Goal: Information Seeking & Learning: Learn about a topic

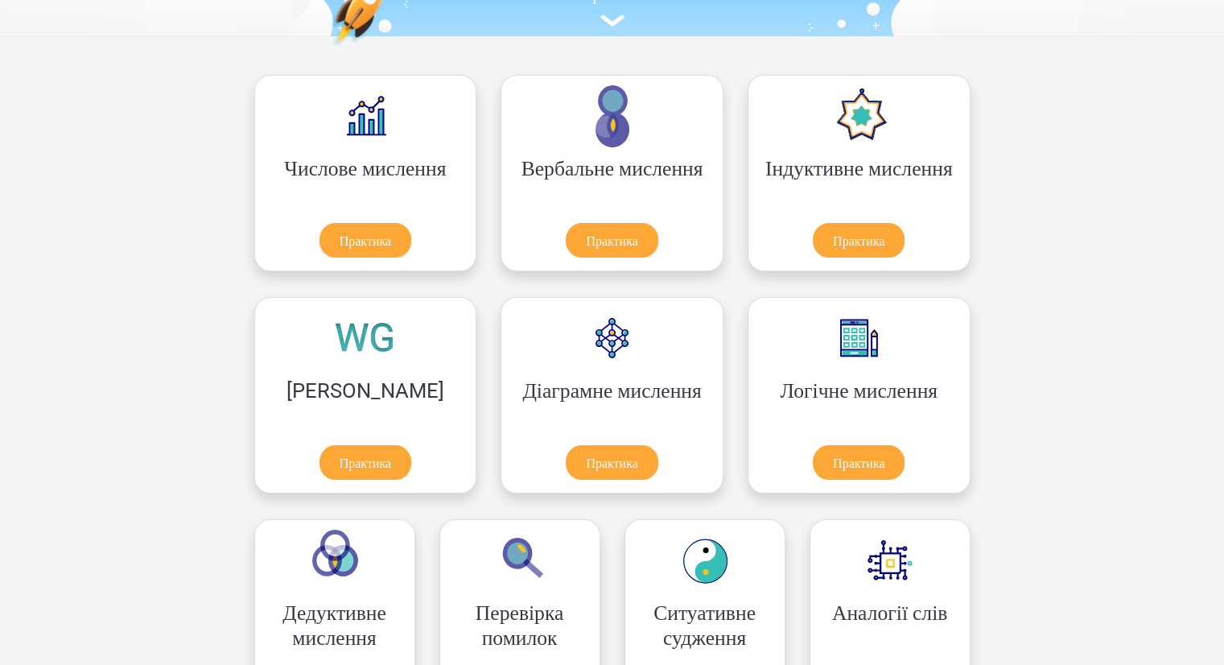
scroll to position [241, 0]
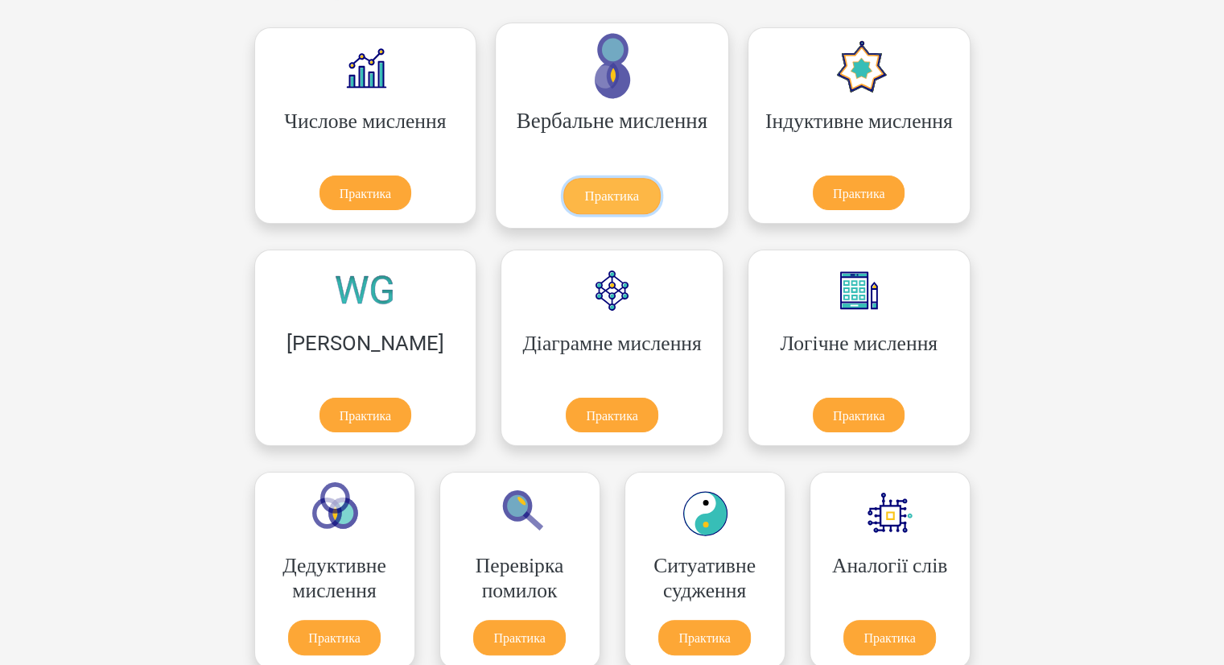
click at [563, 178] on link "Практика" at bounding box center [611, 196] width 97 height 36
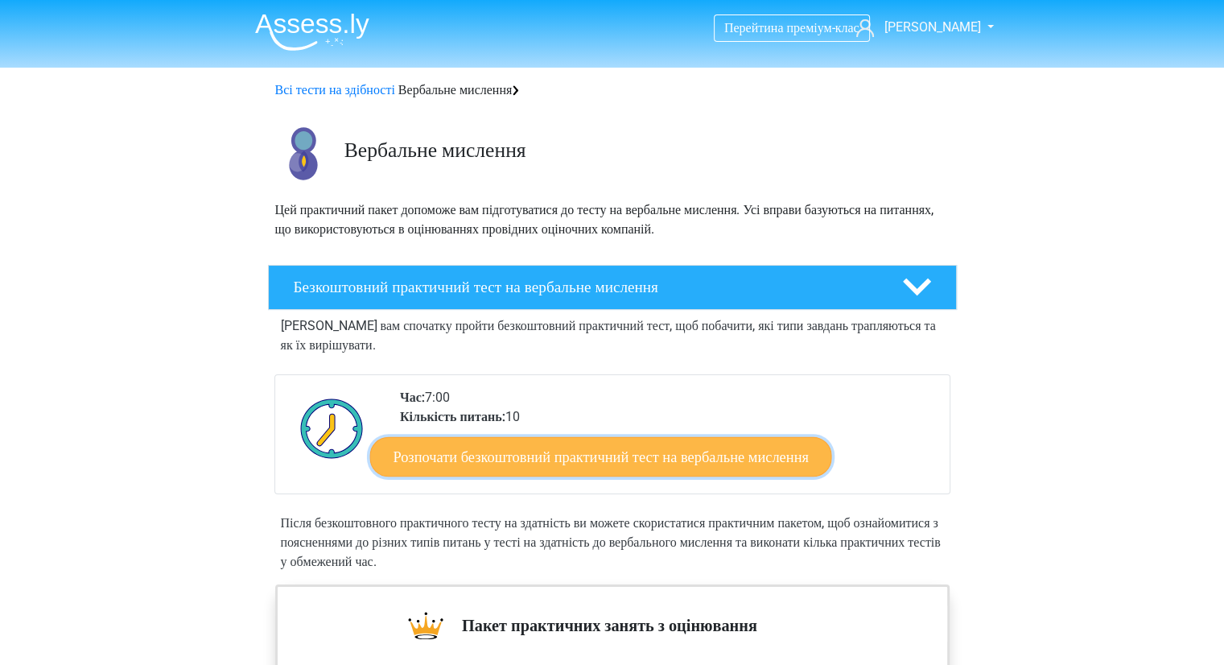
click at [743, 451] on font "Розпочати безкоштовний практичний тест на вербальне мислення" at bounding box center [600, 456] width 415 height 18
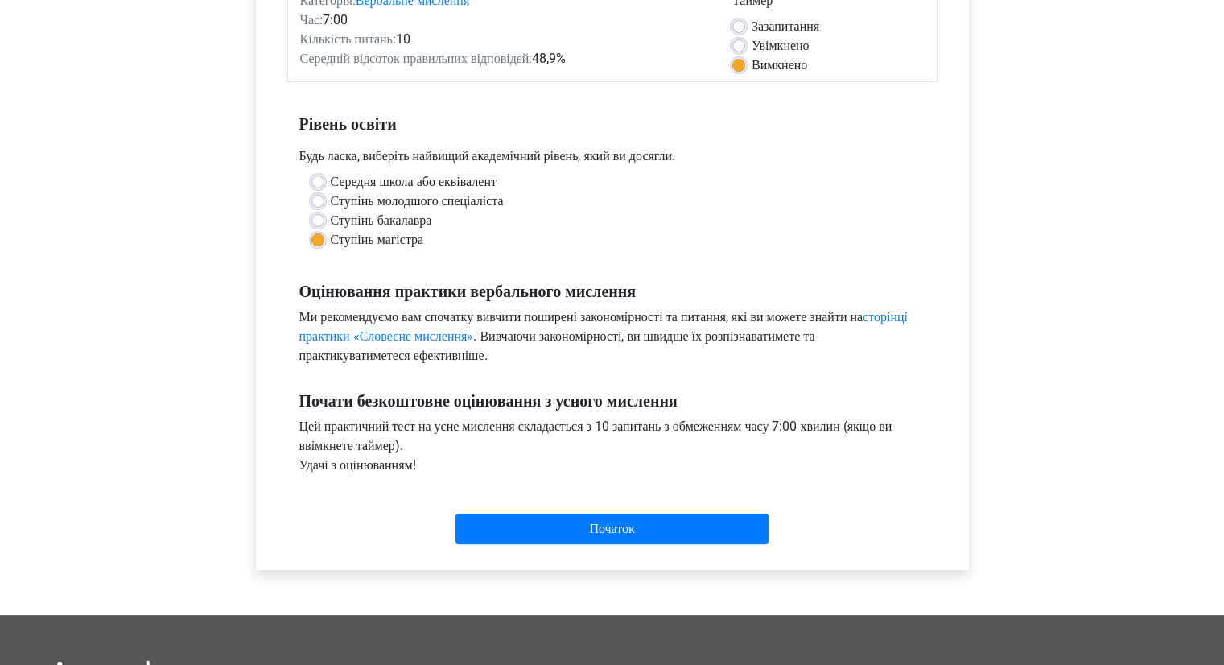
scroll to position [241, 0]
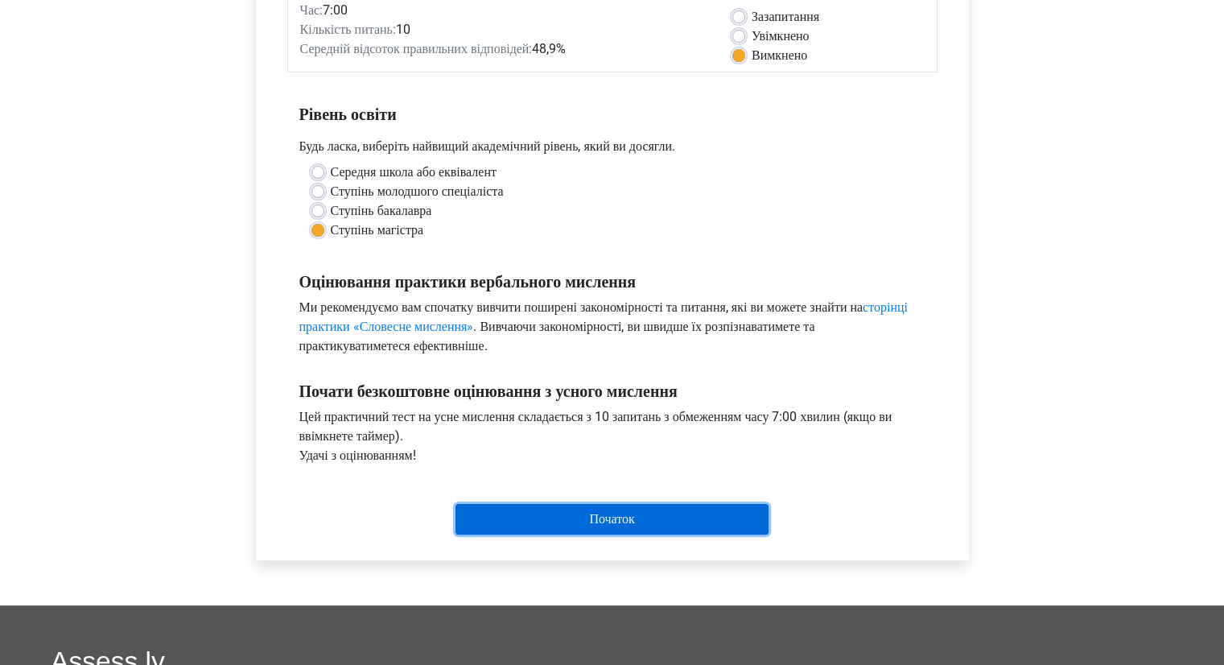
click at [570, 515] on input "Початок" at bounding box center [611, 519] width 313 height 31
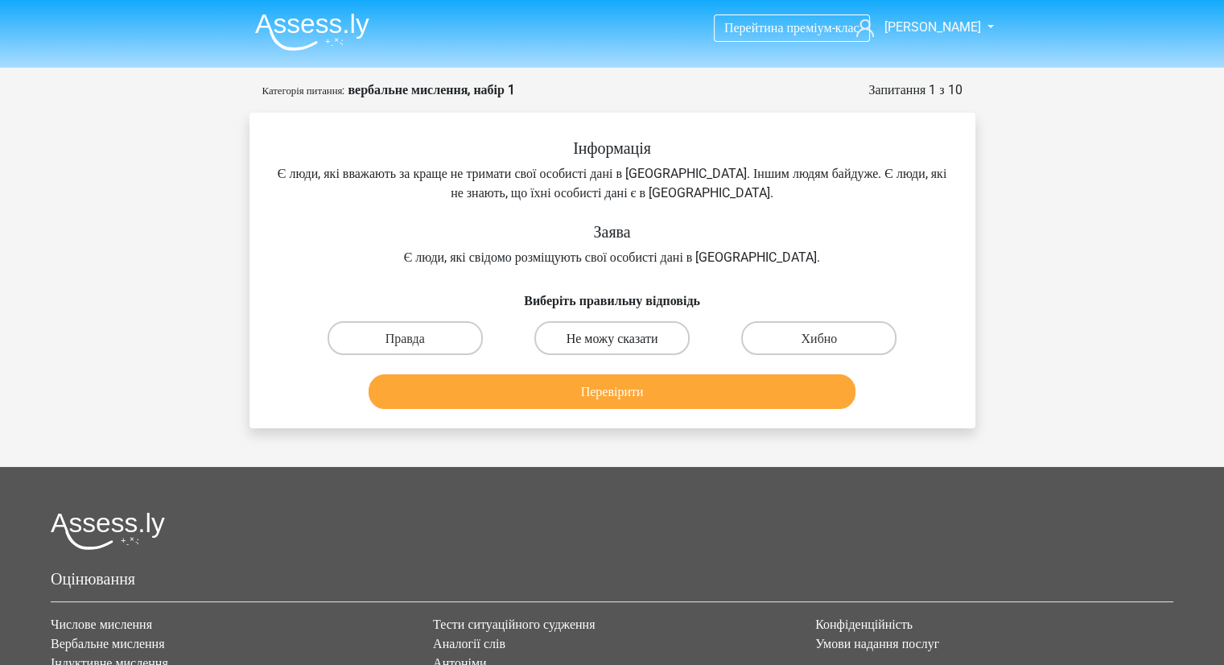
click at [605, 336] on font "Не можу сказати" at bounding box center [612, 338] width 92 height 15
click at [611, 337] on input "Не можу сказати" at bounding box center [616, 342] width 10 height 10
radio input "true"
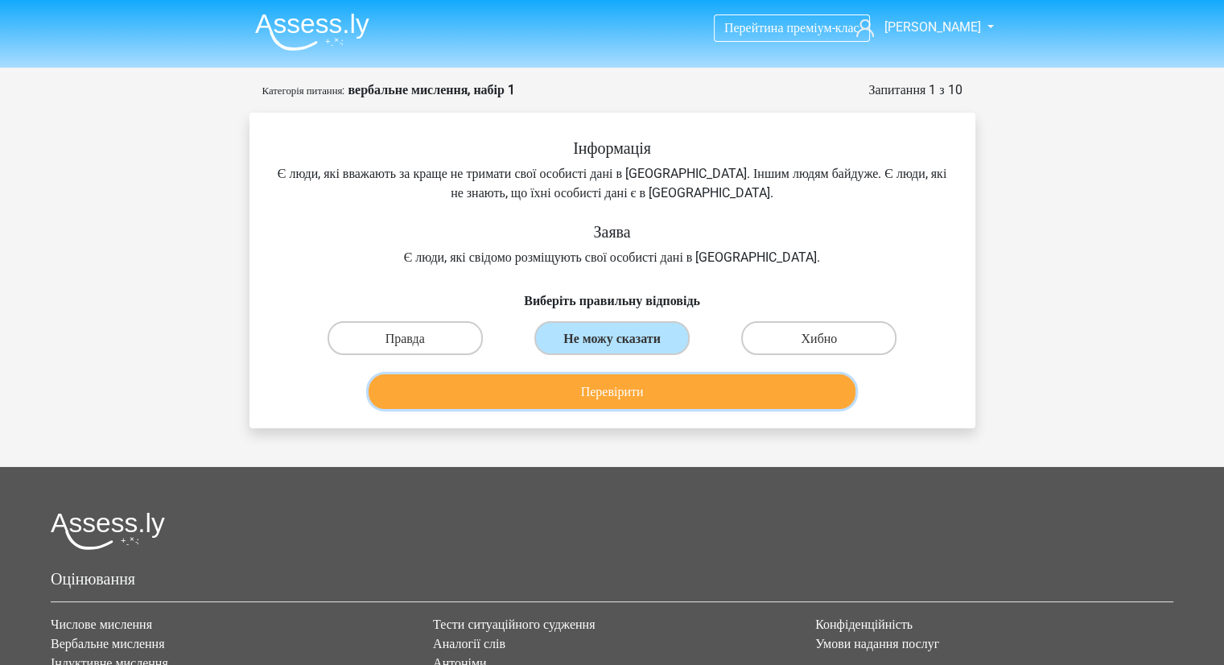
click at [590, 393] on font "Перевірити" at bounding box center [612, 391] width 63 height 15
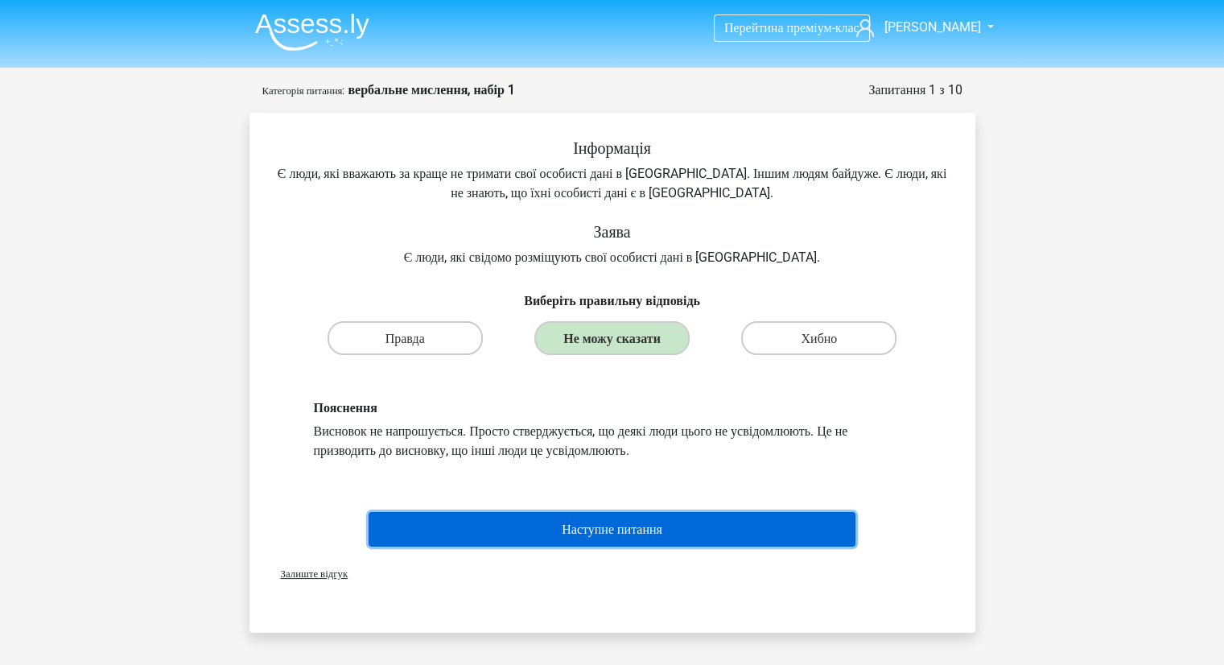
click at [611, 535] on font "Наступне питання" at bounding box center [612, 528] width 101 height 15
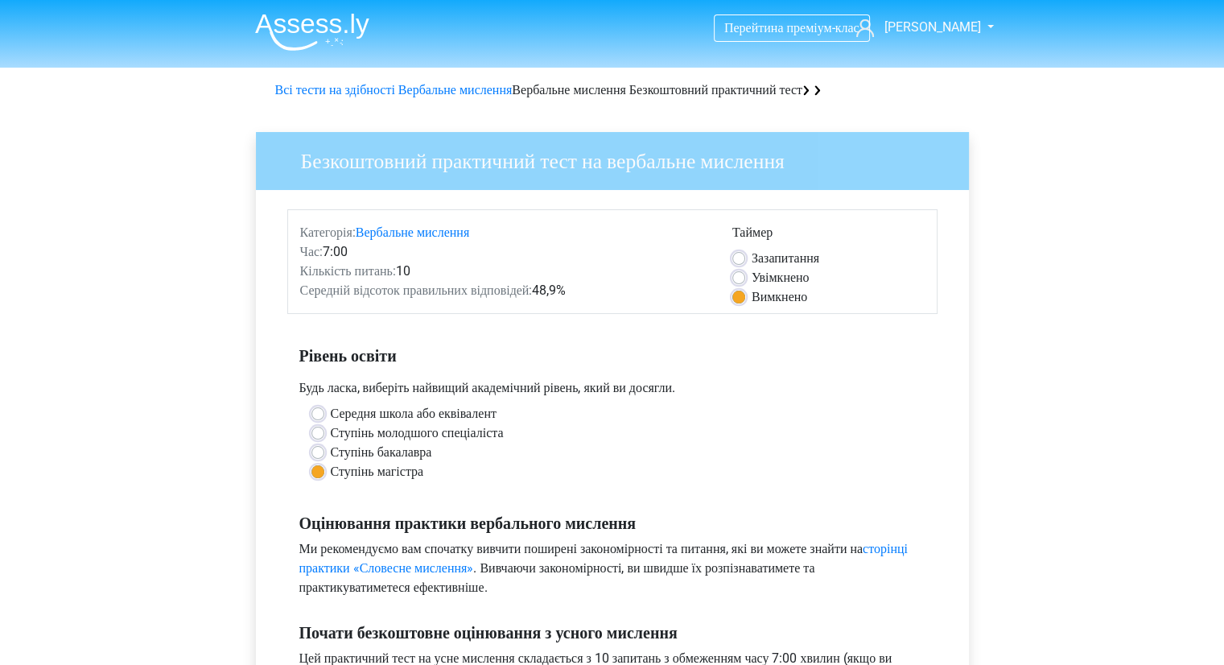
click at [751, 272] on label "Увімкнено" at bounding box center [780, 277] width 58 height 19
click at [740, 272] on input "Увімкнено" at bounding box center [738, 276] width 13 height 16
radio input "true"
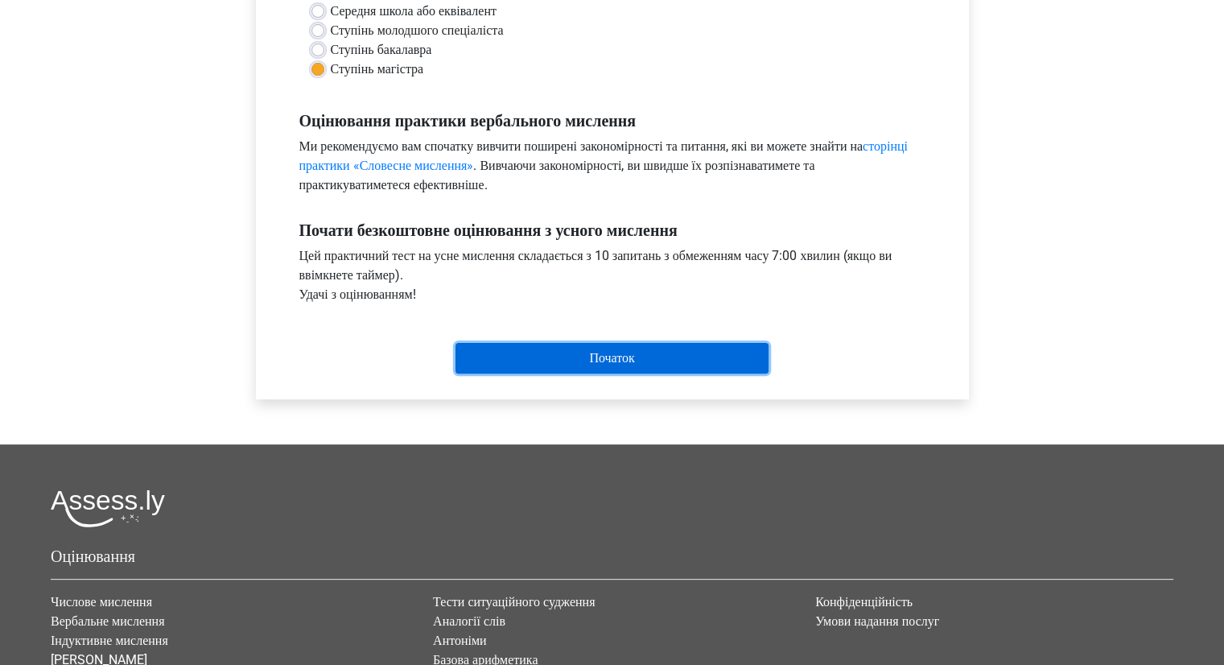
click at [615, 362] on input "Початок" at bounding box center [611, 358] width 313 height 31
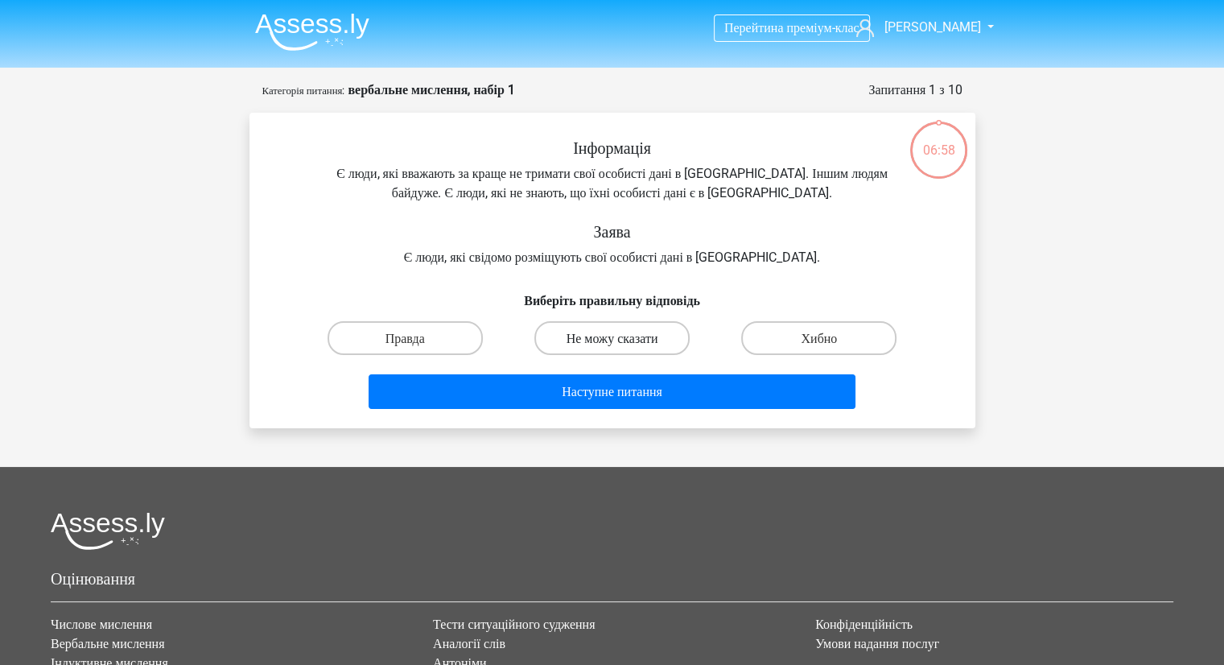
click at [631, 332] on font "Не можу сказати" at bounding box center [612, 338] width 92 height 15
click at [622, 337] on input "Не можу сказати" at bounding box center [616, 342] width 10 height 10
radio input "true"
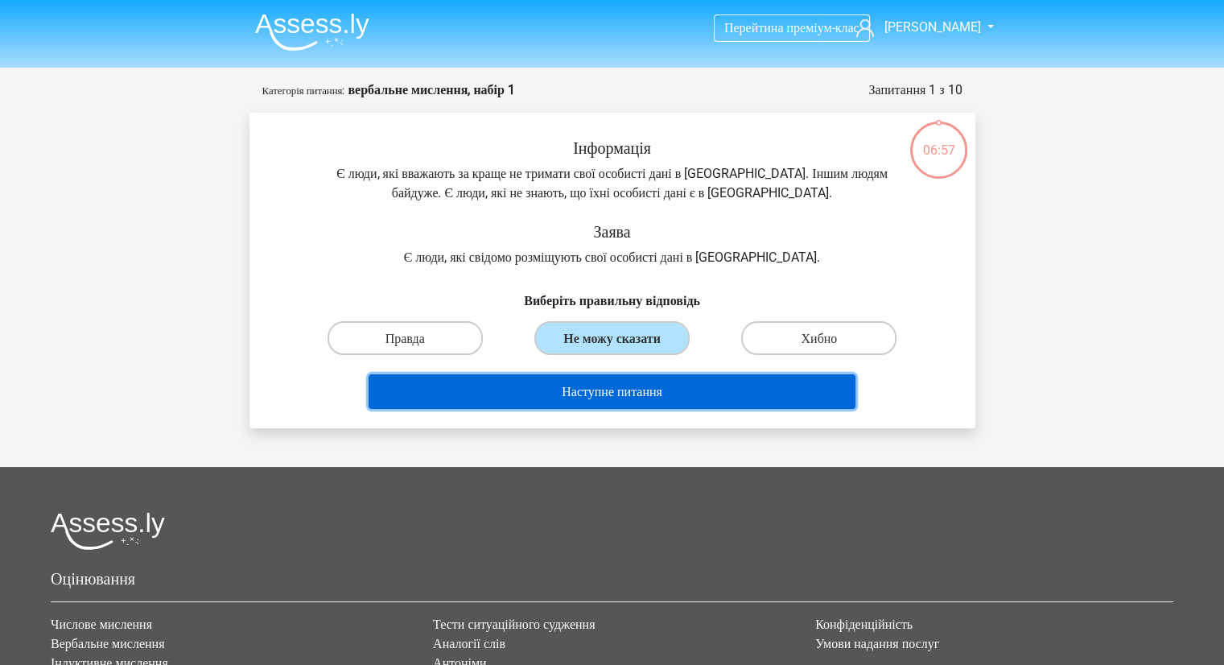
click at [621, 383] on font "Наступне питання" at bounding box center [612, 390] width 101 height 15
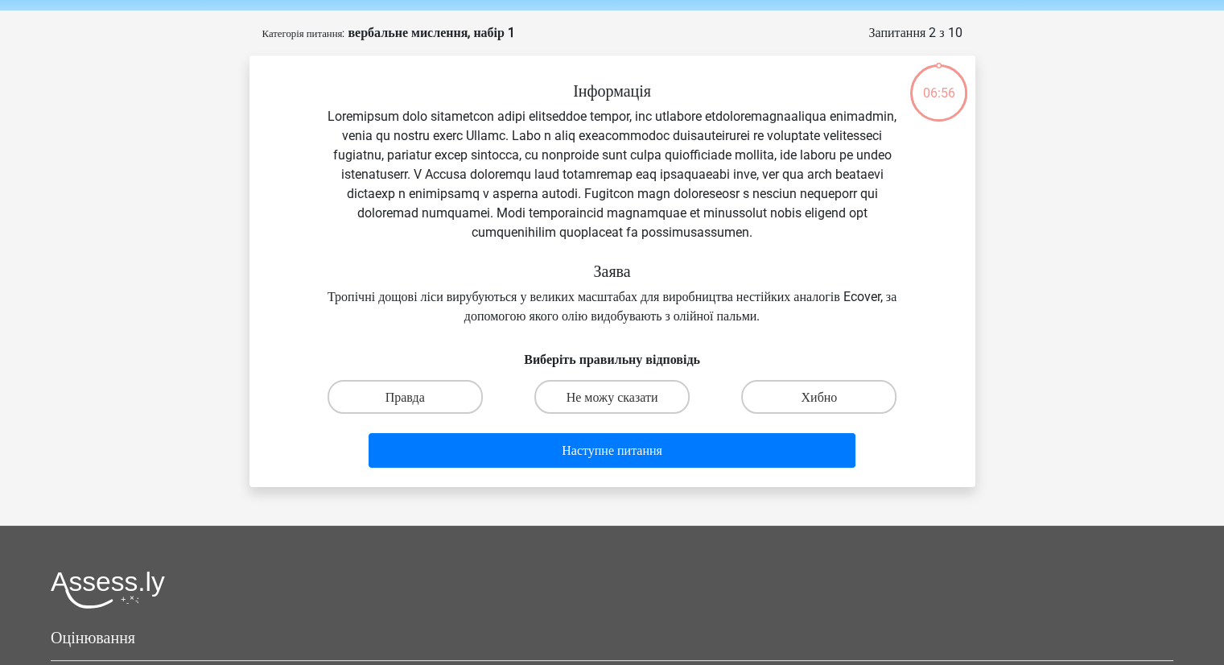
scroll to position [80, 0]
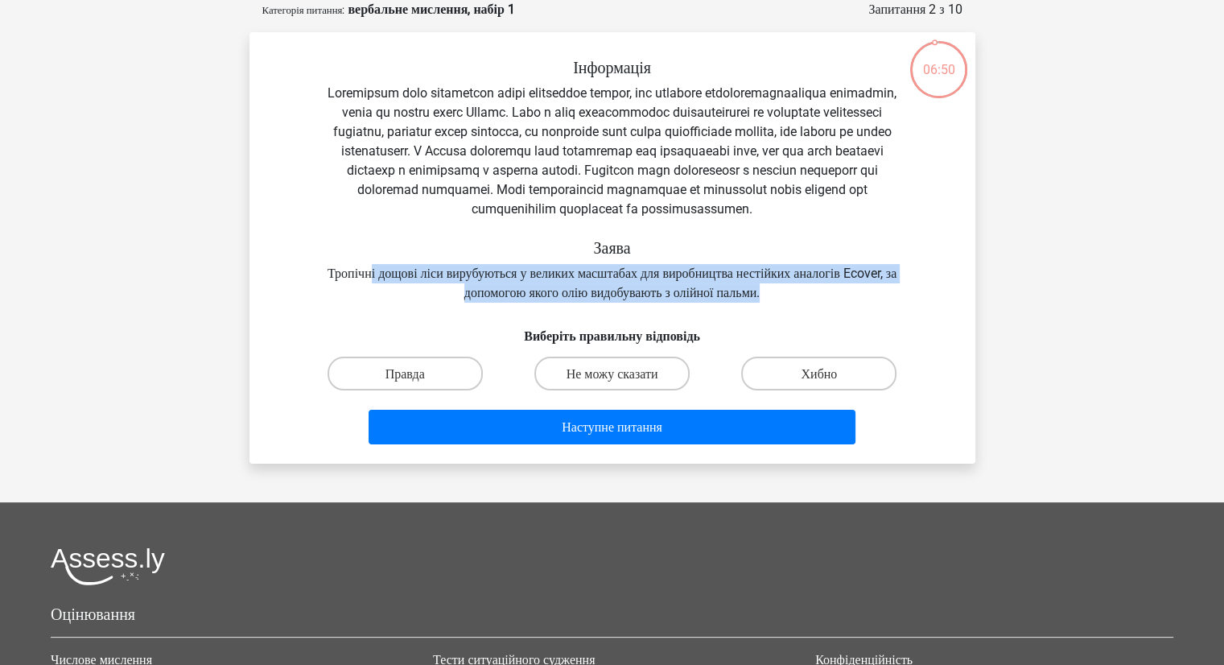
drag, startPoint x: 373, startPoint y: 287, endPoint x: 813, endPoint y: 309, distance: 440.6
click at [813, 302] on div "Інформація Заява Тропічні дощові ліси вирубуються у великих масштабах для вироб…" at bounding box center [612, 180] width 674 height 245
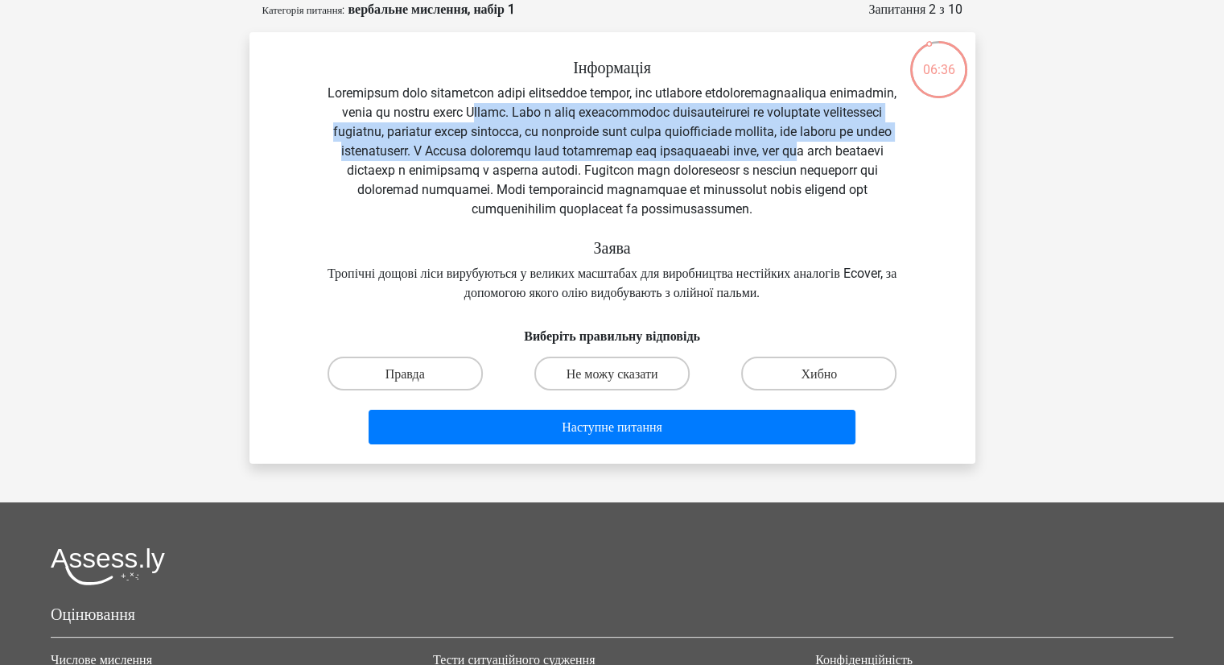
drag, startPoint x: 563, startPoint y: 113, endPoint x: 584, endPoint y: 165, distance: 55.6
click at [586, 167] on font at bounding box center [611, 150] width 569 height 131
click at [598, 381] on font "Не можу сказати" at bounding box center [612, 373] width 92 height 15
click at [611, 383] on input "Не можу сказати" at bounding box center [616, 377] width 10 height 10
radio input "true"
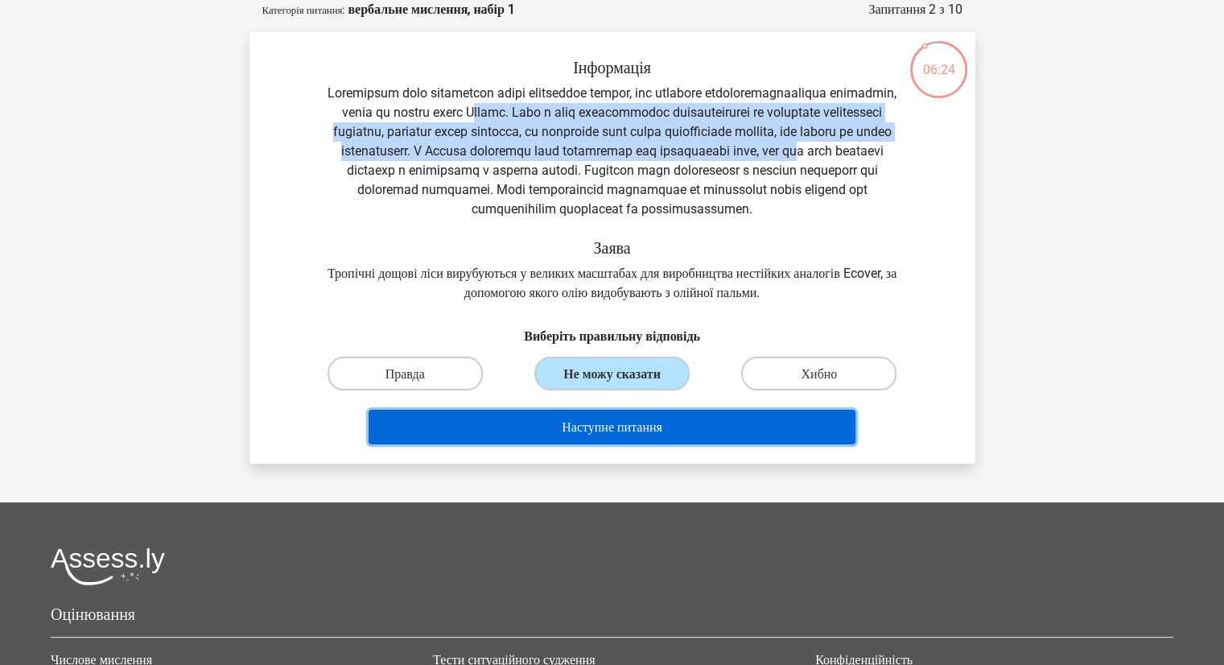
click at [579, 434] on font "Наступне питання" at bounding box center [612, 426] width 101 height 15
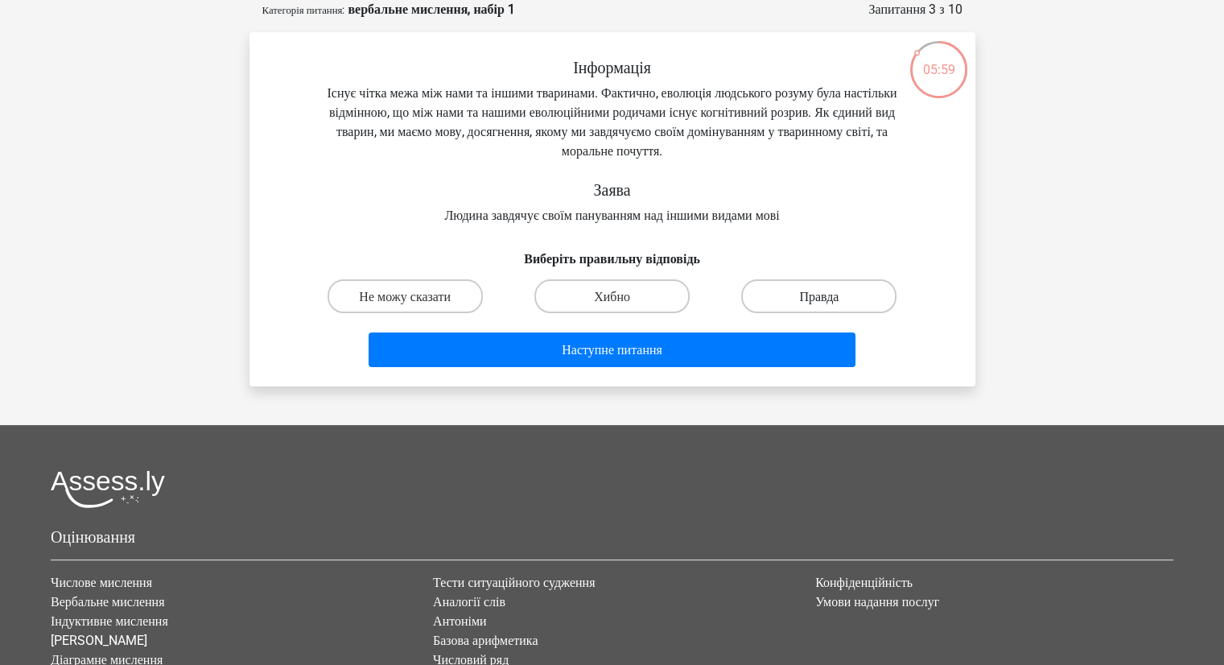
click at [811, 295] on font "Правда" at bounding box center [818, 296] width 39 height 15
click at [819, 295] on input "Правда" at bounding box center [824, 300] width 10 height 10
radio input "true"
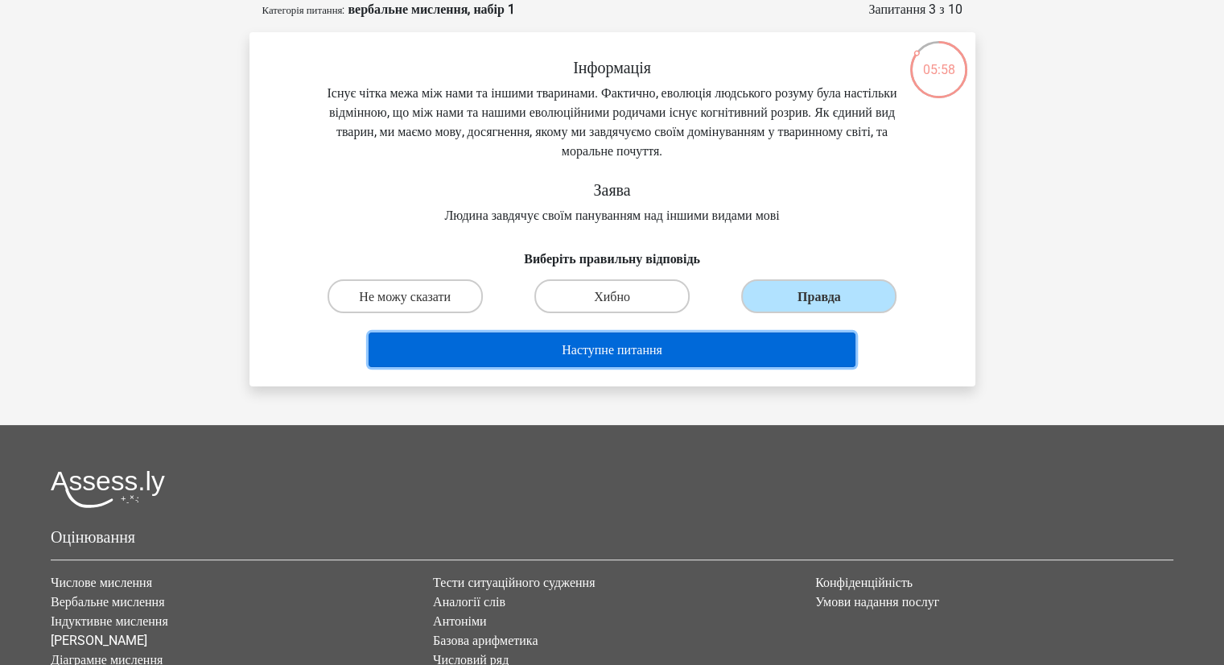
click at [635, 351] on font "Наступне питання" at bounding box center [612, 349] width 101 height 15
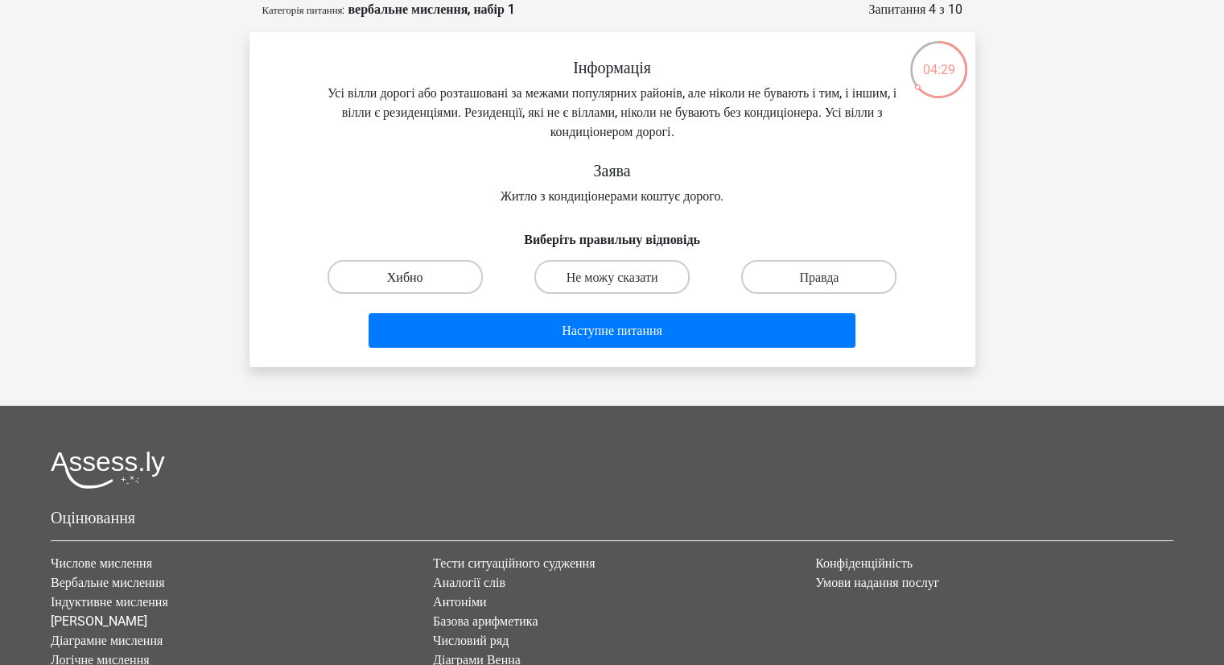
click at [399, 273] on font "Хибно" at bounding box center [405, 277] width 36 height 15
click at [405, 276] on input "Хибно" at bounding box center [410, 281] width 10 height 10
radio input "true"
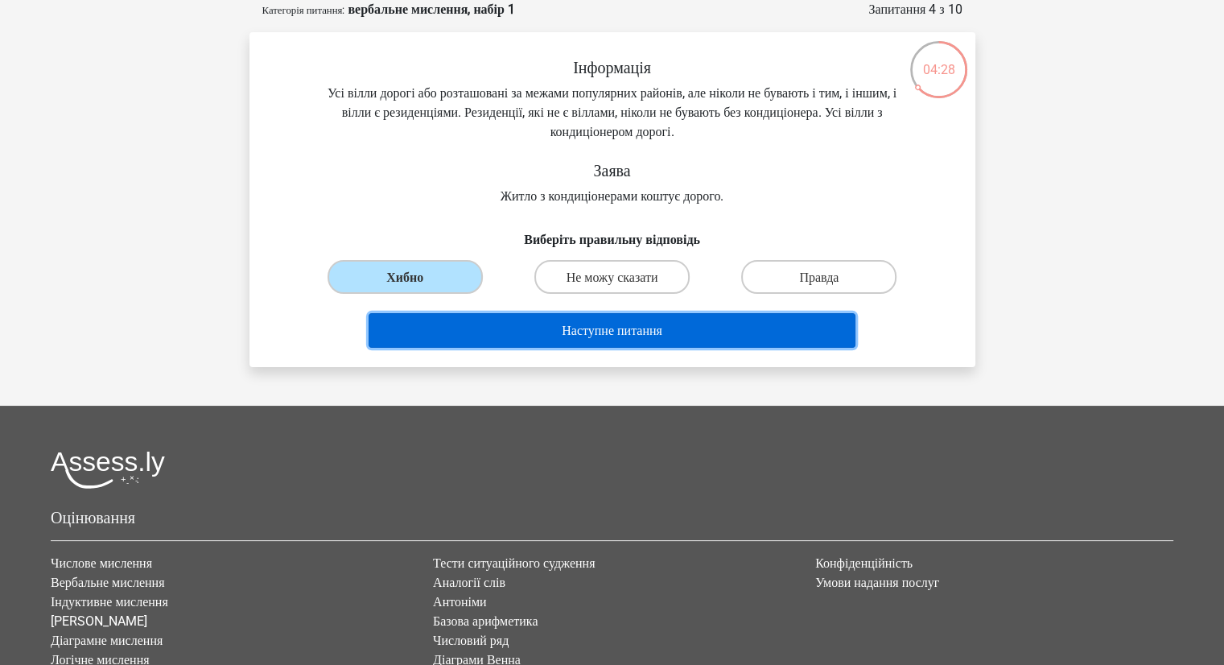
click at [642, 332] on font "Наступне питання" at bounding box center [612, 330] width 101 height 15
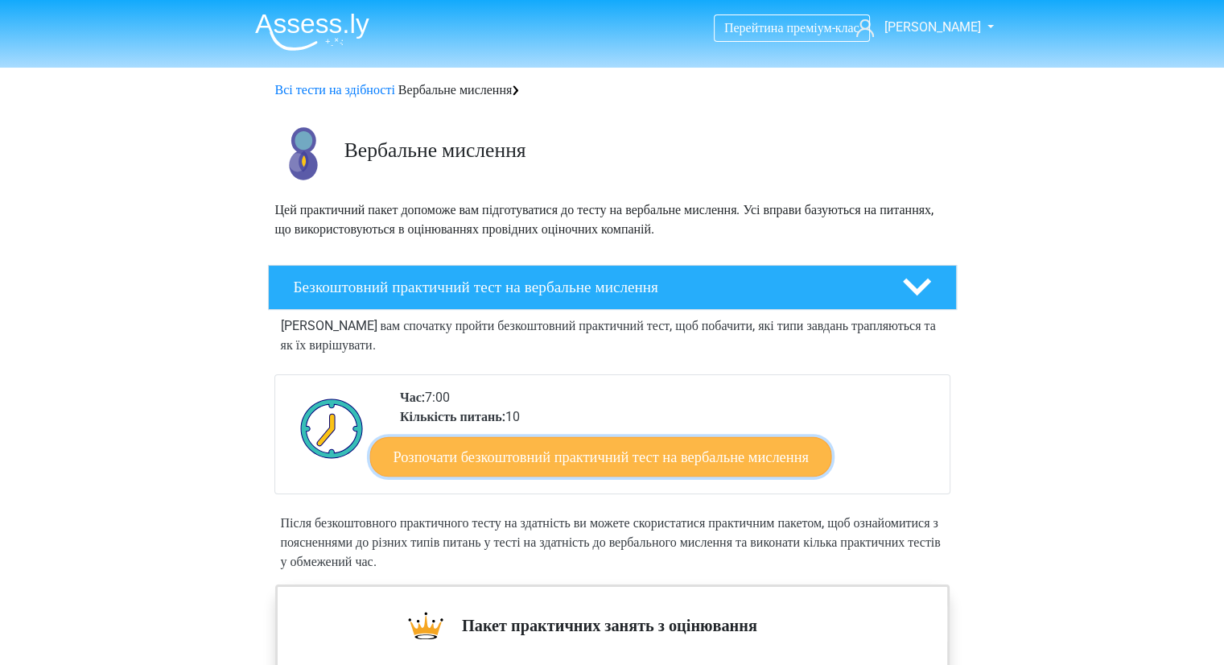
click at [586, 459] on font "Розпочати безкоштовний практичний тест на вербальне мислення" at bounding box center [600, 456] width 415 height 18
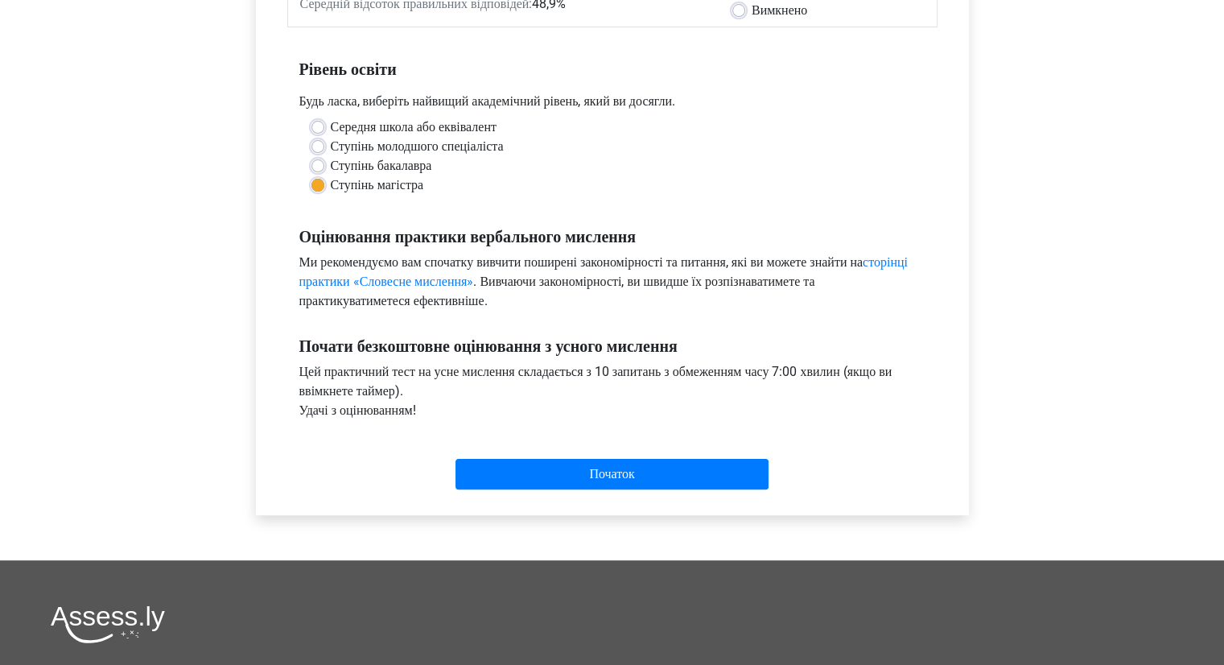
scroll to position [322, 0]
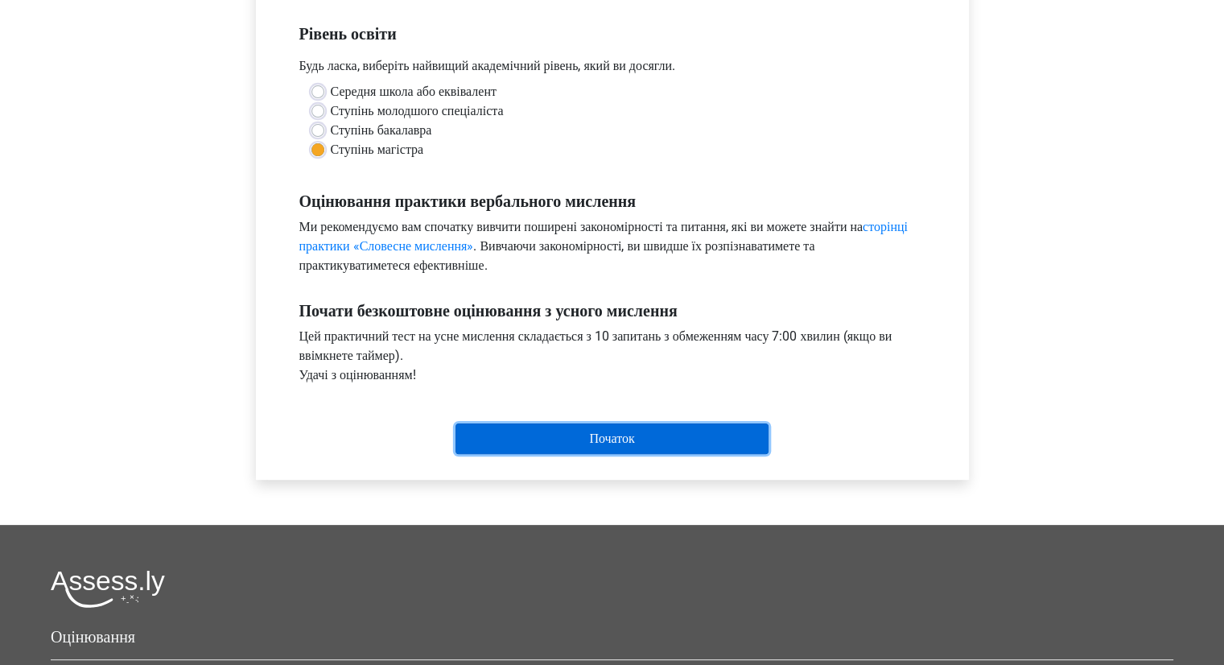
click at [611, 442] on input "Початок" at bounding box center [611, 438] width 313 height 31
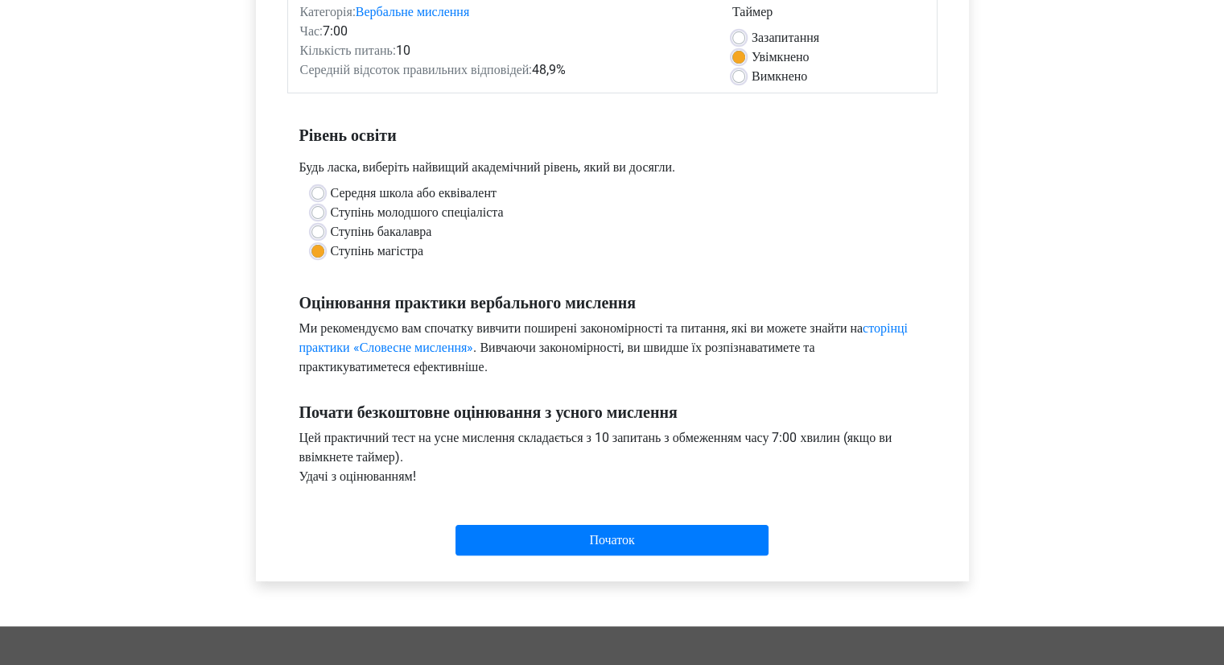
scroll to position [402, 0]
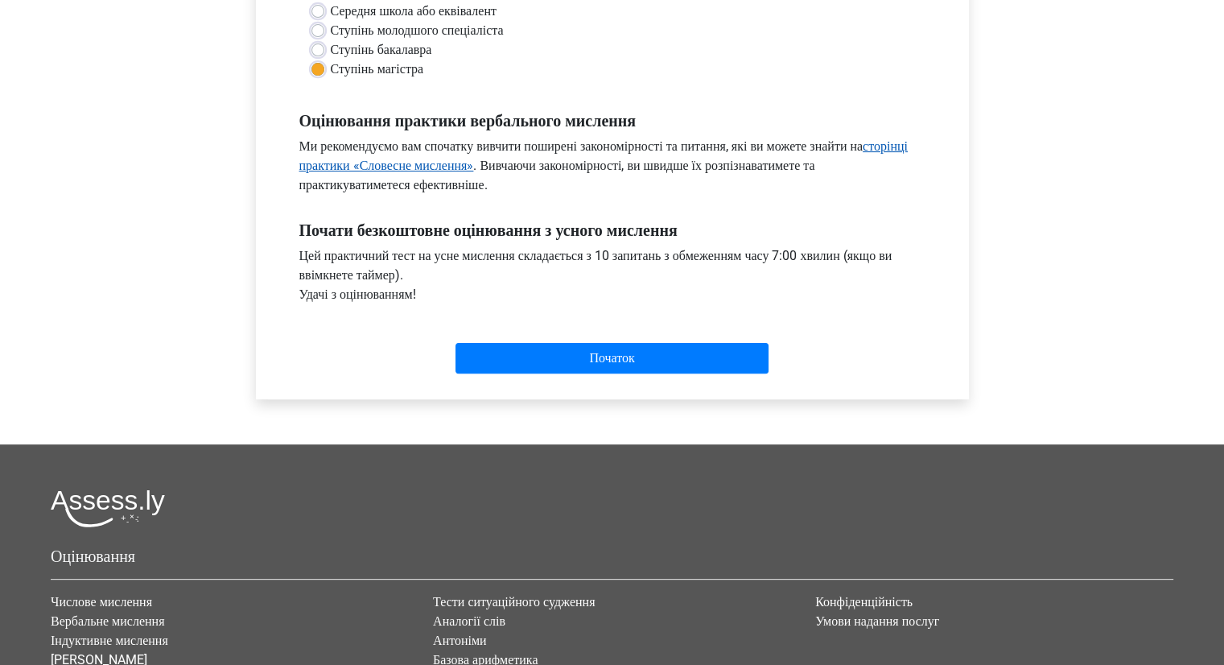
click at [376, 172] on font "сторінці практики «Словесне мислення»" at bounding box center [603, 155] width 608 height 35
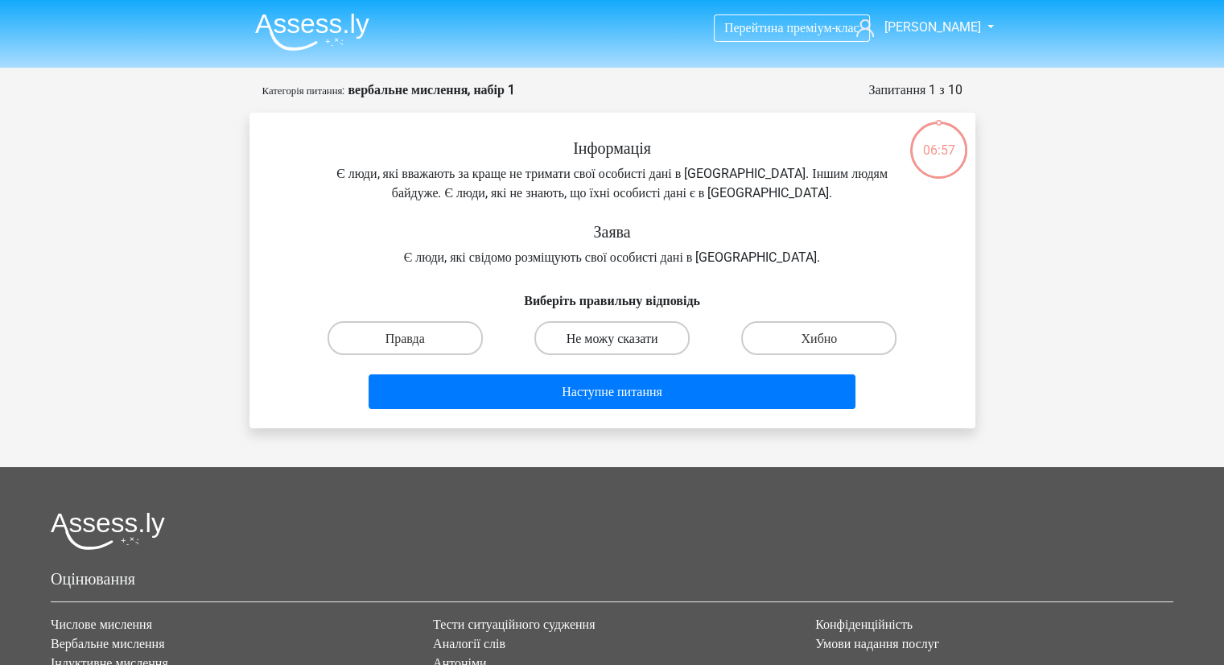
click at [608, 338] on font "Не можу сказати" at bounding box center [612, 338] width 92 height 15
click at [611, 338] on input "Не можу сказати" at bounding box center [616, 342] width 10 height 10
radio input "true"
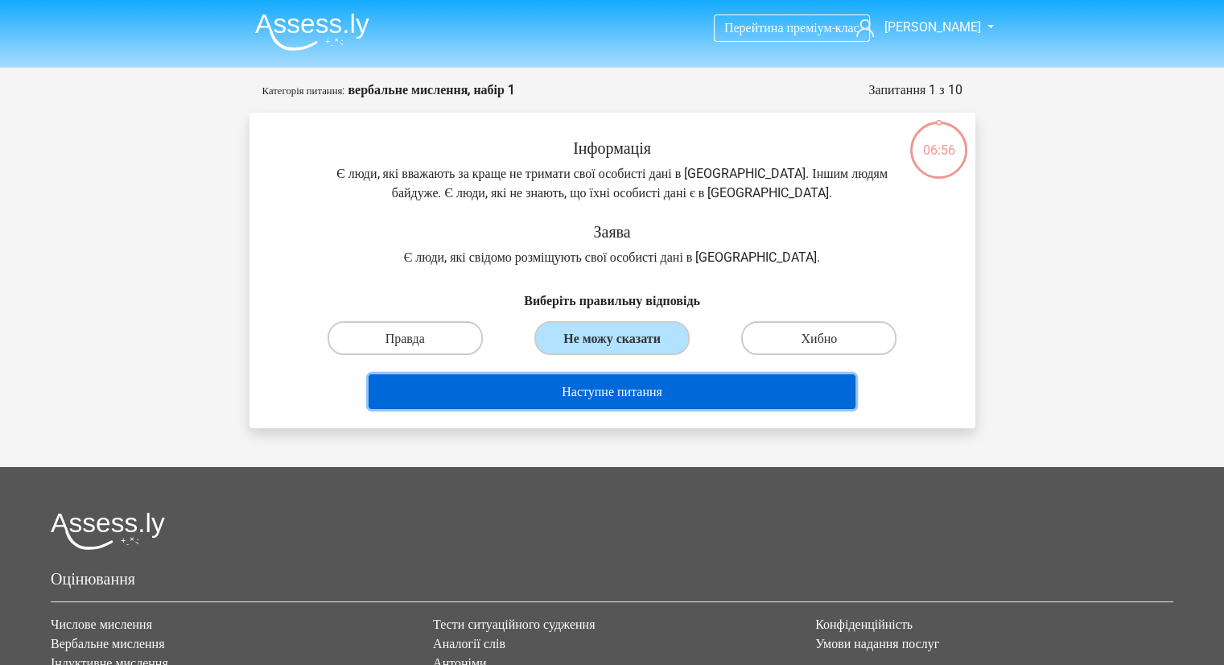
click at [591, 399] on font "Наступне питання" at bounding box center [612, 391] width 101 height 15
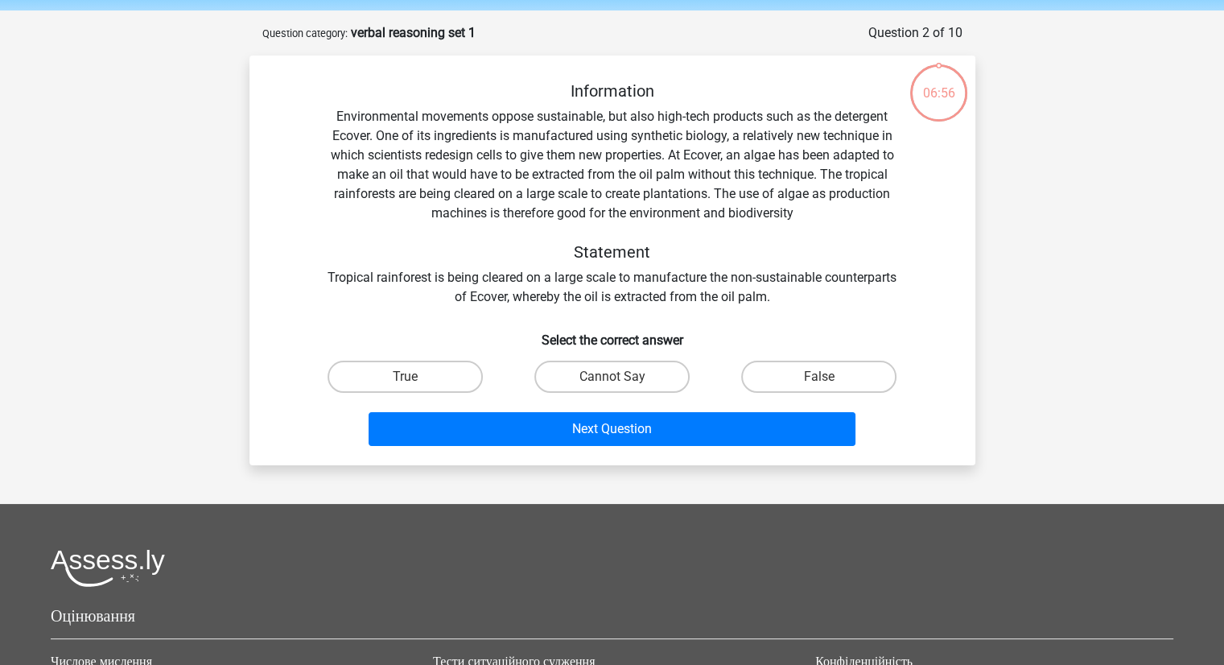
scroll to position [80, 0]
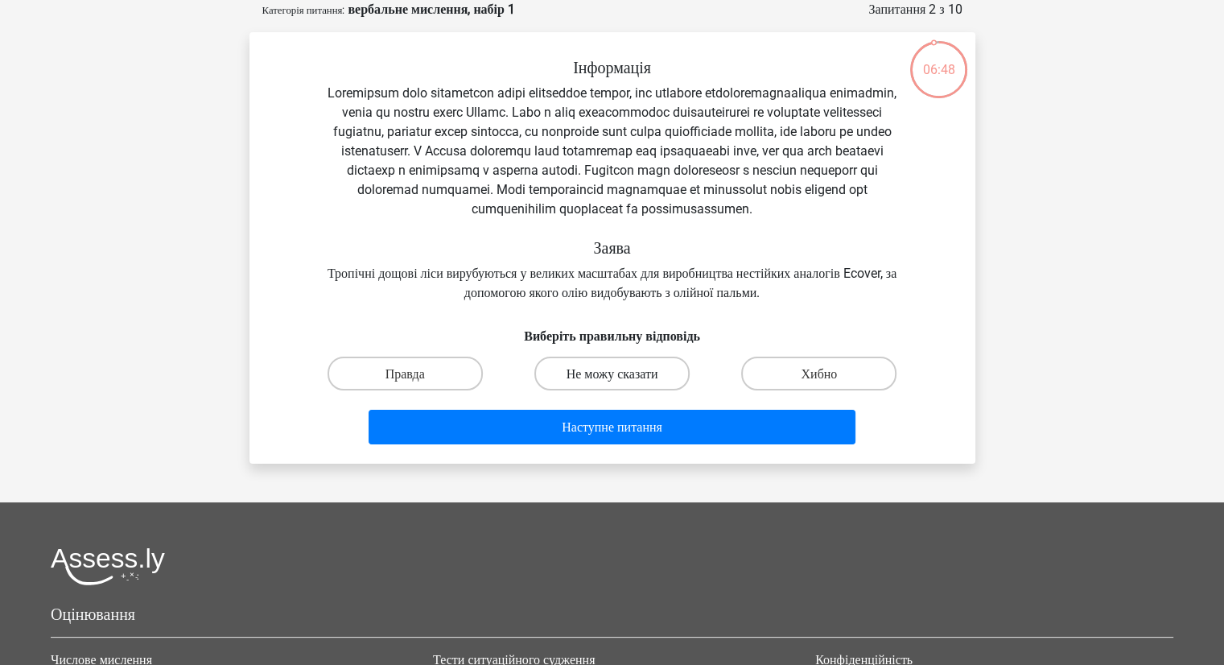
click at [579, 381] on font "Не можу сказати" at bounding box center [612, 373] width 92 height 15
click at [611, 383] on input "Не можу сказати" at bounding box center [616, 377] width 10 height 10
radio input "true"
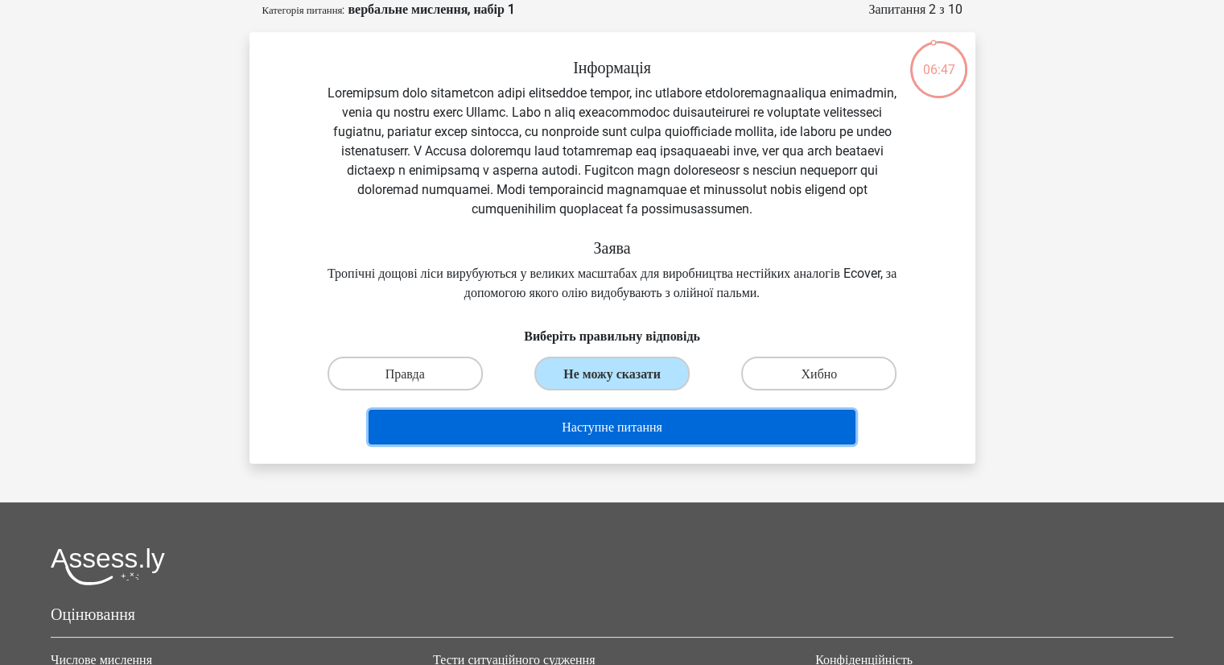
click at [562, 434] on font "Наступне питання" at bounding box center [612, 426] width 101 height 15
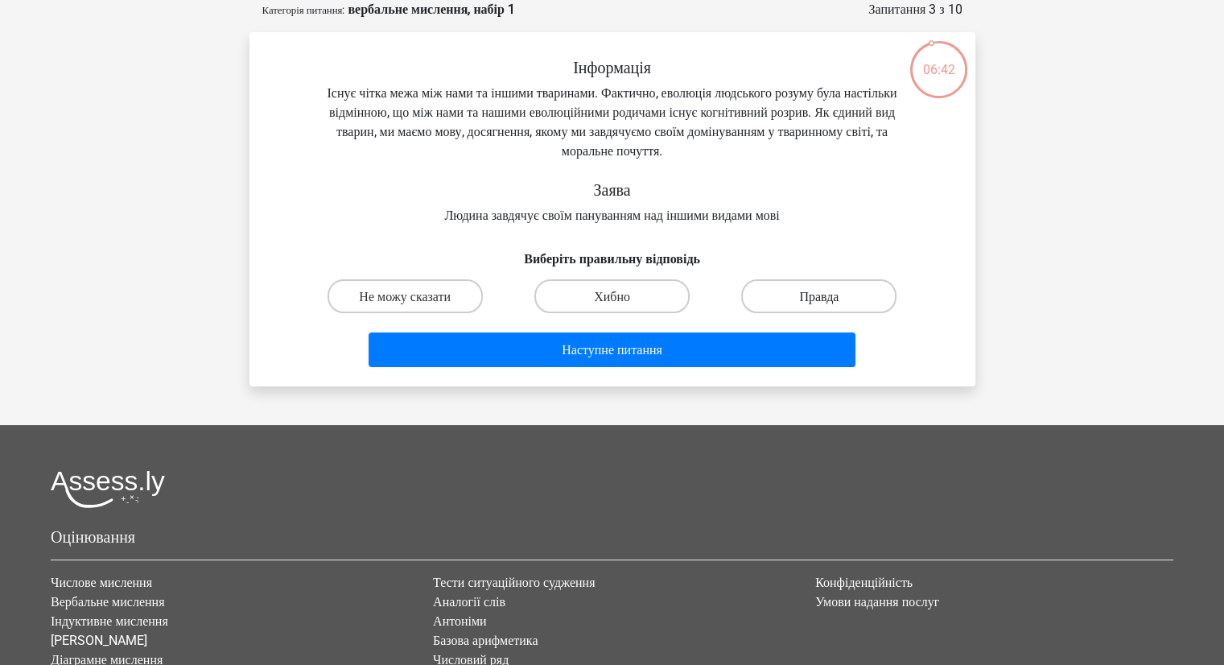
click at [805, 300] on font "Правда" at bounding box center [818, 296] width 39 height 15
click at [819, 300] on input "Правда" at bounding box center [824, 300] width 10 height 10
radio input "true"
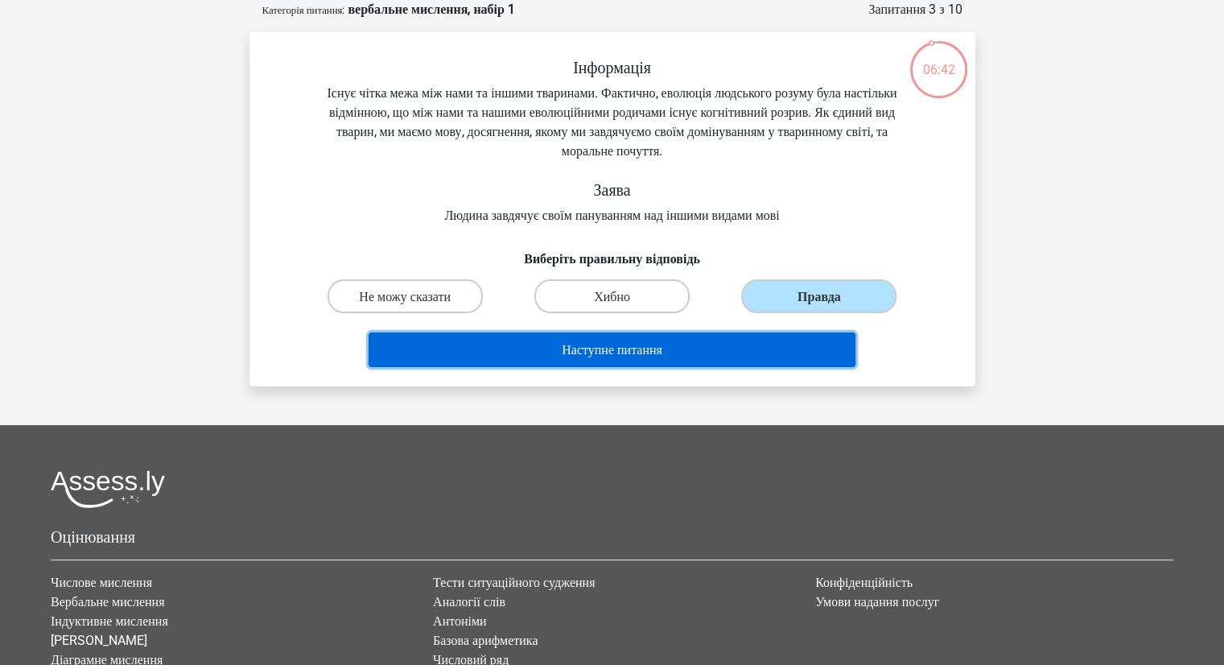
click at [708, 350] on button "Наступне питання" at bounding box center [611, 349] width 487 height 35
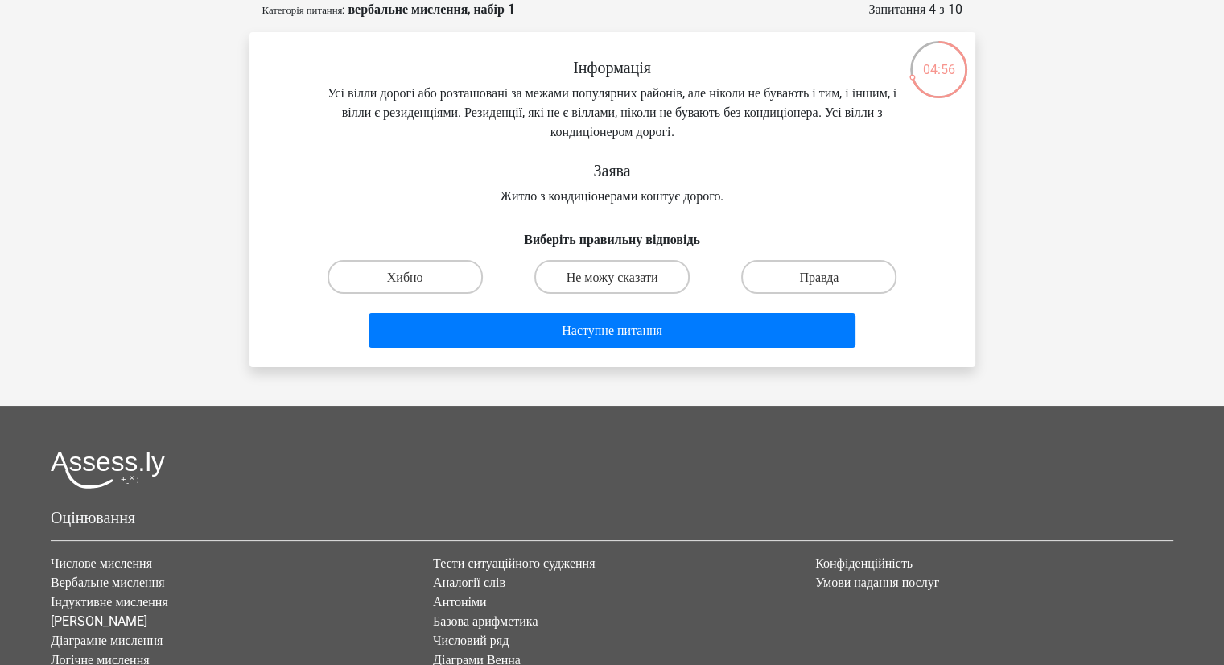
click at [409, 278] on input "Хибно" at bounding box center [410, 281] width 10 height 10
radio input "true"
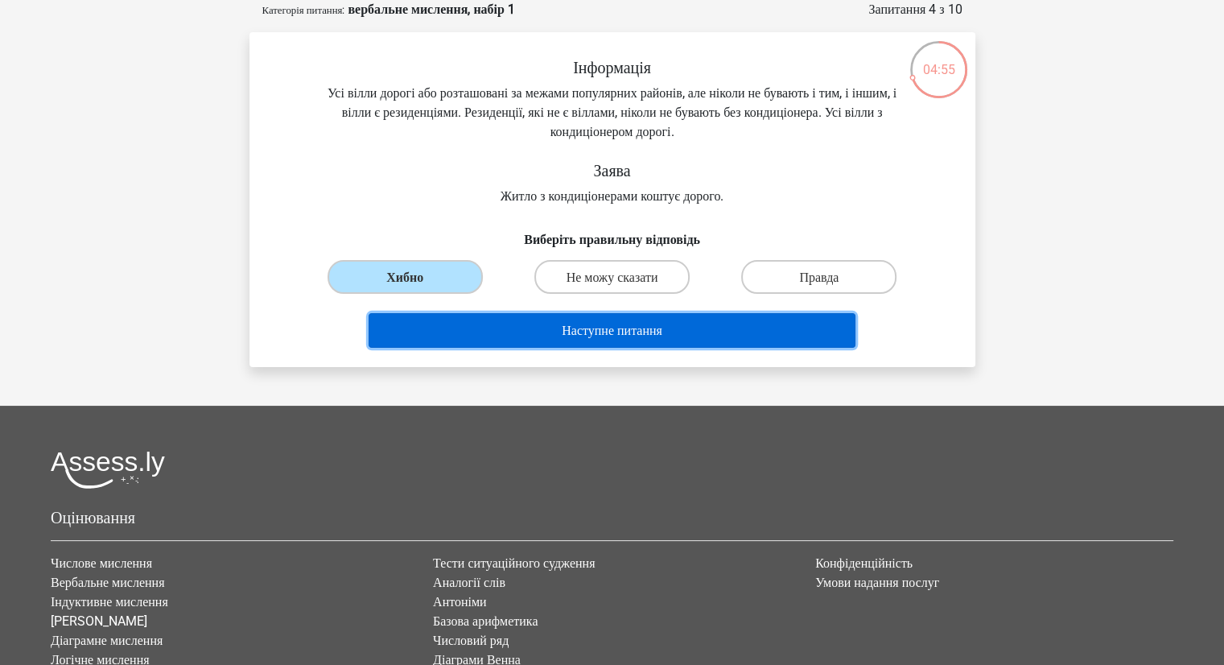
click at [521, 334] on button "Наступне питання" at bounding box center [611, 330] width 487 height 35
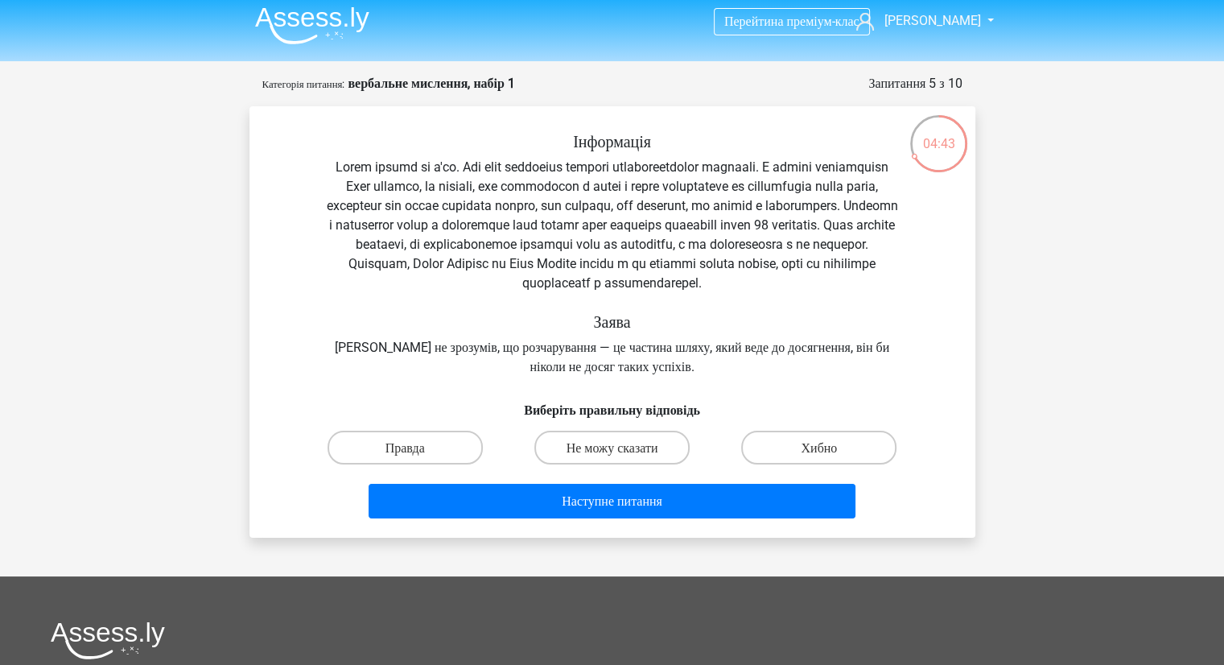
scroll to position [0, 0]
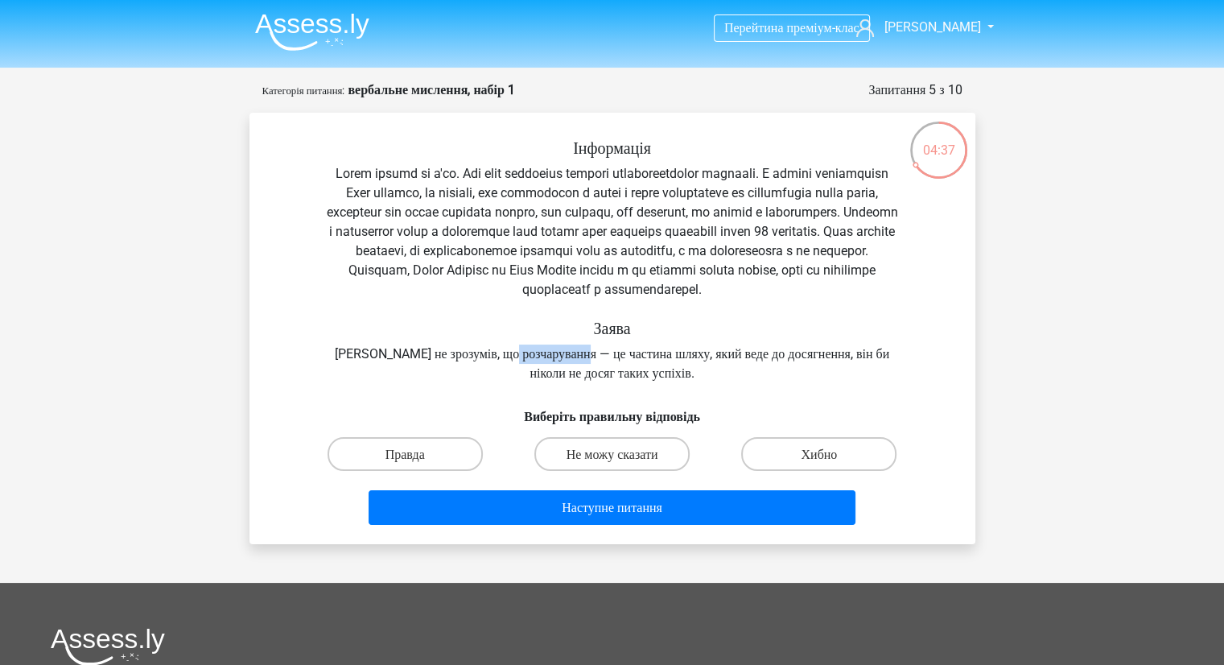
drag, startPoint x: 517, startPoint y: 357, endPoint x: 603, endPoint y: 360, distance: 85.3
click at [603, 360] on font "Якби Ейнштейн не зрозумів, що розчарування — це частина шляху, який веде до дос…" at bounding box center [612, 363] width 554 height 35
drag, startPoint x: 653, startPoint y: 172, endPoint x: 817, endPoint y: 171, distance: 163.3
click at [817, 171] on font at bounding box center [612, 231] width 571 height 131
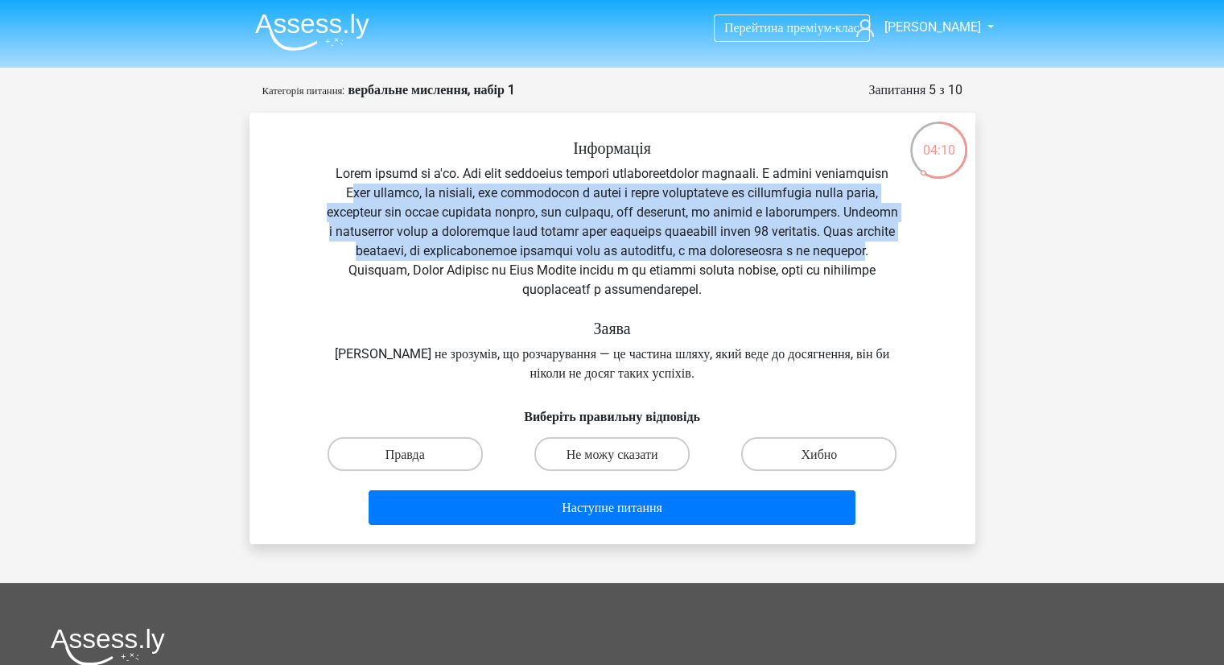
drag, startPoint x: 434, startPoint y: 197, endPoint x: 566, endPoint y: 270, distance: 151.2
click at [591, 263] on font at bounding box center [612, 231] width 571 height 131
click at [459, 451] on label "Правда" at bounding box center [404, 453] width 155 height 33
click at [415, 453] on input "Правда" at bounding box center [410, 458] width 10 height 10
radio input "true"
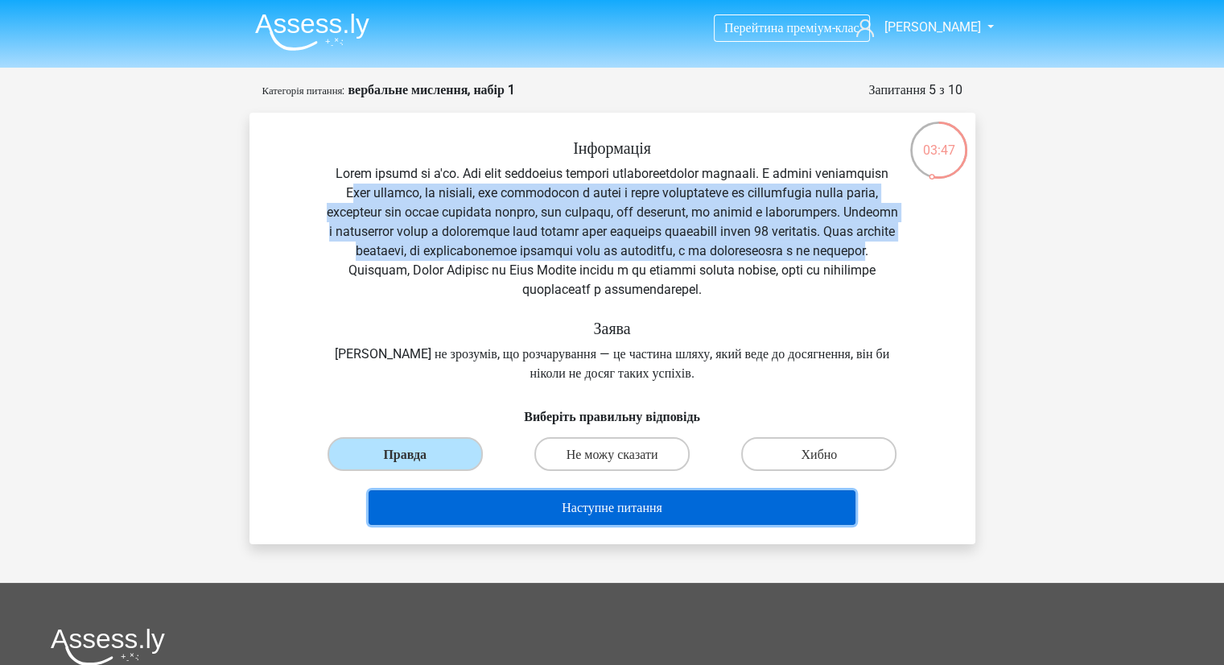
click at [497, 510] on button "Наступне питання" at bounding box center [611, 507] width 487 height 35
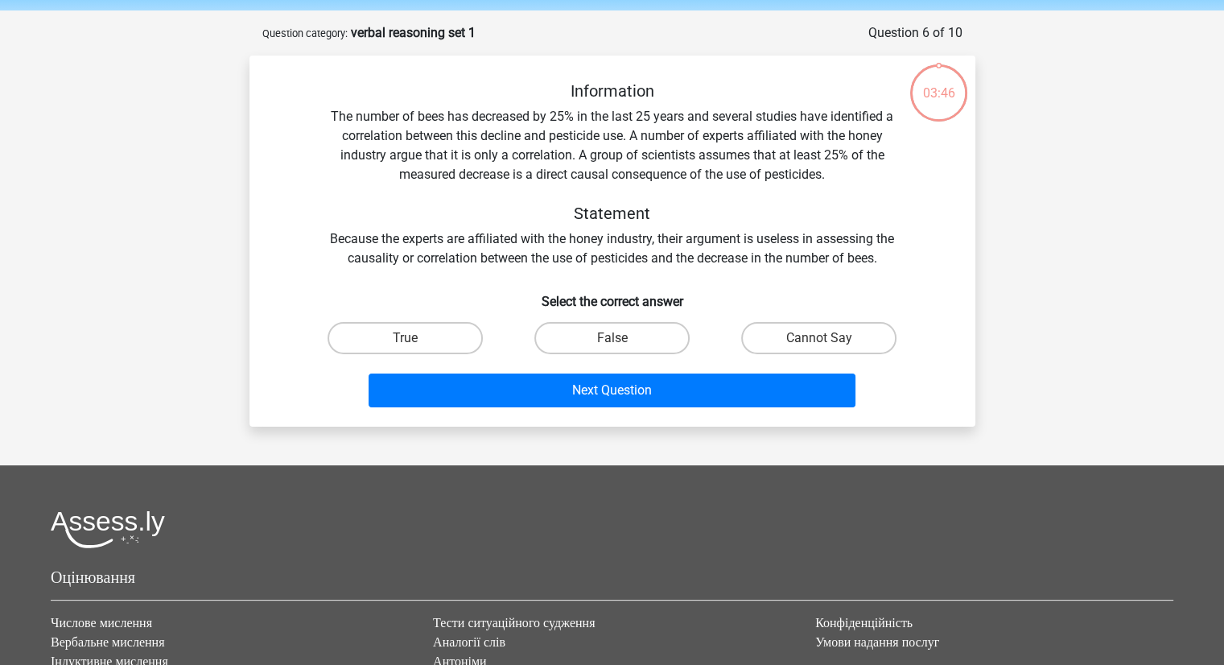
scroll to position [80, 0]
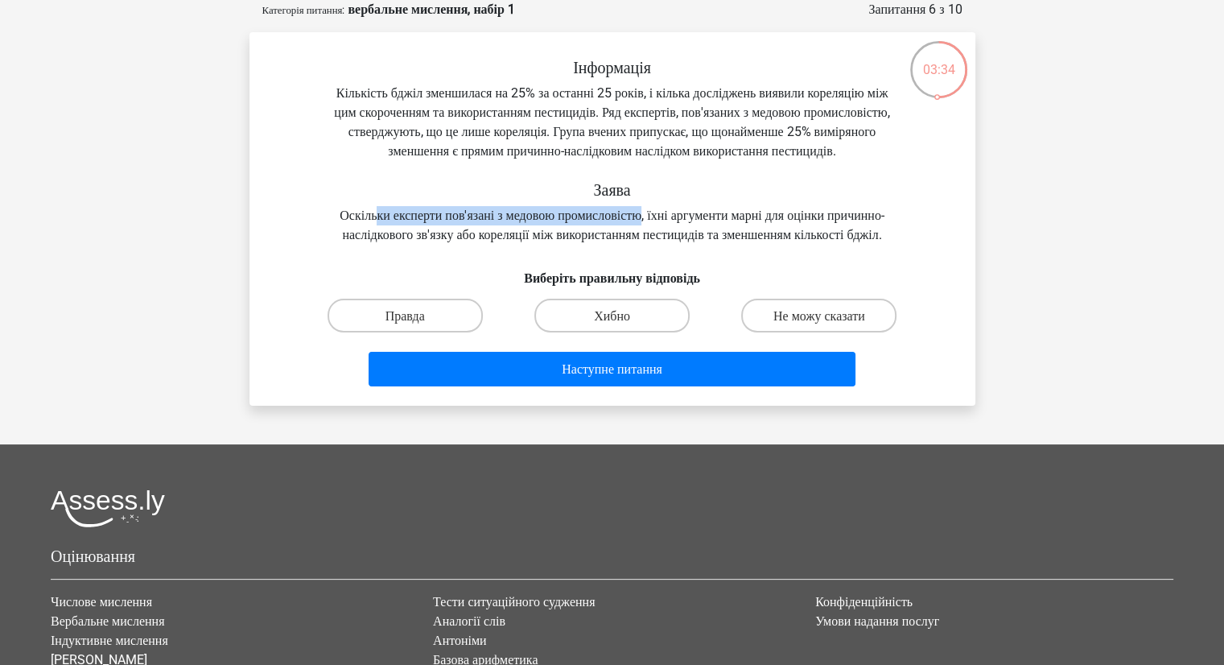
drag, startPoint x: 385, startPoint y: 236, endPoint x: 679, endPoint y: 235, distance: 293.6
click at [679, 235] on font "Оскільки експерти пов'язані з медовою промисловістю, їхні аргументи марні для о…" at bounding box center [611, 225] width 545 height 35
click at [458, 245] on div "Інформація Кількість бджіл зменшилася на 25% за останні 25 років, і кілька досл…" at bounding box center [612, 151] width 674 height 187
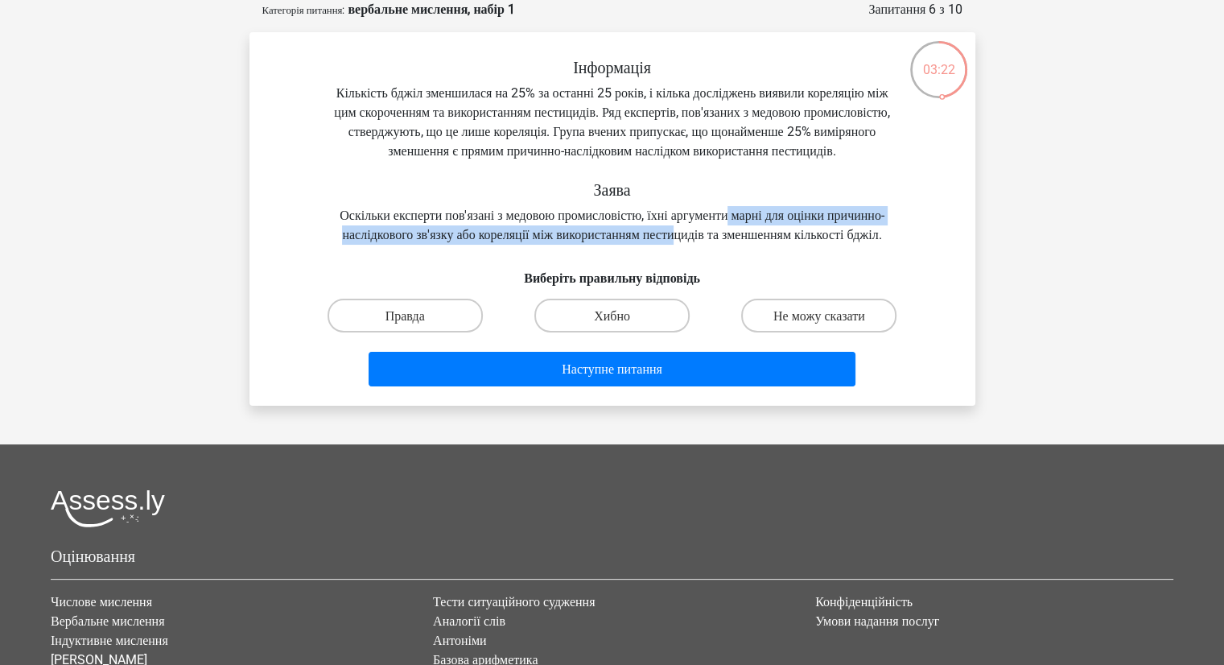
drag, startPoint x: 772, startPoint y: 230, endPoint x: 763, endPoint y: 253, distance: 25.0
click at [763, 242] on font "Оскільки експерти пов'язані з медовою промисловістю, їхні аргументи марні для о…" at bounding box center [611, 225] width 545 height 35
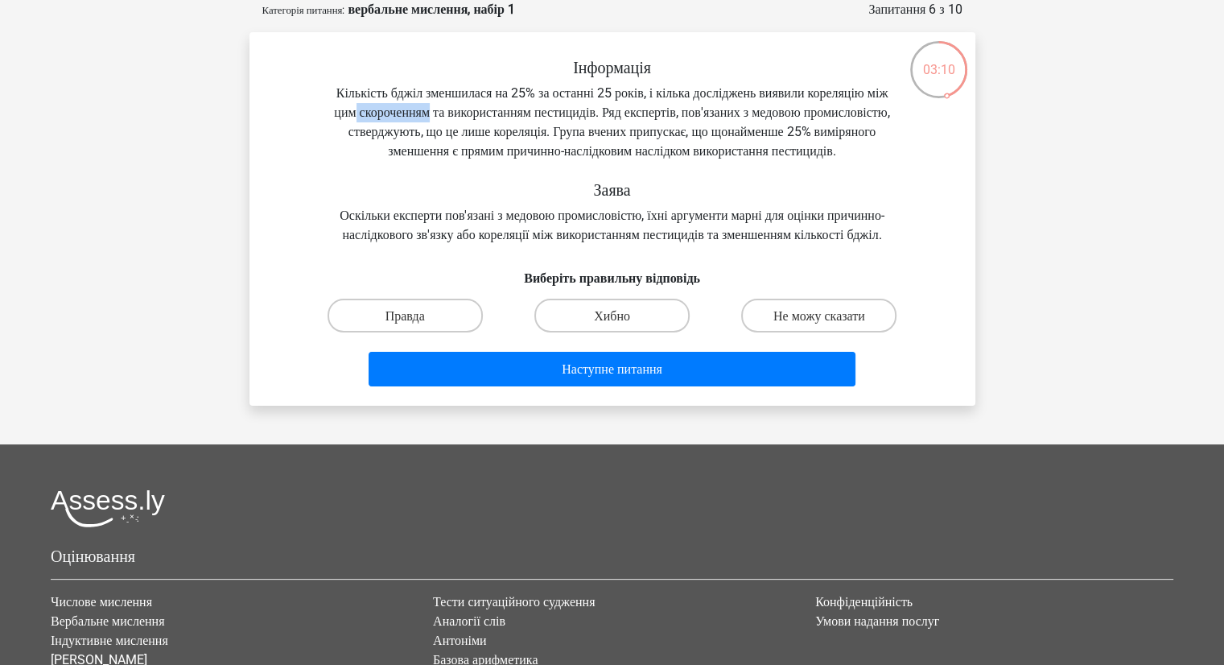
drag, startPoint x: 451, startPoint y: 109, endPoint x: 531, endPoint y: 108, distance: 80.5
click at [531, 108] on font "Кількість бджіл зменшилася на 25% за останні 25 років, і кілька досліджень вияв…" at bounding box center [611, 121] width 555 height 73
click at [612, 325] on input "Хибно" at bounding box center [616, 320] width 10 height 10
radio input "true"
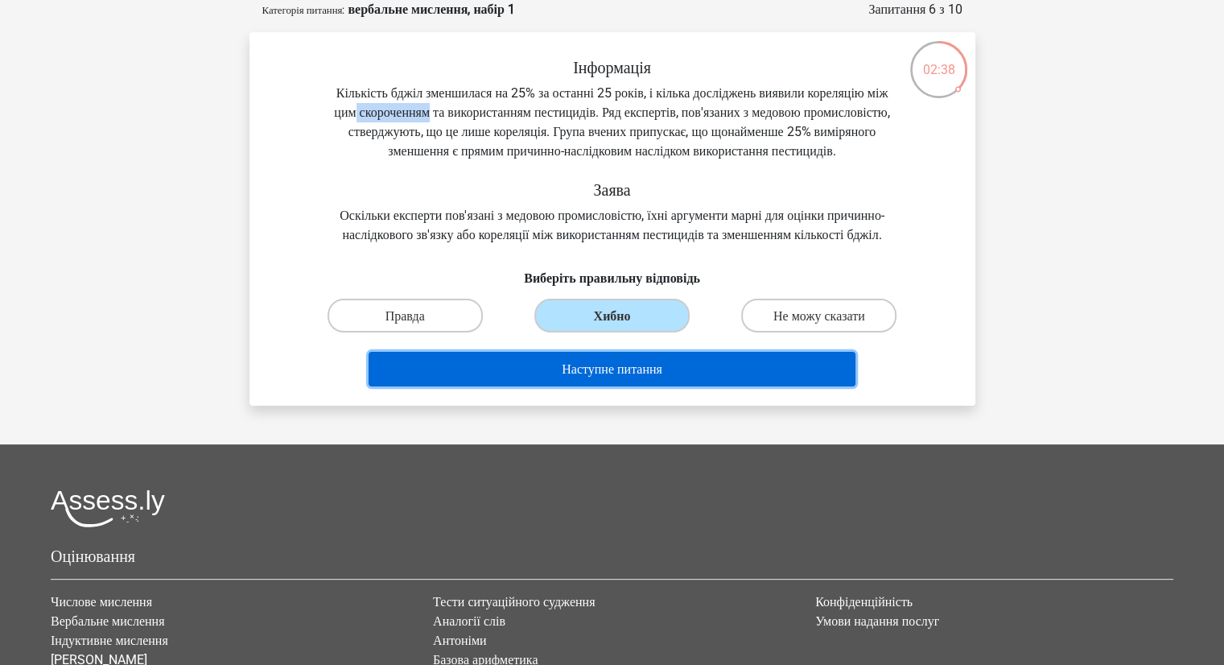
click at [611, 376] on font "Наступне питання" at bounding box center [612, 368] width 101 height 15
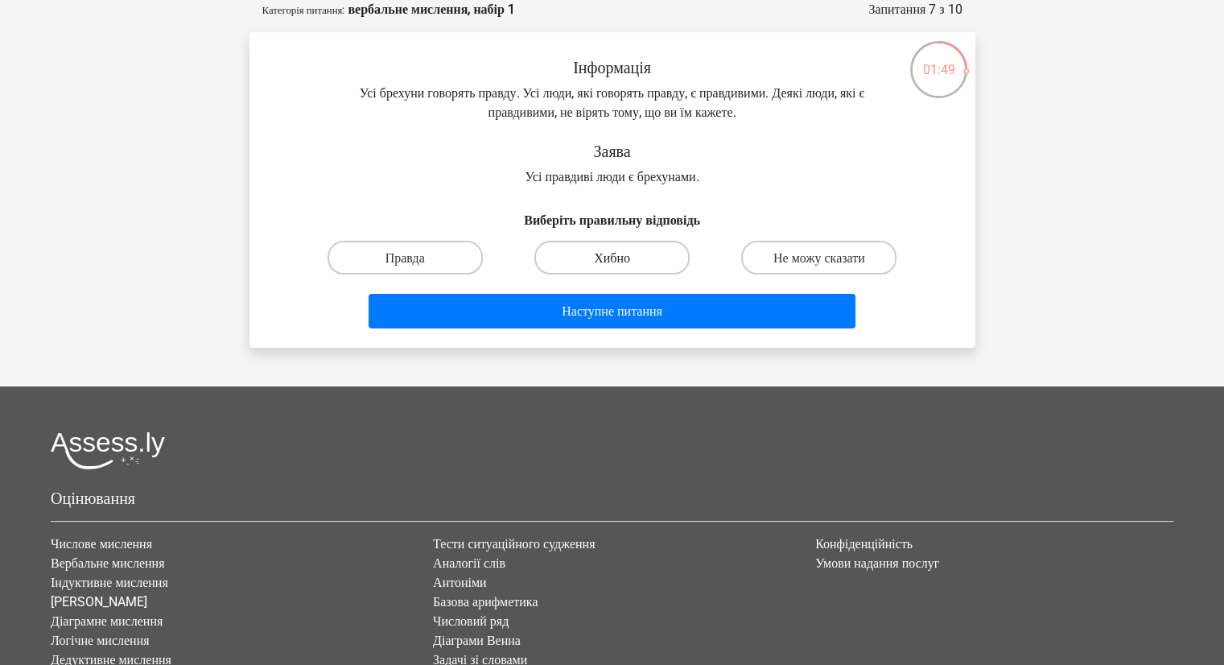
click at [596, 252] on font "Хибно" at bounding box center [612, 257] width 36 height 15
click at [611, 257] on input "Хибно" at bounding box center [616, 262] width 10 height 10
radio input "true"
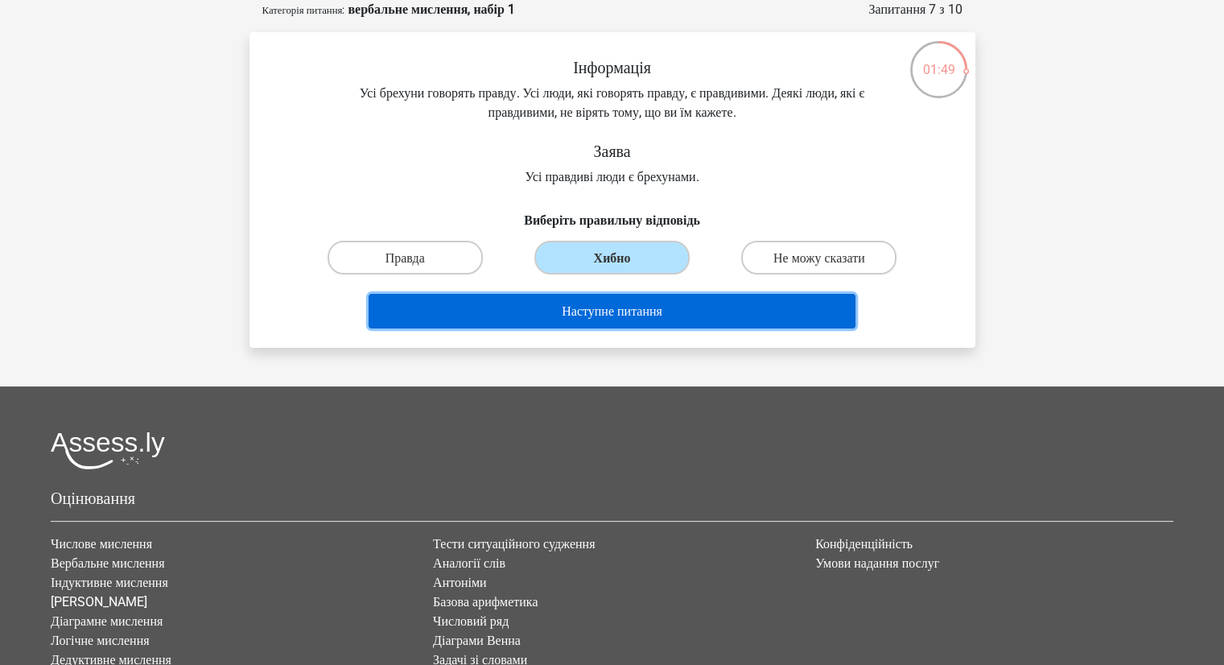
click at [590, 313] on font "Наступне питання" at bounding box center [612, 310] width 101 height 15
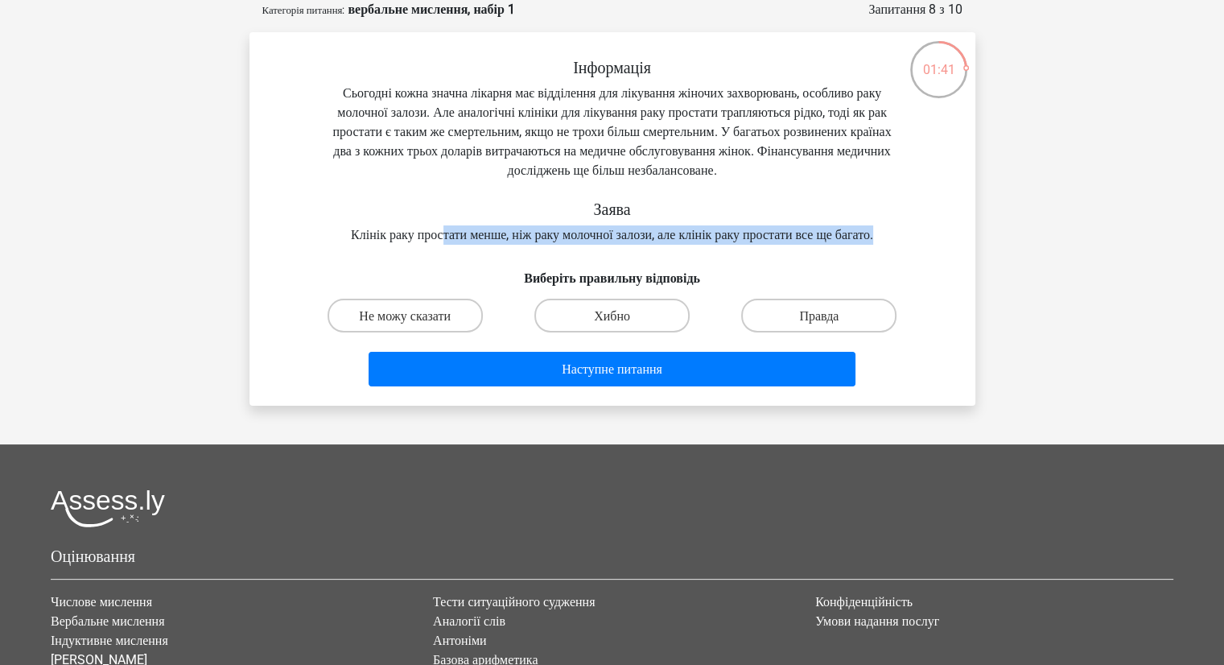
drag, startPoint x: 446, startPoint y: 255, endPoint x: 914, endPoint y: 274, distance: 467.8
click at [914, 245] on div "Інформація Сьогодні кожна значна лікарня має відділення для лікування жіночих з…" at bounding box center [612, 151] width 674 height 187
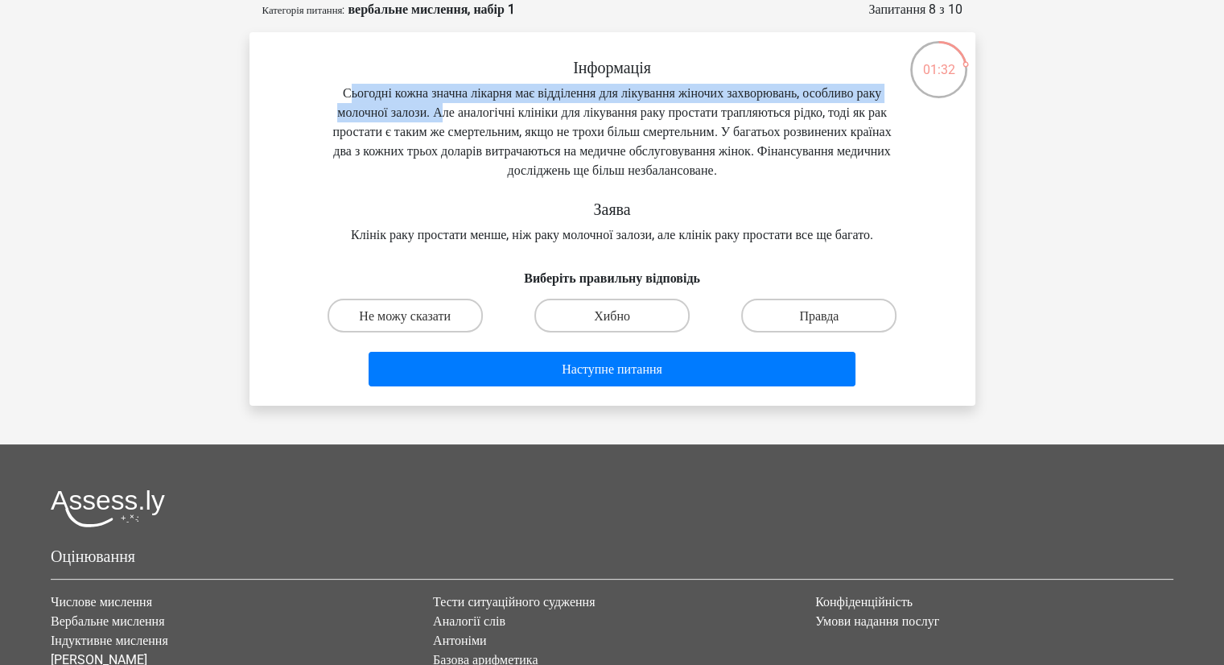
drag, startPoint x: 364, startPoint y: 92, endPoint x: 567, endPoint y: 109, distance: 203.5
click at [567, 109] on font "Сьогодні кожна значна лікарня має відділення для лікування жіночих захворювань,…" at bounding box center [611, 131] width 558 height 93
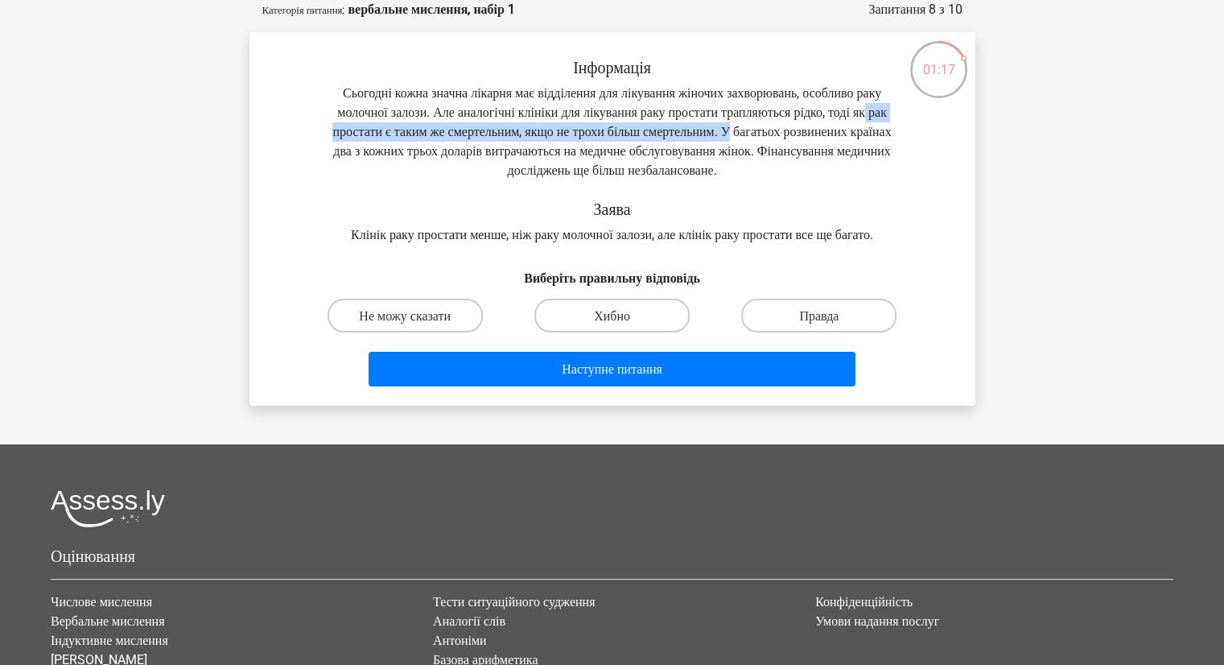
drag, startPoint x: 509, startPoint y: 129, endPoint x: 429, endPoint y: 153, distance: 84.0
click at [429, 153] on font "Сьогодні кожна значна лікарня має відділення для лікування жіночих захворювань,…" at bounding box center [611, 131] width 558 height 93
click at [837, 323] on font "Правда" at bounding box center [818, 315] width 39 height 15
click at [829, 325] on input "Правда" at bounding box center [824, 320] width 10 height 10
radio input "true"
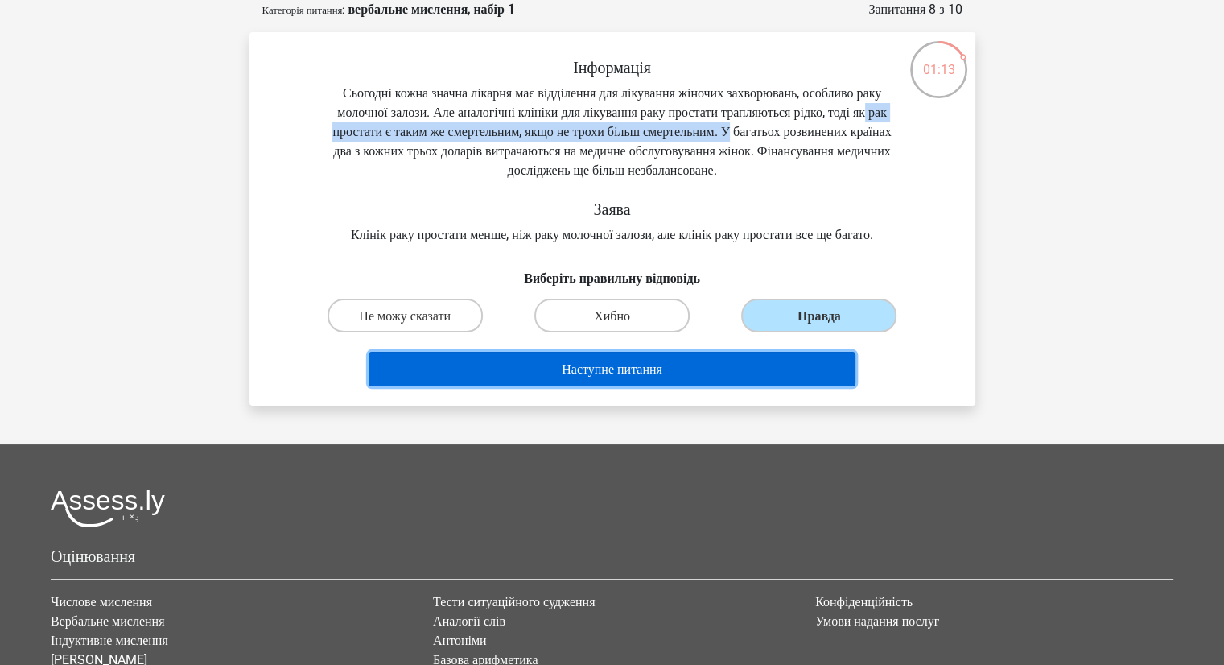
click at [662, 376] on font "Наступне питання" at bounding box center [612, 368] width 101 height 15
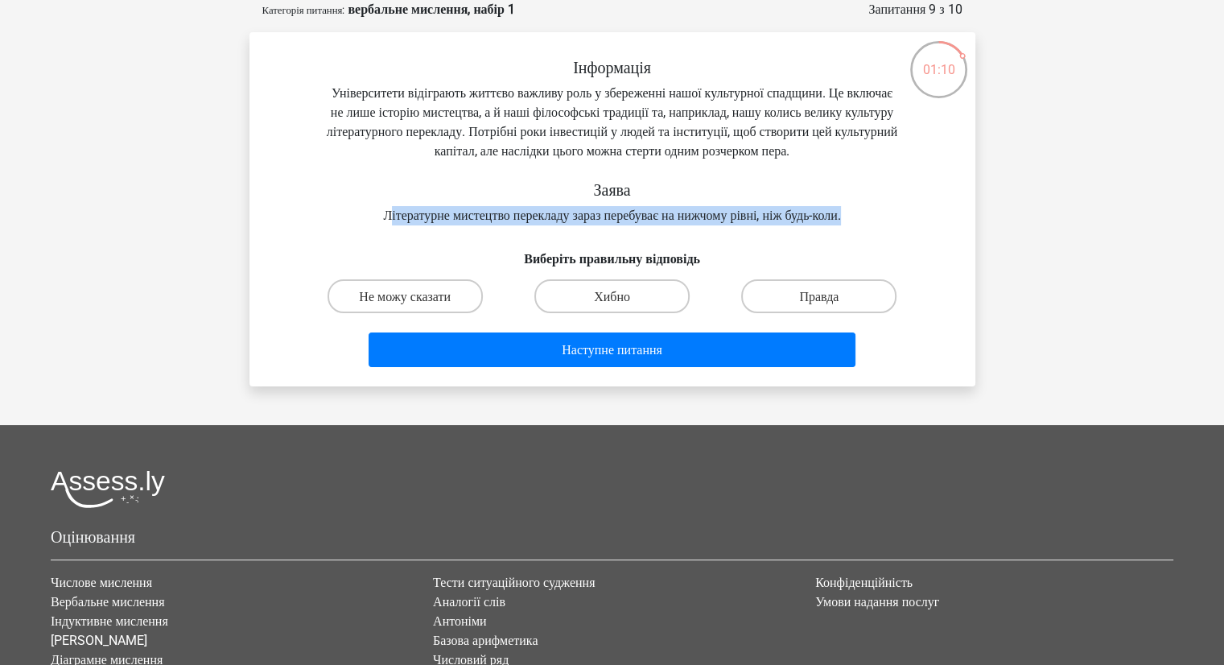
drag, startPoint x: 361, startPoint y: 233, endPoint x: 876, endPoint y: 234, distance: 514.9
click at [875, 225] on div "Інформація Університети відіграють життєво важливу роль у збереженні нашої куль…" at bounding box center [612, 141] width 674 height 167
drag, startPoint x: 354, startPoint y: 239, endPoint x: 883, endPoint y: 241, distance: 528.6
click at [883, 225] on div "Інформація Університети відіграють життєво важливу роль у збереженні нашої куль…" at bounding box center [612, 141] width 674 height 167
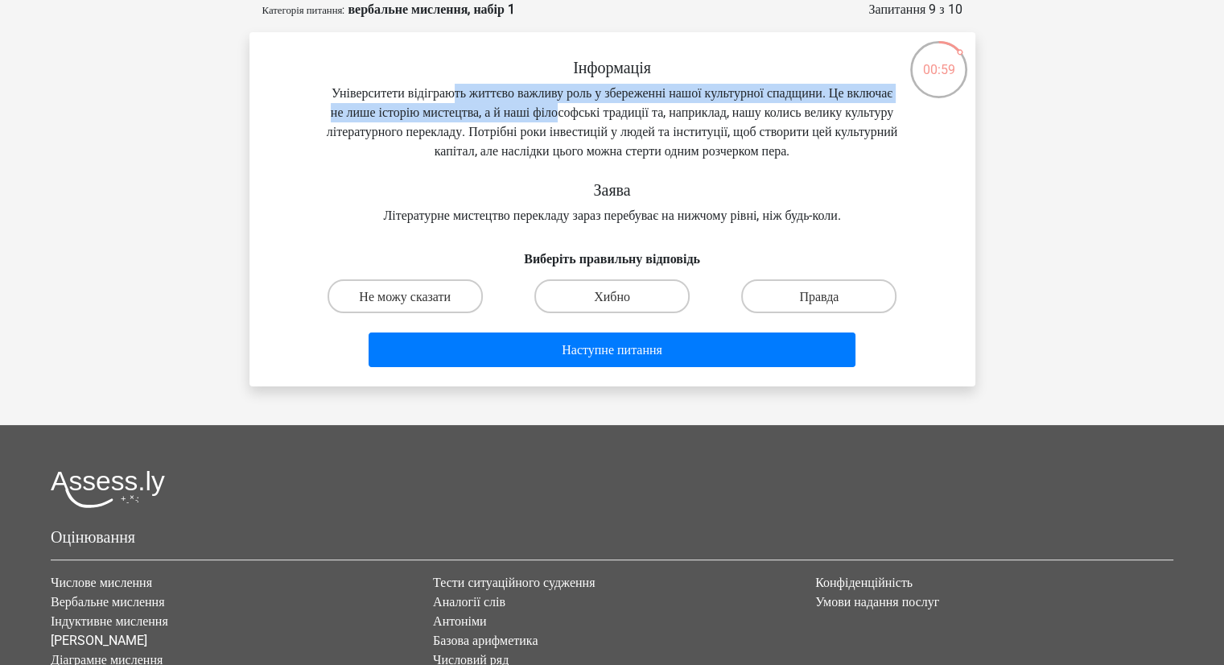
drag, startPoint x: 491, startPoint y: 94, endPoint x: 652, endPoint y: 113, distance: 162.1
click at [652, 113] on font "Університети відіграють життєво важливу роль у збереженні нашої культурної спад…" at bounding box center [612, 121] width 571 height 73
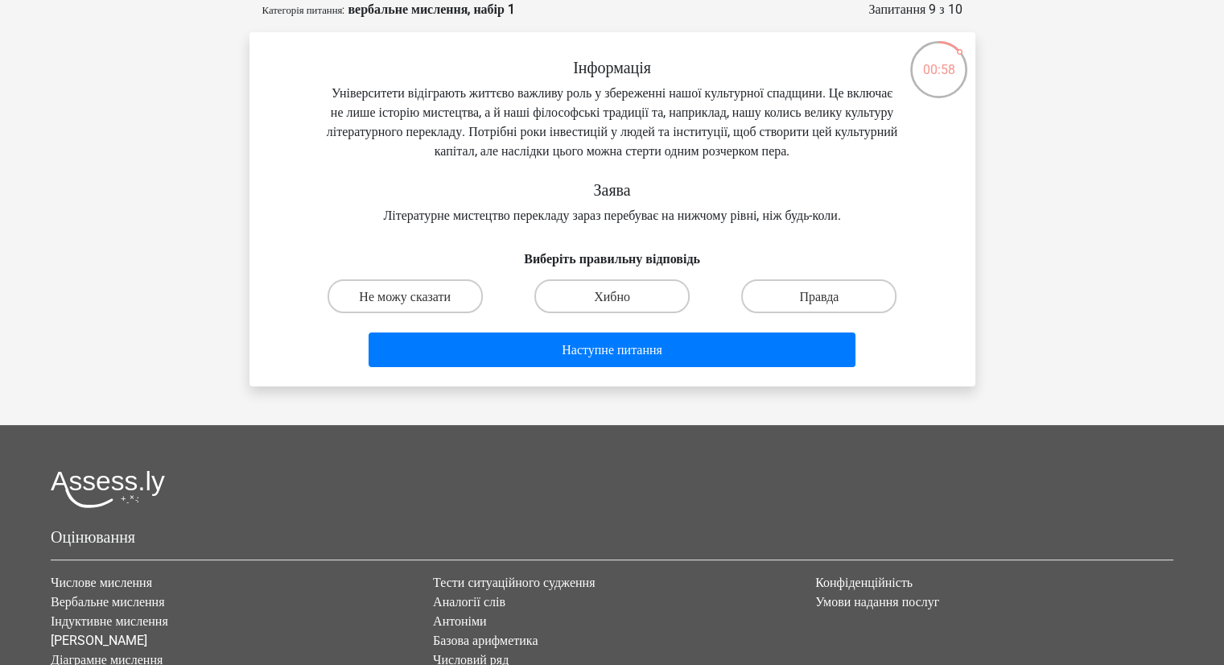
click at [340, 179] on div "Інформація Університети відіграють життєво важливу роль у збереженні нашої куль…" at bounding box center [612, 141] width 674 height 167
click at [815, 307] on label "Правда" at bounding box center [818, 295] width 155 height 33
click at [819, 306] on input "Правда" at bounding box center [824, 300] width 10 height 10
radio input "true"
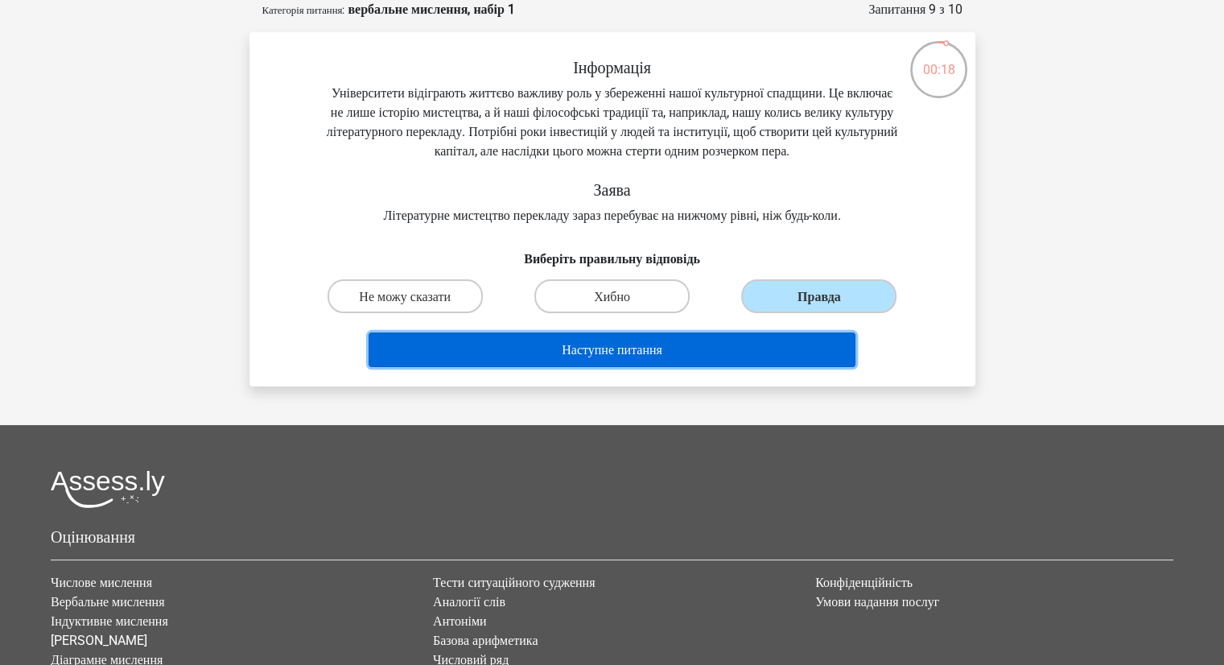
click at [724, 367] on button "Наступне питання" at bounding box center [611, 349] width 487 height 35
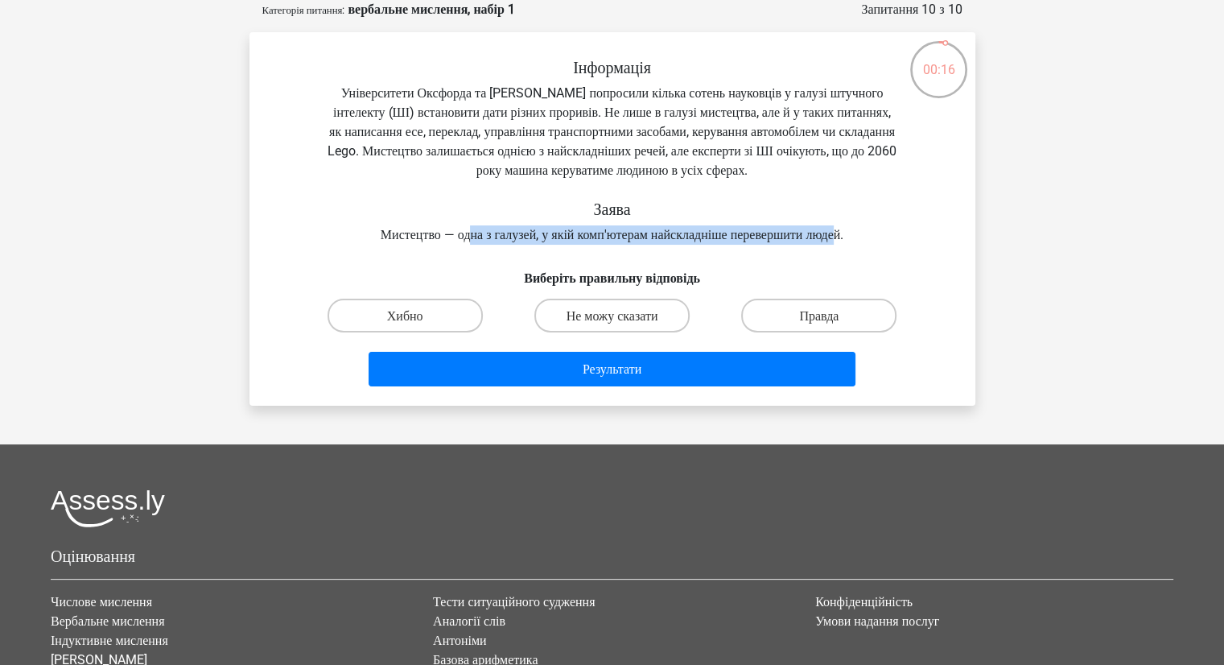
drag, startPoint x: 455, startPoint y: 235, endPoint x: 858, endPoint y: 220, distance: 404.1
click at [858, 220] on div "Інформація Університети Оксфорда та Єля попросили кілька сотень науковців у гал…" at bounding box center [612, 151] width 674 height 187
click at [841, 318] on label "Правда" at bounding box center [818, 314] width 155 height 33
click at [829, 318] on input "Правда" at bounding box center [824, 320] width 10 height 10
radio input "true"
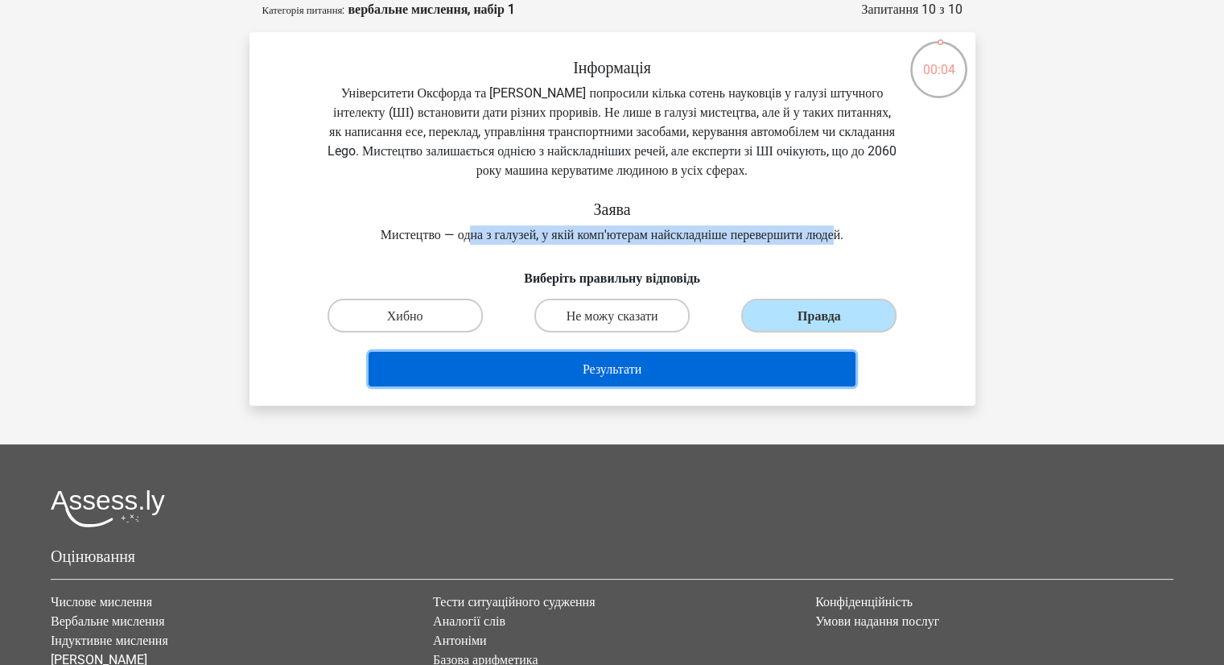
click at [727, 372] on button "Результати" at bounding box center [611, 369] width 487 height 35
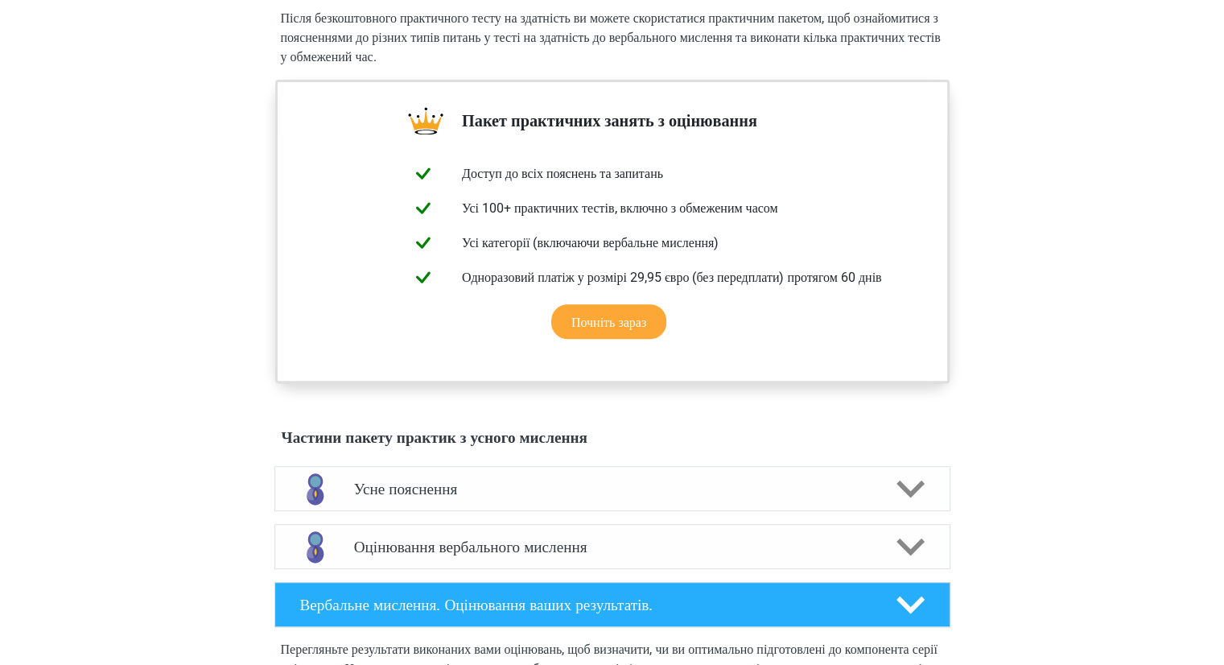
scroll to position [644, 0]
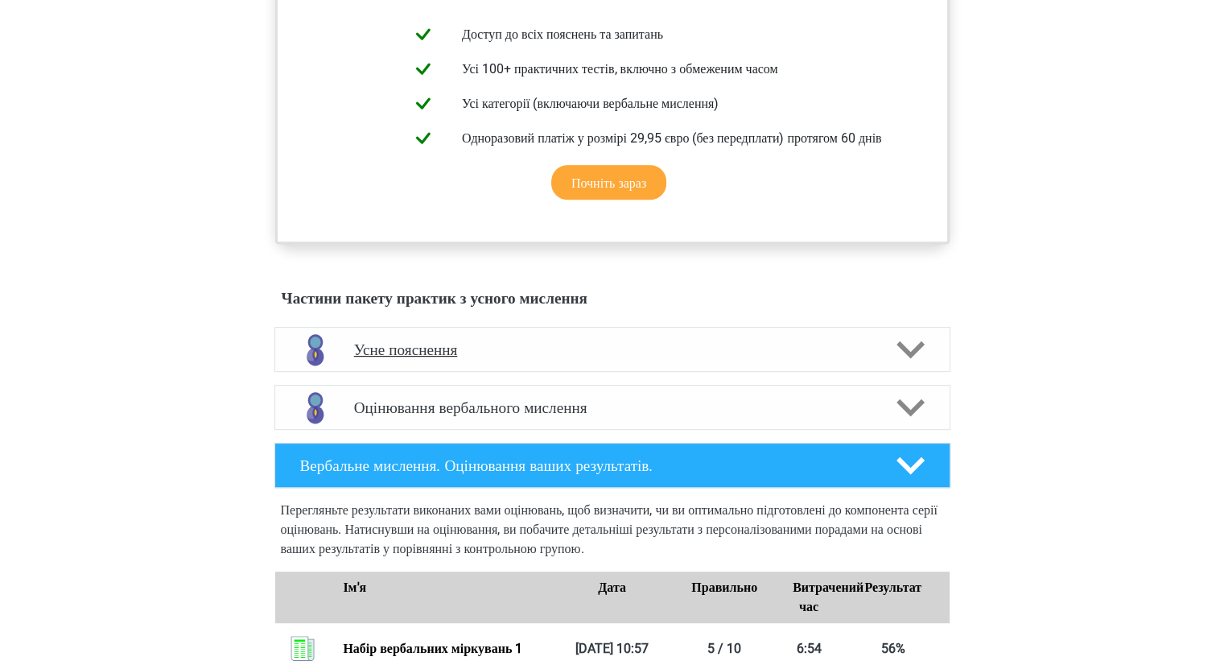
click at [423, 359] on font "Усне пояснення" at bounding box center [406, 349] width 104 height 19
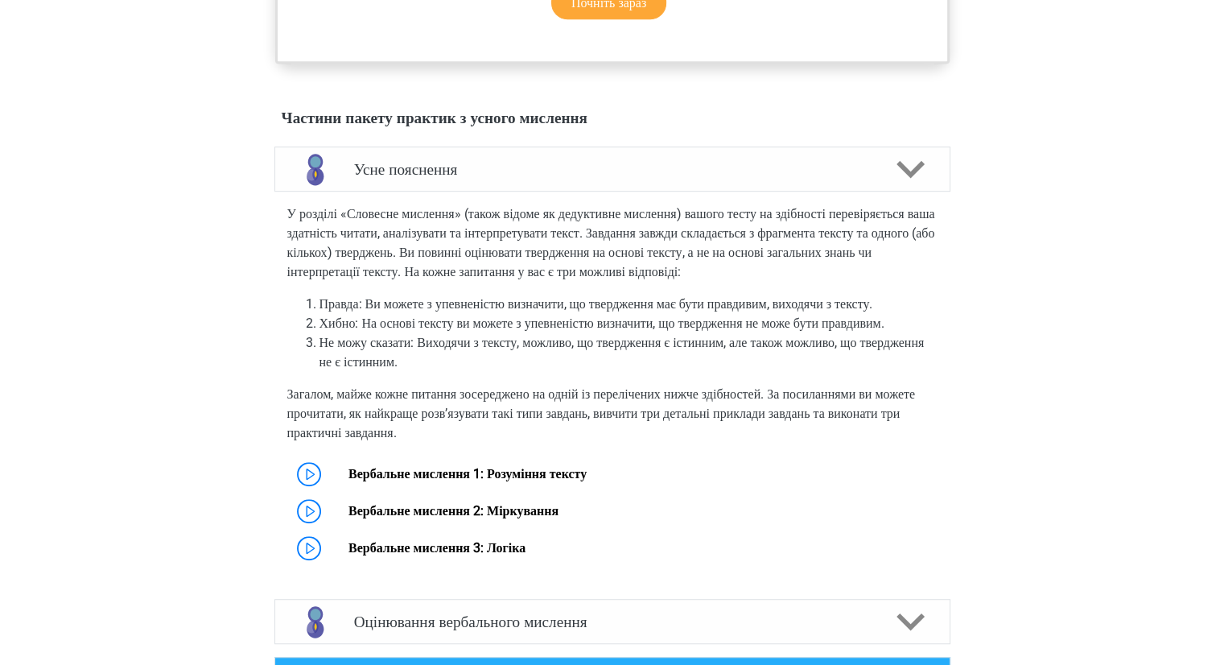
scroll to position [885, 0]
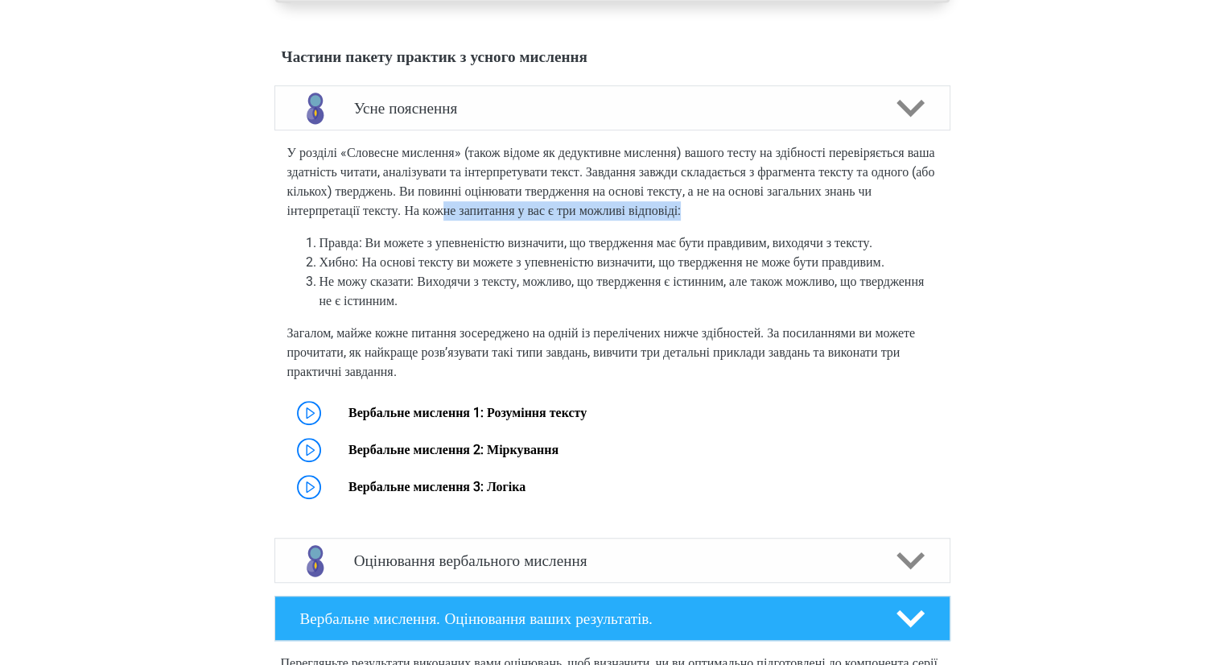
drag, startPoint x: 727, startPoint y: 225, endPoint x: 868, endPoint y: 237, distance: 141.2
click at [868, 220] on p "У розділі «Словесне мислення» (також відоме як дедуктивне мислення) вашого тест…" at bounding box center [612, 181] width 650 height 77
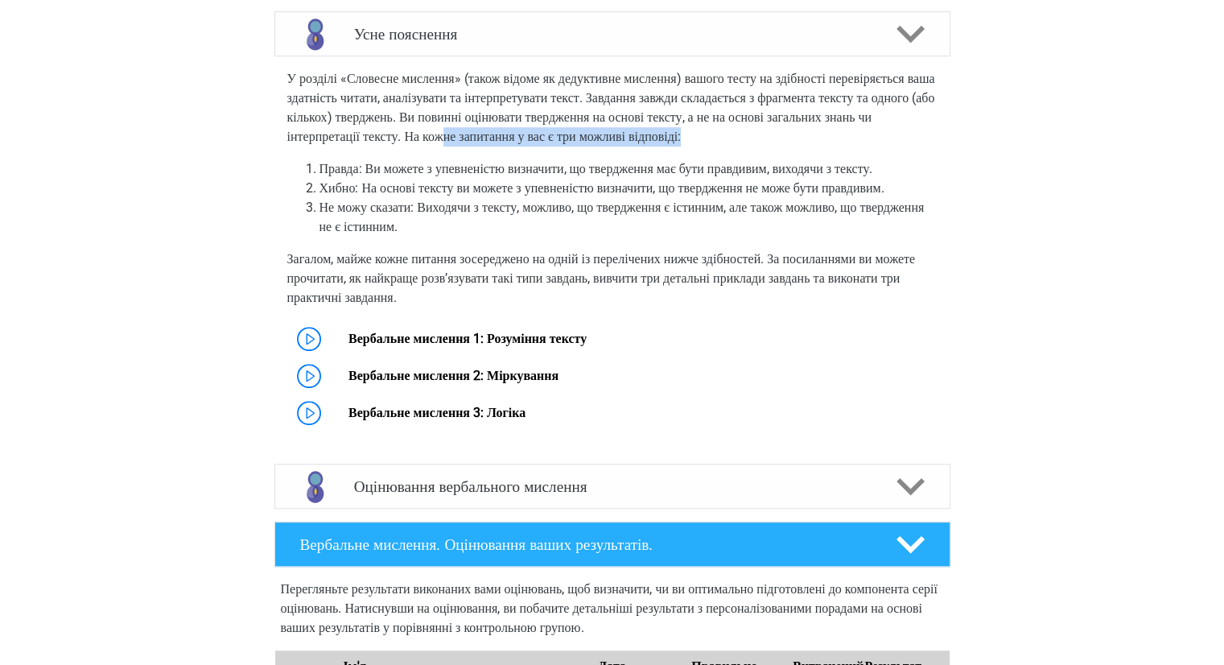
scroll to position [1046, 0]
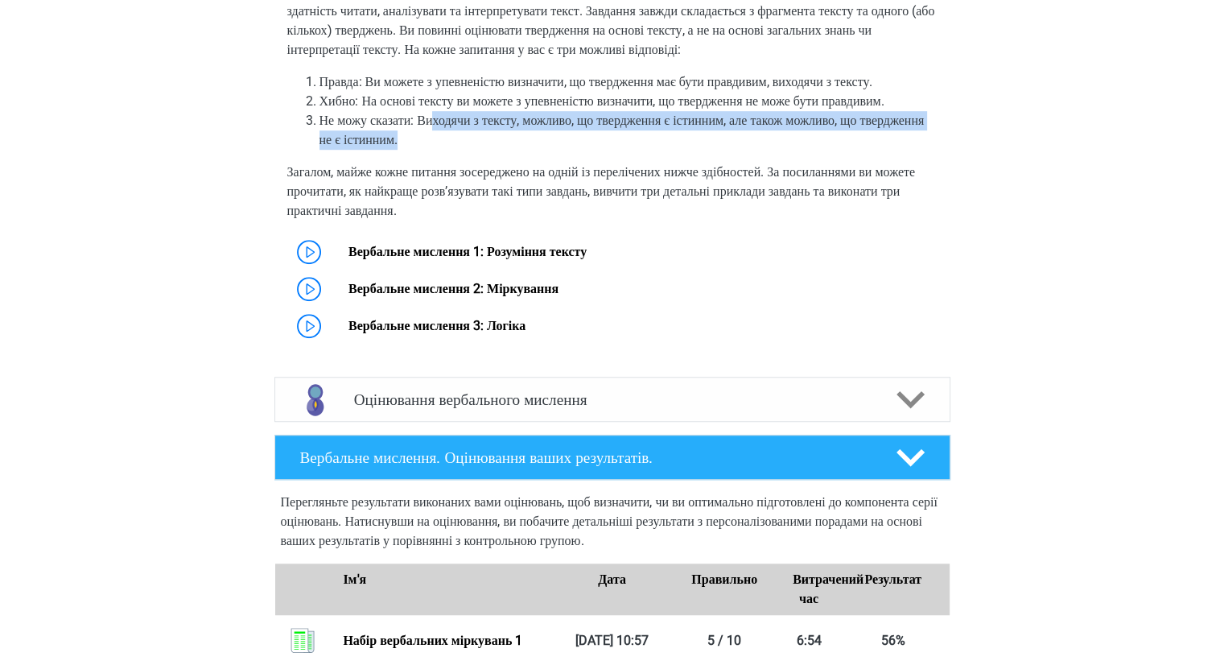
drag, startPoint x: 446, startPoint y: 186, endPoint x: 621, endPoint y: 200, distance: 175.2
click at [621, 150] on li "Не можу сказати: Виходячи з тексту, можливо, що твердження є істинним, але тако…" at bounding box center [628, 130] width 618 height 39
click at [467, 259] on link "Вербальне мислення 1: Розуміння тексту" at bounding box center [467, 251] width 238 height 15
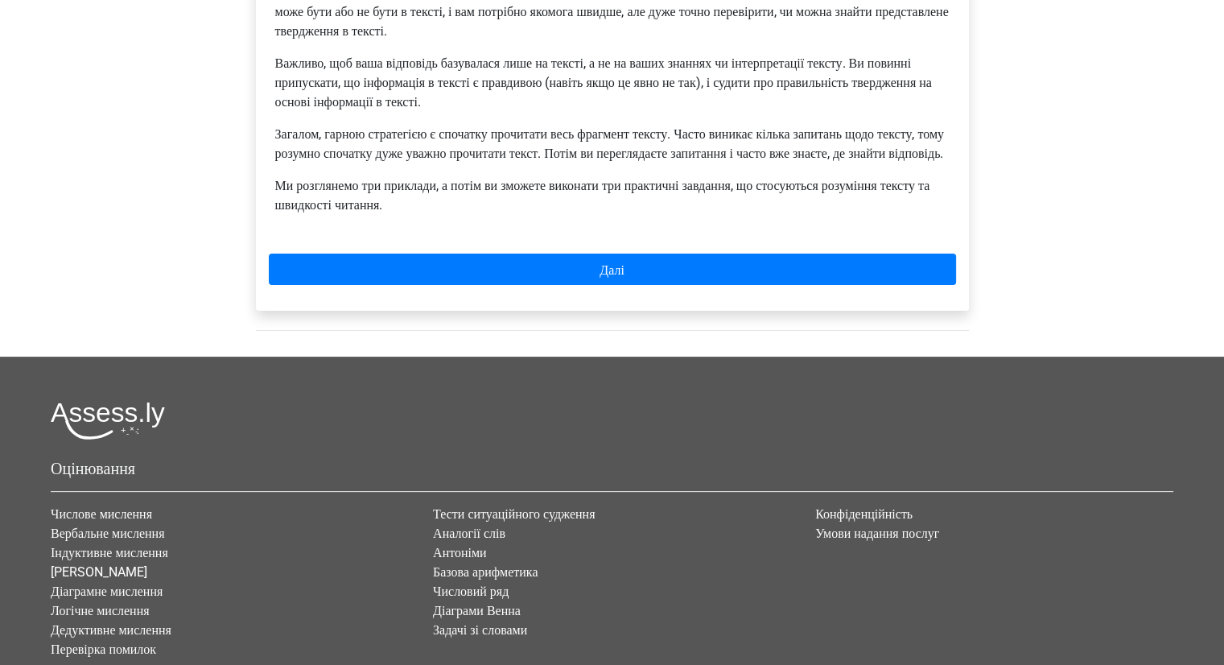
scroll to position [151, 0]
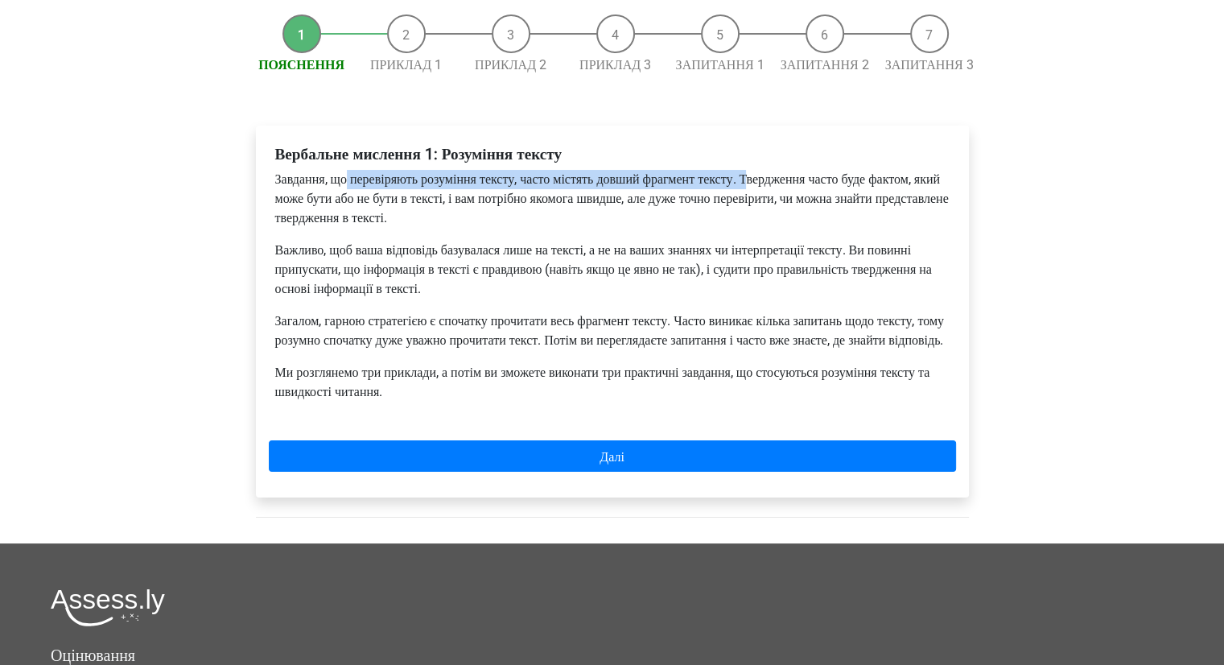
drag, startPoint x: 355, startPoint y: 173, endPoint x: 797, endPoint y: 189, distance: 442.8
click at [797, 189] on p "Завдання, що перевіряють розуміння тексту, часто містять довший фрагмент тексту…" at bounding box center [612, 199] width 674 height 58
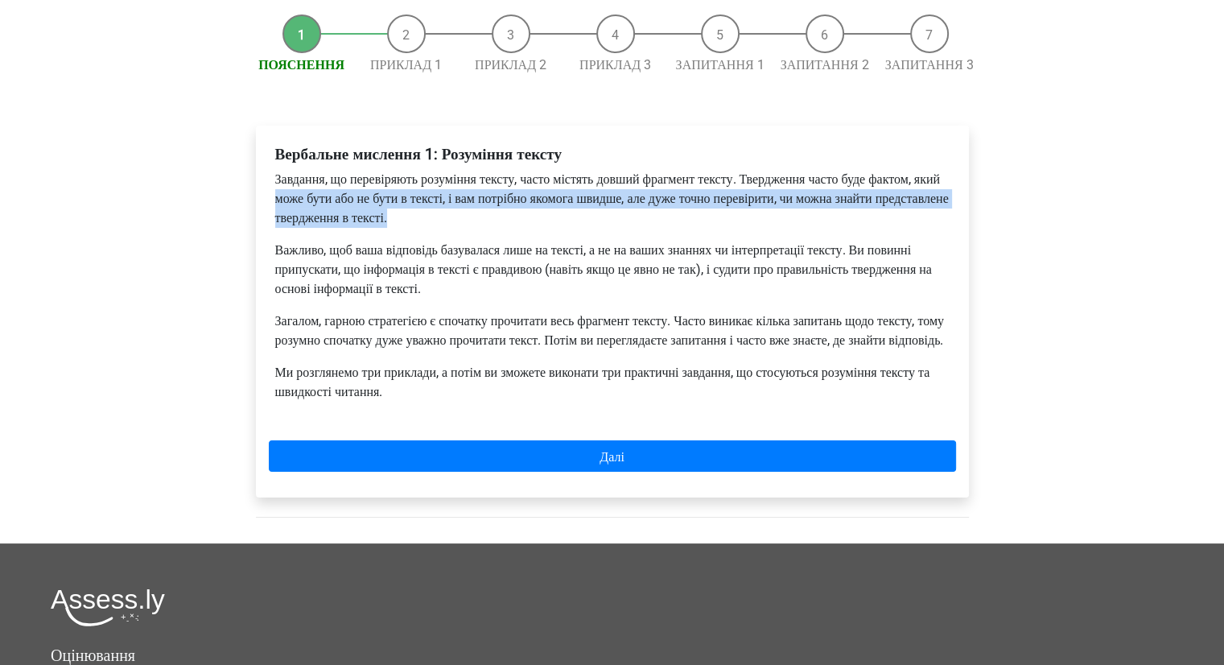
drag, startPoint x: 360, startPoint y: 199, endPoint x: 621, endPoint y: 216, distance: 262.0
click at [621, 216] on p "Завдання, що перевіряють розуміння тексту, часто містять довший фрагмент тексту…" at bounding box center [612, 199] width 674 height 58
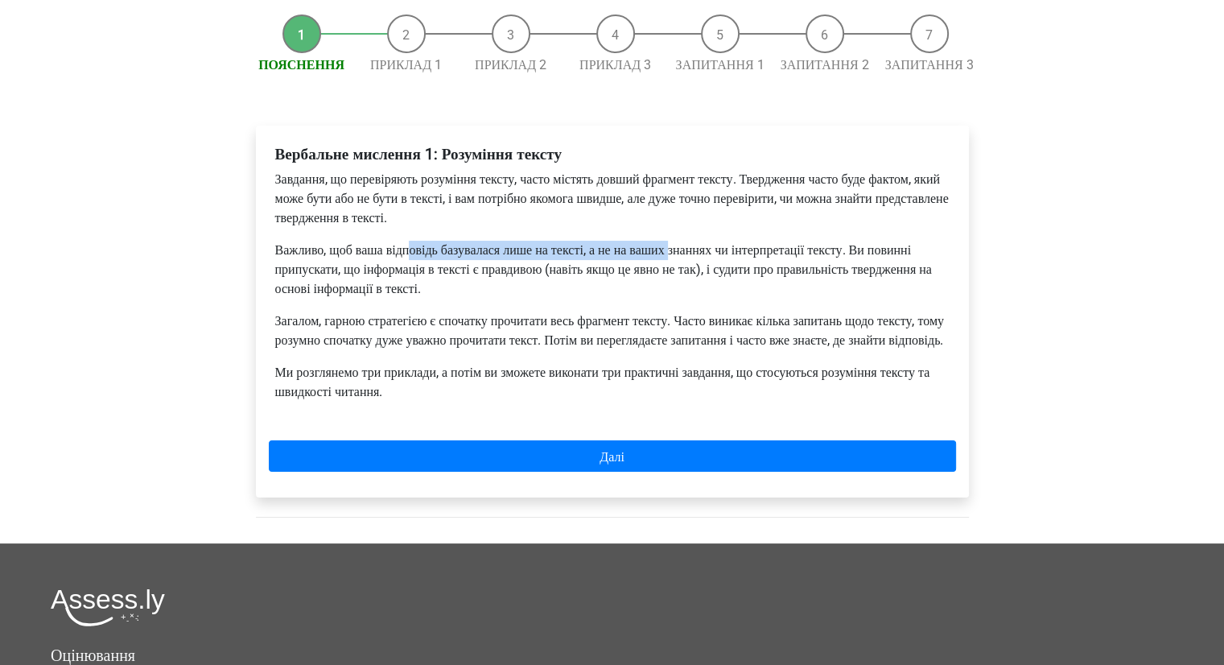
drag, startPoint x: 422, startPoint y: 249, endPoint x: 714, endPoint y: 247, distance: 292.0
click at [714, 247] on font "Важливо, щоб ваша відповідь базувалася лише на тексті, а не на ваших знаннях чи…" at bounding box center [603, 269] width 656 height 54
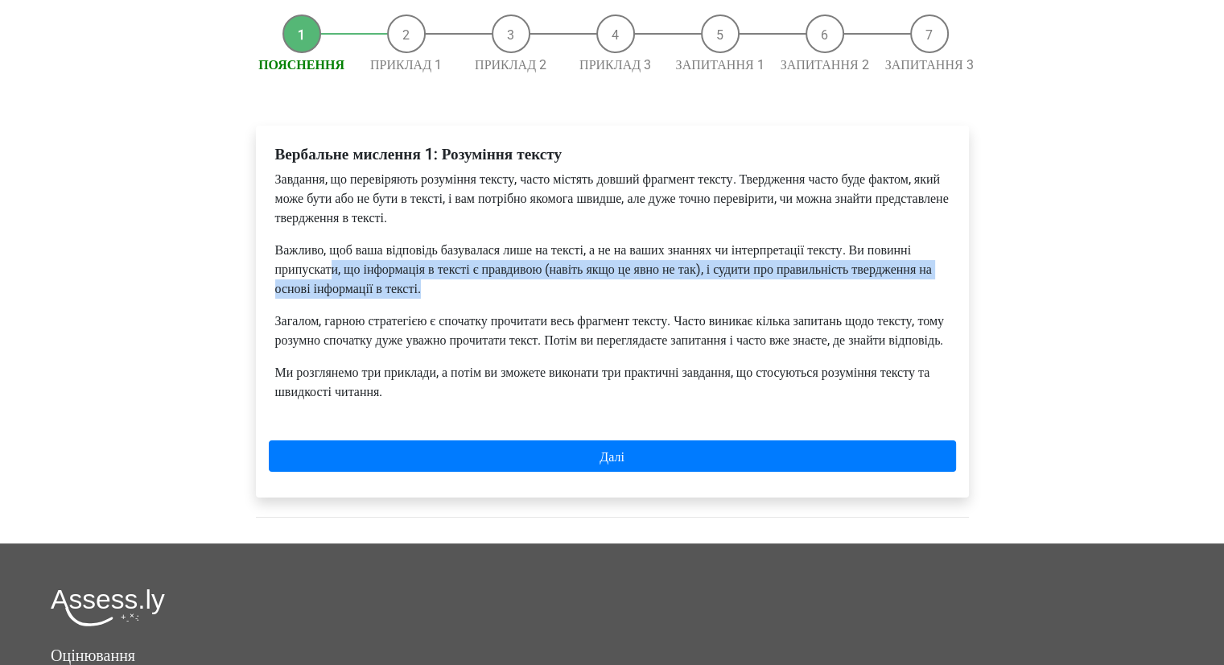
drag, startPoint x: 391, startPoint y: 274, endPoint x: 632, endPoint y: 286, distance: 240.8
click at [632, 286] on p "Важливо, щоб ваша відповідь базувалася лише на тексті, а не на ваших знаннях чи…" at bounding box center [612, 270] width 674 height 58
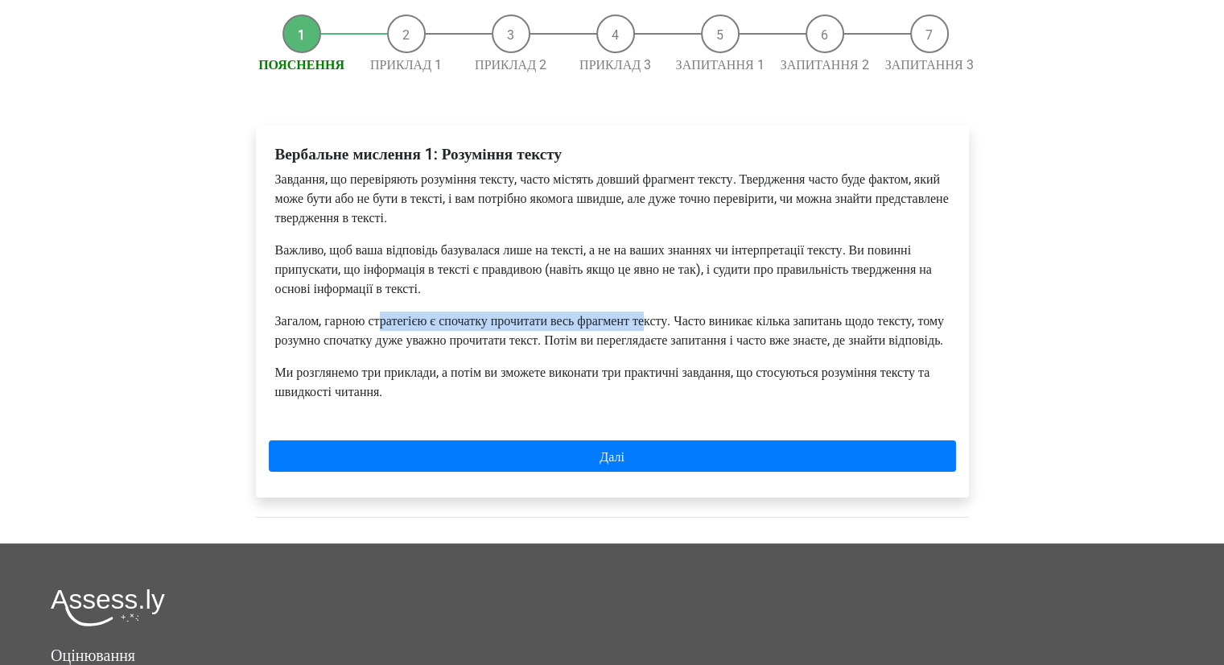
drag, startPoint x: 437, startPoint y: 323, endPoint x: 689, endPoint y: 318, distance: 252.7
click at [689, 318] on font "Загалом, гарною стратегією є спочатку прочитати весь фрагмент тексту. Часто вин…" at bounding box center [609, 330] width 669 height 35
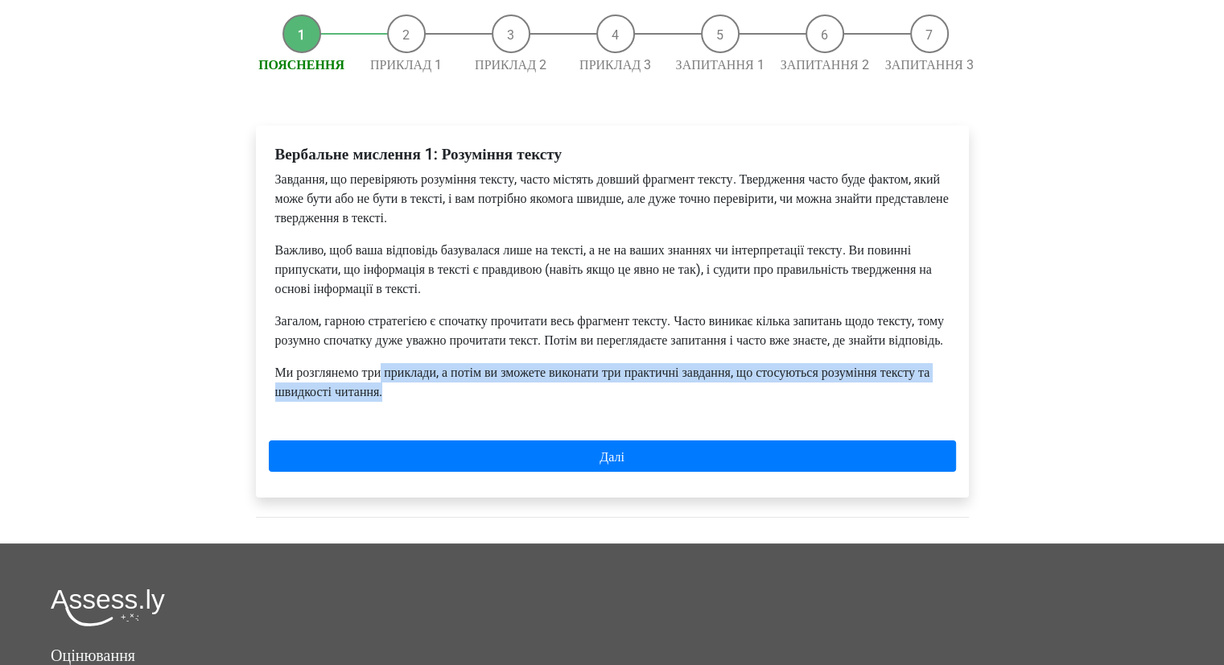
drag, startPoint x: 393, startPoint y: 390, endPoint x: 953, endPoint y: 408, distance: 560.2
click at [953, 408] on div "Вербальне мислення 1: Розуміння тексту Завдання, що перевіряють розуміння текст…" at bounding box center [612, 279] width 687 height 282
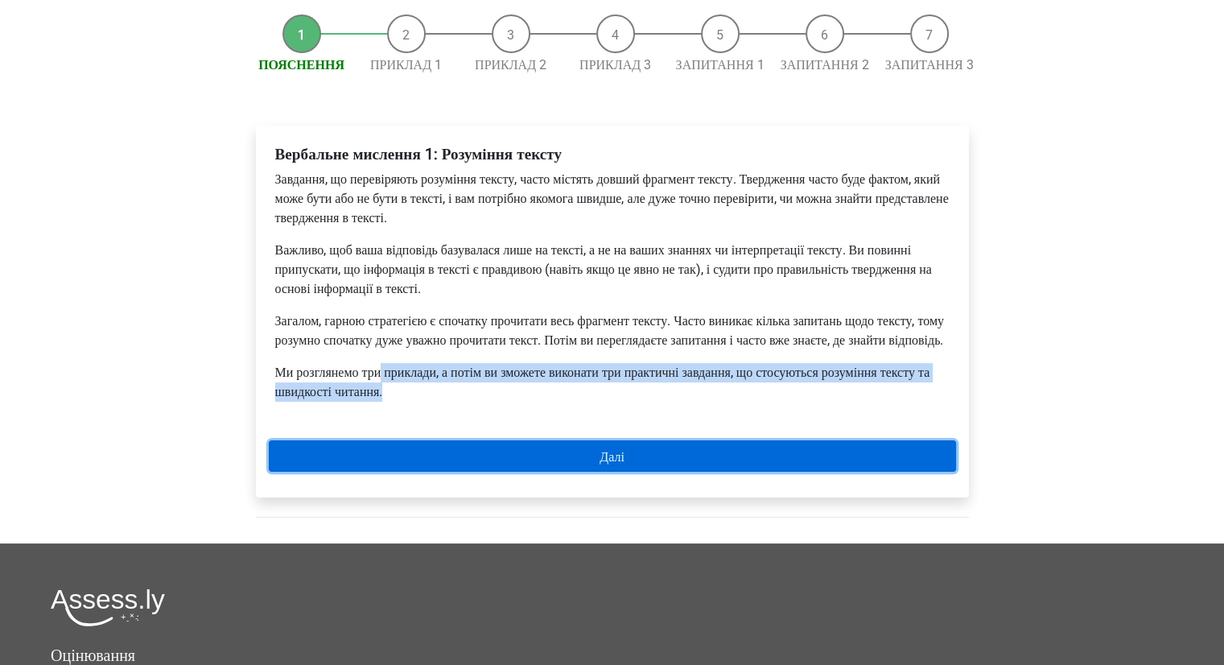
click at [595, 471] on link "Далі" at bounding box center [612, 455] width 687 height 31
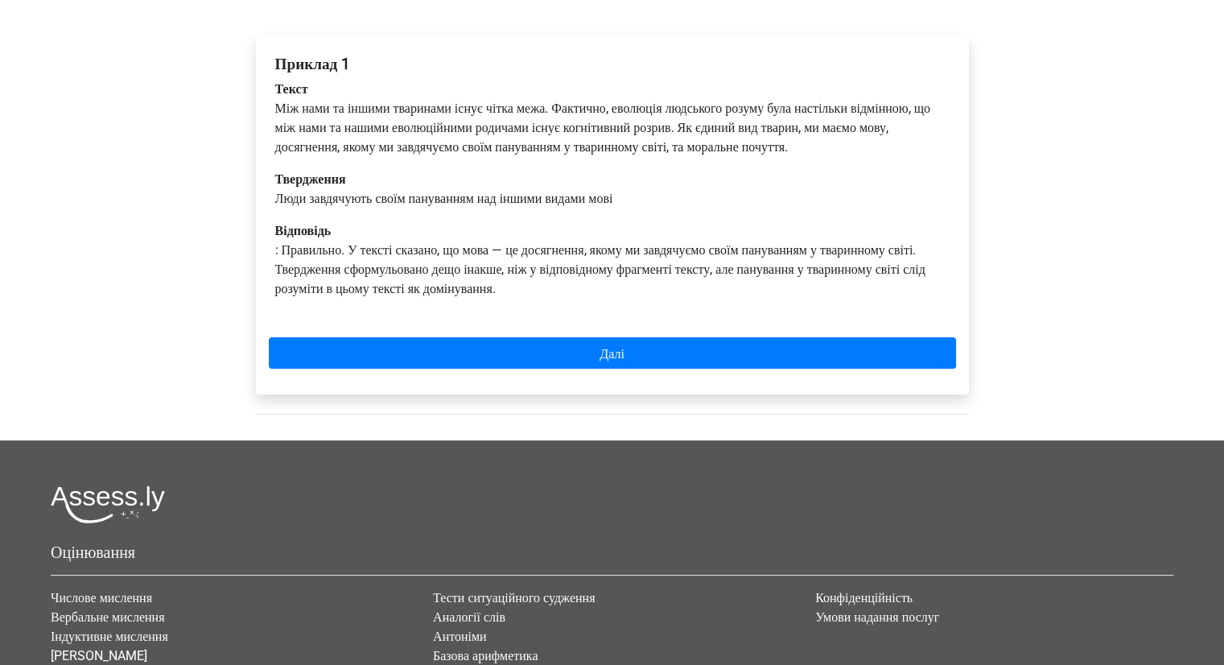
scroll to position [80, 0]
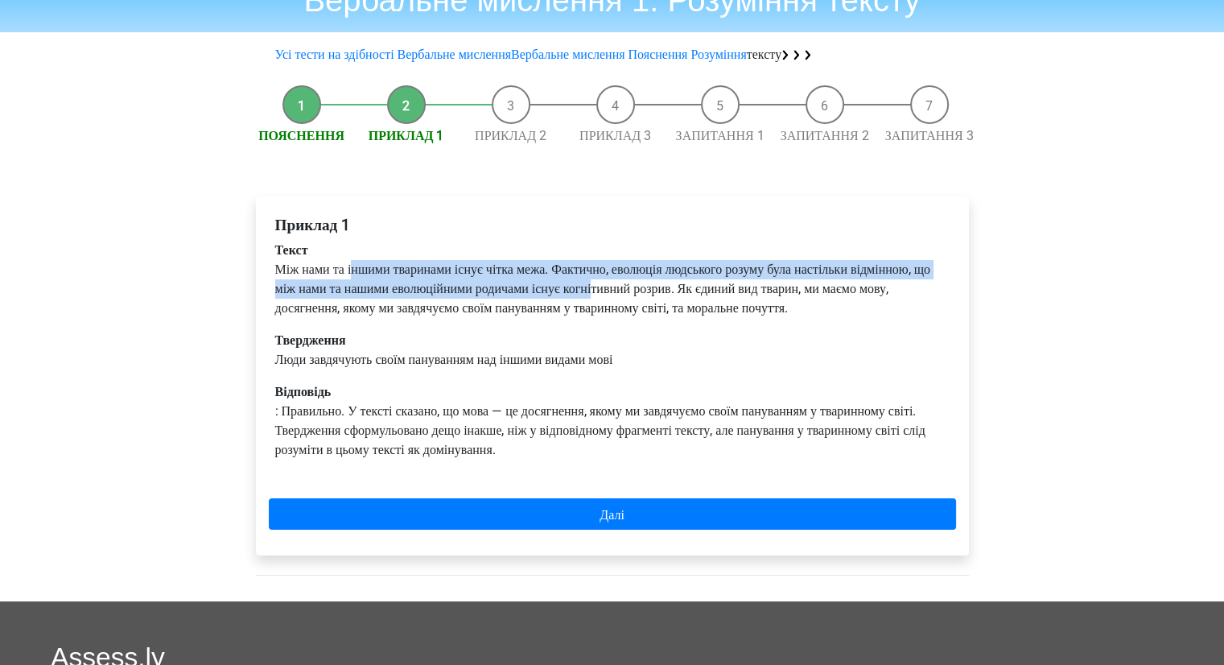
drag, startPoint x: 352, startPoint y: 263, endPoint x: 709, endPoint y: 285, distance: 357.9
click at [709, 285] on font "Між нами та іншими тваринами існує чітка межа. Фактично, еволюція людського роз…" at bounding box center [602, 288] width 655 height 54
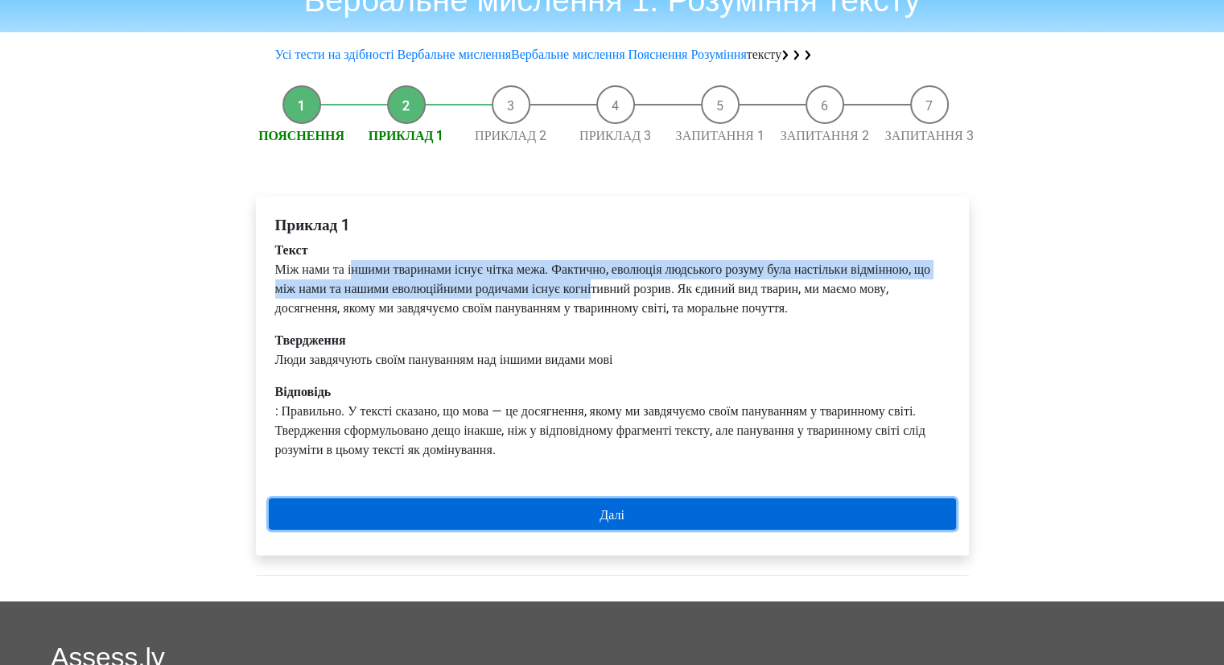
click at [531, 513] on link "Далі" at bounding box center [612, 513] width 687 height 31
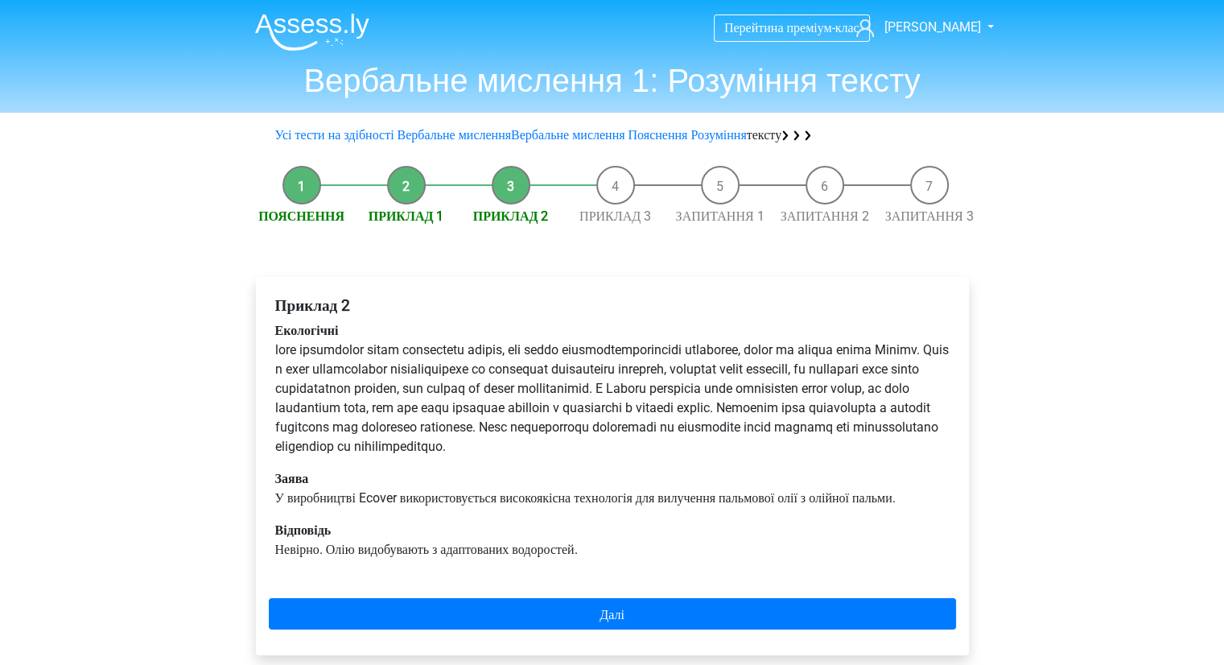
scroll to position [161, 0]
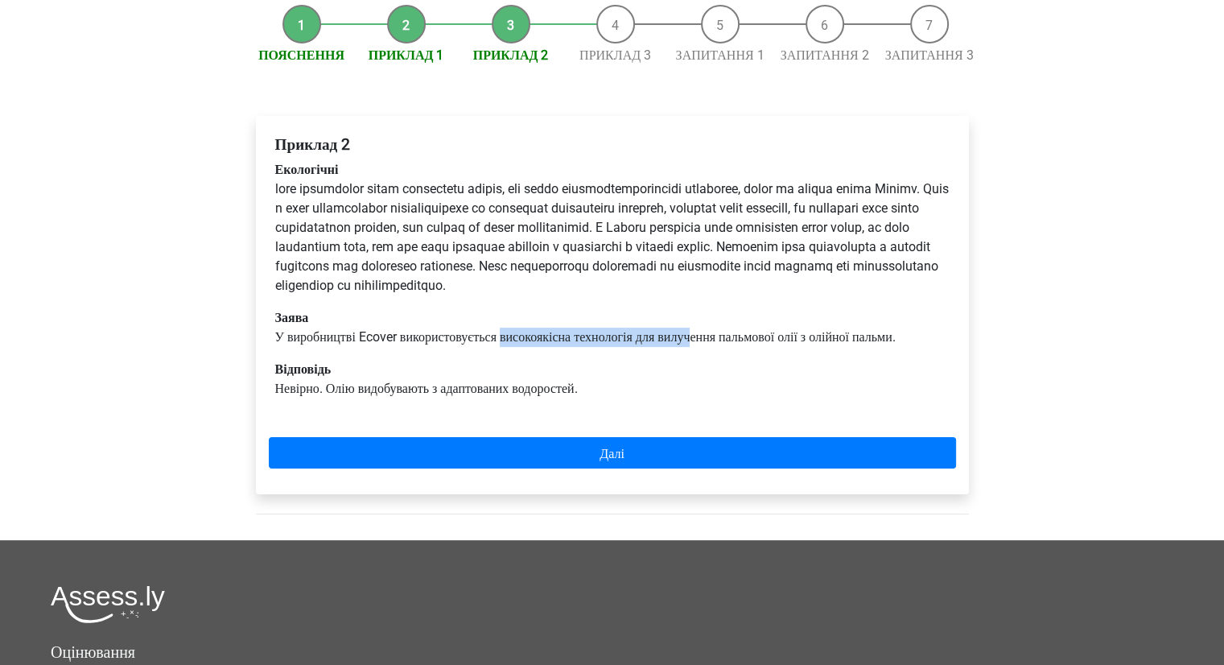
drag, startPoint x: 515, startPoint y: 329, endPoint x: 724, endPoint y: 333, distance: 209.2
click at [724, 333] on font "У виробництві Ecover використовується високоякісна технологія для вилучення пал…" at bounding box center [585, 336] width 620 height 15
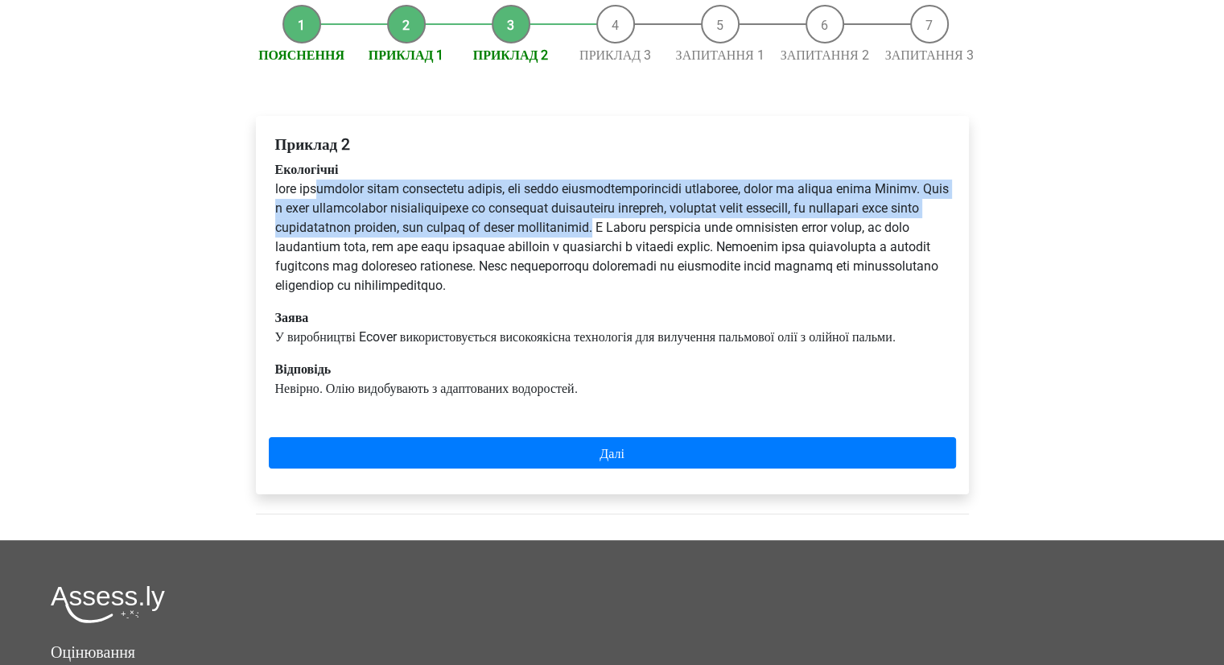
drag, startPoint x: 318, startPoint y: 186, endPoint x: 782, endPoint y: 225, distance: 465.9
click at [782, 225] on font at bounding box center [611, 237] width 673 height 112
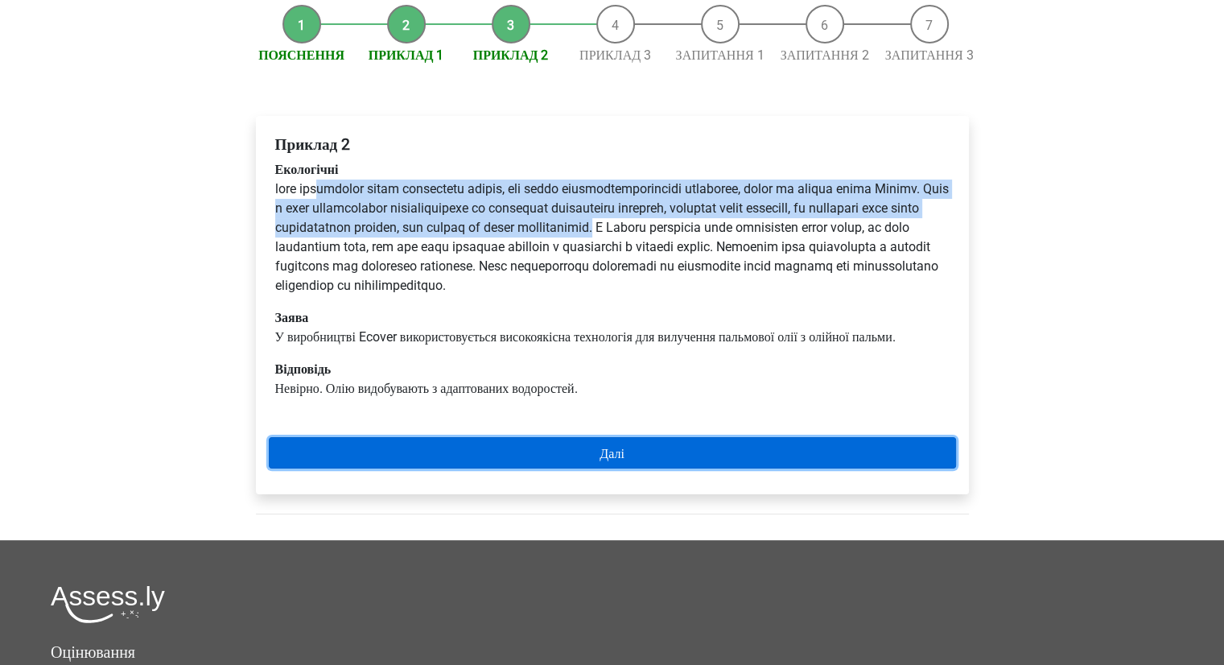
click at [636, 468] on link "Далі" at bounding box center [612, 452] width 687 height 31
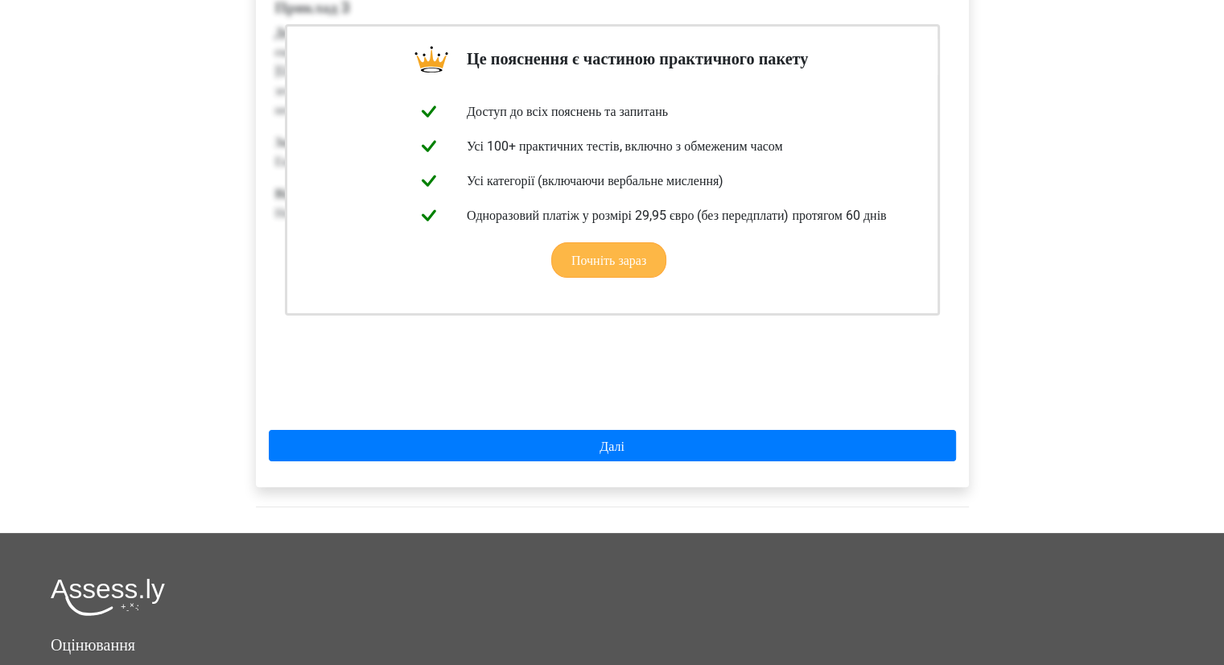
scroll to position [161, 0]
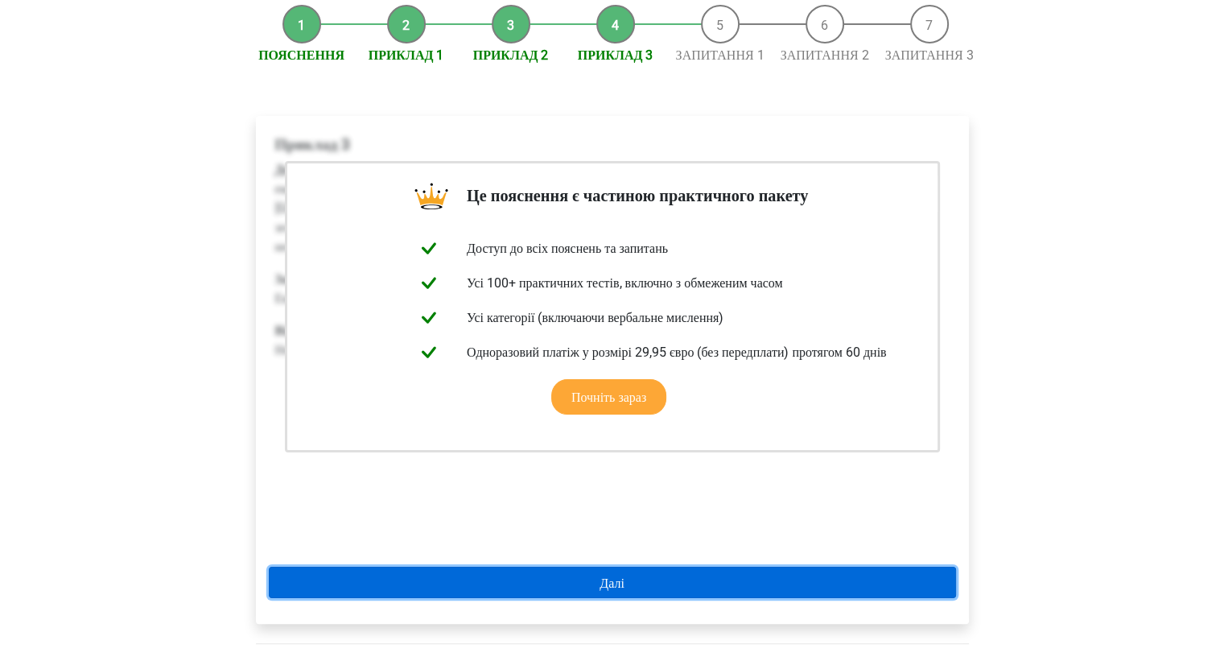
click at [596, 577] on link "Далі" at bounding box center [612, 581] width 687 height 31
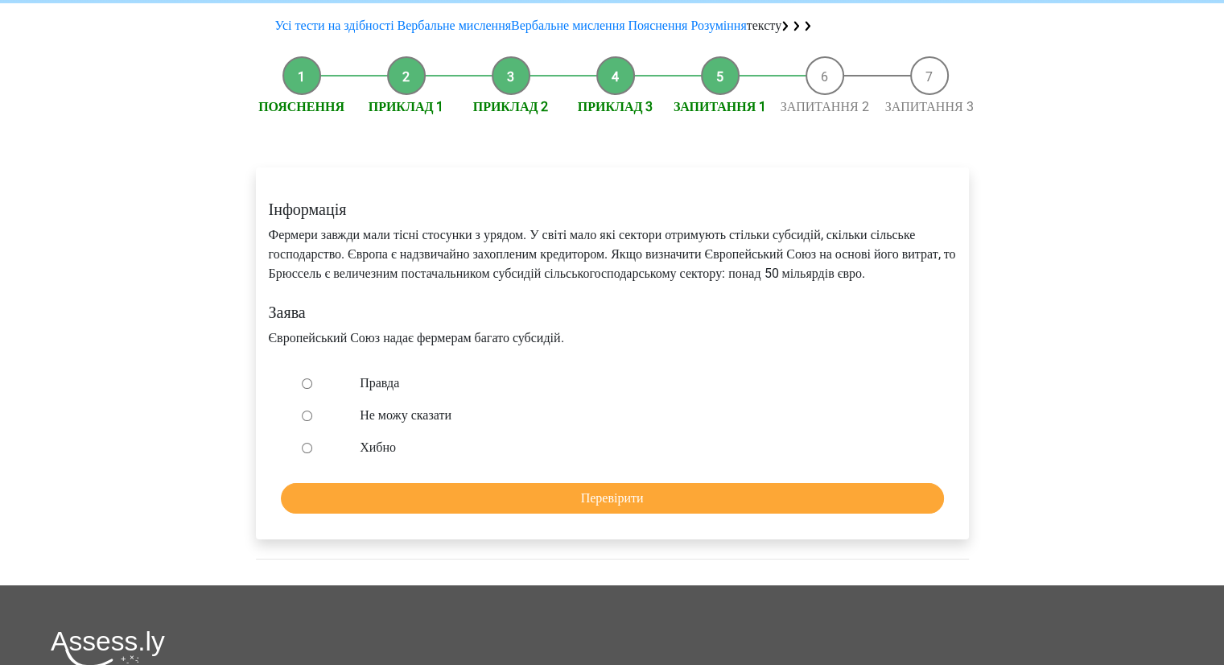
scroll to position [241, 0]
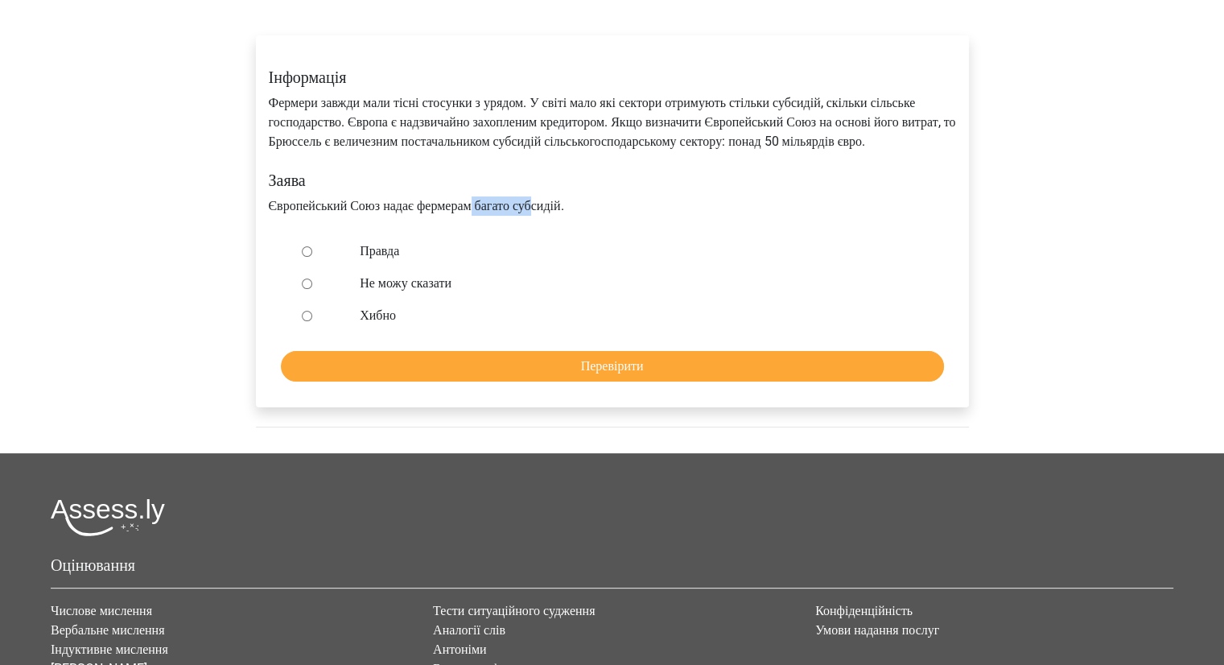
drag, startPoint x: 508, startPoint y: 224, endPoint x: 563, endPoint y: 224, distance: 55.5
click at [563, 213] on font "Європейський Союз надає фермерам багато субсидій." at bounding box center [416, 205] width 295 height 15
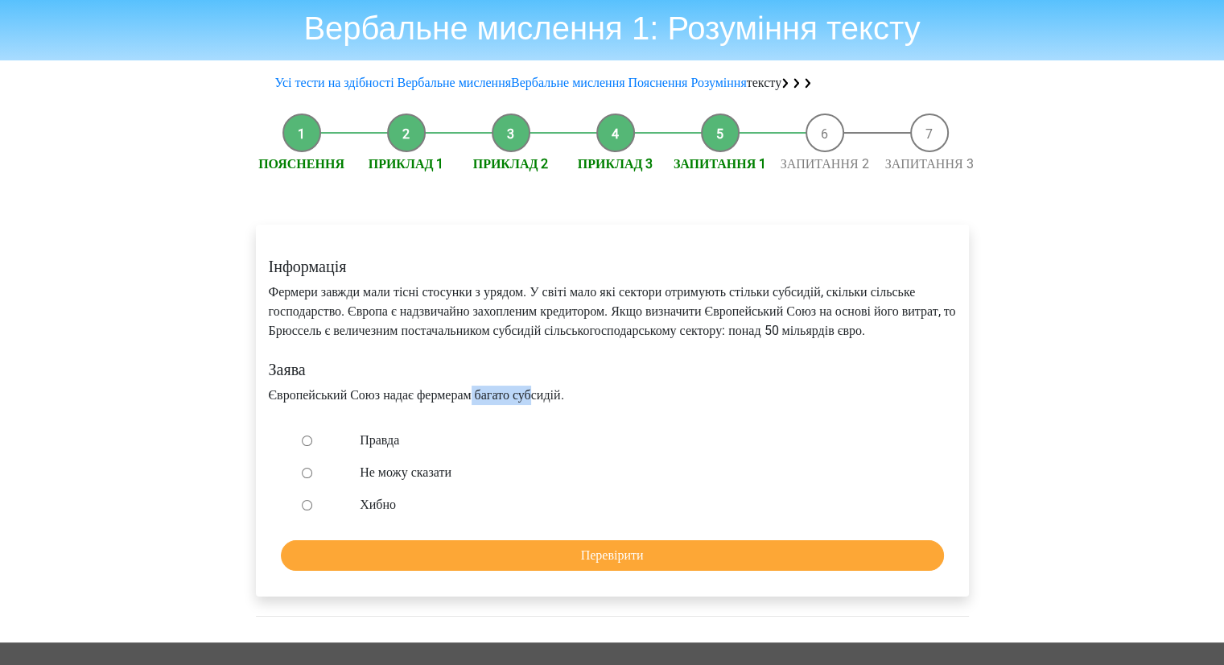
scroll to position [80, 0]
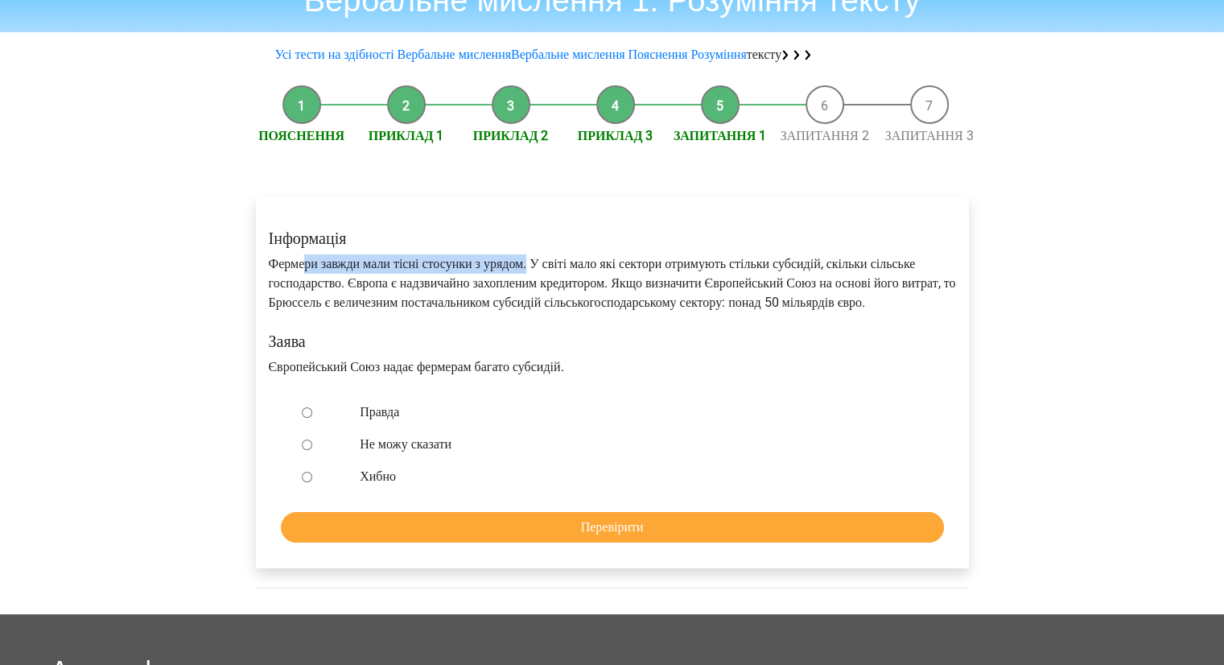
drag, startPoint x: 381, startPoint y: 260, endPoint x: 557, endPoint y: 256, distance: 175.4
click at [557, 256] on font "Фермери завжди мали тісні стосунки з урядом. У світі мало які сектори отримують…" at bounding box center [612, 283] width 687 height 54
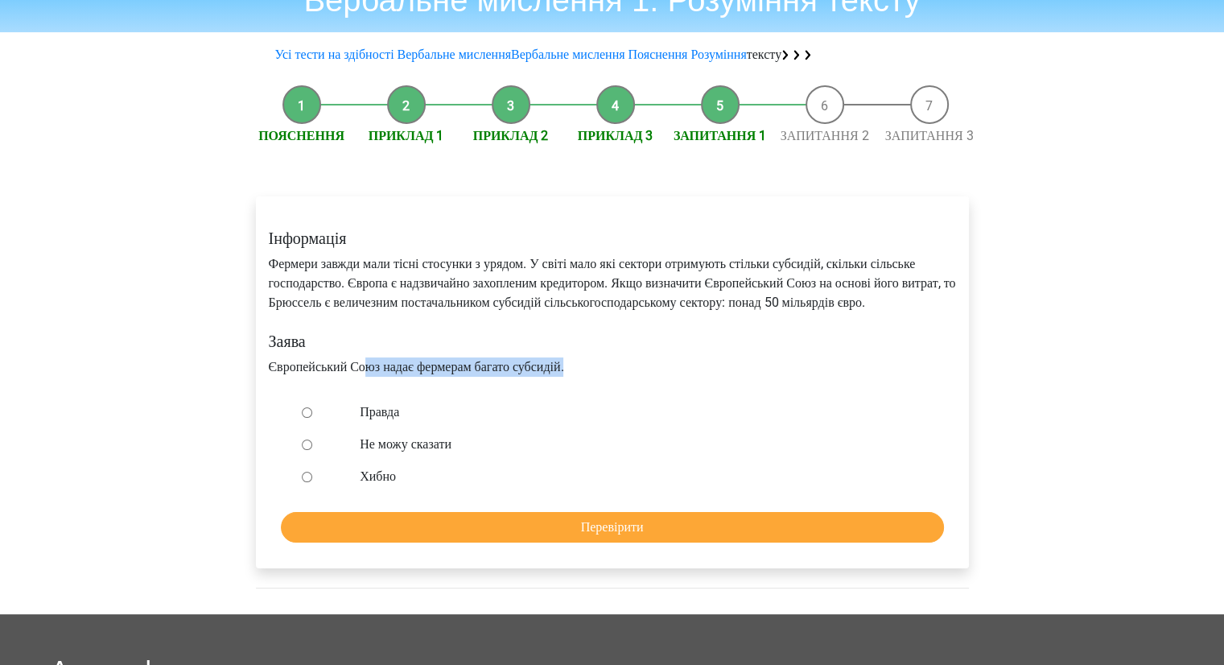
drag, startPoint x: 383, startPoint y: 389, endPoint x: 637, endPoint y: 379, distance: 254.4
click at [637, 379] on div "Інформація Фермери завжди мали тісні стосунки з урядом. У світі мало які сектор…" at bounding box center [612, 303] width 711 height 174
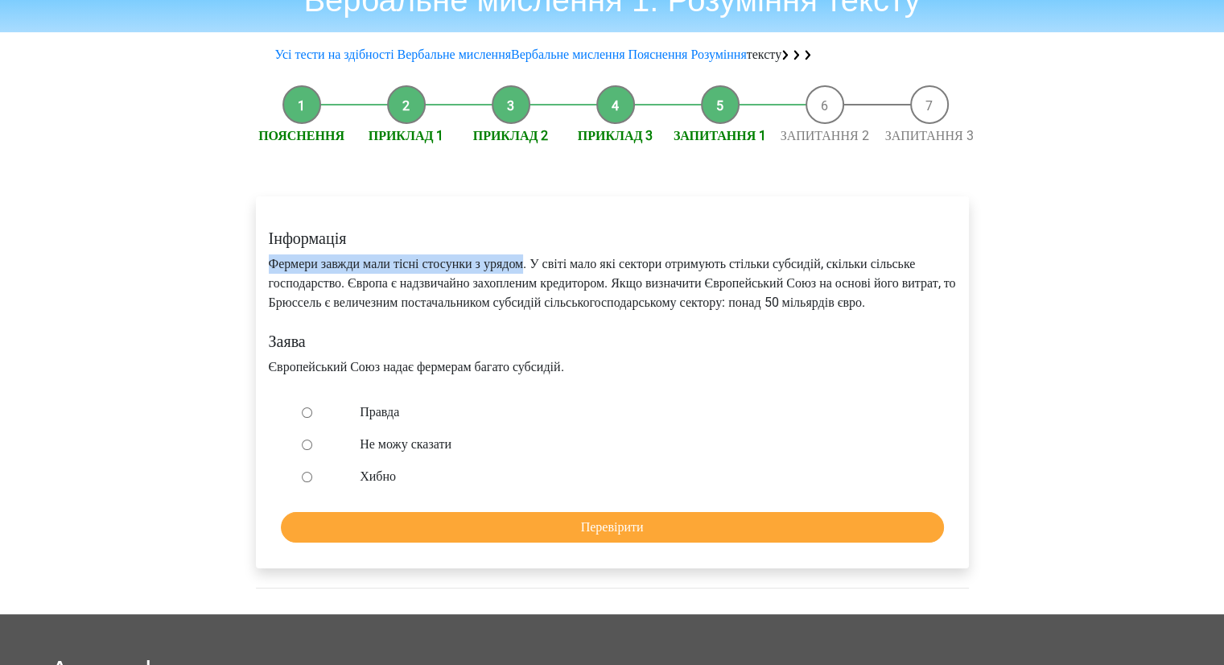
drag, startPoint x: 271, startPoint y: 263, endPoint x: 551, endPoint y: 260, distance: 280.0
click at [551, 260] on font "Фермери завжди мали тісні стосунки з урядом. У світі мало які сектори отримують…" at bounding box center [612, 283] width 687 height 54
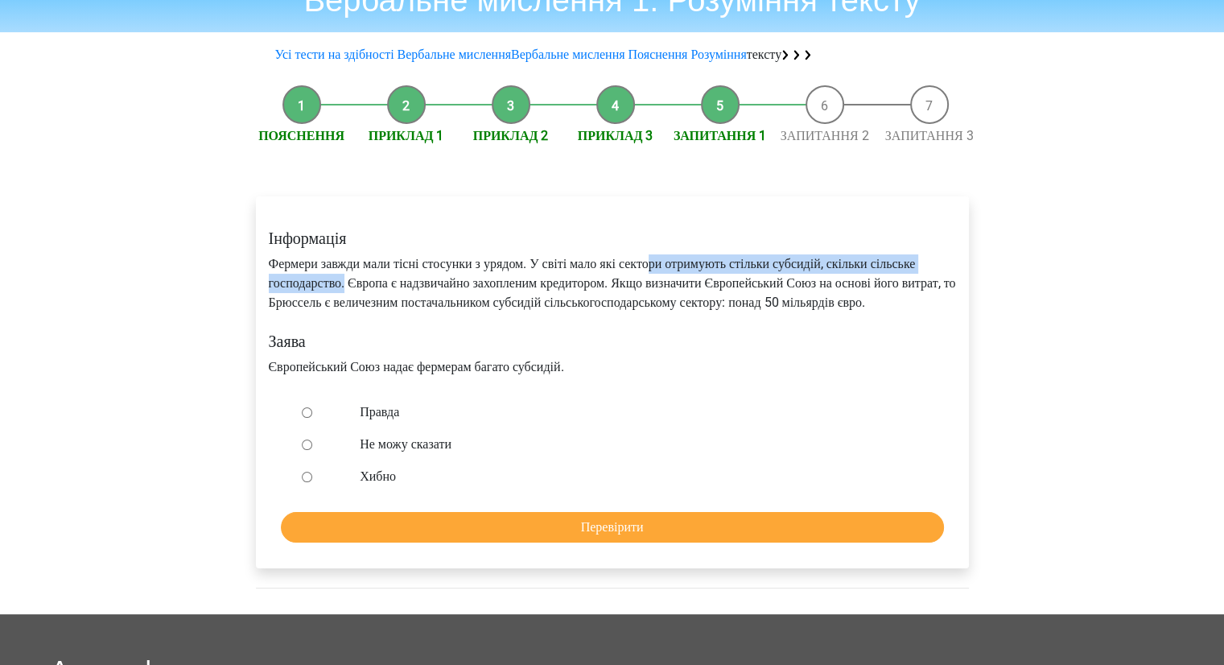
drag, startPoint x: 688, startPoint y: 259, endPoint x: 411, endPoint y: 282, distance: 277.7
click at [411, 282] on font "Фермери завжди мали тісні стосунки з урядом. У світі мало які сектори отримують…" at bounding box center [612, 283] width 687 height 54
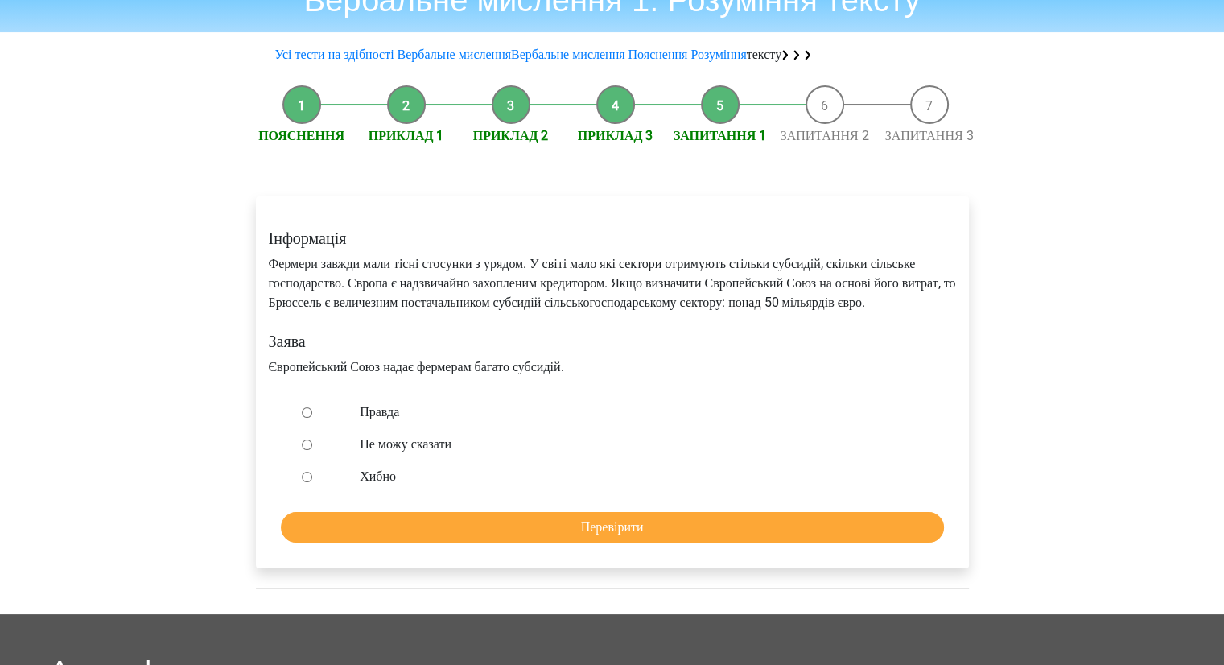
click at [309, 428] on div at bounding box center [321, 412] width 53 height 32
click at [307, 418] on input "Правда" at bounding box center [307, 412] width 10 height 10
radio input "true"
click at [501, 542] on input "Перевірити" at bounding box center [612, 527] width 663 height 31
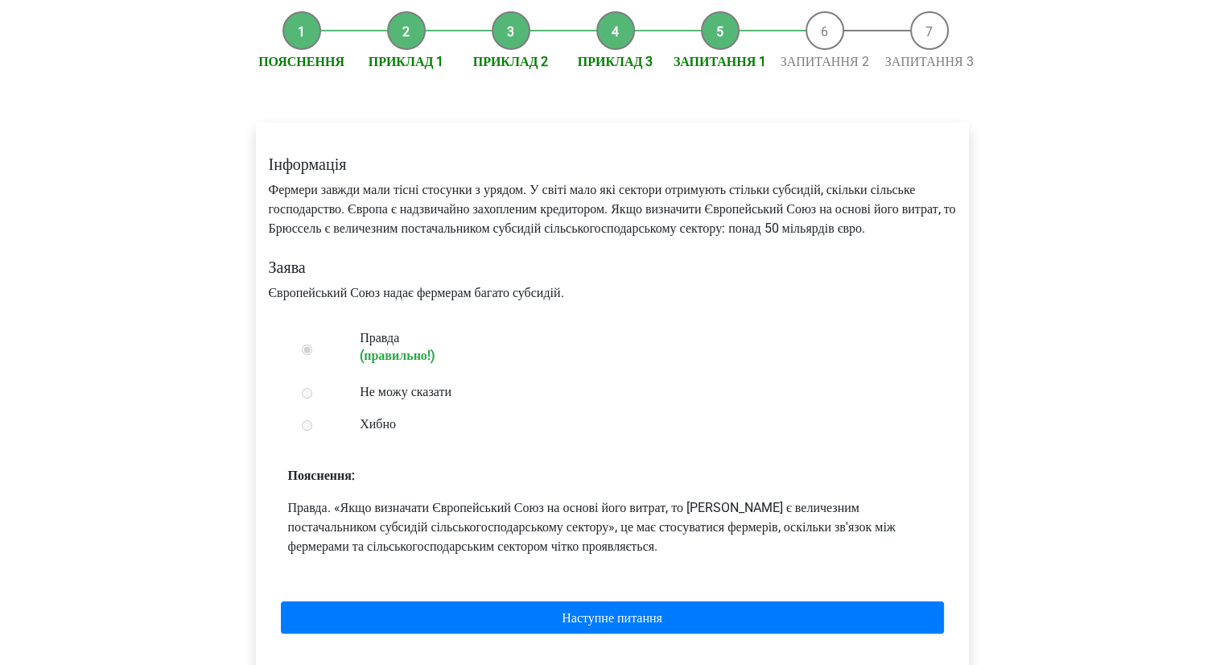
scroll to position [241, 0]
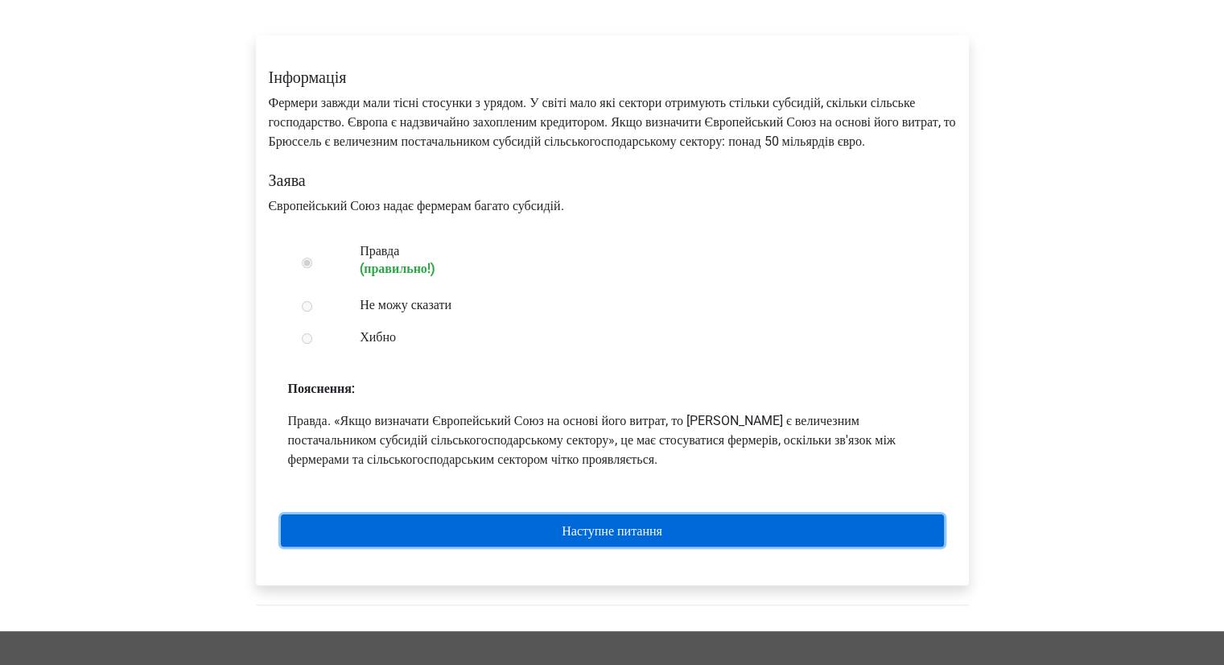
click at [652, 538] on font "Наступне питання" at bounding box center [612, 530] width 101 height 15
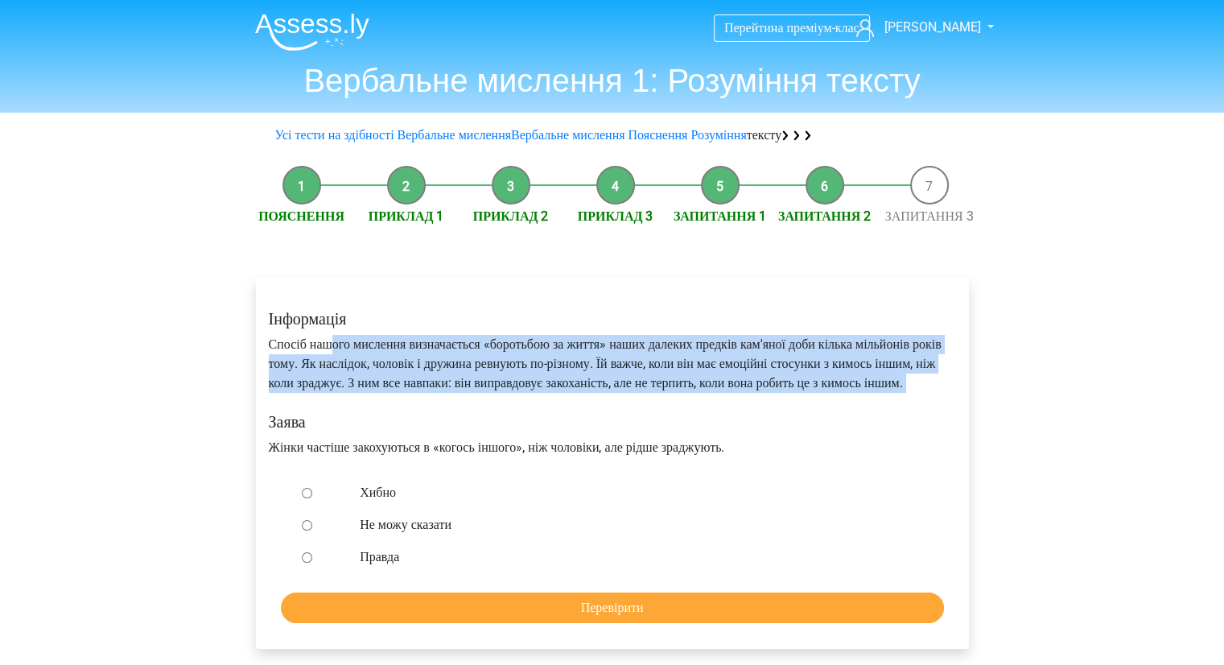
drag, startPoint x: 346, startPoint y: 342, endPoint x: 351, endPoint y: 416, distance: 74.2
click at [351, 416] on div "Інформація Спосіб нашого мислення визначається «боротьбою за життя» наших далек…" at bounding box center [612, 383] width 711 height 174
click at [303, 530] on input "Не можу сказати" at bounding box center [307, 525] width 10 height 10
radio input "true"
click at [489, 623] on input "Перевірити" at bounding box center [612, 607] width 663 height 31
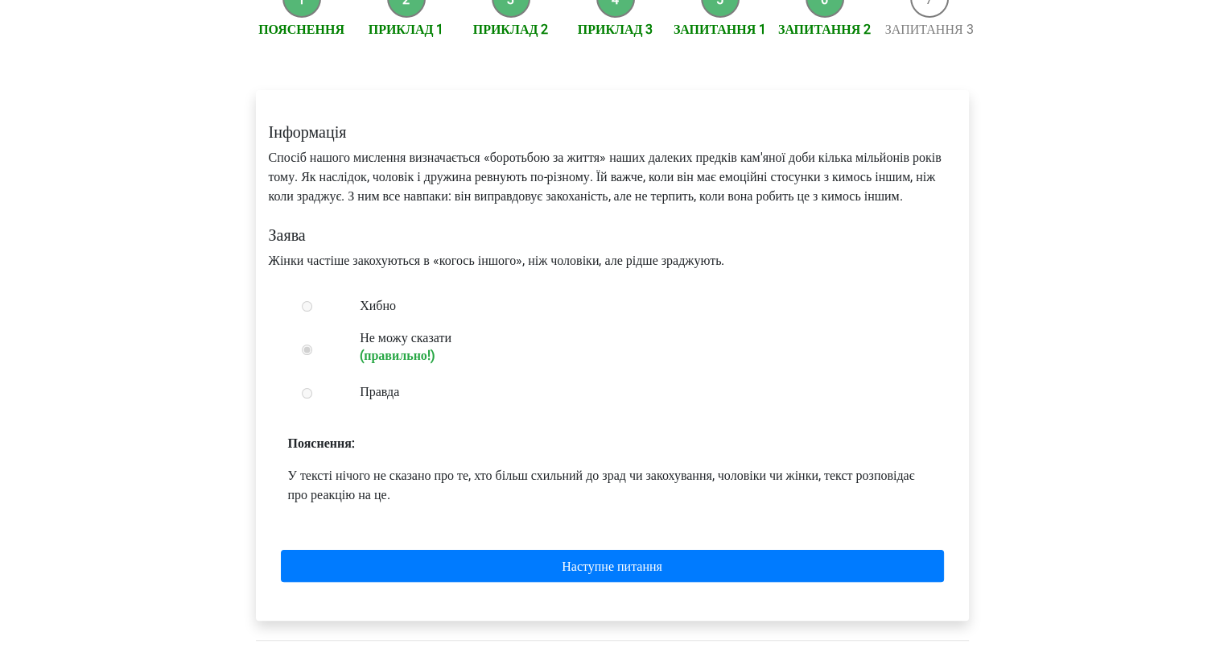
scroll to position [241, 0]
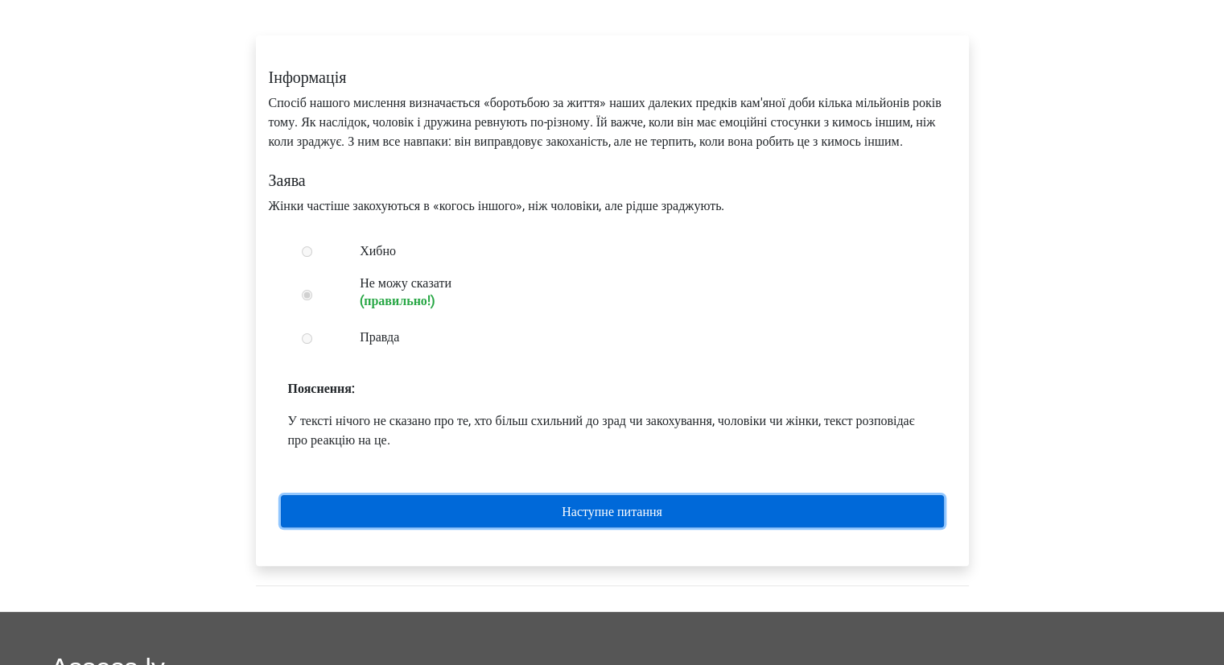
click at [623, 519] on font "Наступне питання" at bounding box center [612, 511] width 101 height 15
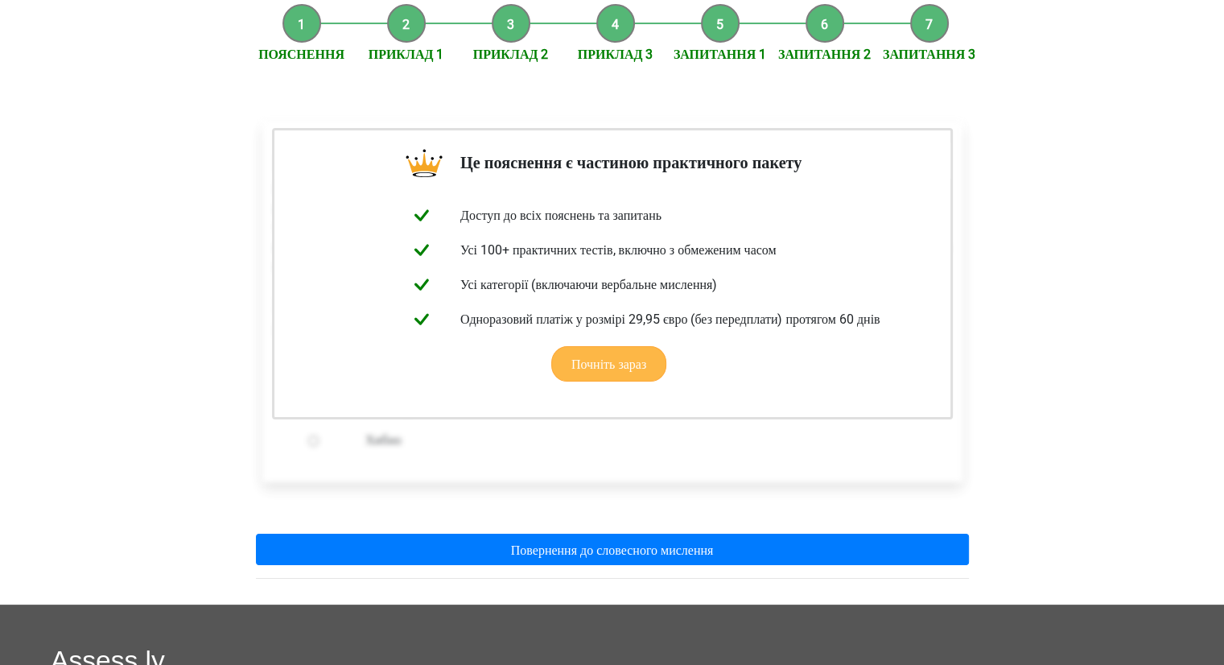
scroll to position [161, 0]
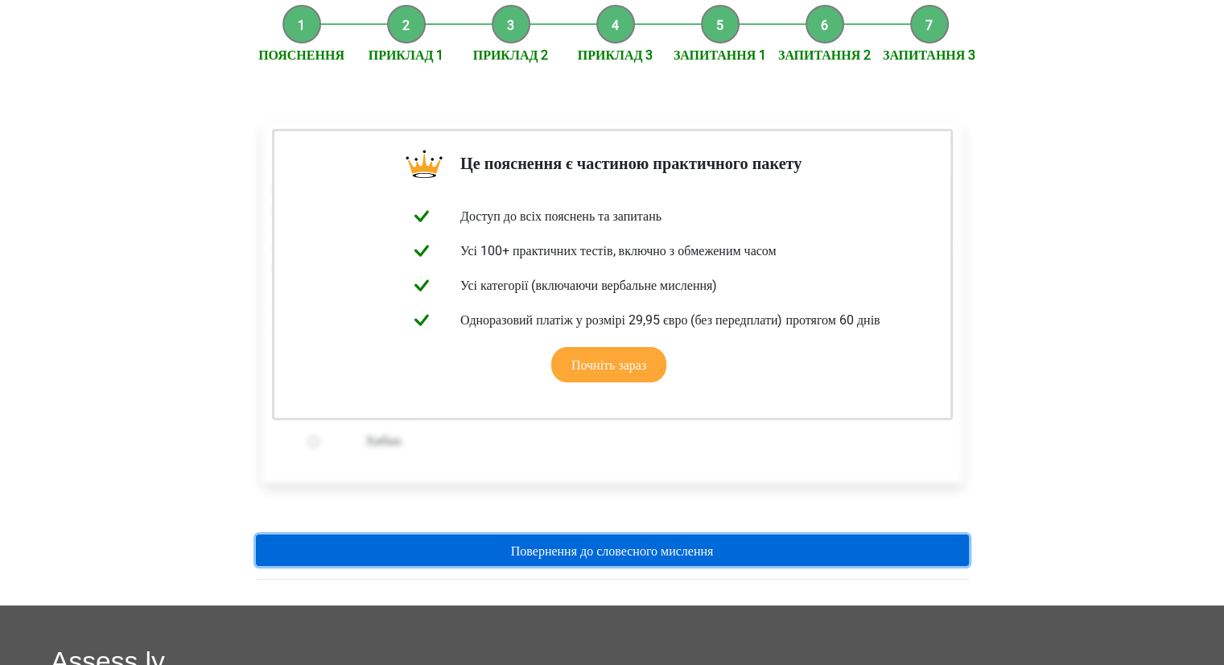
click at [587, 555] on font "Повернення до словесного мислення" at bounding box center [612, 549] width 203 height 15
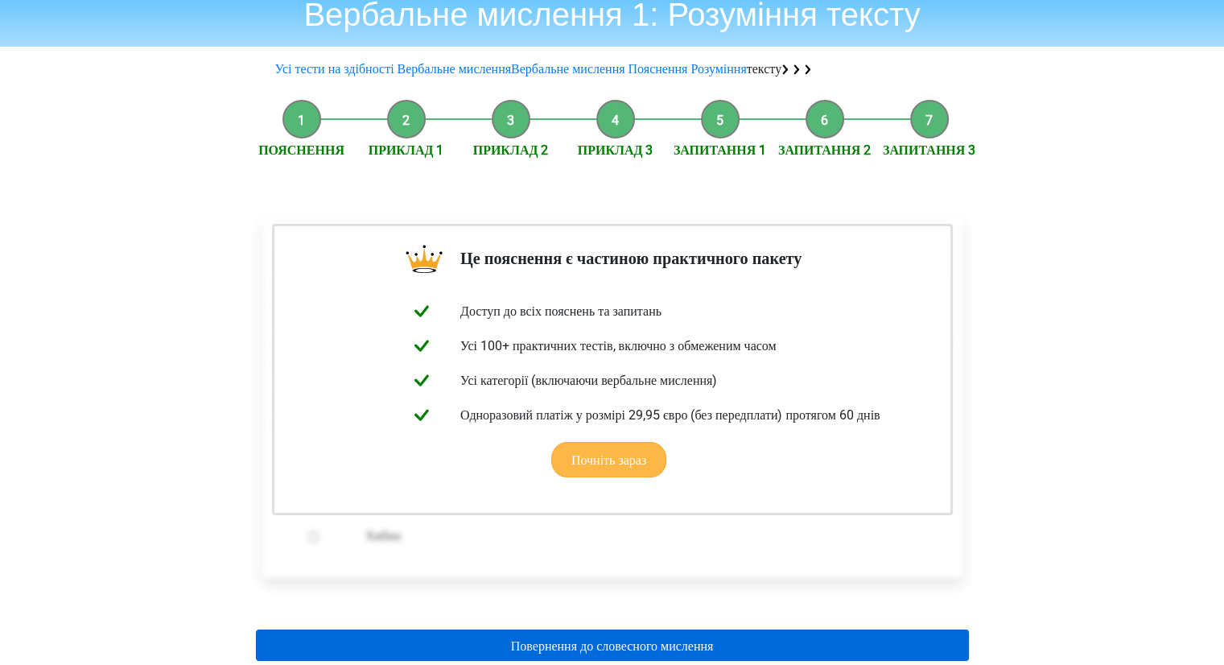
scroll to position [0, 0]
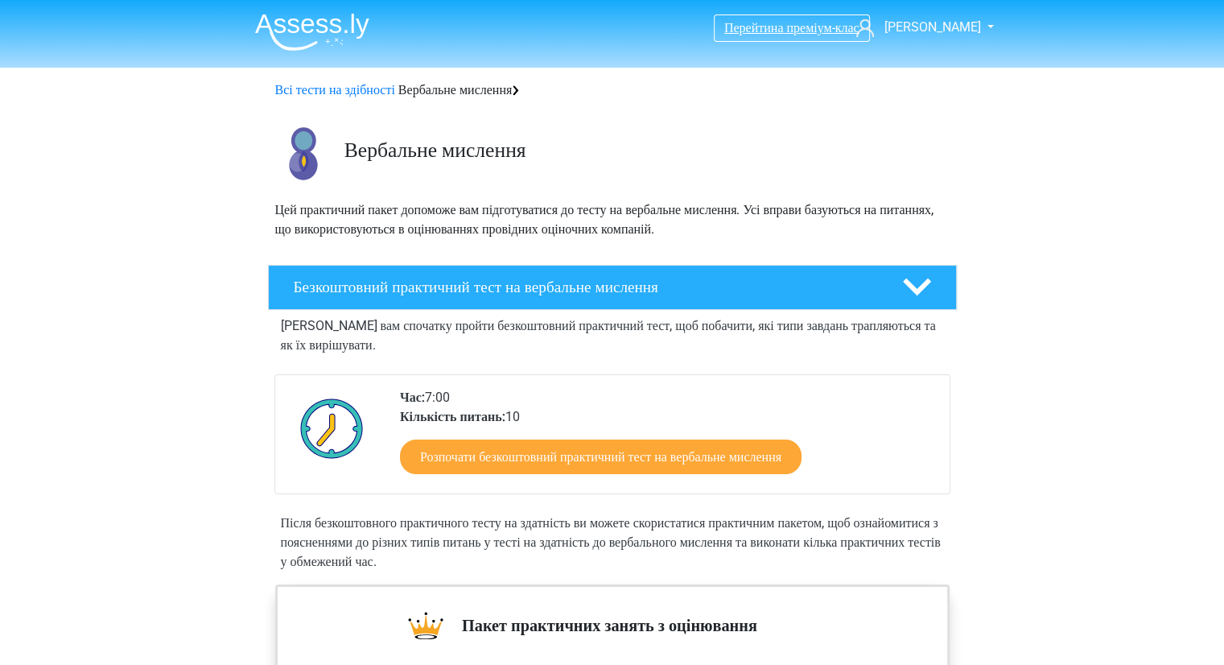
click at [734, 34] on font "Перейти" at bounding box center [747, 27] width 47 height 15
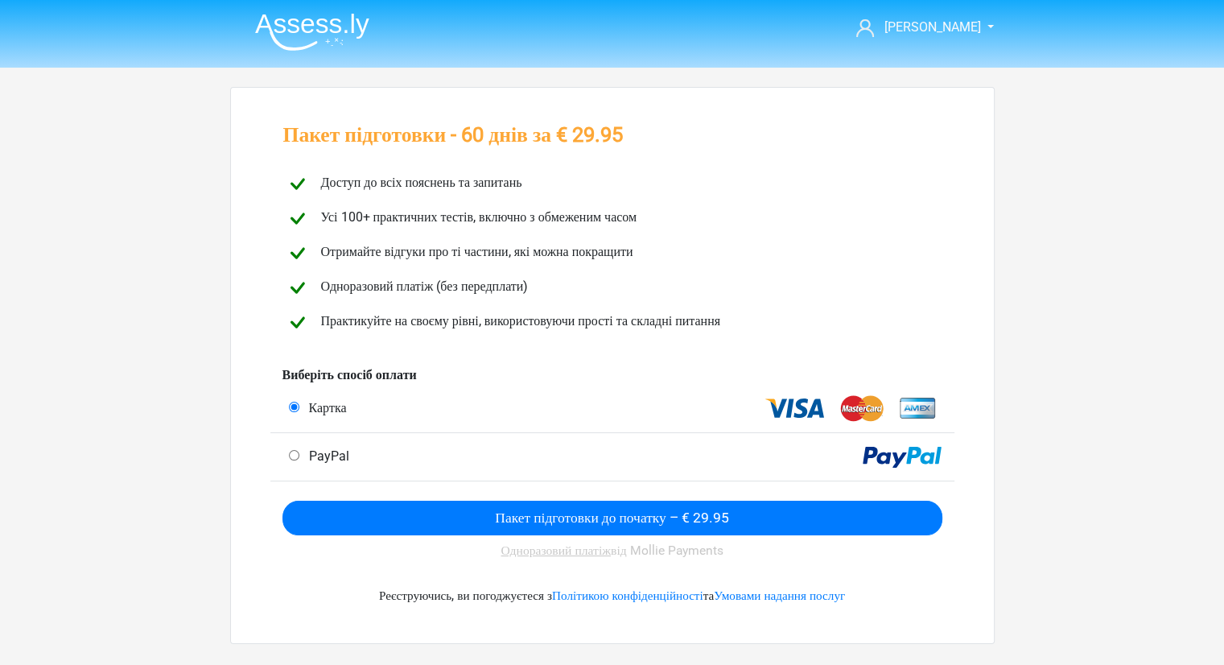
drag, startPoint x: 381, startPoint y: 253, endPoint x: 647, endPoint y: 245, distance: 266.4
click at [633, 245] on font "Отримайте відгуки про ті частини, які можна покращити" at bounding box center [477, 251] width 312 height 15
drag, startPoint x: 355, startPoint y: 287, endPoint x: 557, endPoint y: 289, distance: 201.9
click at [557, 289] on div "Одноразовий платіж (без передплати)" at bounding box center [612, 288] width 682 height 28
drag, startPoint x: 342, startPoint y: 184, endPoint x: 519, endPoint y: 182, distance: 177.0
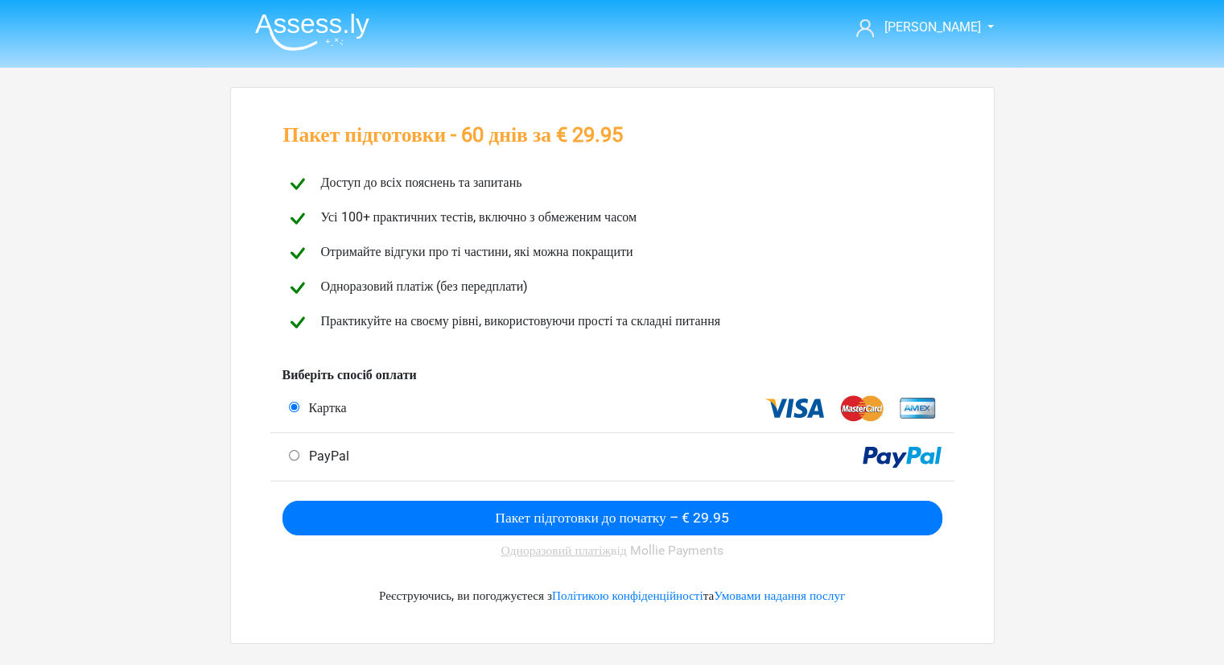
click at [519, 182] on font "Доступ до всіх пояснень та запитань" at bounding box center [421, 182] width 201 height 15
drag, startPoint x: 359, startPoint y: 220, endPoint x: 555, endPoint y: 216, distance: 196.3
click at [555, 216] on font "Усі 100+ практичних тестів, включно з обмеженим часом" at bounding box center [479, 216] width 316 height 15
drag, startPoint x: 489, startPoint y: 252, endPoint x: 504, endPoint y: 253, distance: 15.4
click at [504, 253] on font "Отримайте відгуки про ті частини, які можна покращити" at bounding box center [477, 251] width 312 height 15
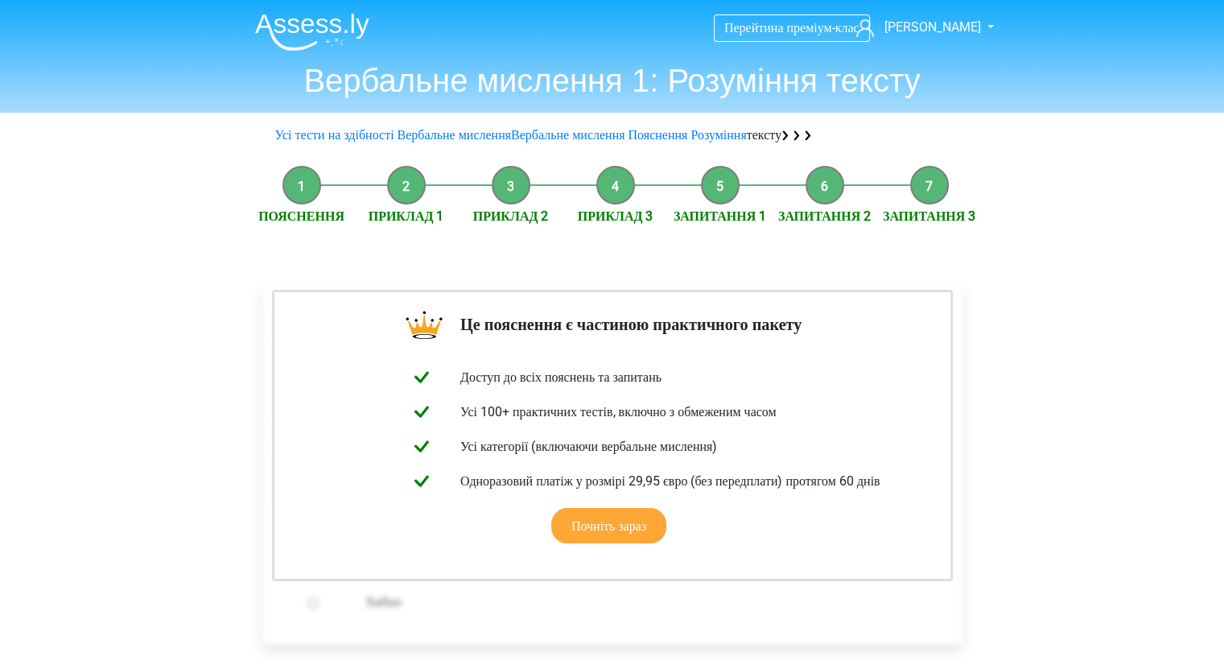
click at [306, 35] on img at bounding box center [312, 32] width 114 height 38
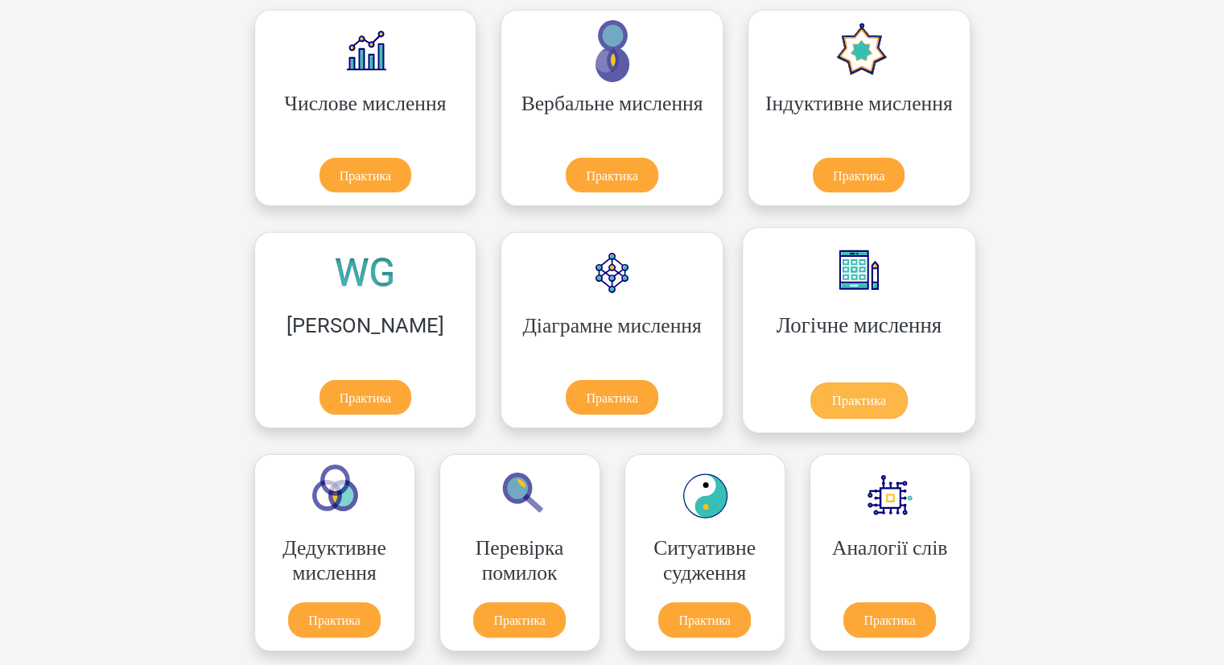
scroll to position [241, 0]
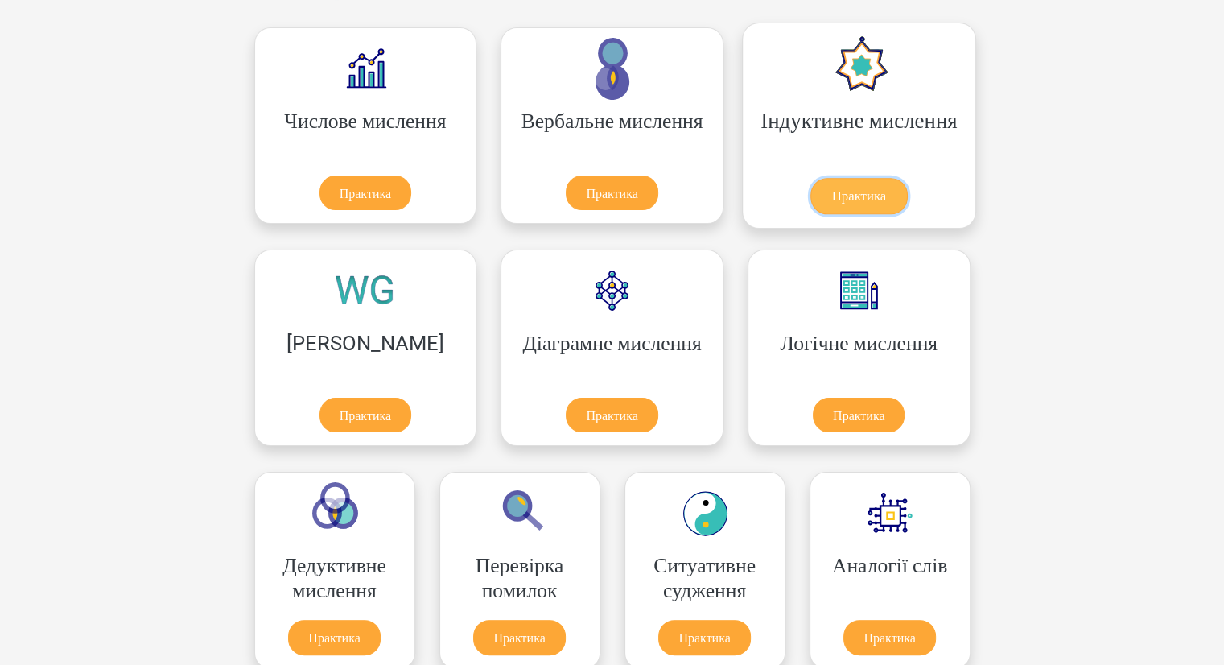
click at [810, 178] on link "Практика" at bounding box center [858, 196] width 97 height 36
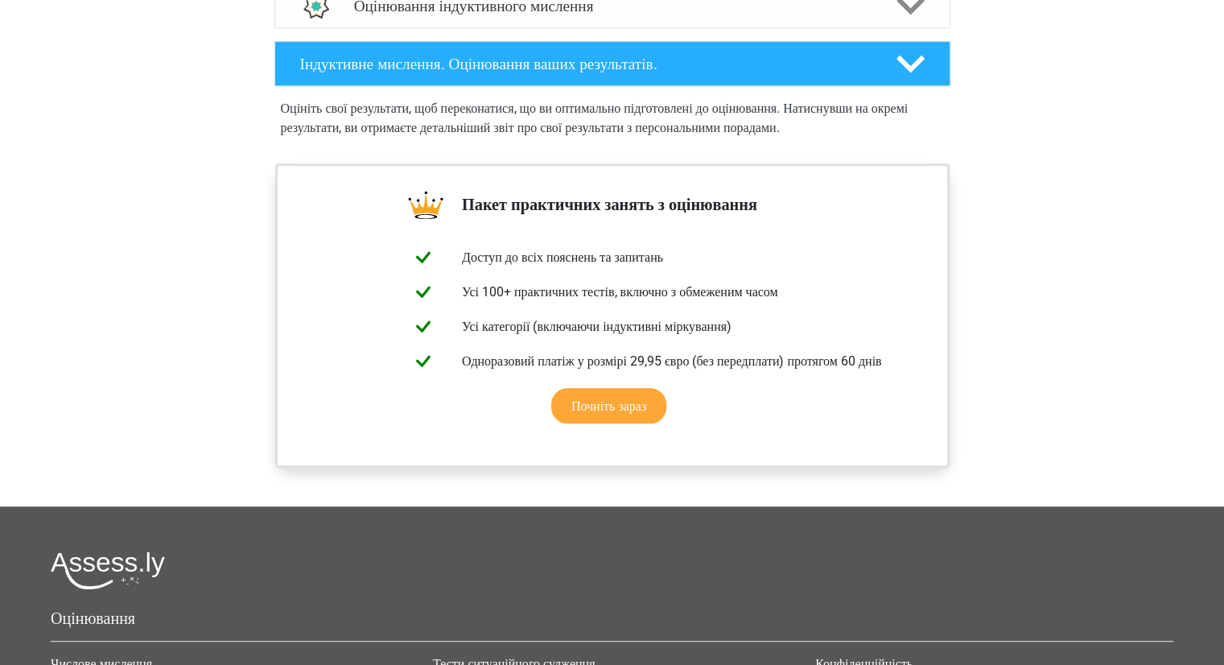
scroll to position [885, 0]
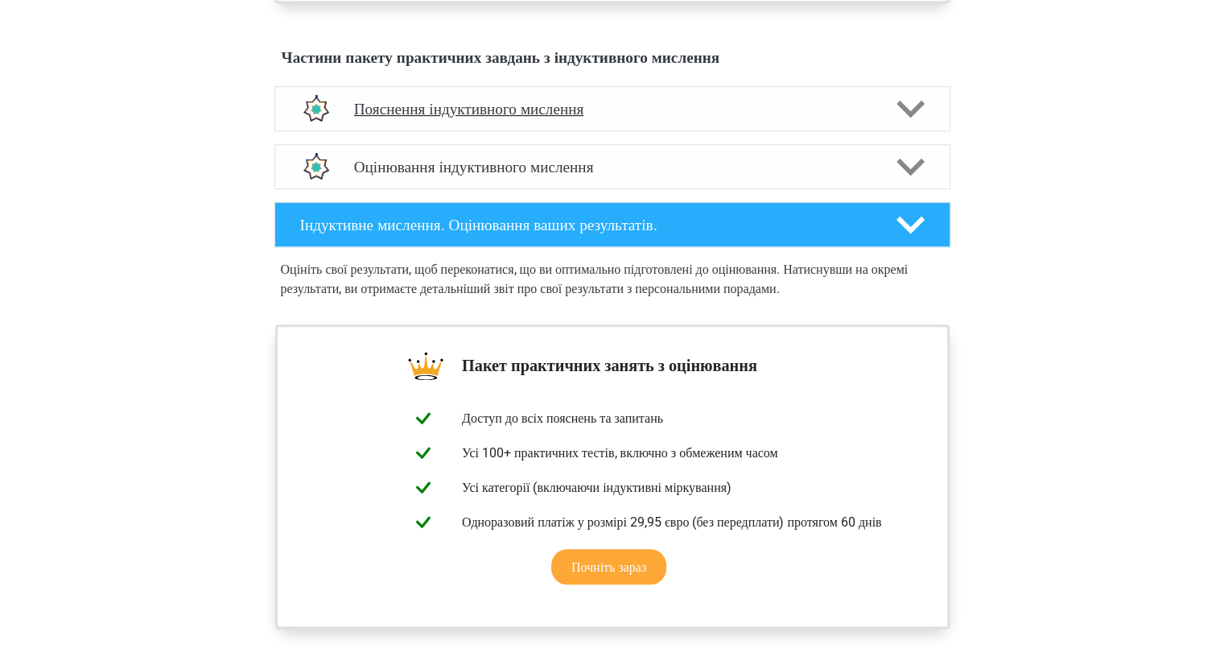
click at [515, 131] on div "Пояснення індуктивного мислення" at bounding box center [612, 108] width 676 height 45
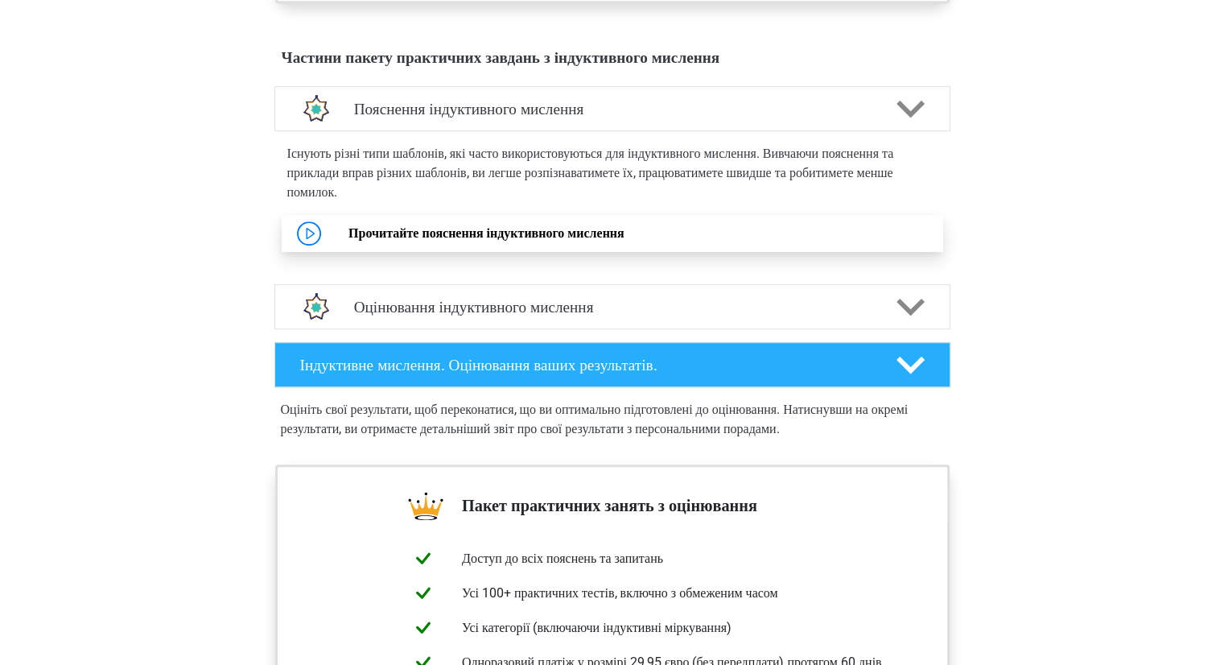
click at [400, 241] on link "Прочитайте пояснення індуктивного мислення" at bounding box center [486, 232] width 276 height 15
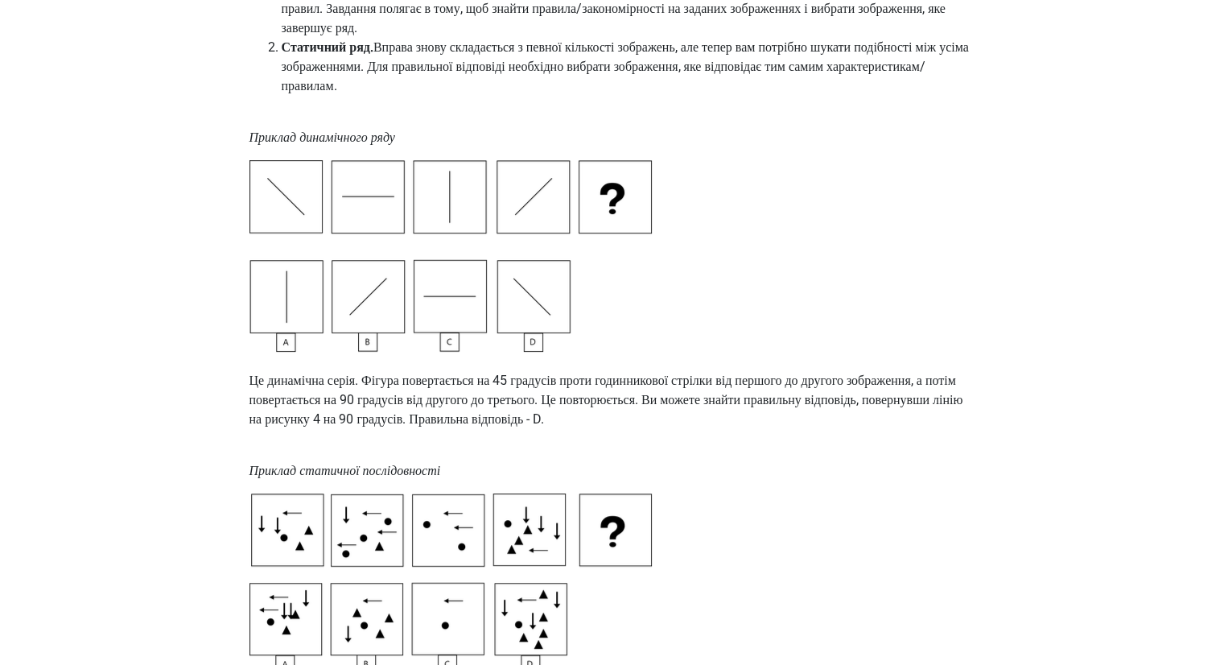
scroll to position [241, 0]
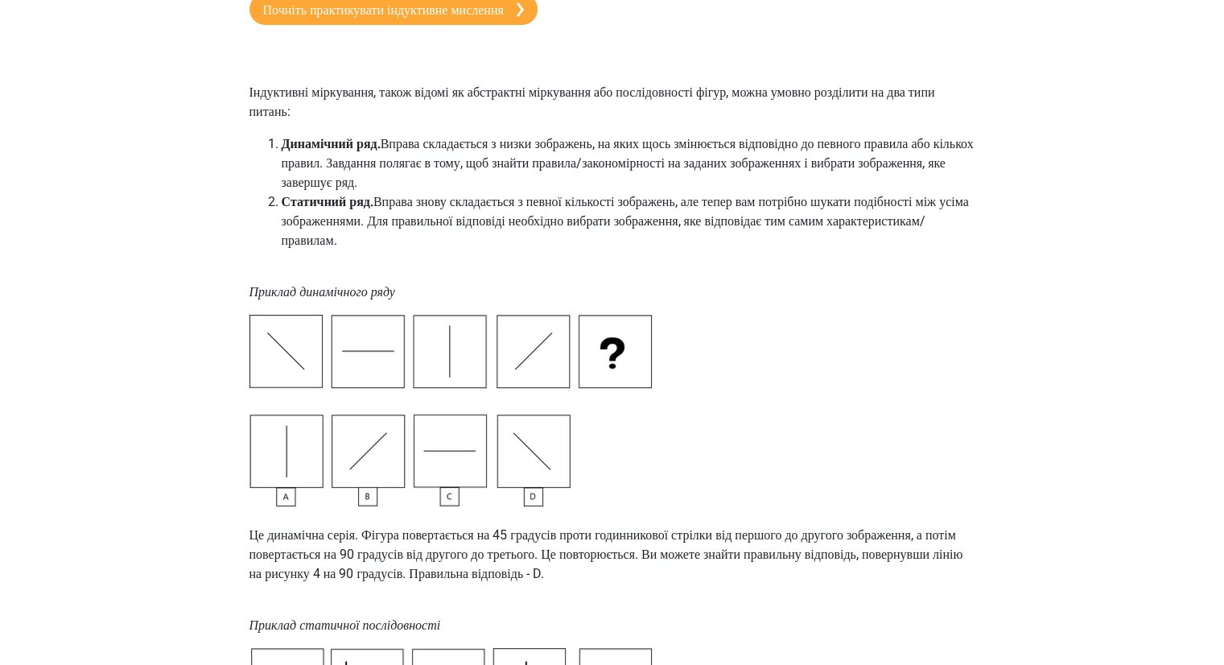
drag, startPoint x: 434, startPoint y: 165, endPoint x: 644, endPoint y: 197, distance: 211.6
click at [644, 192] on li "Динамічний ряд. Вправа складається з низки зображень, на яких щось змінюється в…" at bounding box center [628, 163] width 693 height 58
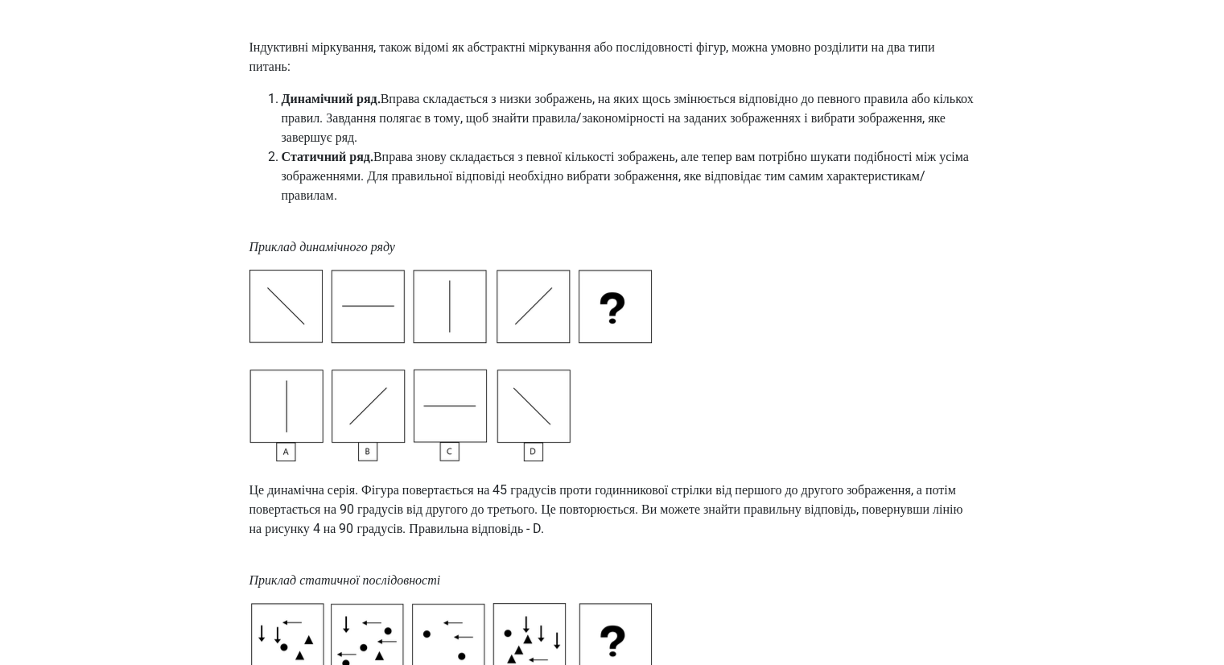
scroll to position [322, 0]
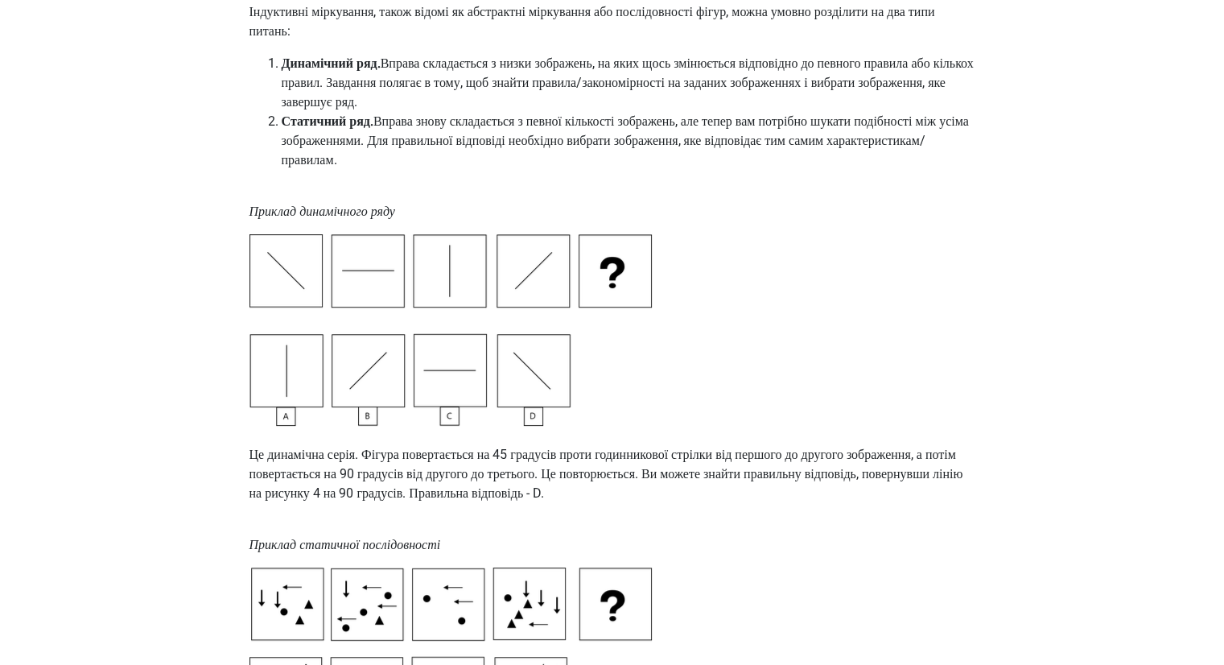
drag, startPoint x: 405, startPoint y: 147, endPoint x: 537, endPoint y: 179, distance: 135.8
click at [537, 170] on li "Статичний ряд. Вправа знову складається з певної кількості зображень, але тепер…" at bounding box center [628, 141] width 693 height 58
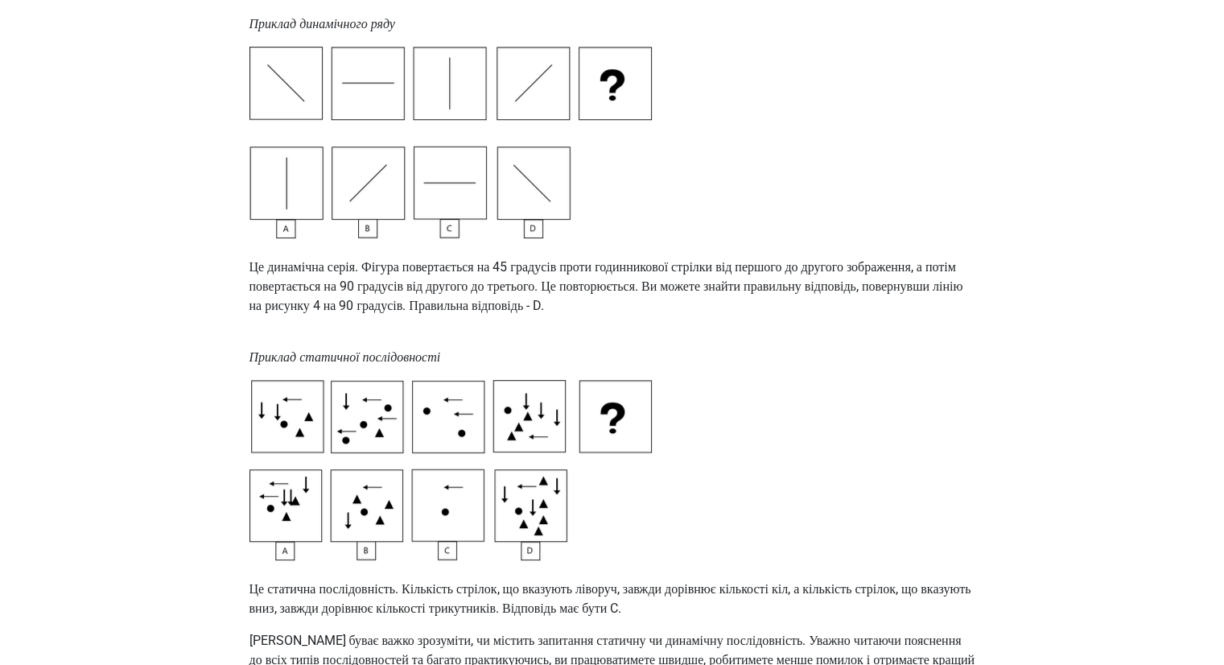
scroll to position [483, 0]
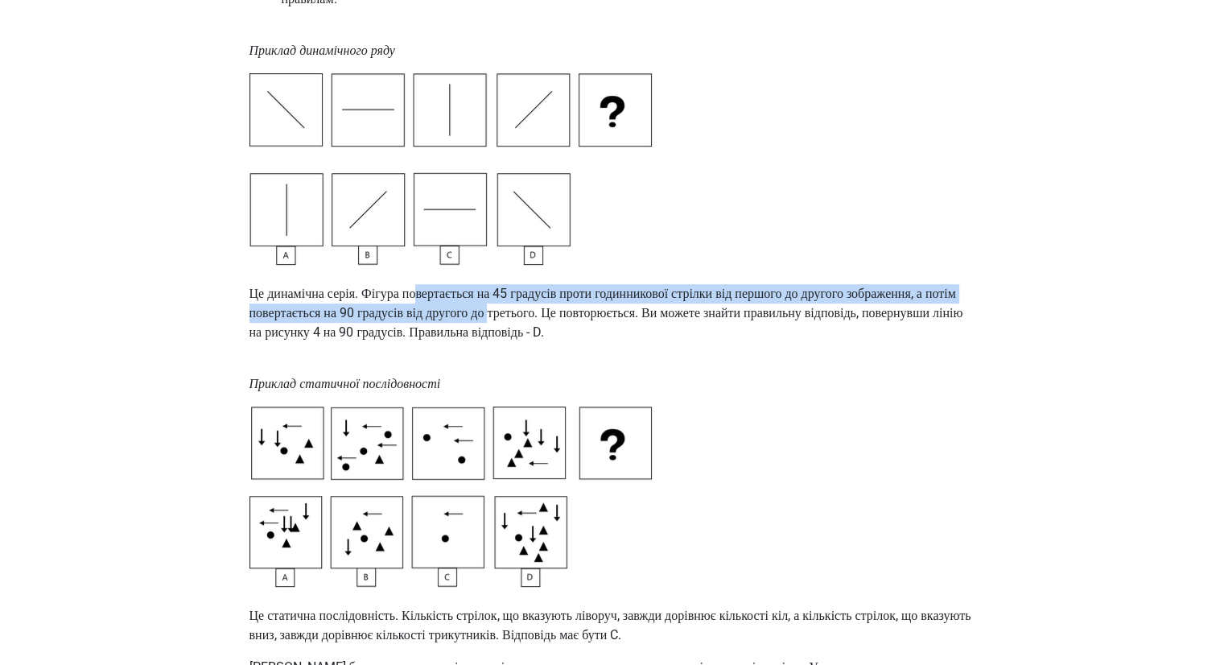
drag, startPoint x: 432, startPoint y: 310, endPoint x: 640, endPoint y: 331, distance: 209.4
click at [640, 331] on font "Це динамічна серія. Фігура повертається на 45 градусів проти годинникової стріл…" at bounding box center [606, 313] width 714 height 54
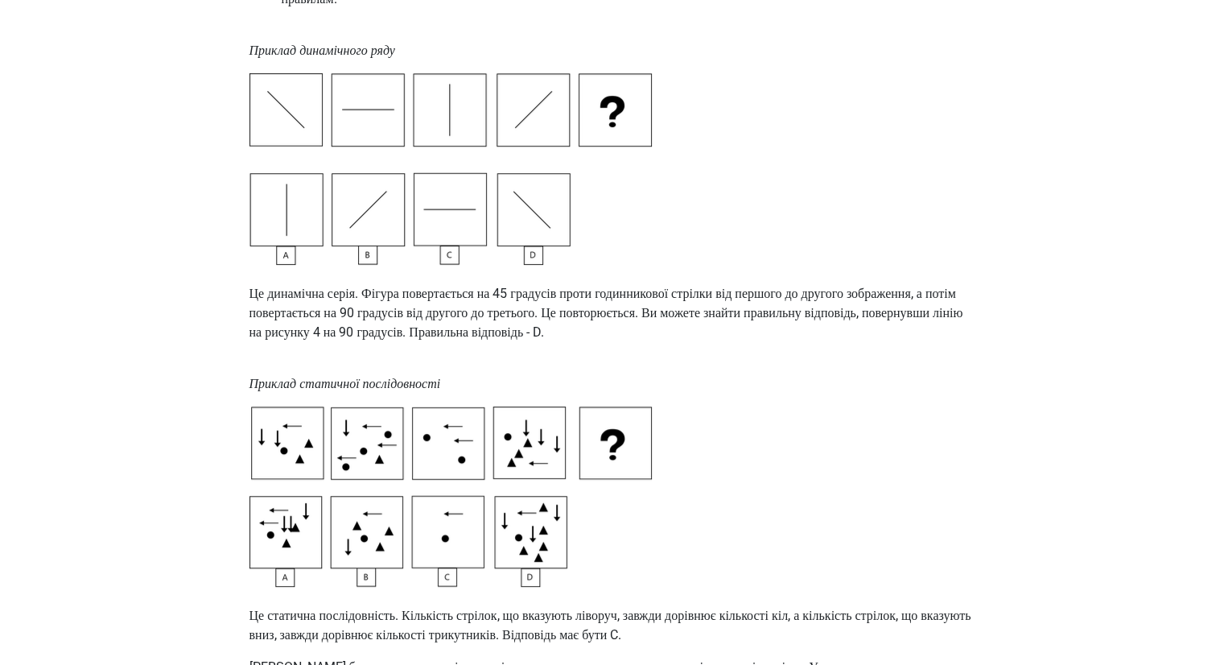
click at [763, 393] on p "Приклад статичної послідовності" at bounding box center [612, 374] width 726 height 39
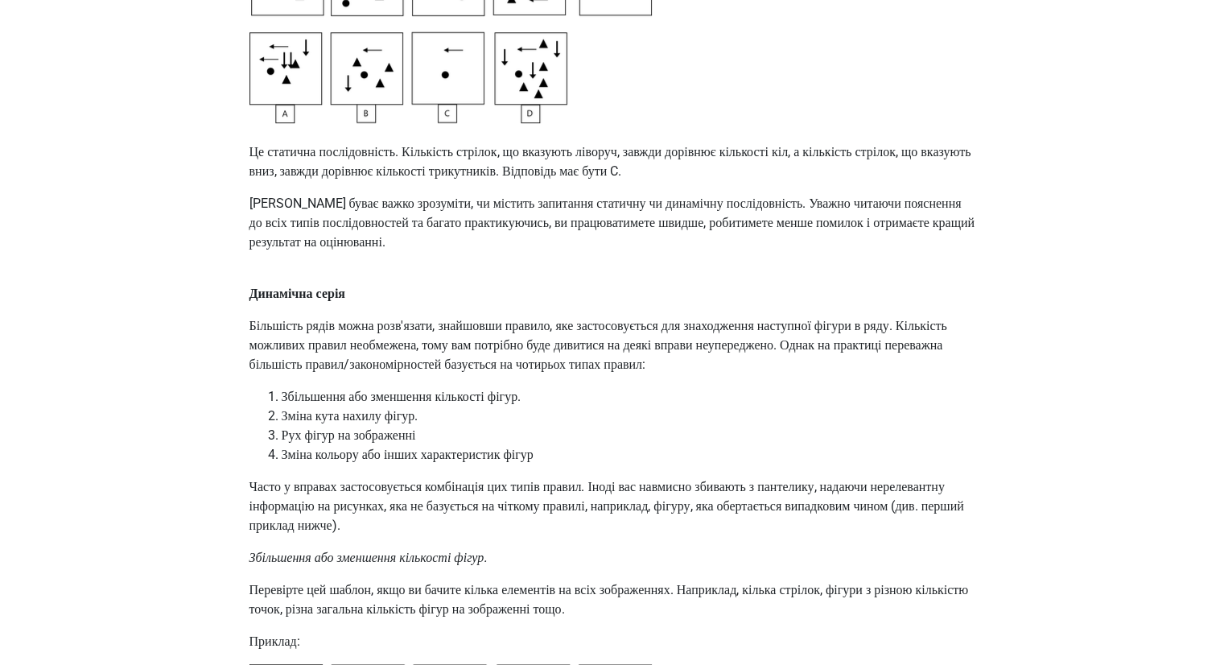
scroll to position [1126, 0]
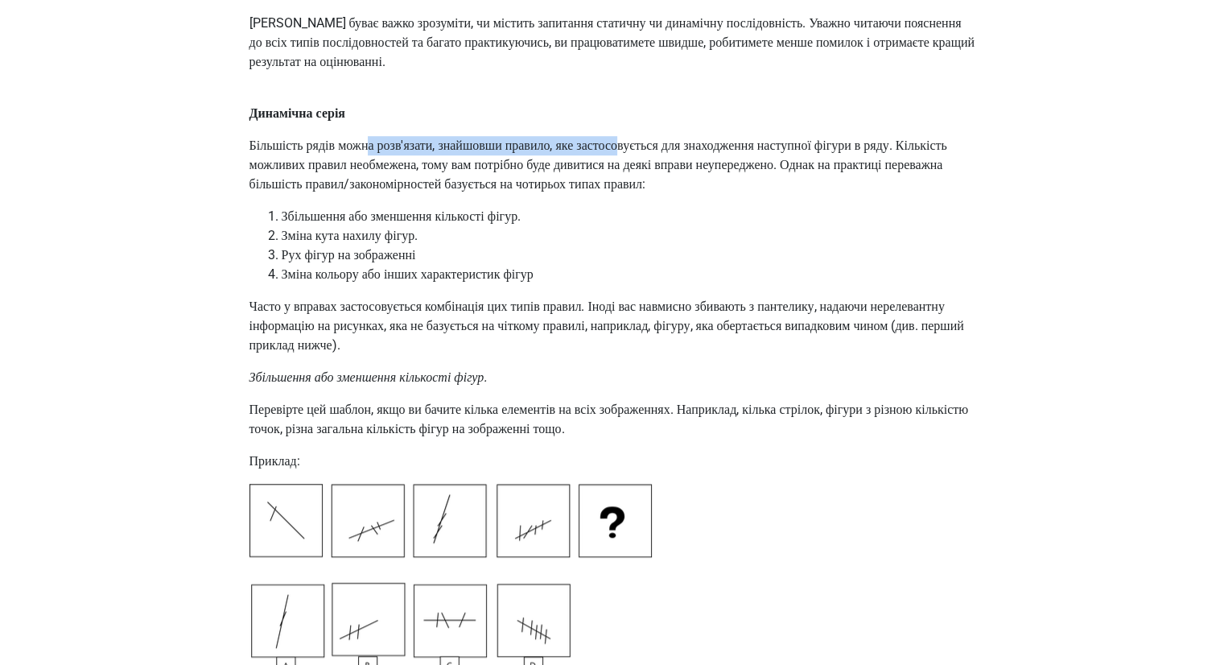
drag, startPoint x: 380, startPoint y: 160, endPoint x: 663, endPoint y: 164, distance: 283.2
click at [663, 164] on font "Більшість рядів можна розв'язати, знайшовши правило, яке застосовується для зна…" at bounding box center [597, 165] width 697 height 54
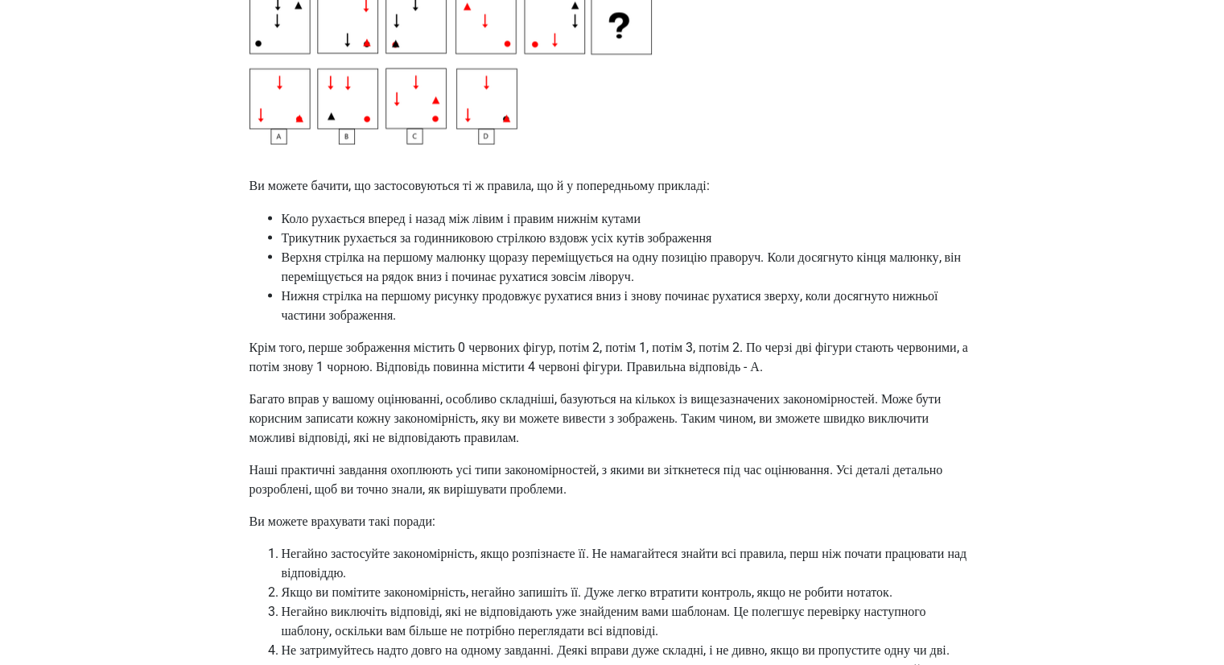
scroll to position [2816, 0]
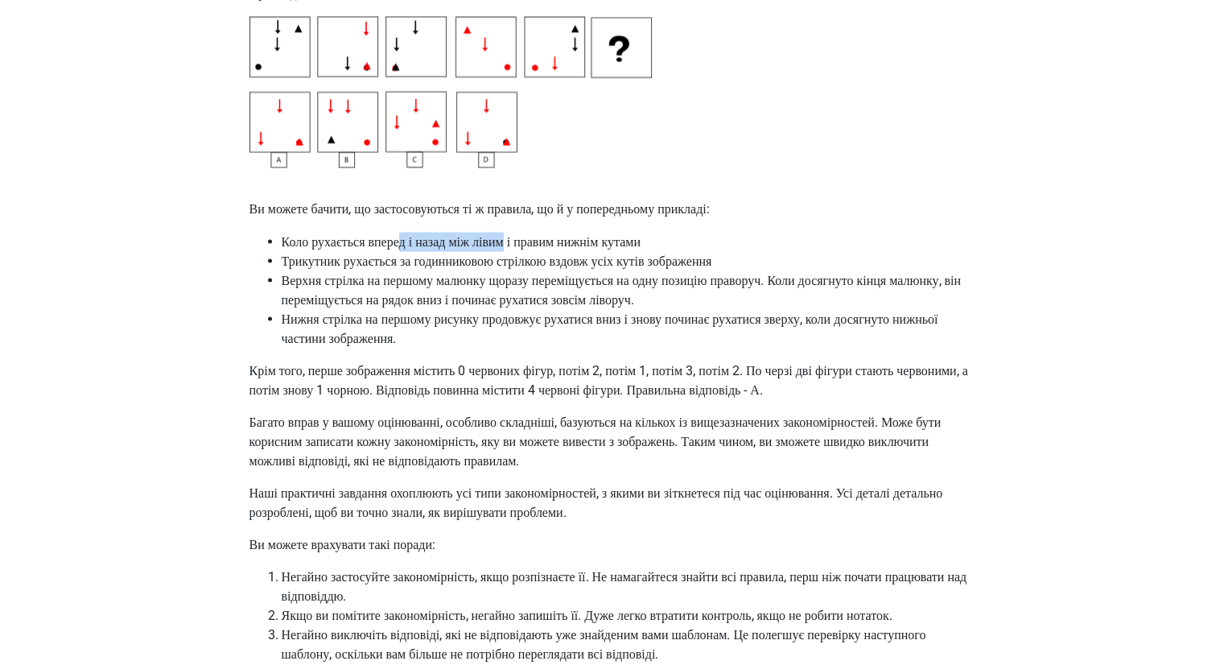
drag, startPoint x: 456, startPoint y: 300, endPoint x: 529, endPoint y: 299, distance: 73.2
click at [529, 249] on font "Коло рухається вперед і назад між лівим і правим нижнім кутами" at bounding box center [461, 240] width 359 height 15
click at [328, 268] on font "Трикутник рухається за годинниковою стрілкою вздовж усіх кутів зображення" at bounding box center [497, 260] width 430 height 15
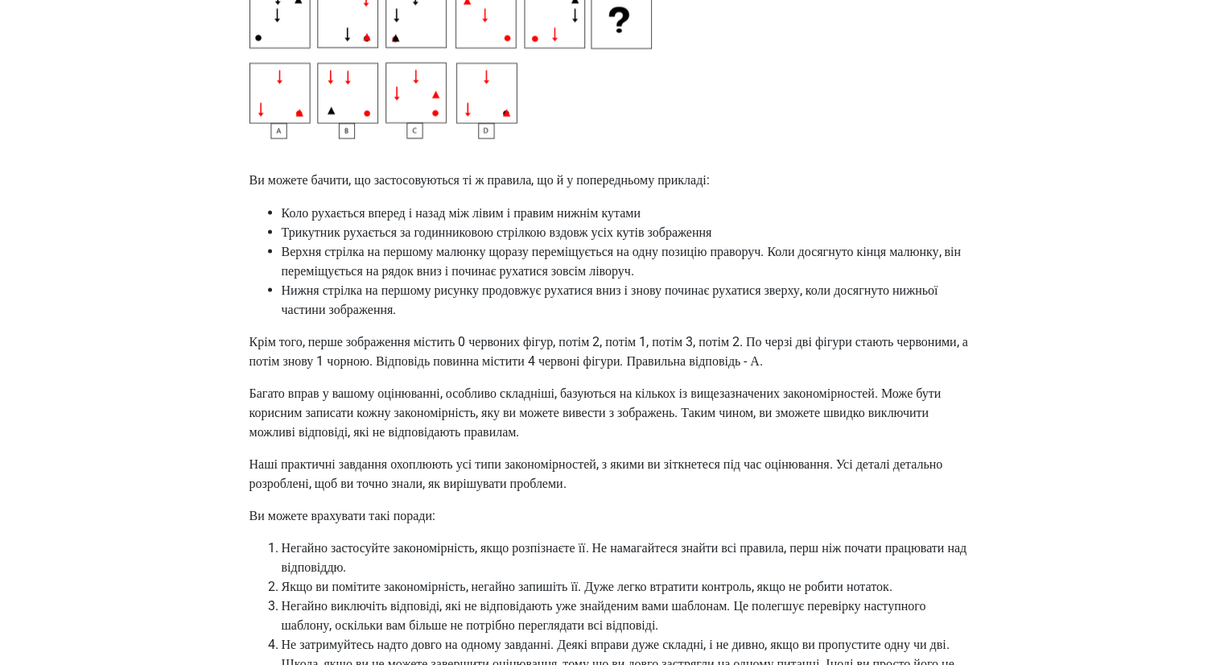
scroll to position [2735, 0]
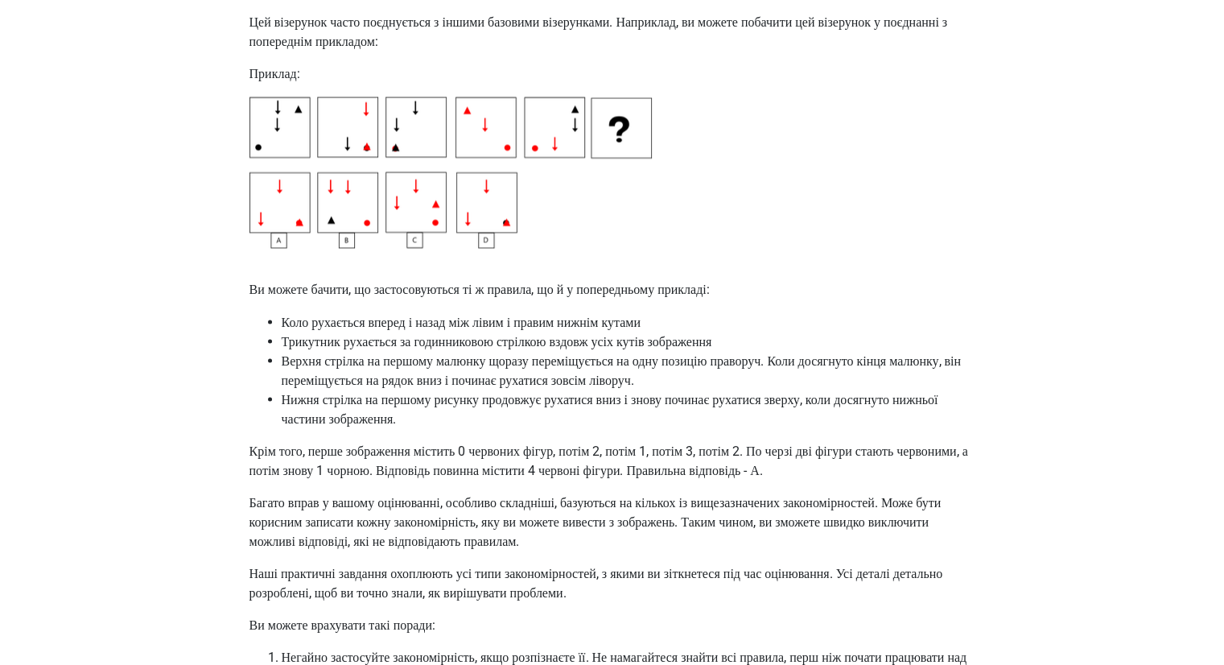
click at [264, 248] on img at bounding box center [450, 172] width 402 height 151
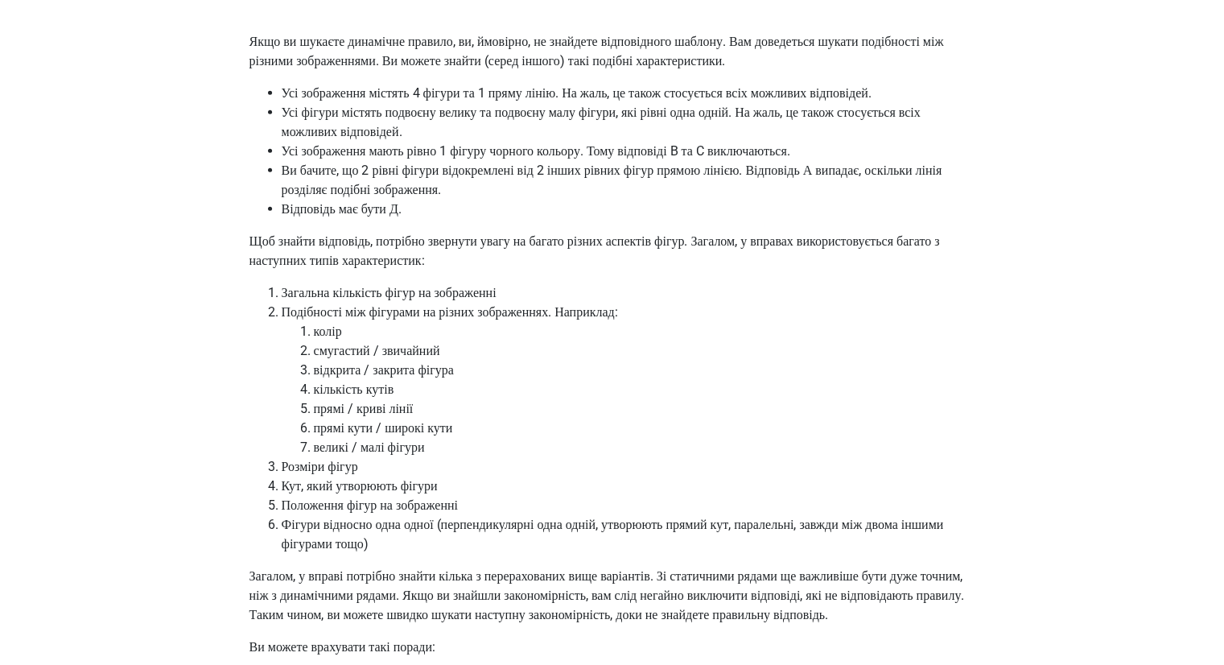
scroll to position [4103, 0]
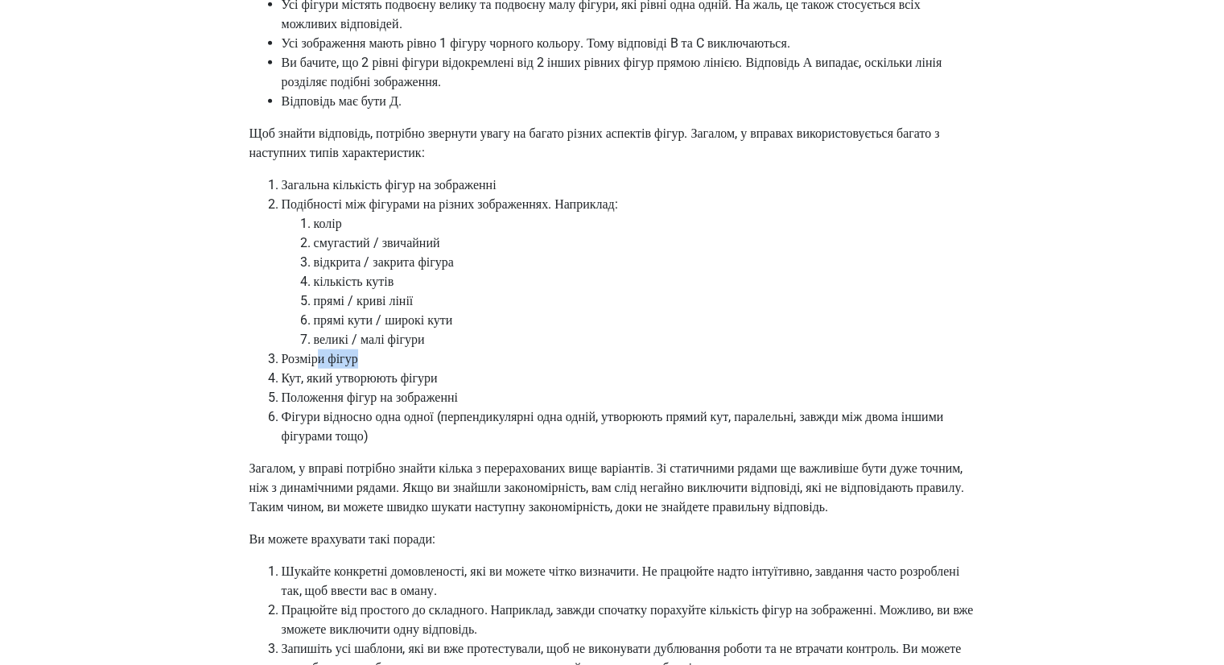
drag, startPoint x: 343, startPoint y: 418, endPoint x: 365, endPoint y: 419, distance: 22.5
click at [365, 368] on li "Розміри фігур" at bounding box center [628, 358] width 693 height 19
drag, startPoint x: 354, startPoint y: 432, endPoint x: 444, endPoint y: 442, distance: 90.6
click at [438, 385] on font "Кут, який утворюють фігури" at bounding box center [360, 377] width 156 height 15
click at [443, 405] on font "Положення фігур на зображенні" at bounding box center [370, 396] width 176 height 15
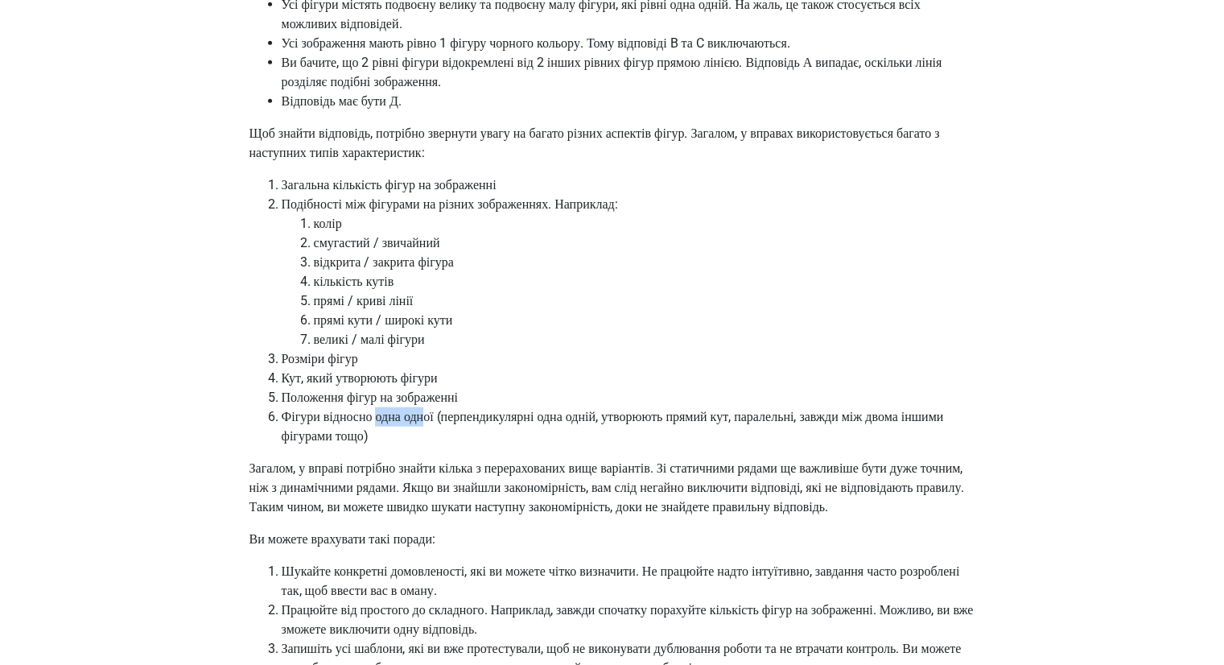
drag, startPoint x: 385, startPoint y: 477, endPoint x: 441, endPoint y: 480, distance: 55.6
click at [441, 443] on font "Фігури відносно одна одної (перпендикулярні одна одній, утворюють прямий кут, п…" at bounding box center [613, 426] width 662 height 35
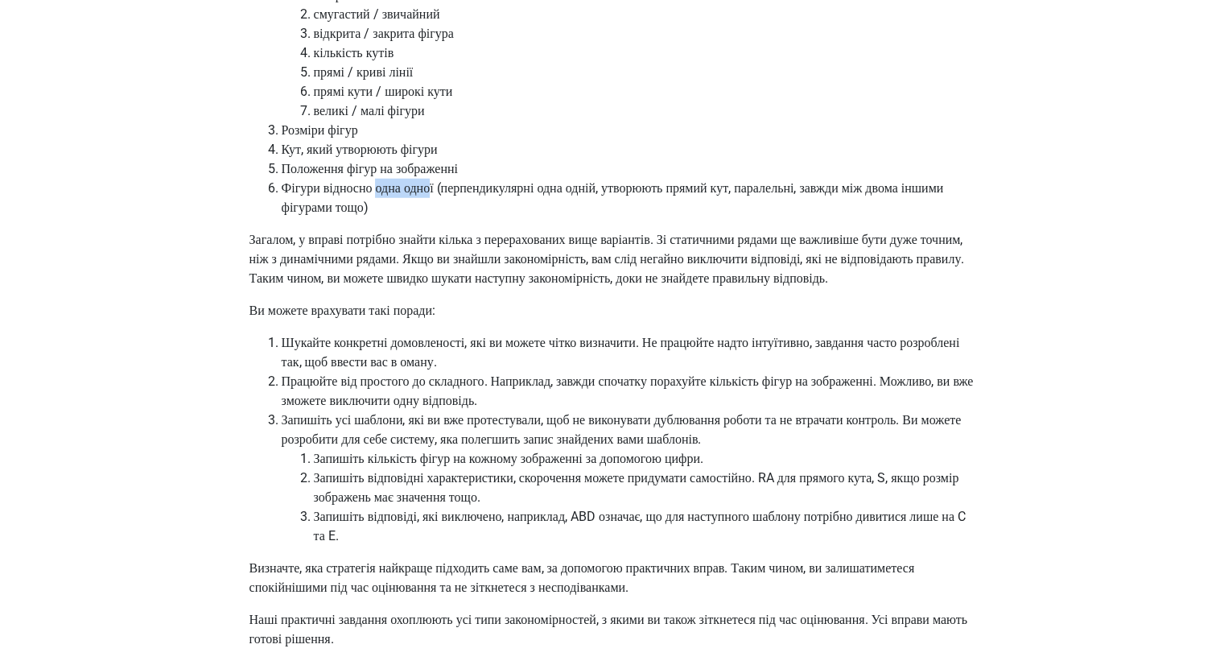
scroll to position [4344, 0]
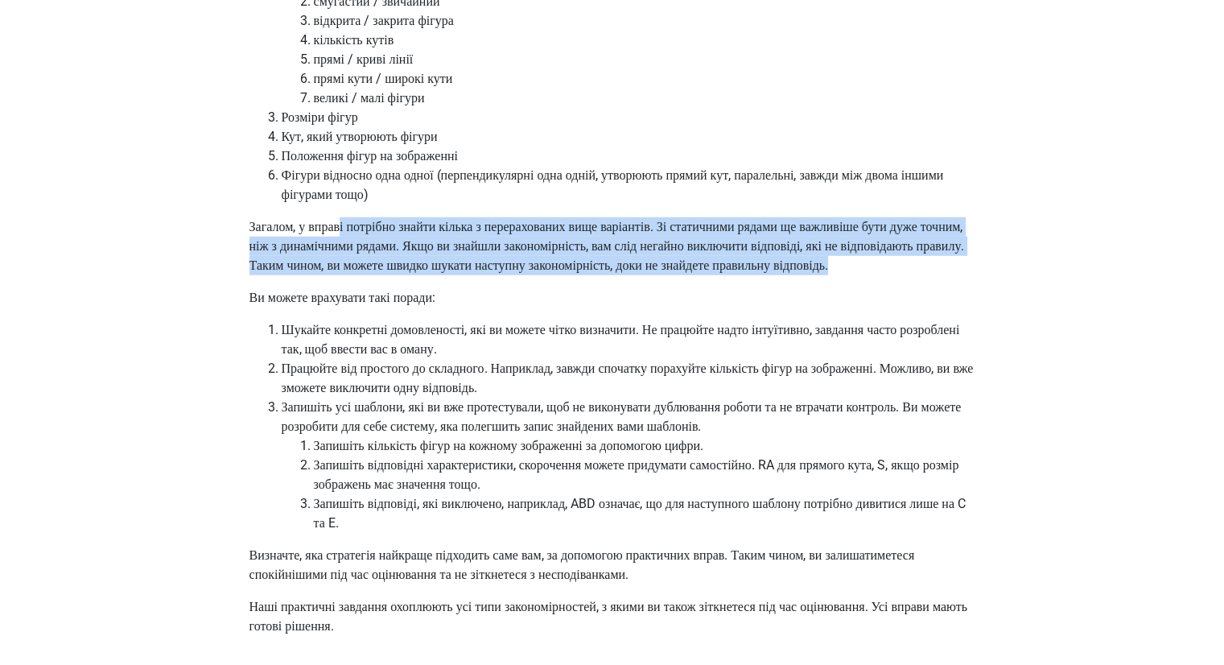
drag, startPoint x: 351, startPoint y: 287, endPoint x: 541, endPoint y: 339, distance: 197.5
click at [541, 275] on p "Загалом, у вправі потрібно знайти кілька з перерахованих вище варіантів. Зі ста…" at bounding box center [612, 246] width 726 height 58
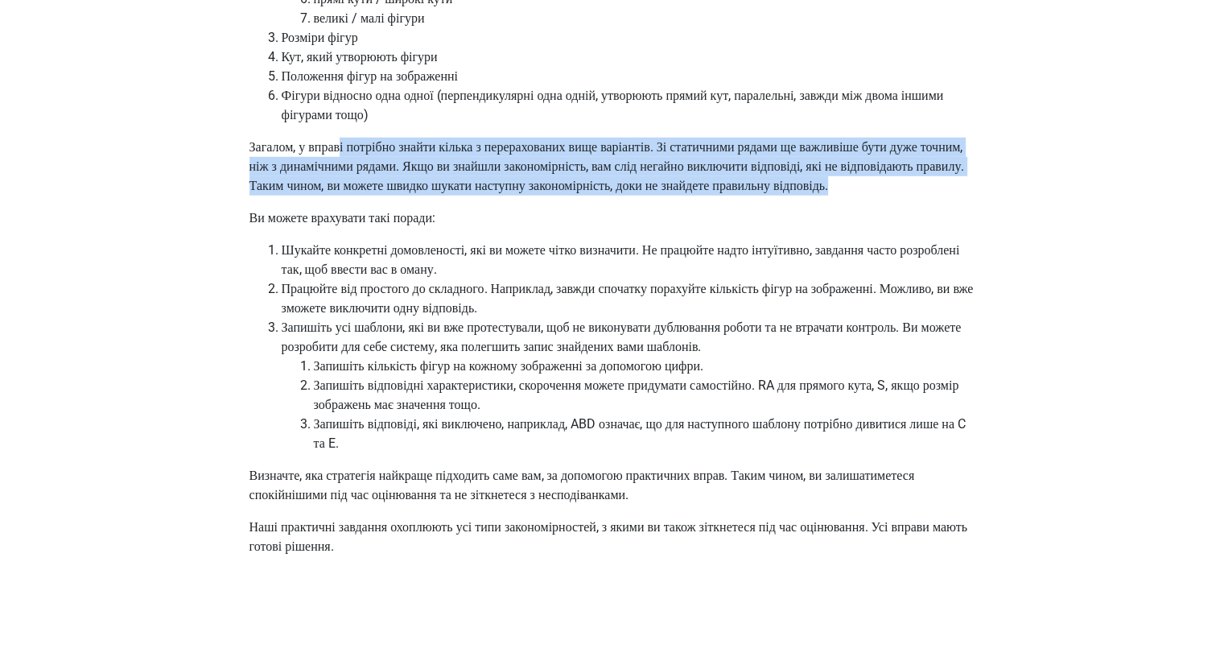
scroll to position [4505, 0]
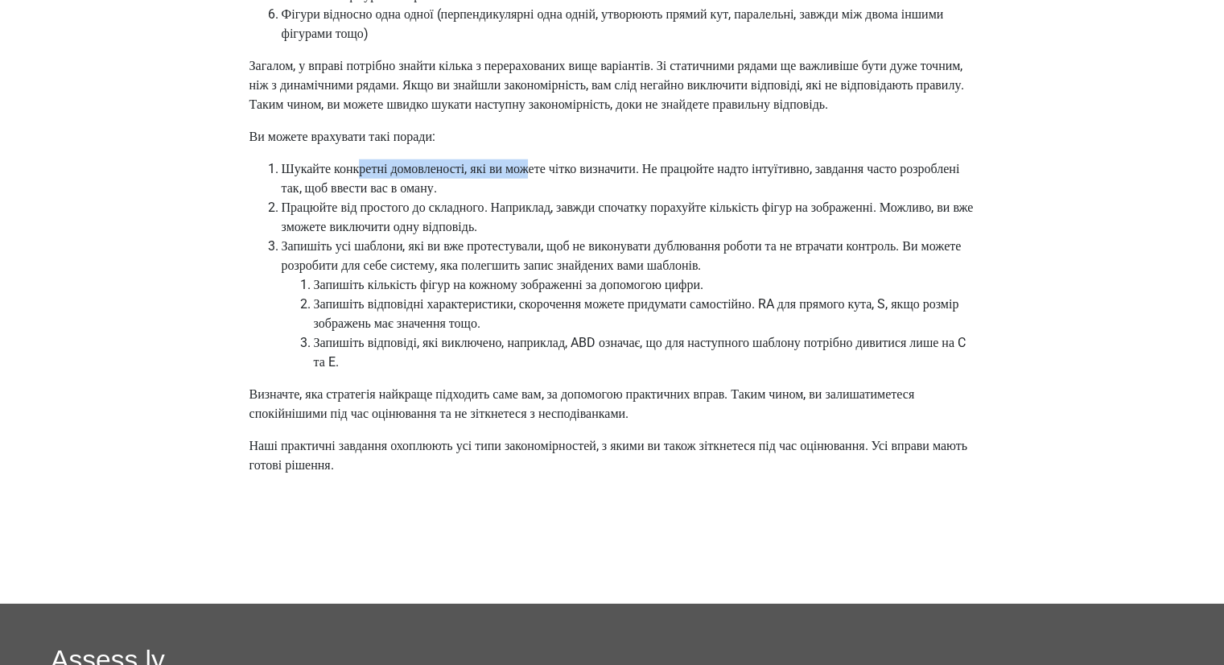
drag, startPoint x: 361, startPoint y: 249, endPoint x: 554, endPoint y: 255, distance: 193.2
click at [554, 198] on li "Шукайте конкретні домовленості, які ви можете чітко визначити. Не працюйте надт…" at bounding box center [628, 178] width 693 height 39
drag, startPoint x: 702, startPoint y: 285, endPoint x: 875, endPoint y: 287, distance: 173.8
click at [875, 234] on font "Працюйте від простого до складного. Наприклад, завжди спочатку порахуйте кількі…" at bounding box center [628, 217] width 692 height 35
drag, startPoint x: 402, startPoint y: 311, endPoint x: 500, endPoint y: 311, distance: 97.3
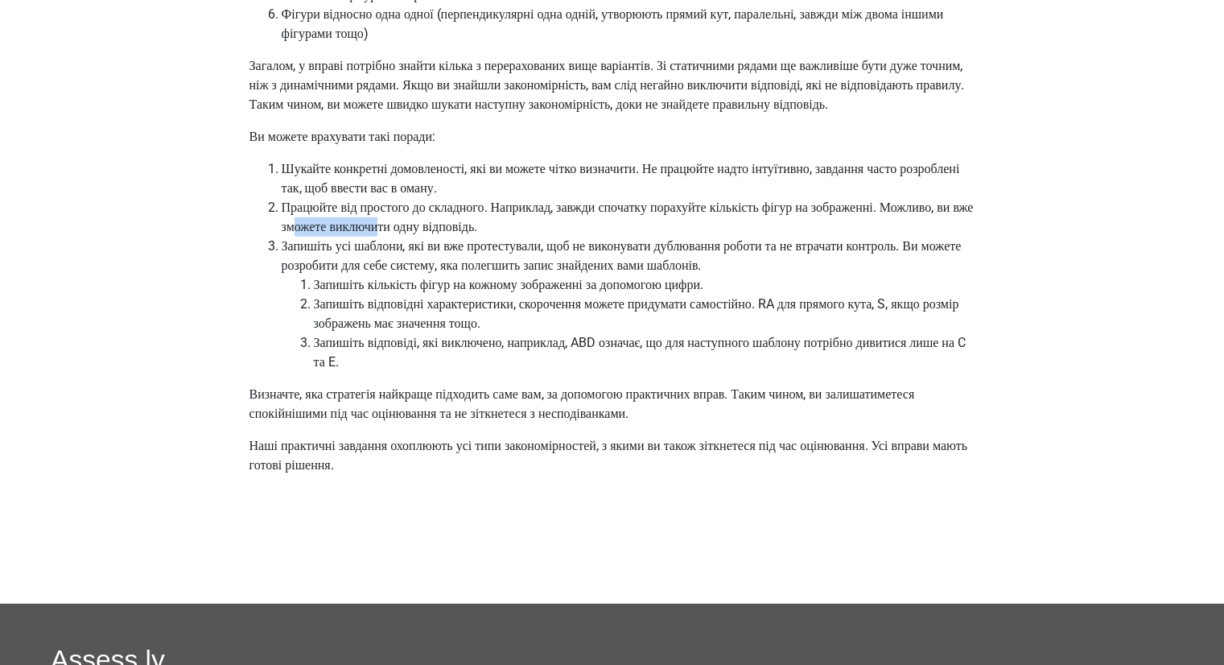
click at [500, 234] on font "Працюйте від простого до складного. Наприклад, завжди спочатку порахуйте кількі…" at bounding box center [628, 217] width 692 height 35
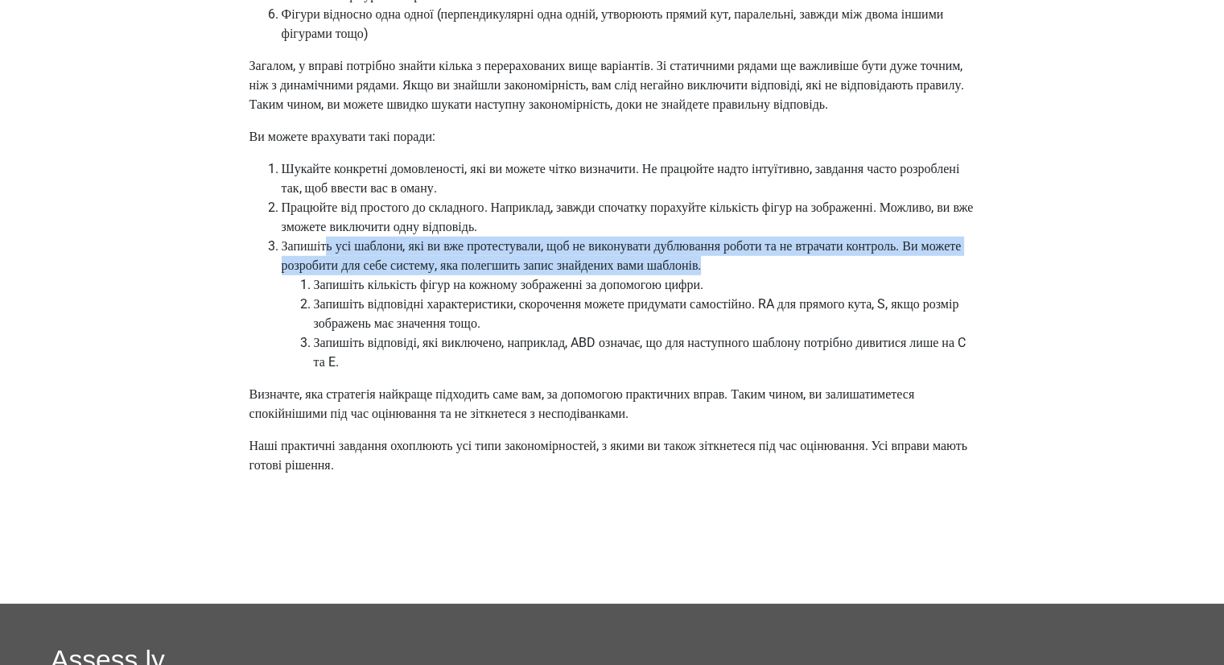
drag, startPoint x: 338, startPoint y: 326, endPoint x: 861, endPoint y: 338, distance: 523.1
click at [861, 338] on li "Запишіть усі шаблони, які ви вже протестували, щоб не виконувати дублювання роб…" at bounding box center [628, 304] width 693 height 135
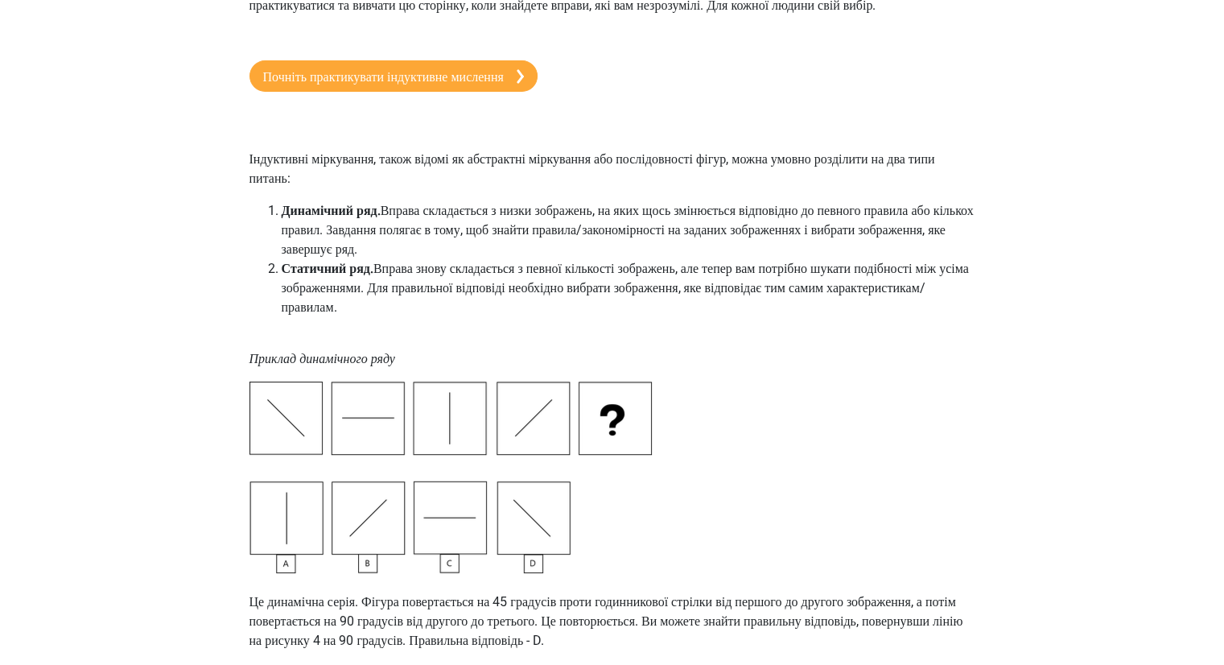
scroll to position [0, 0]
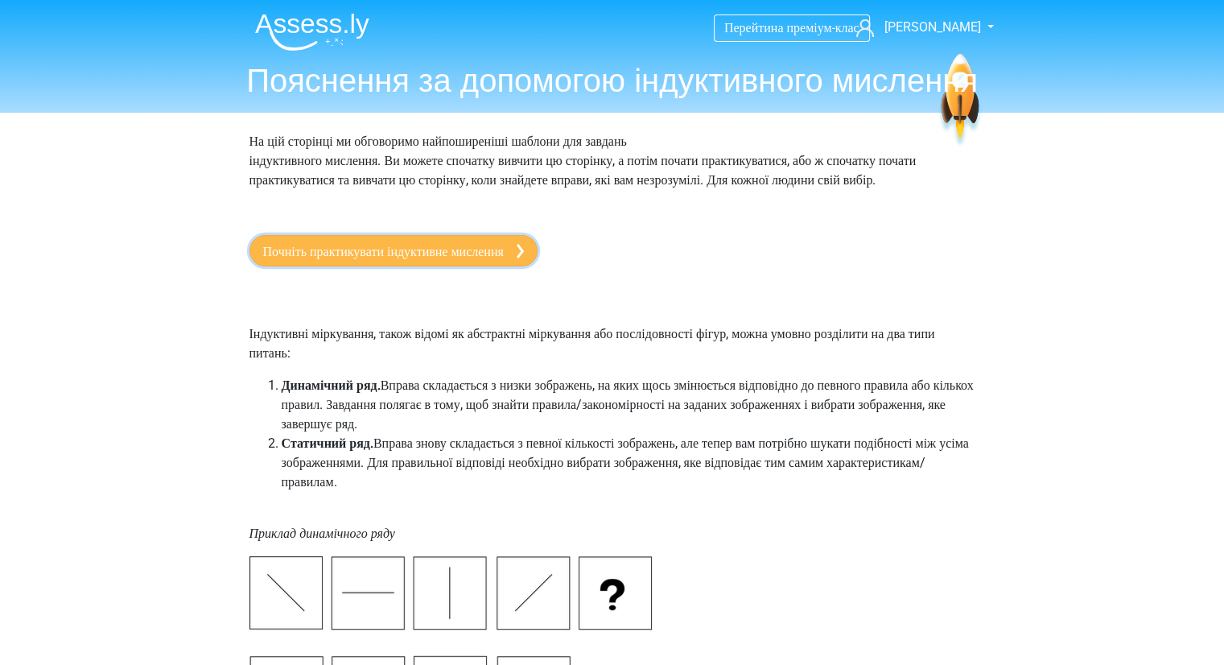
click at [319, 258] on font "Почніть практикувати індуктивне мислення" at bounding box center [383, 250] width 241 height 15
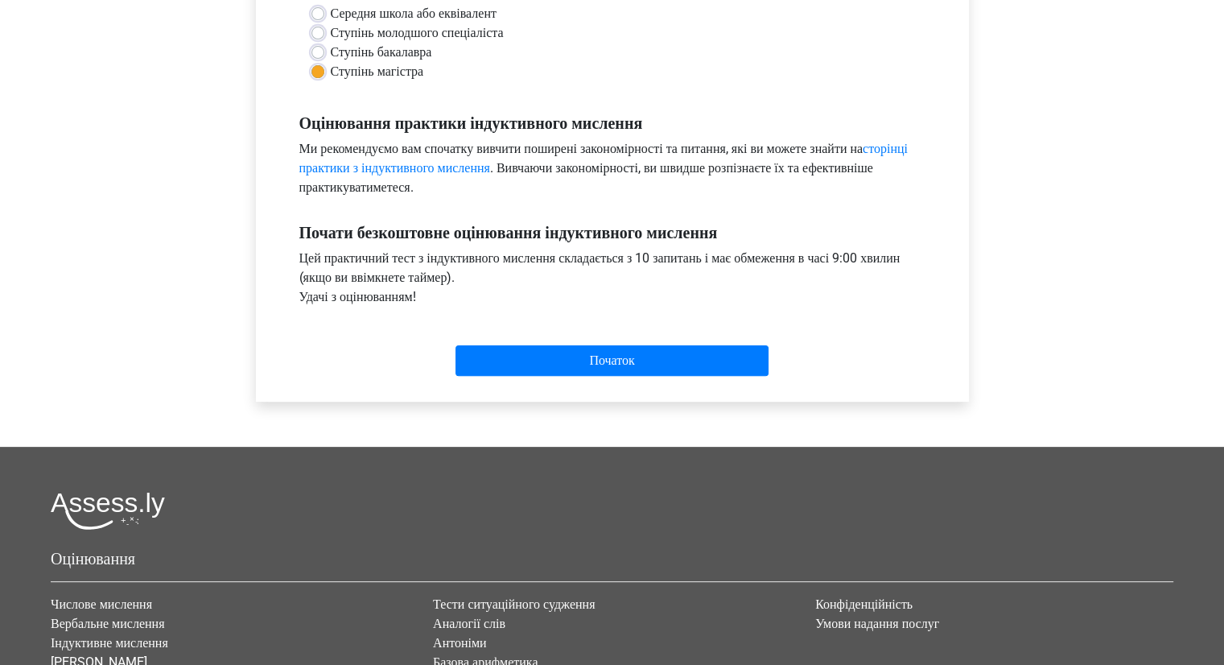
scroll to position [402, 0]
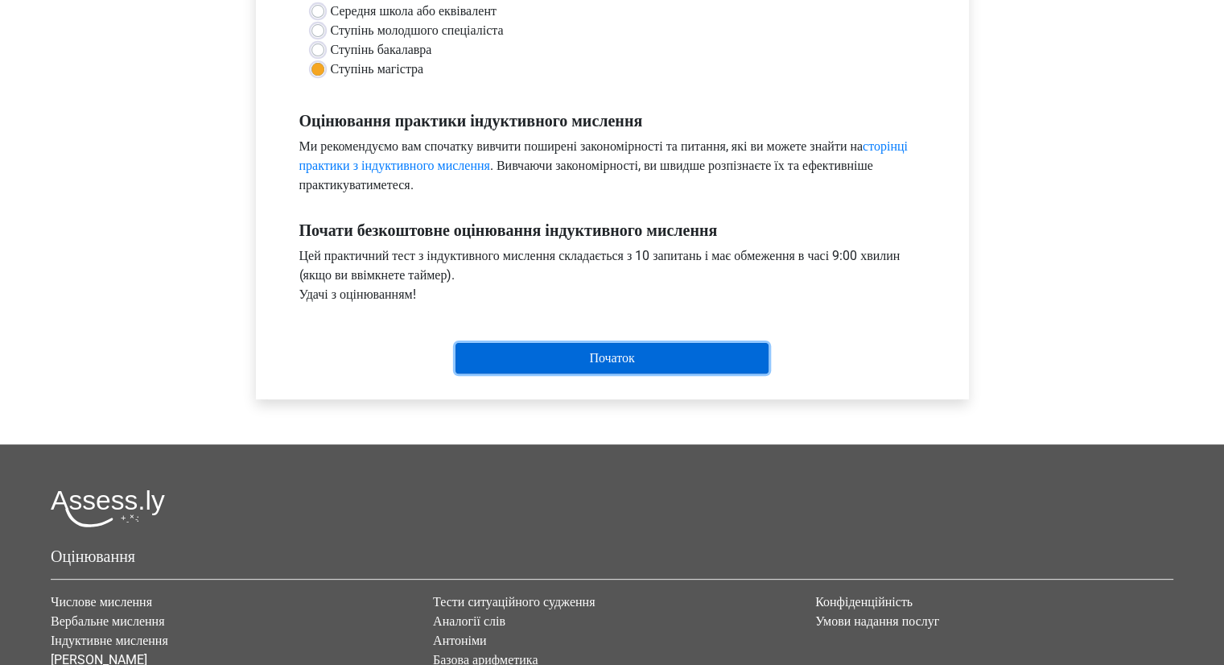
click at [582, 348] on input "Початок" at bounding box center [611, 358] width 313 height 31
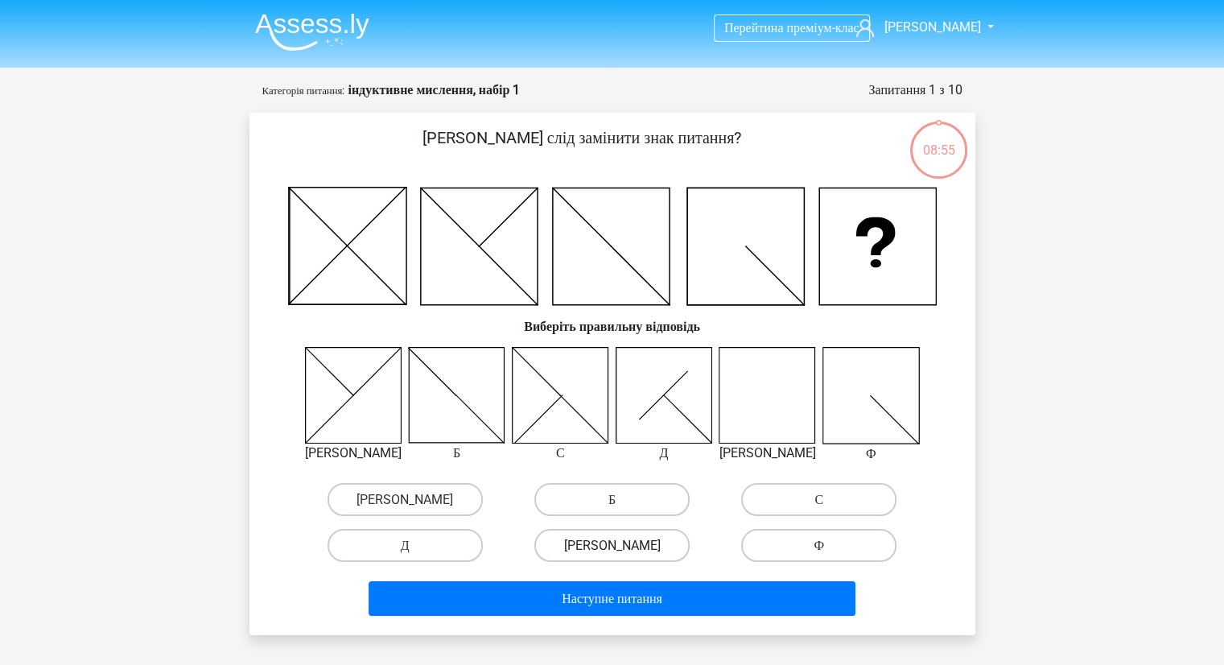
click at [599, 553] on label "[PERSON_NAME]" at bounding box center [611, 545] width 155 height 33
click at [611, 553] on input "[PERSON_NAME]" at bounding box center [616, 550] width 10 height 10
radio input "true"
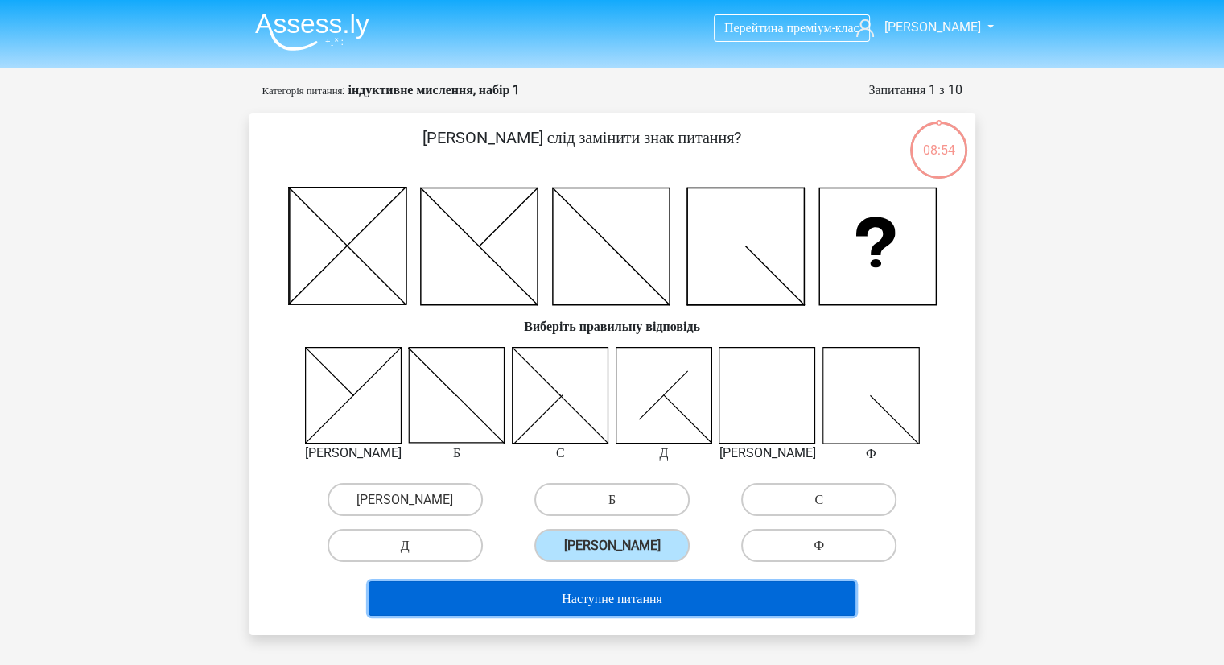
click at [579, 596] on font "Наступне питання" at bounding box center [612, 597] width 101 height 15
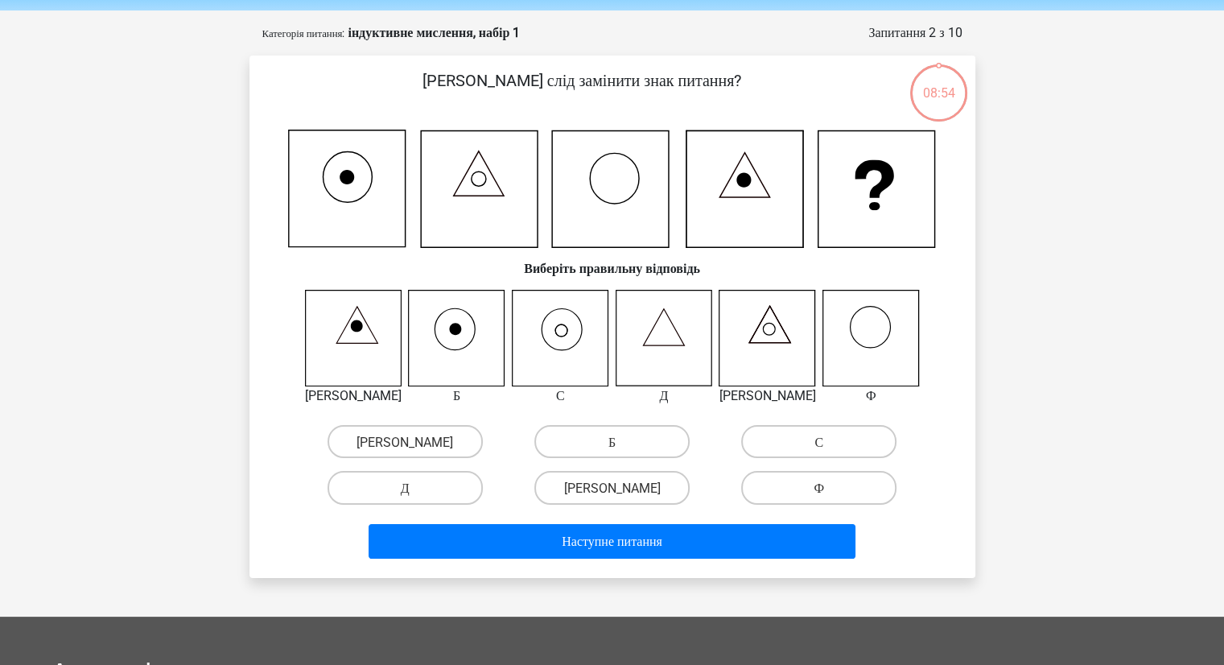
scroll to position [80, 0]
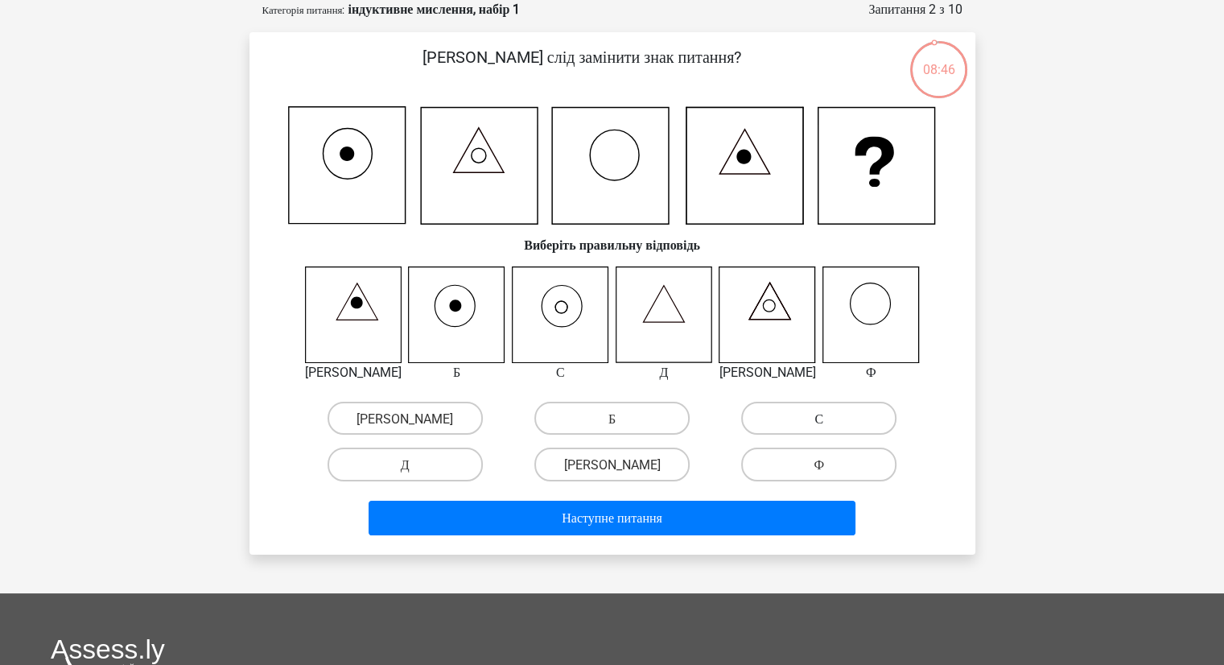
click at [841, 422] on label "С" at bounding box center [818, 417] width 155 height 33
click at [829, 422] on input "С" at bounding box center [824, 423] width 10 height 10
radio input "true"
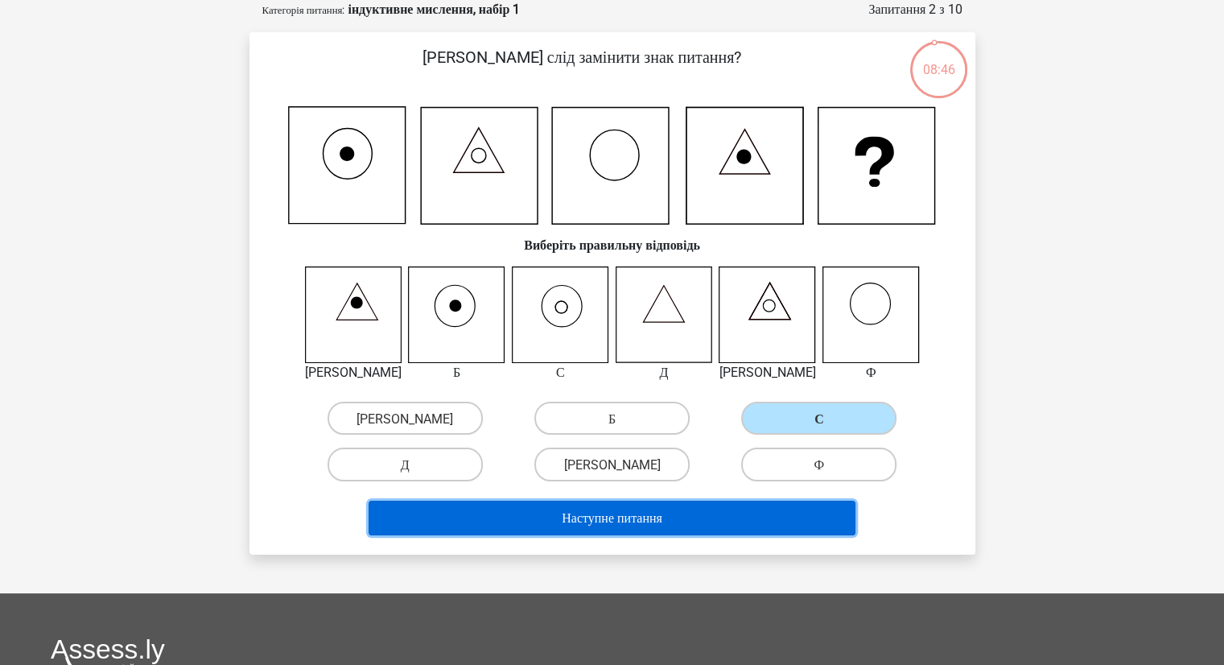
click at [650, 509] on font "Наступне питання" at bounding box center [612, 516] width 101 height 15
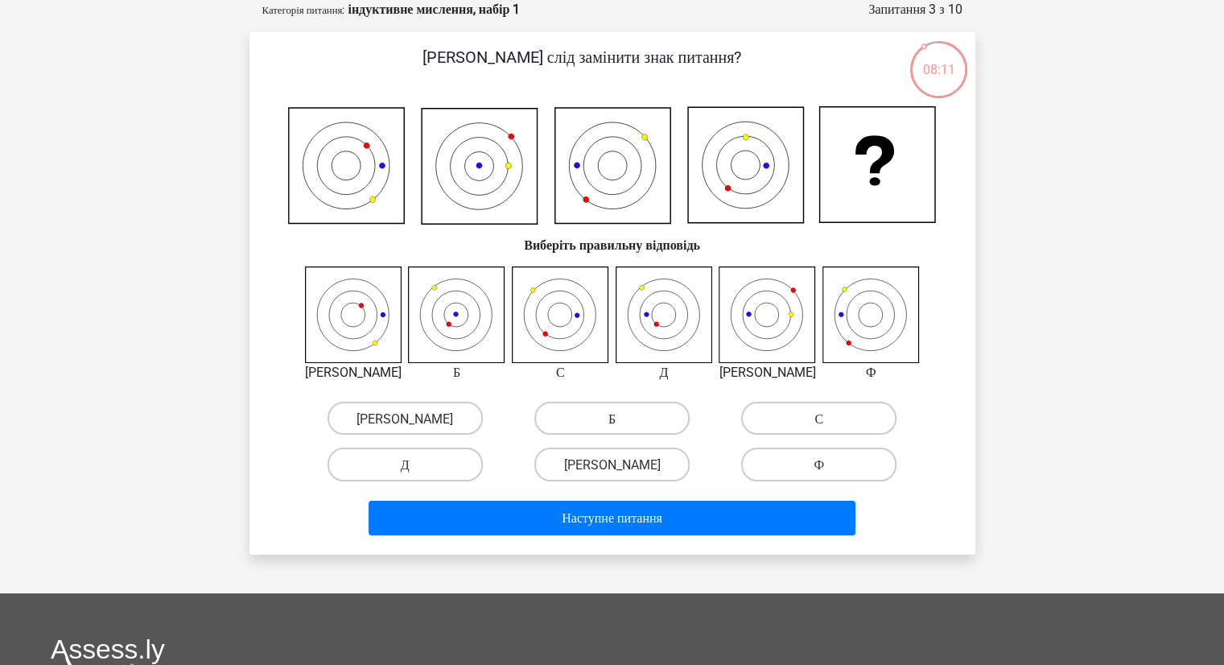
click at [611, 418] on font "Б" at bounding box center [611, 417] width 7 height 15
click at [611, 418] on input "Б" at bounding box center [616, 423] width 10 height 10
radio input "true"
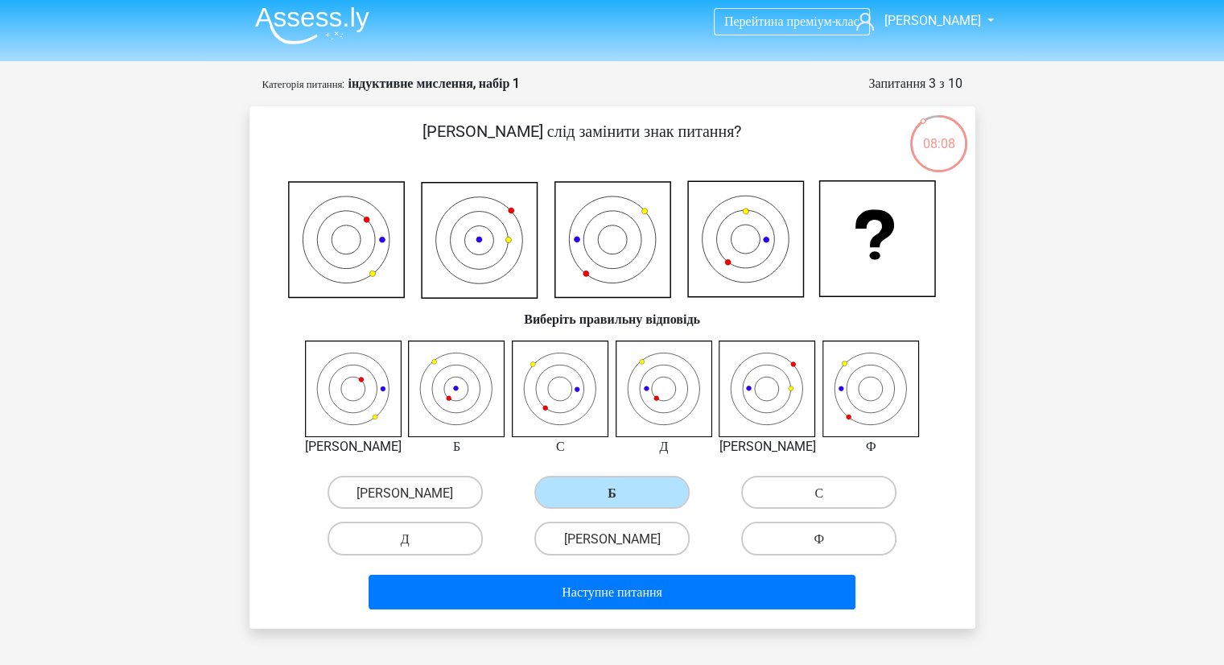
scroll to position [0, 0]
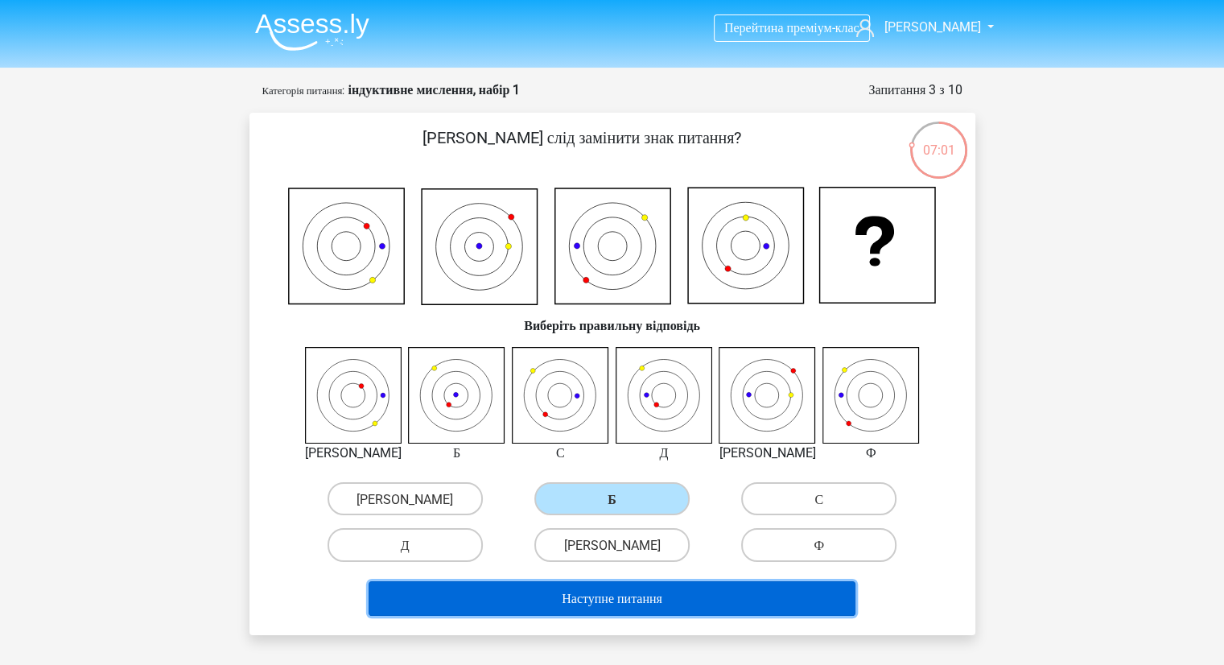
click at [634, 590] on font "Наступне питання" at bounding box center [612, 597] width 101 height 15
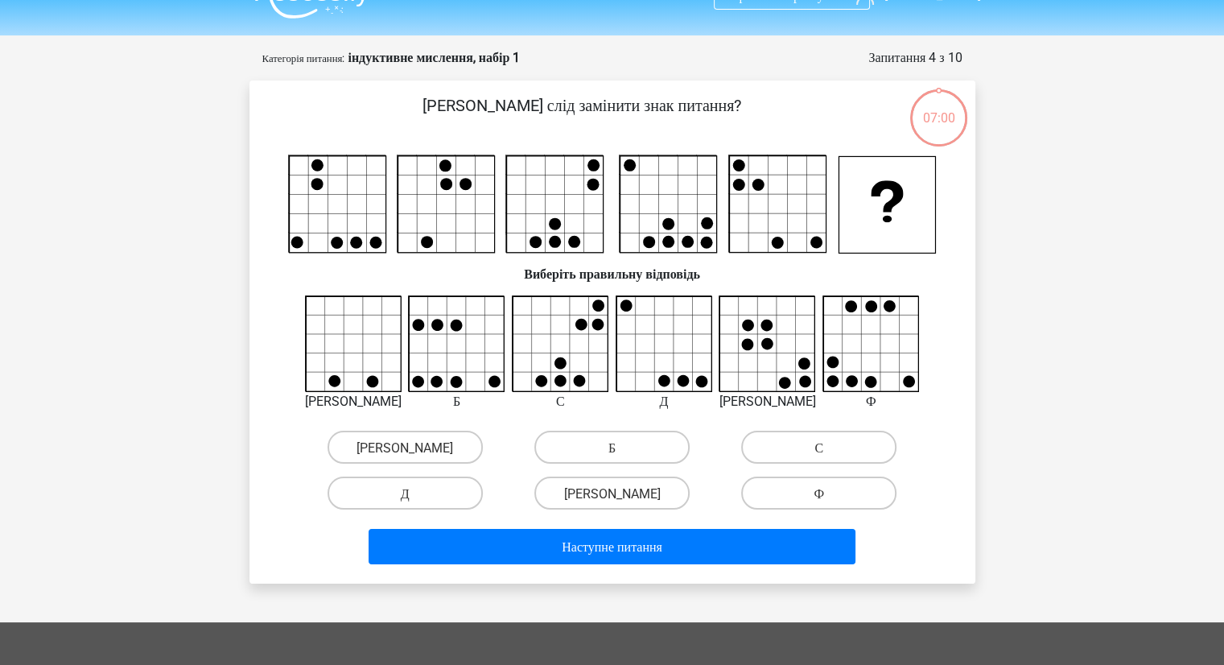
scroll to position [80, 0]
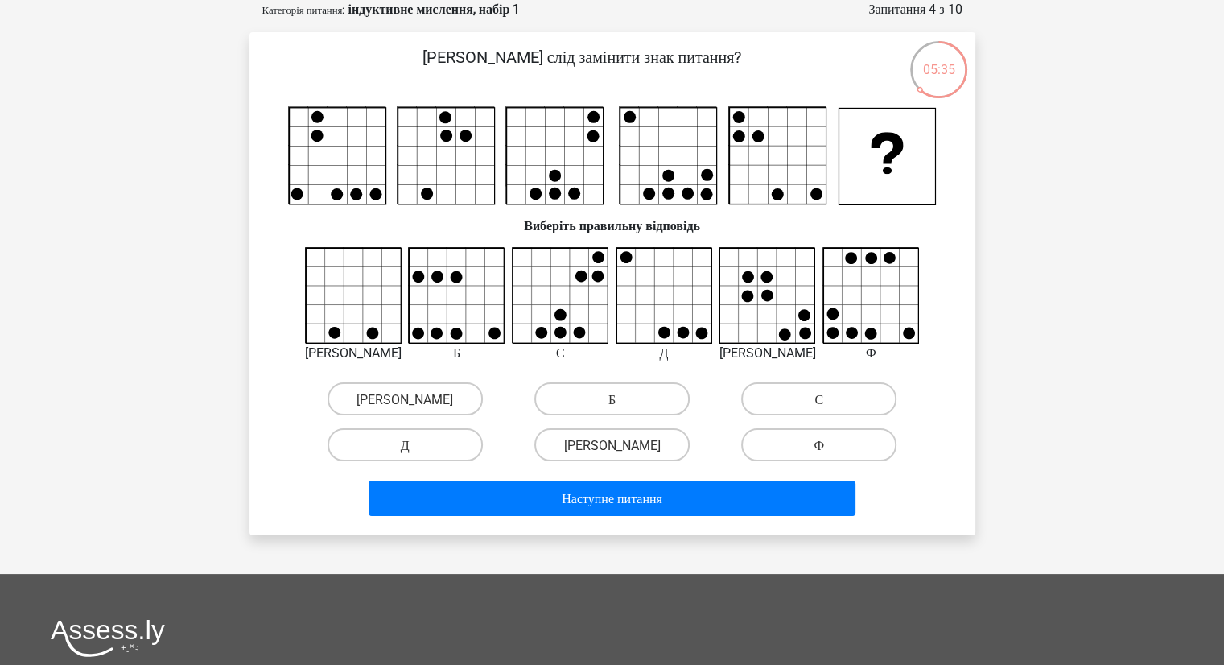
drag, startPoint x: 403, startPoint y: 252, endPoint x: 158, endPoint y: 314, distance: 253.1
click at [158, 314] on div "Перейти на преміум-клас Ірина [EMAIL_ADDRESS][DOMAIN_NAME]" at bounding box center [612, 459] width 1224 height 1079
click at [825, 394] on label "С" at bounding box center [818, 398] width 155 height 33
click at [825, 398] on input "С" at bounding box center [824, 403] width 10 height 10
radio input "true"
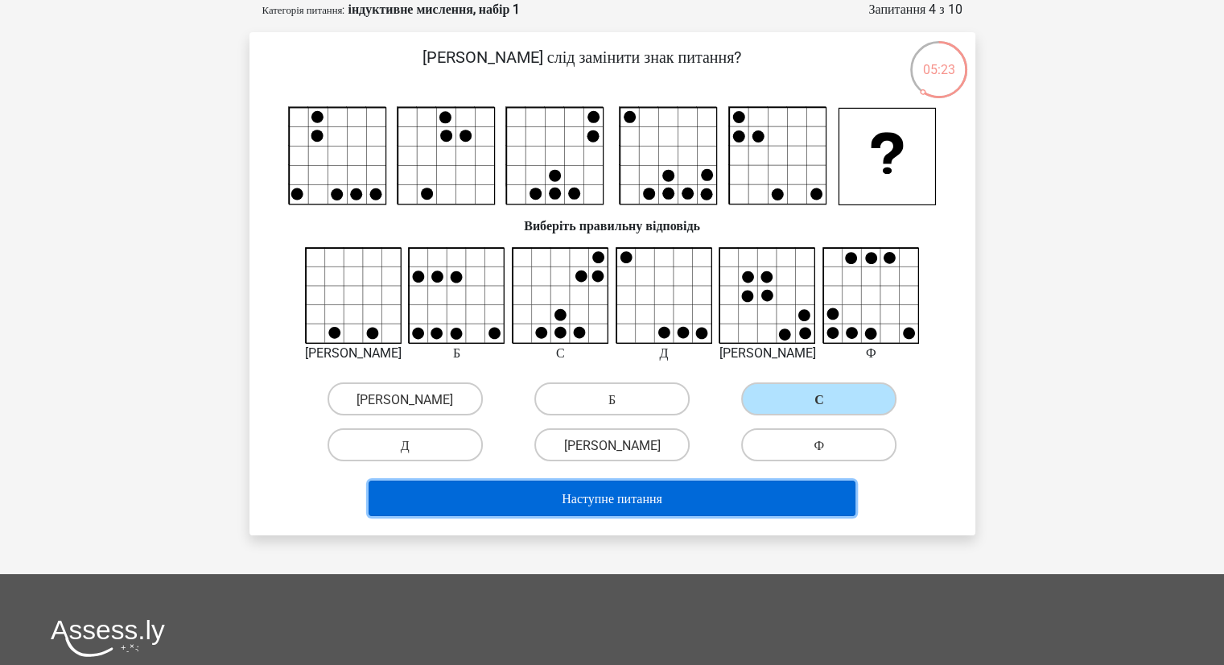
click at [640, 498] on font "Наступне питання" at bounding box center [612, 498] width 101 height 15
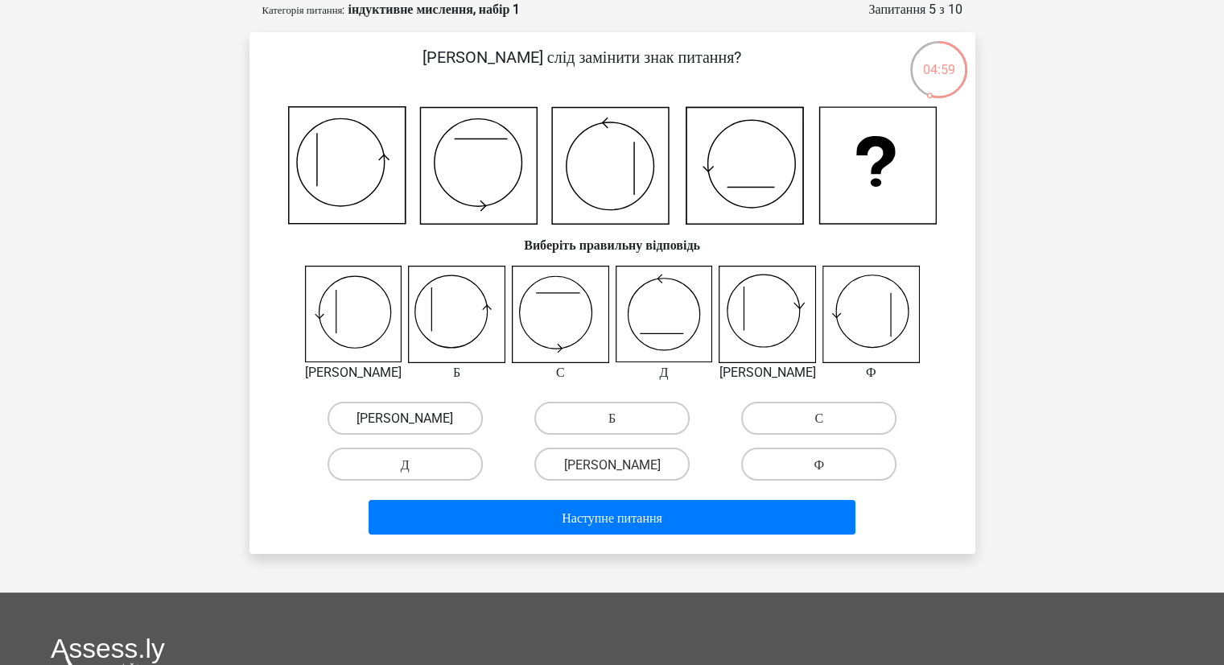
click at [441, 426] on label "[PERSON_NAME]" at bounding box center [404, 417] width 155 height 33
click at [415, 426] on input "[PERSON_NAME]" at bounding box center [410, 423] width 10 height 10
radio input "true"
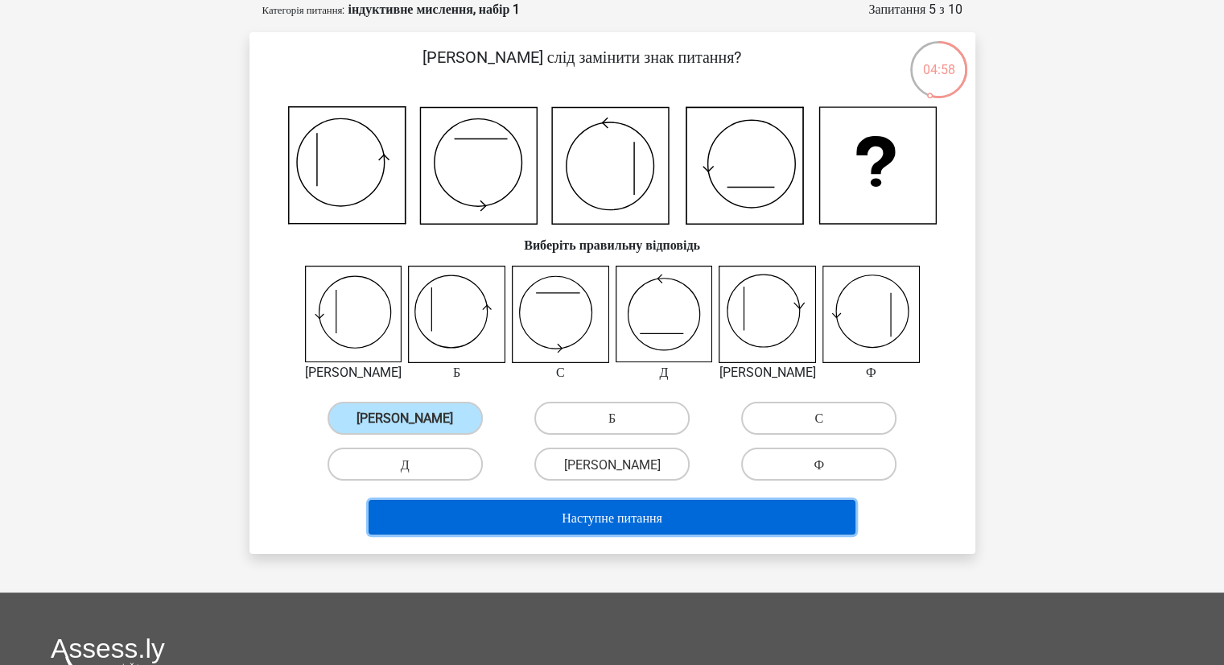
click at [545, 518] on button "Наступне питання" at bounding box center [611, 517] width 487 height 35
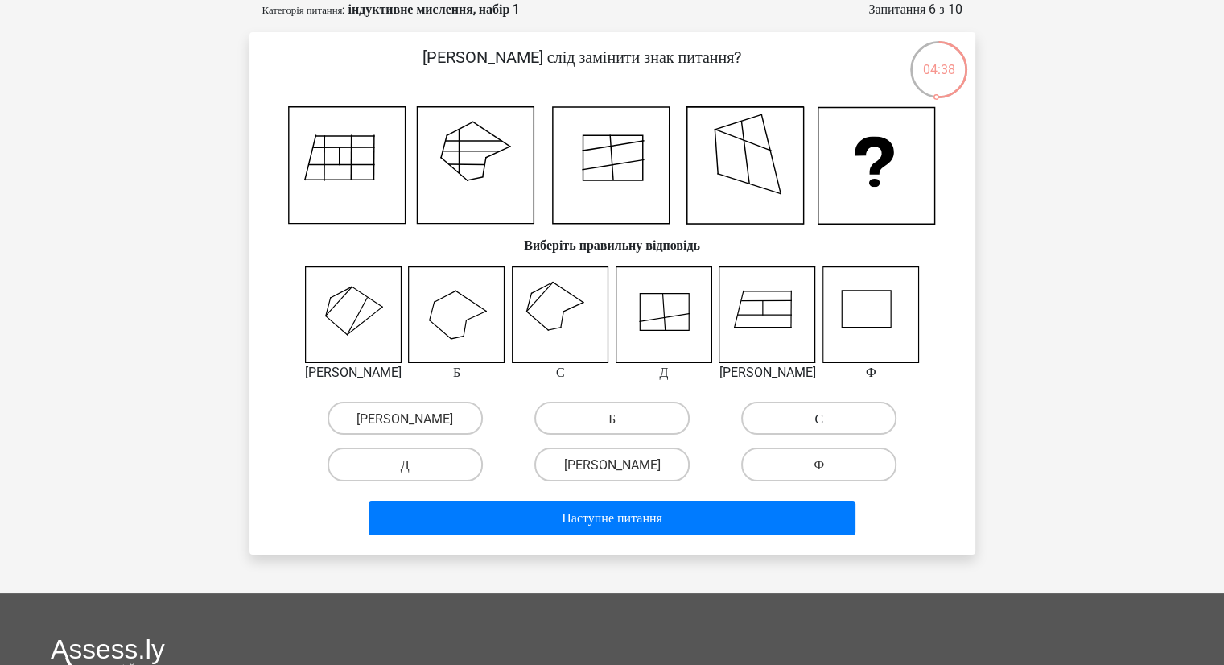
click at [775, 421] on label "С" at bounding box center [818, 417] width 155 height 33
click at [819, 421] on input "С" at bounding box center [824, 423] width 10 height 10
radio input "true"
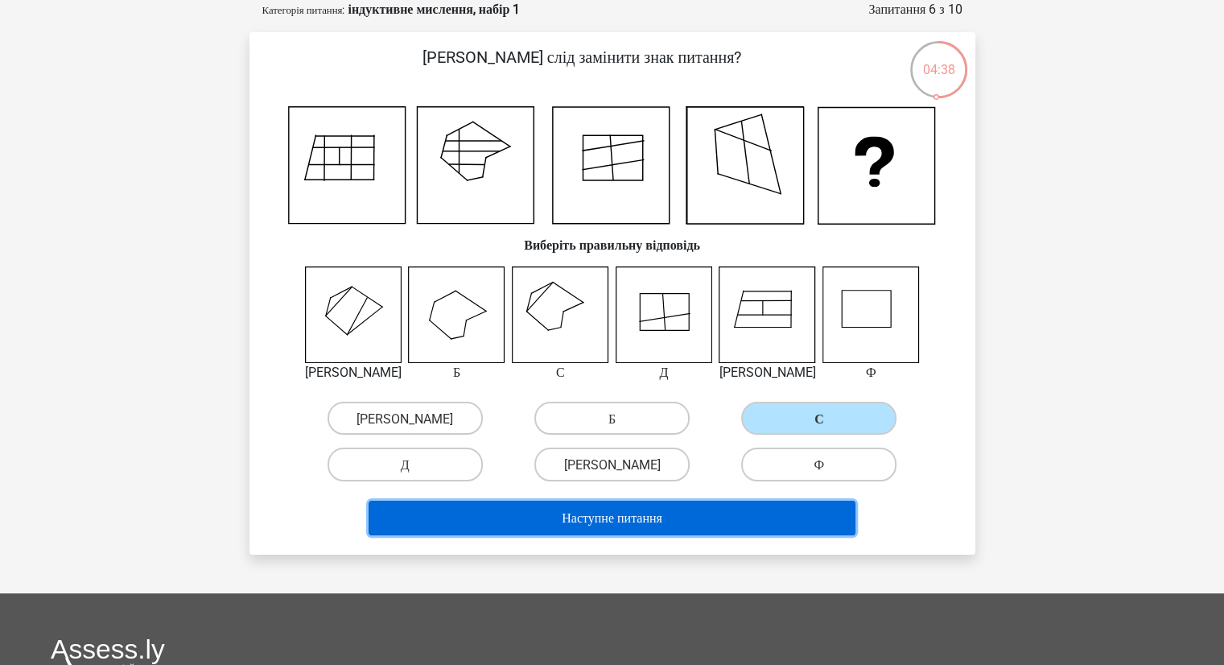
click at [692, 513] on button "Наступне питання" at bounding box center [611, 517] width 487 height 35
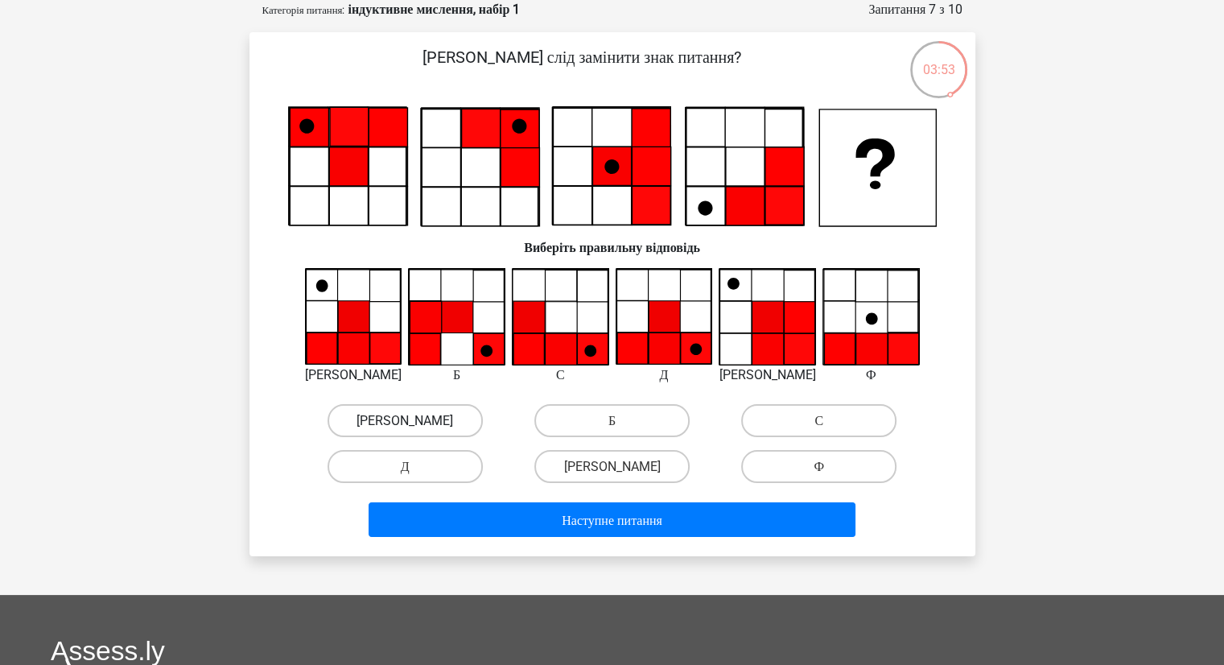
drag, startPoint x: 397, startPoint y: 422, endPoint x: 415, endPoint y: 427, distance: 19.3
click at [397, 423] on label "[PERSON_NAME]" at bounding box center [404, 420] width 155 height 33
click at [405, 423] on input "[PERSON_NAME]" at bounding box center [410, 425] width 10 height 10
radio input "true"
drag, startPoint x: 371, startPoint y: 185, endPoint x: 191, endPoint y: 191, distance: 179.5
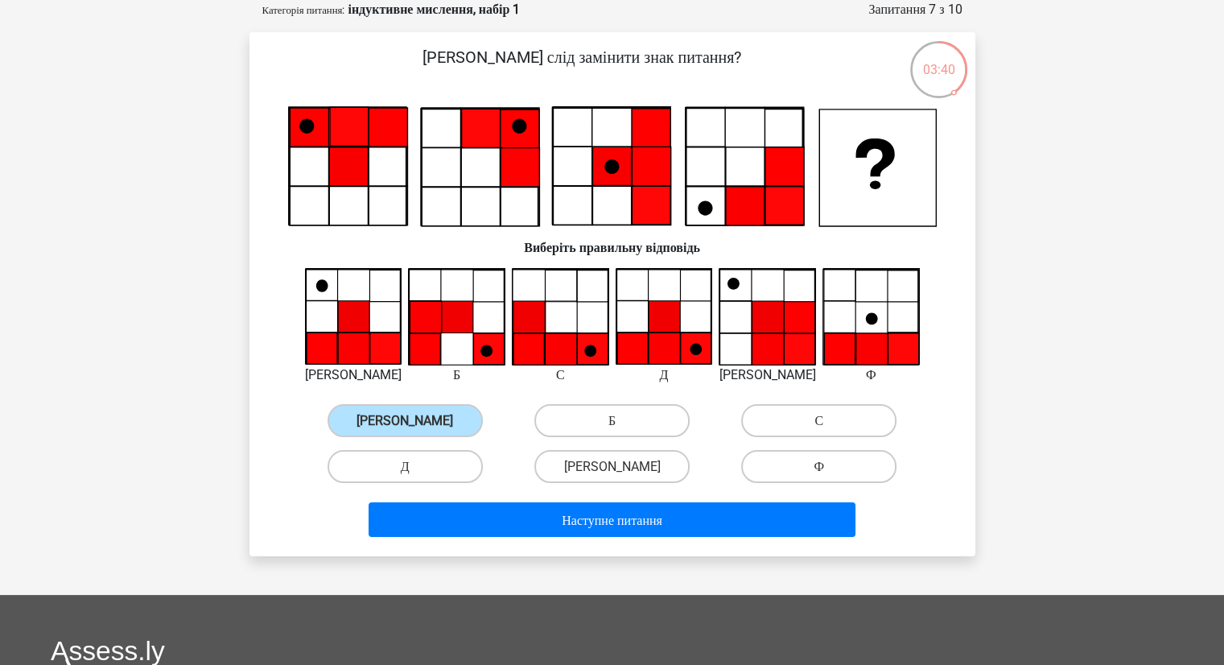
click at [191, 191] on div "Перейти на преміум-клас Ірина [EMAIL_ADDRESS][DOMAIN_NAME]" at bounding box center [612, 470] width 1224 height 1100
click at [439, 467] on label "Д" at bounding box center [404, 466] width 155 height 33
click at [415, 467] on input "Д" at bounding box center [410, 471] width 10 height 10
radio input "true"
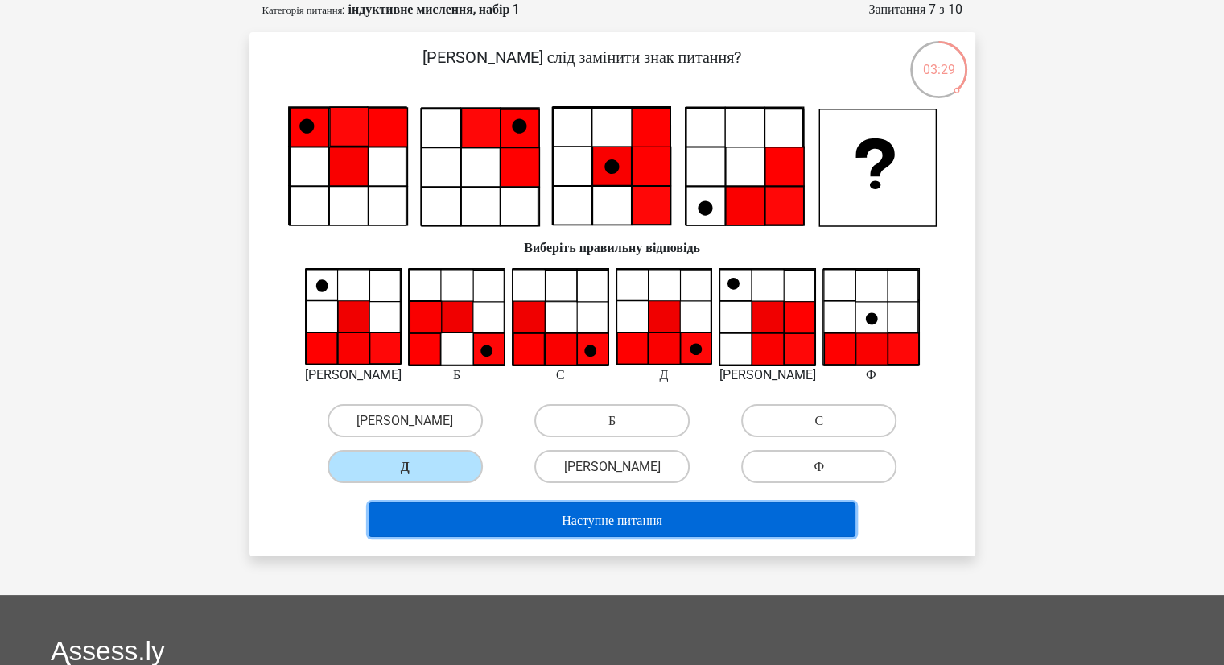
click at [479, 537] on div "Наступне питання" at bounding box center [612, 522] width 621 height 41
click at [472, 522] on button "Наступне питання" at bounding box center [611, 519] width 487 height 35
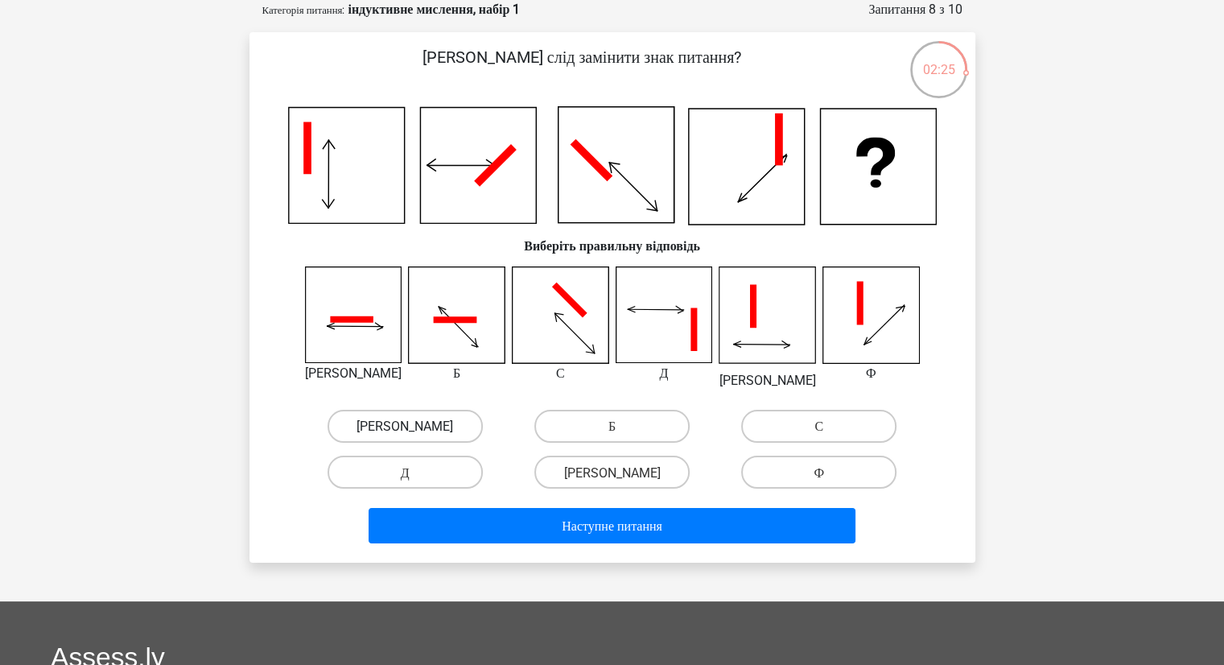
click at [399, 430] on label "А" at bounding box center [404, 425] width 155 height 33
click at [405, 430] on input "А" at bounding box center [410, 431] width 10 height 10
radio input "true"
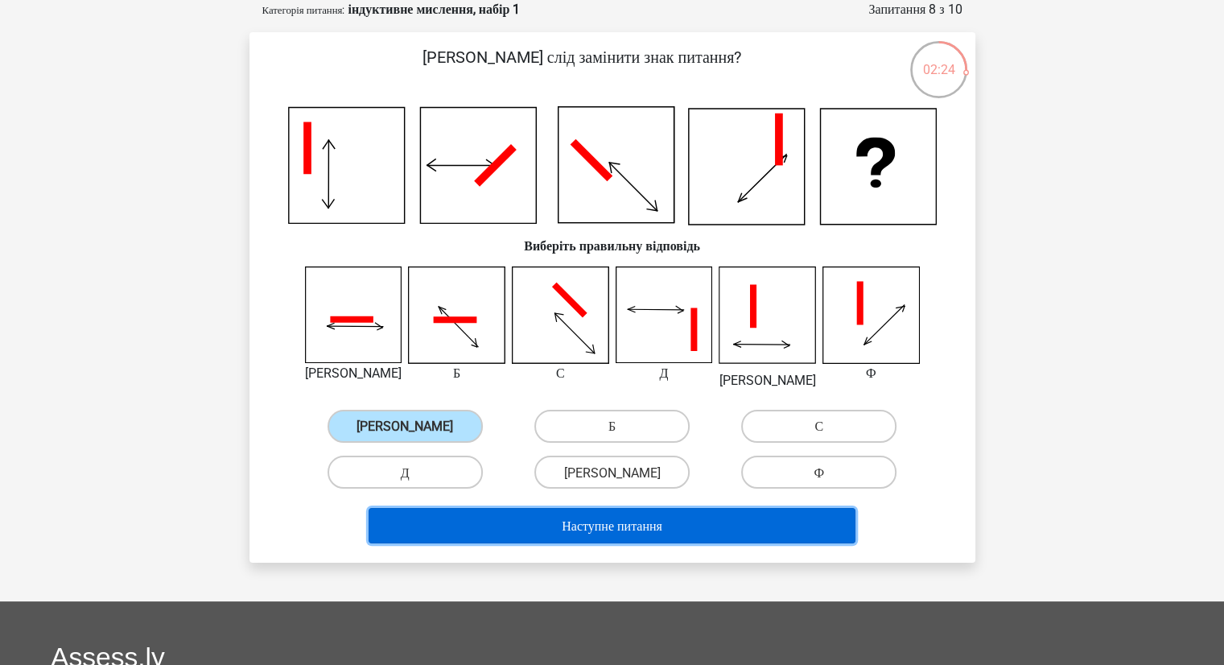
click at [547, 532] on button "Наступне питання" at bounding box center [611, 525] width 487 height 35
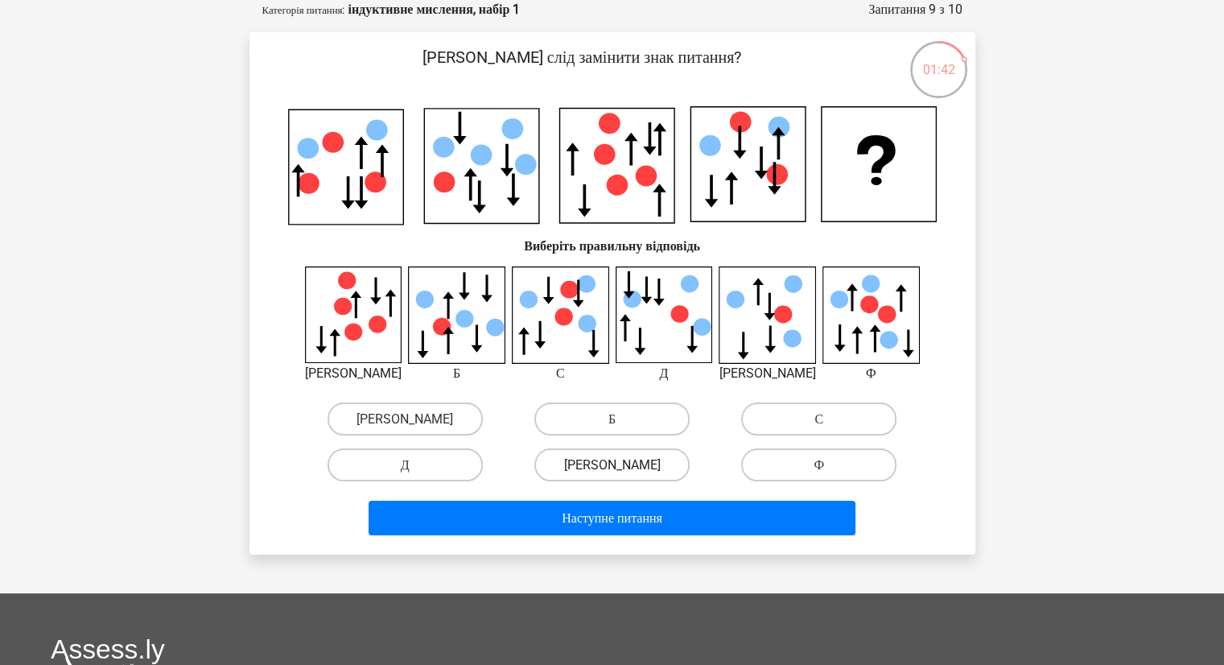
click at [636, 463] on label "Е" at bounding box center [611, 464] width 155 height 33
click at [622, 464] on input "Е" at bounding box center [616, 469] width 10 height 10
radio input "true"
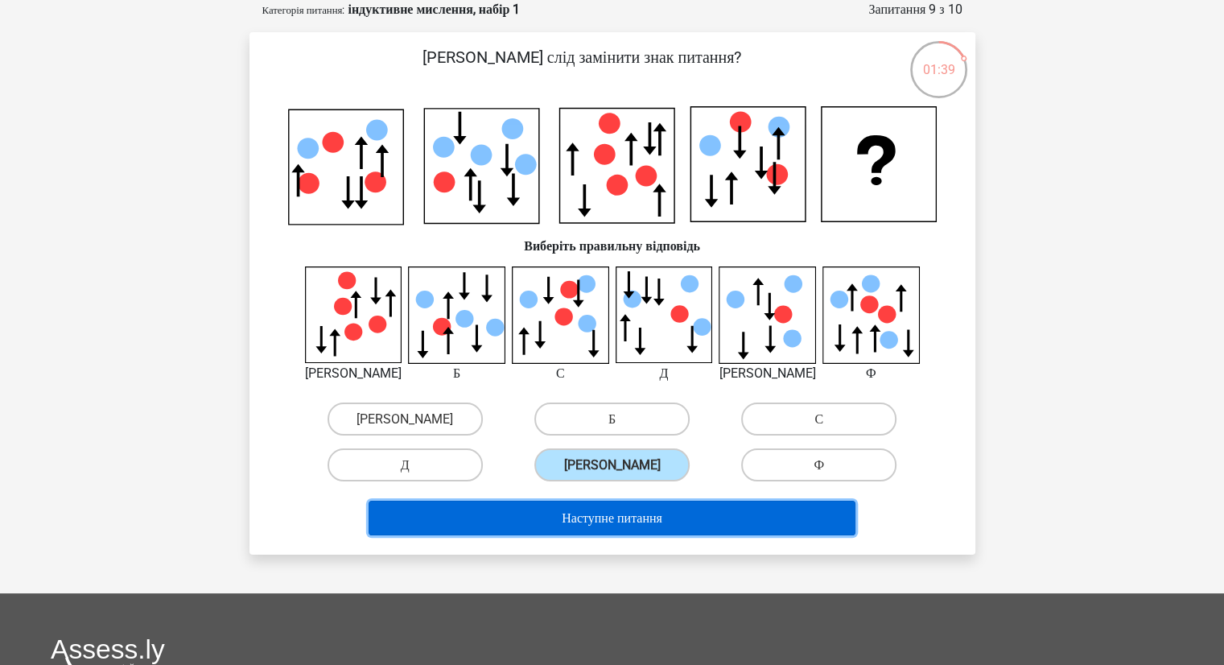
click at [682, 506] on button "Наступне питання" at bounding box center [611, 517] width 487 height 35
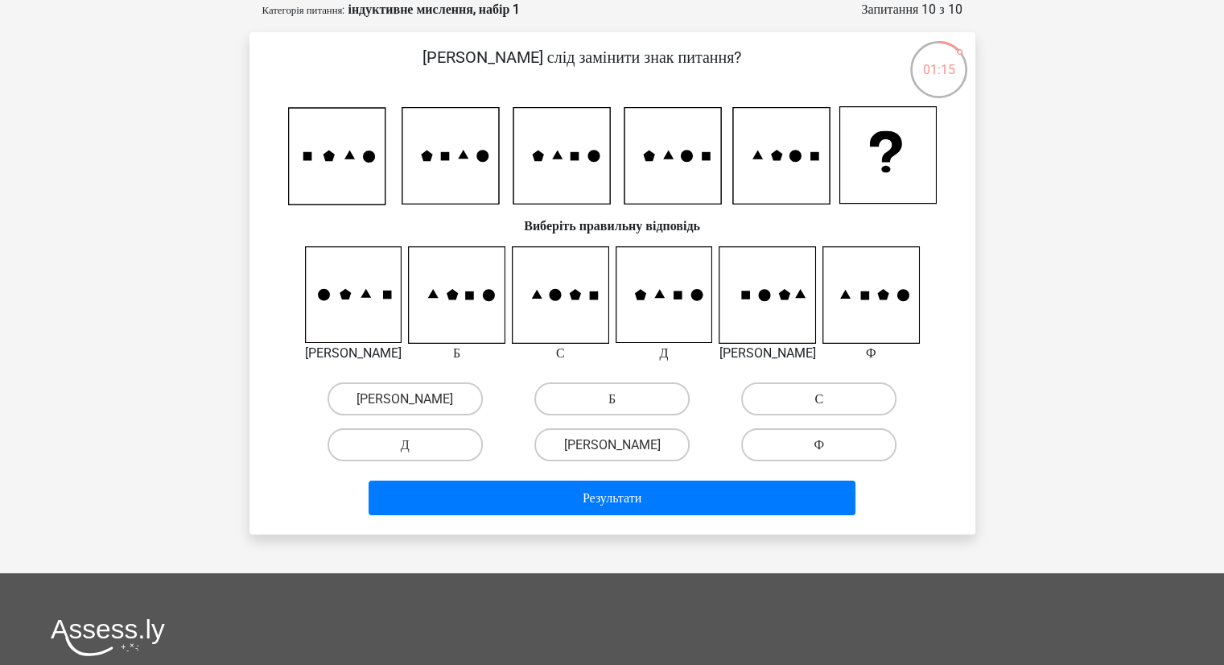
click at [848, 397] on label "С" at bounding box center [818, 398] width 155 height 33
click at [829, 398] on input "С" at bounding box center [824, 403] width 10 height 10
radio input "true"
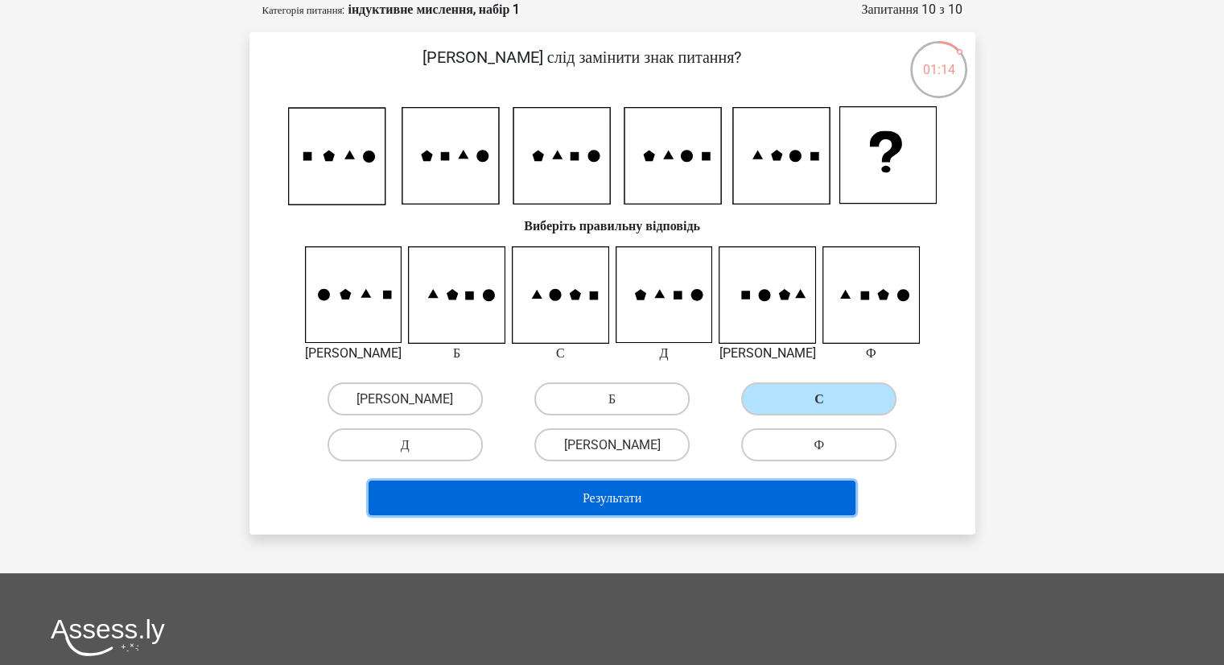
click at [698, 504] on button "Результати" at bounding box center [611, 497] width 487 height 35
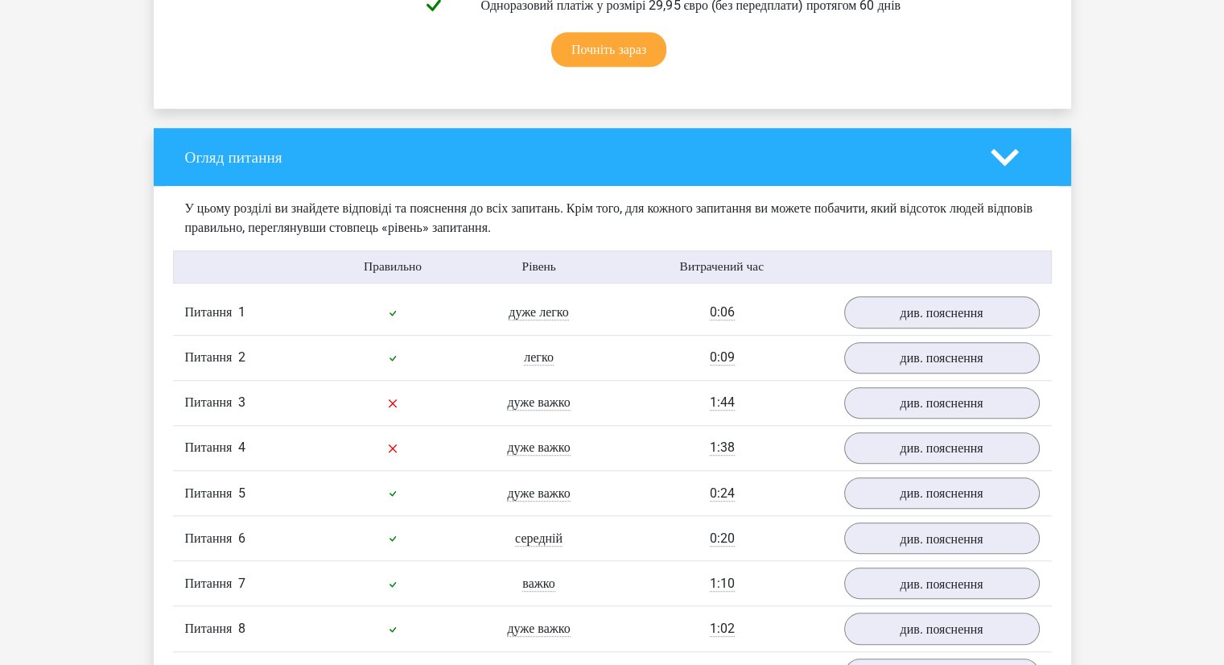
scroll to position [1207, 0]
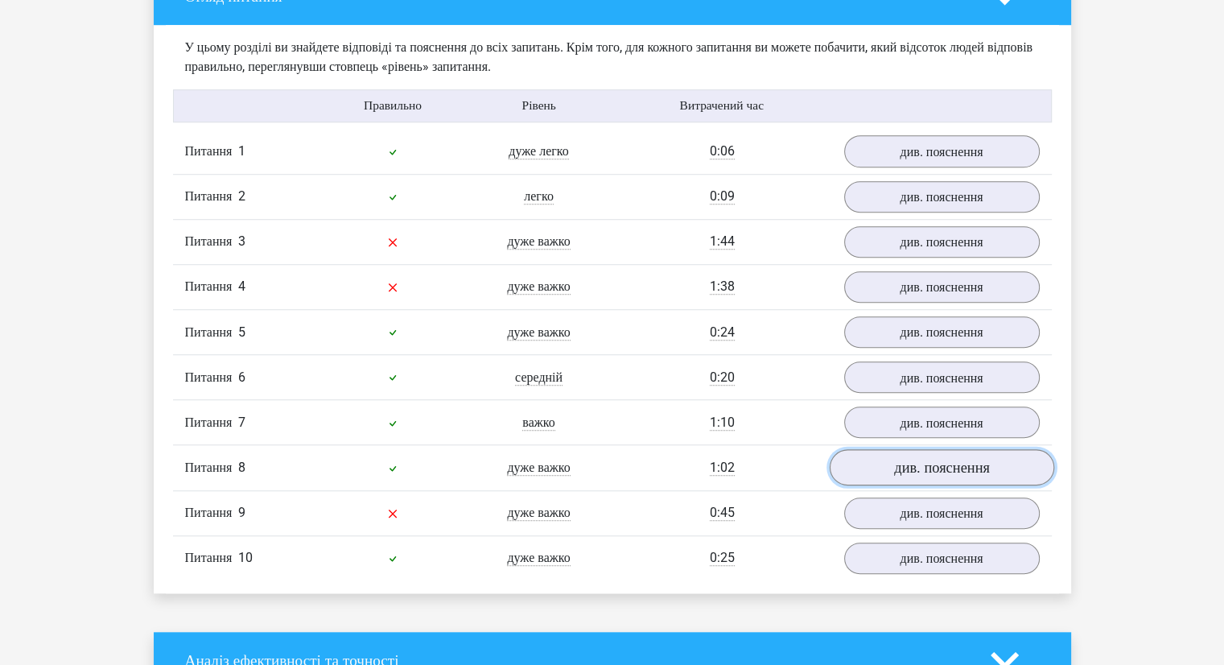
click at [932, 476] on font "див. пояснення" at bounding box center [942, 468] width 96 height 18
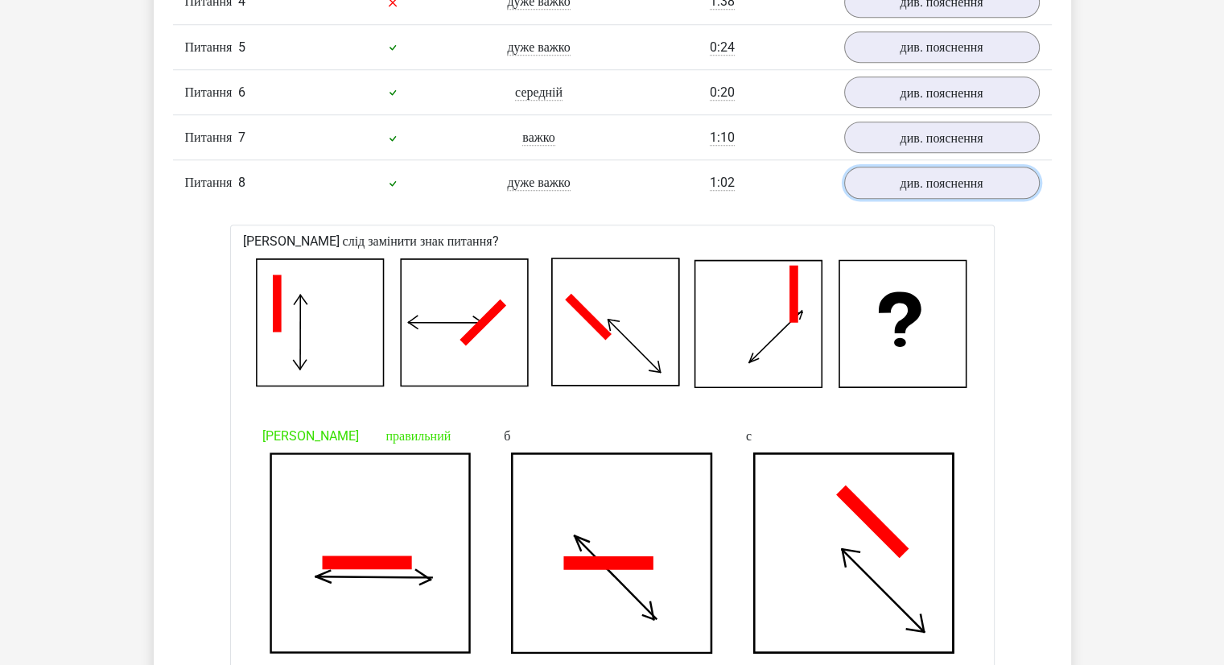
scroll to position [1529, 0]
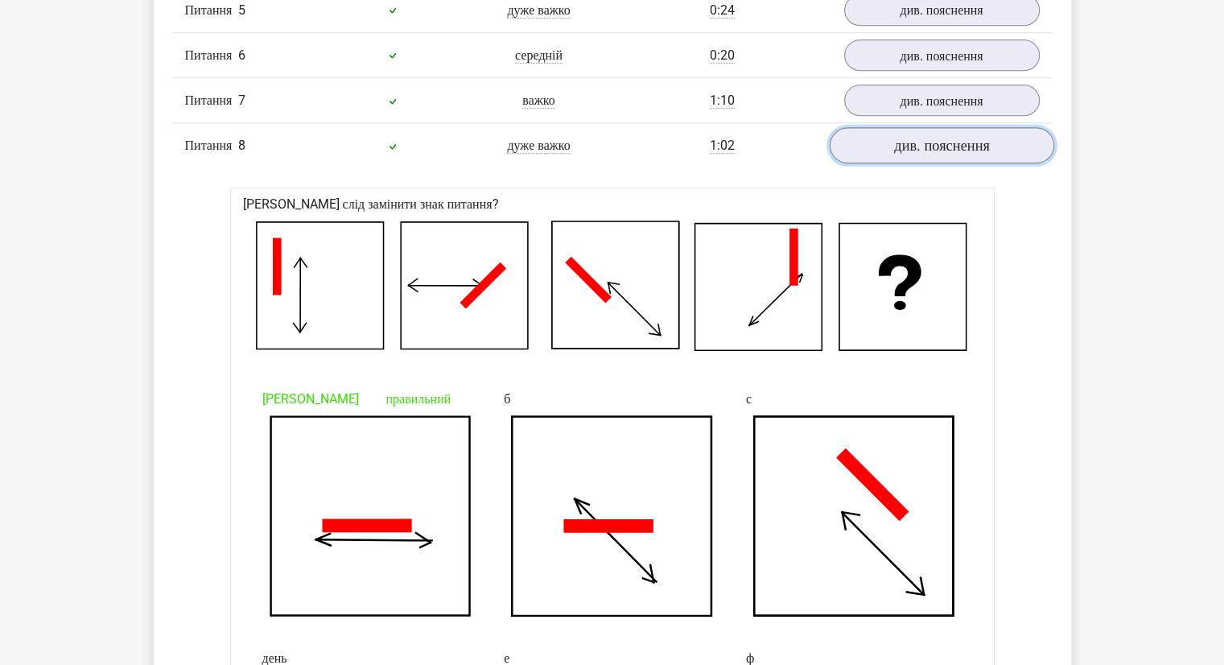
click at [896, 154] on font "див. пояснення" at bounding box center [942, 146] width 96 height 18
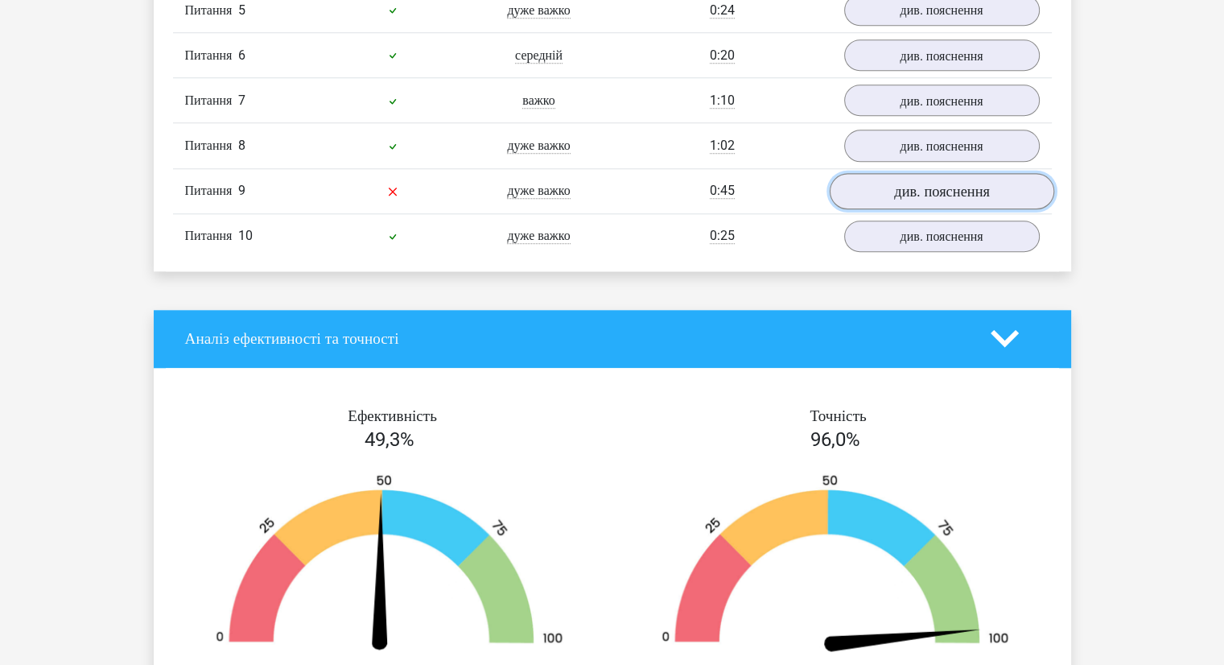
click at [965, 200] on font "див. пояснення" at bounding box center [942, 191] width 96 height 18
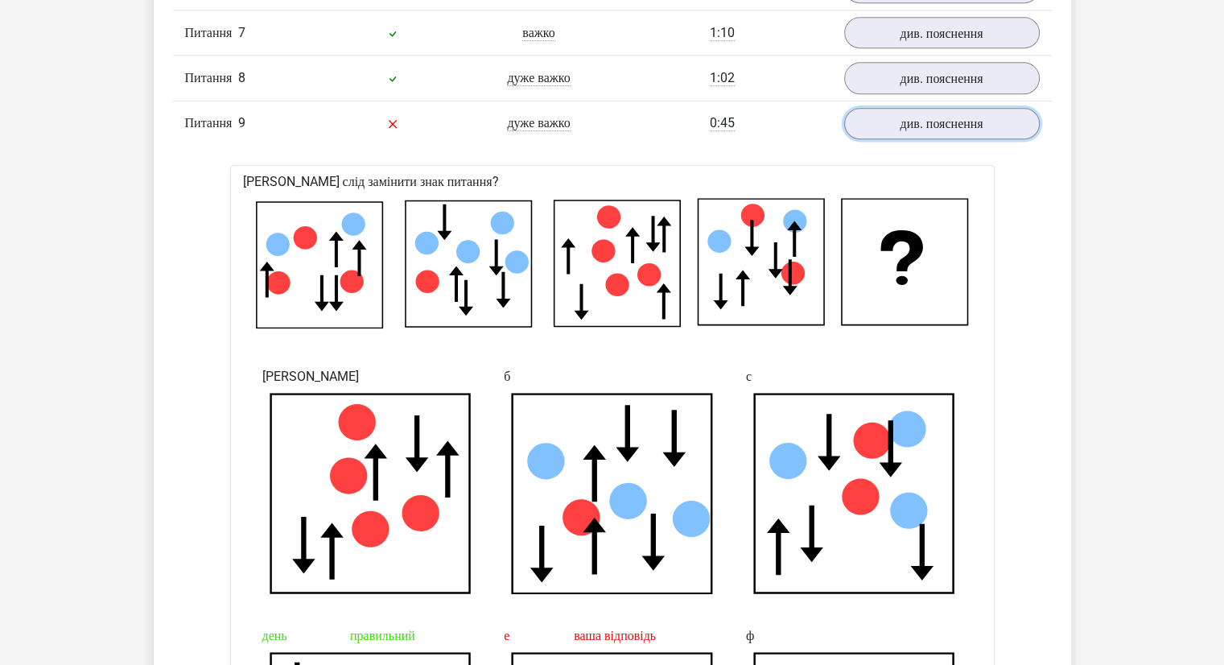
scroll to position [1287, 0]
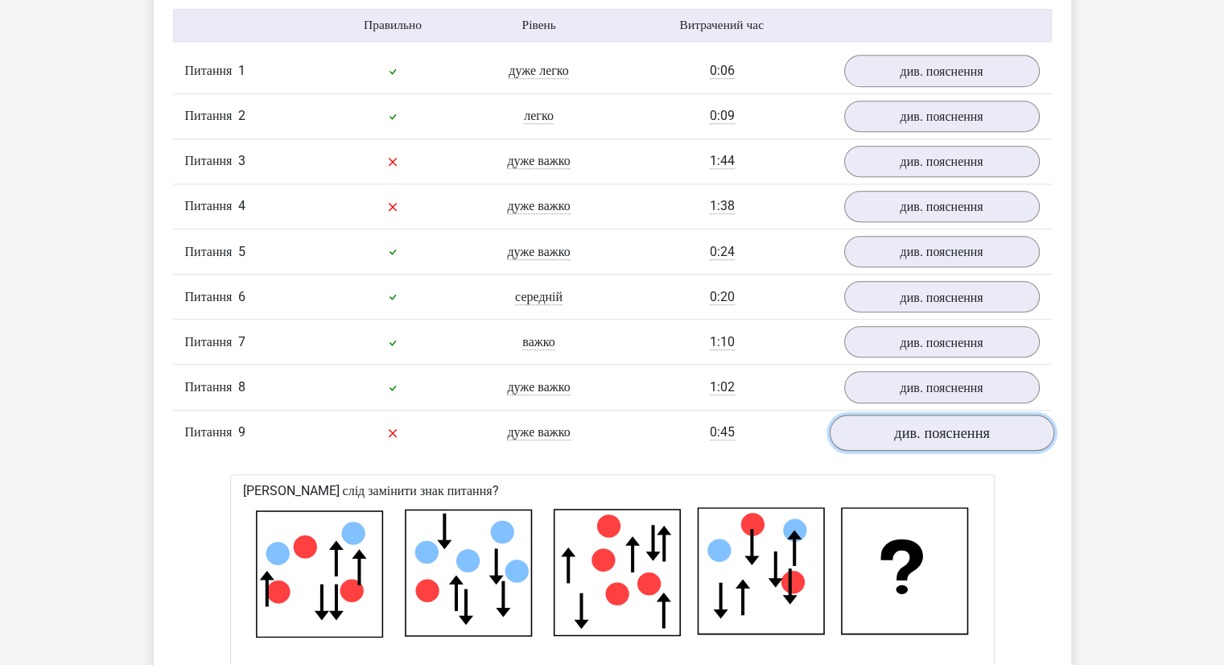
click at [901, 441] on font "див. пояснення" at bounding box center [942, 432] width 96 height 18
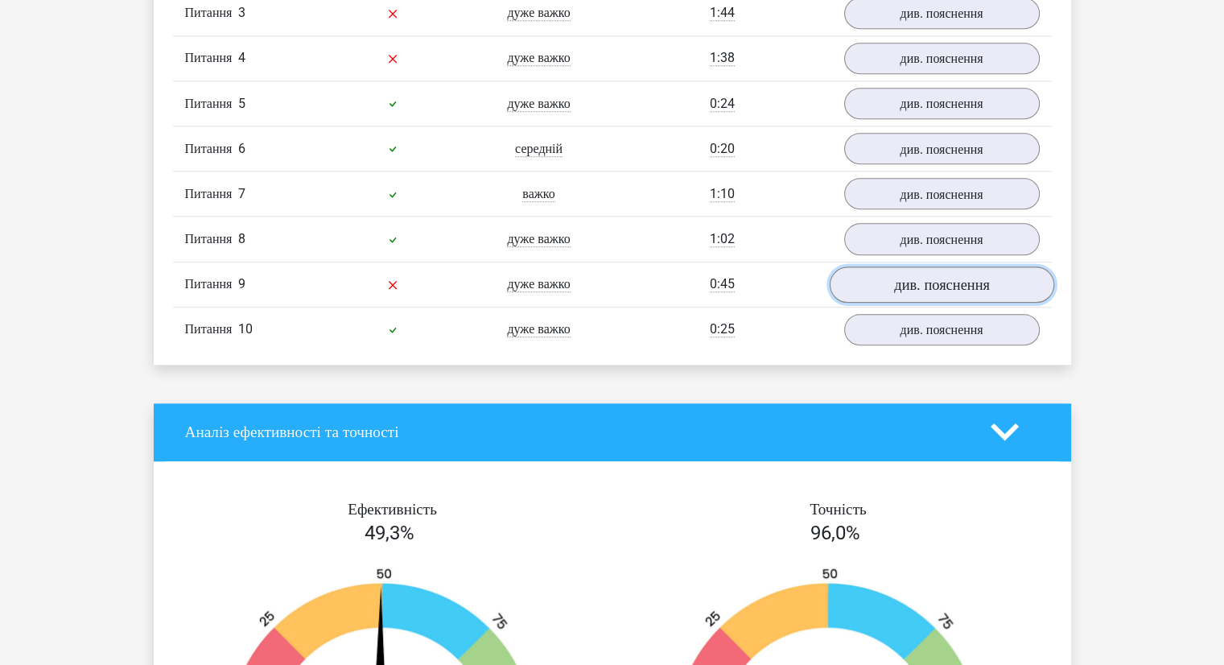
scroll to position [1448, 0]
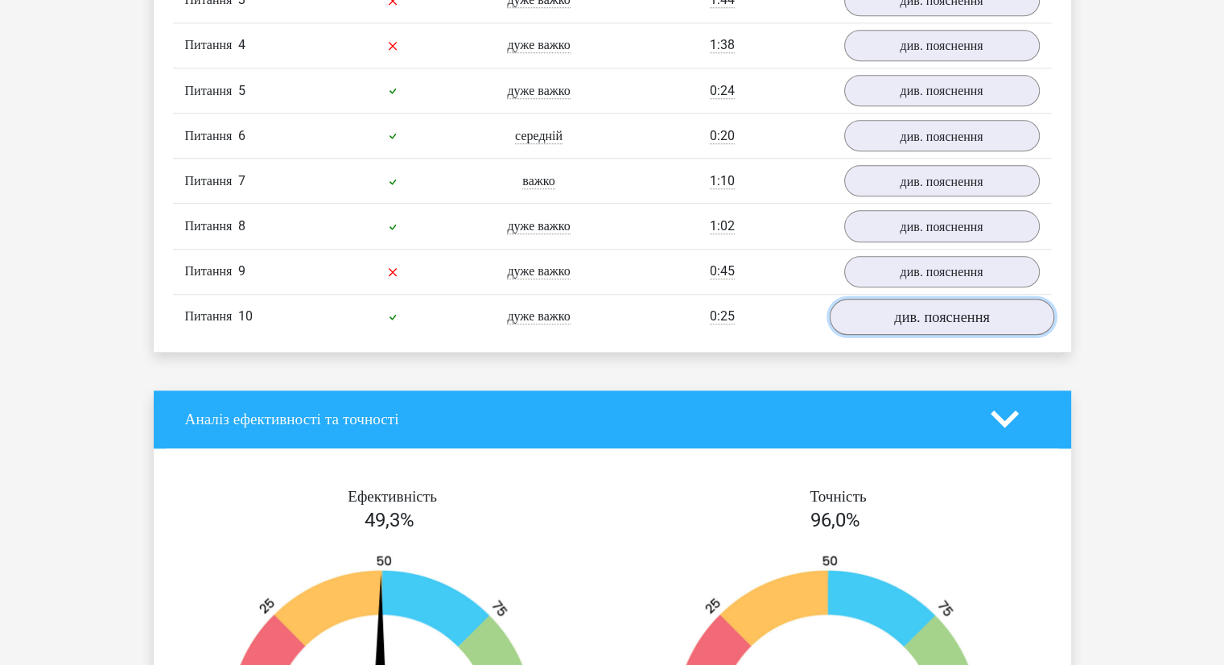
click at [916, 325] on font "див. пояснення" at bounding box center [942, 316] width 96 height 18
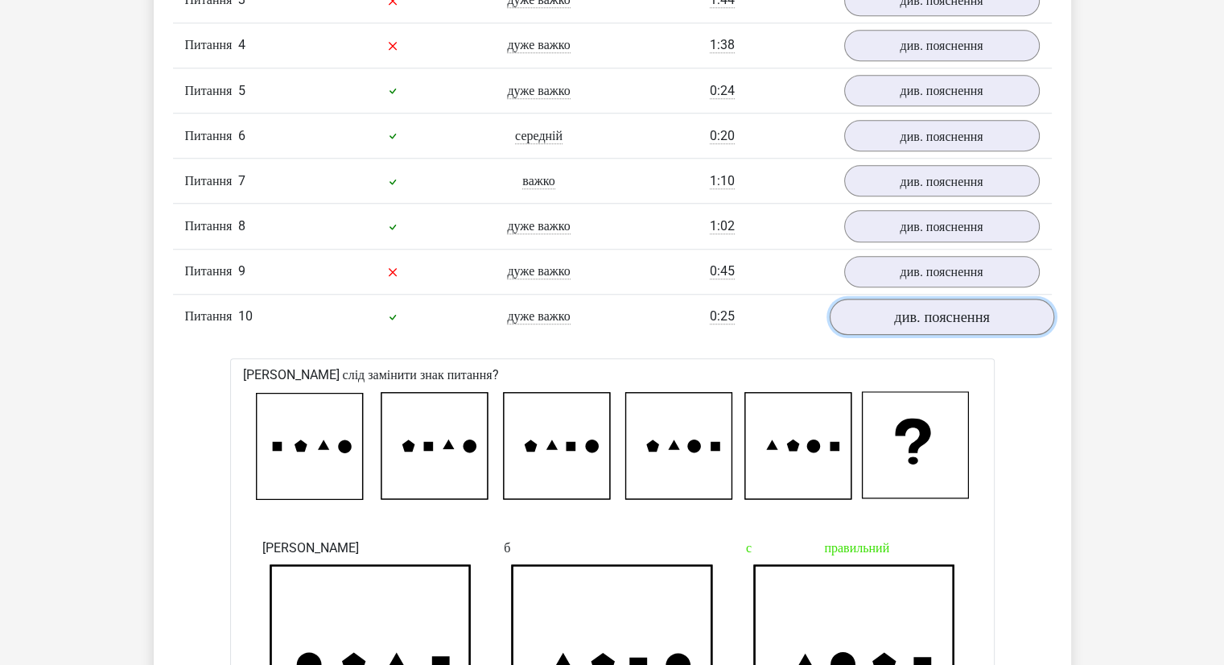
click at [916, 325] on font "див. пояснення" at bounding box center [942, 316] width 96 height 18
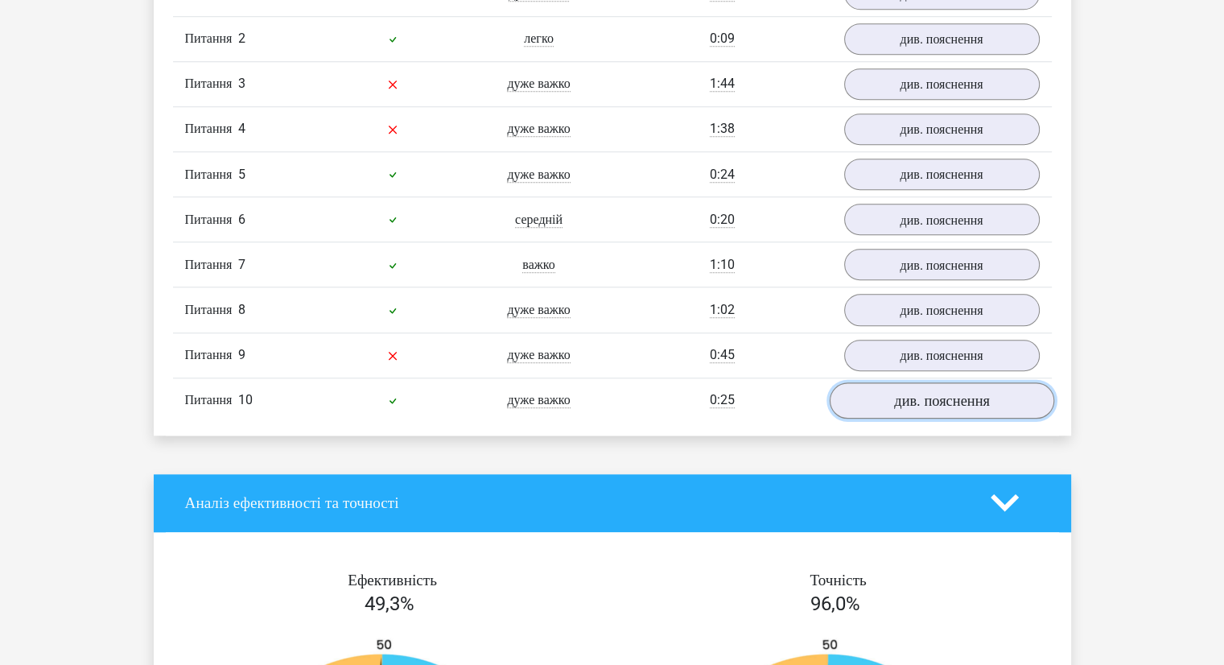
scroll to position [1287, 0]
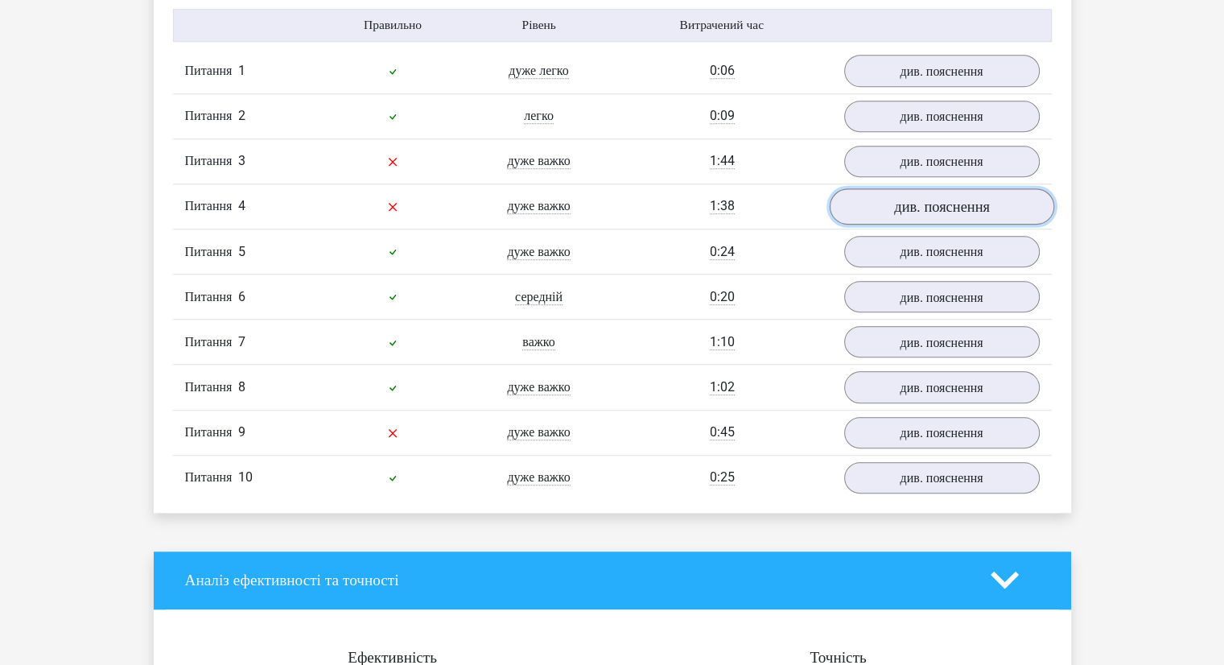
click at [904, 216] on font "див. пояснення" at bounding box center [942, 207] width 96 height 18
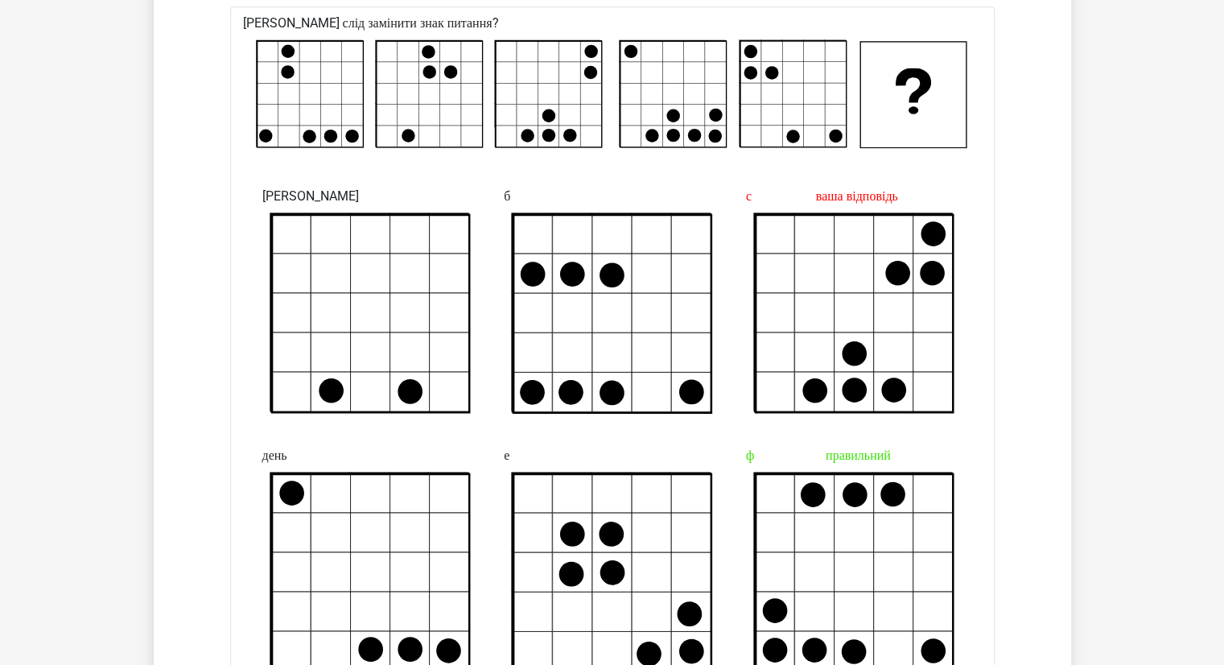
scroll to position [1368, 0]
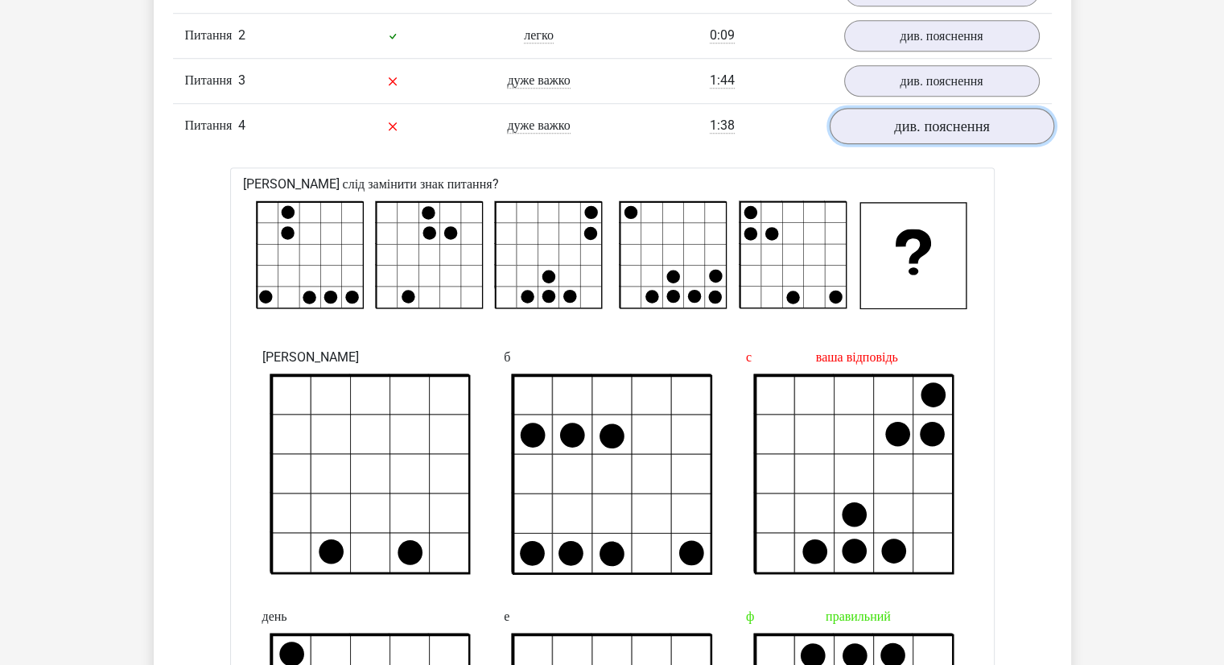
click at [940, 135] on font "див. пояснення" at bounding box center [942, 126] width 96 height 18
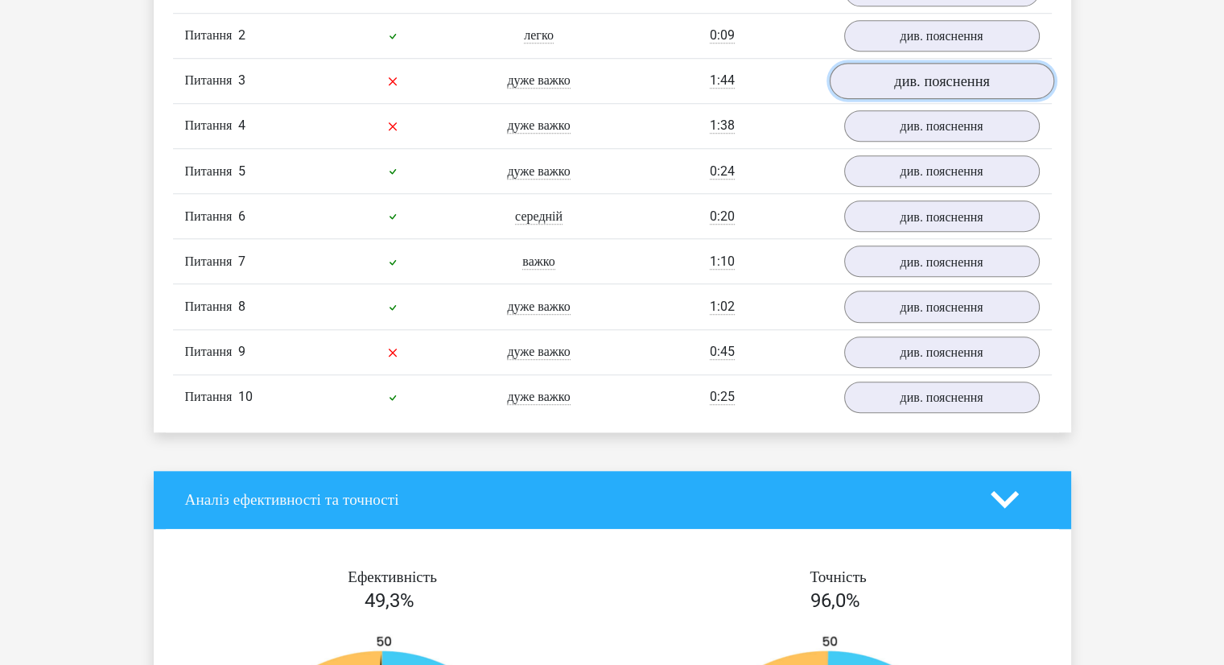
click at [925, 89] on font "див. пояснення" at bounding box center [942, 81] width 96 height 18
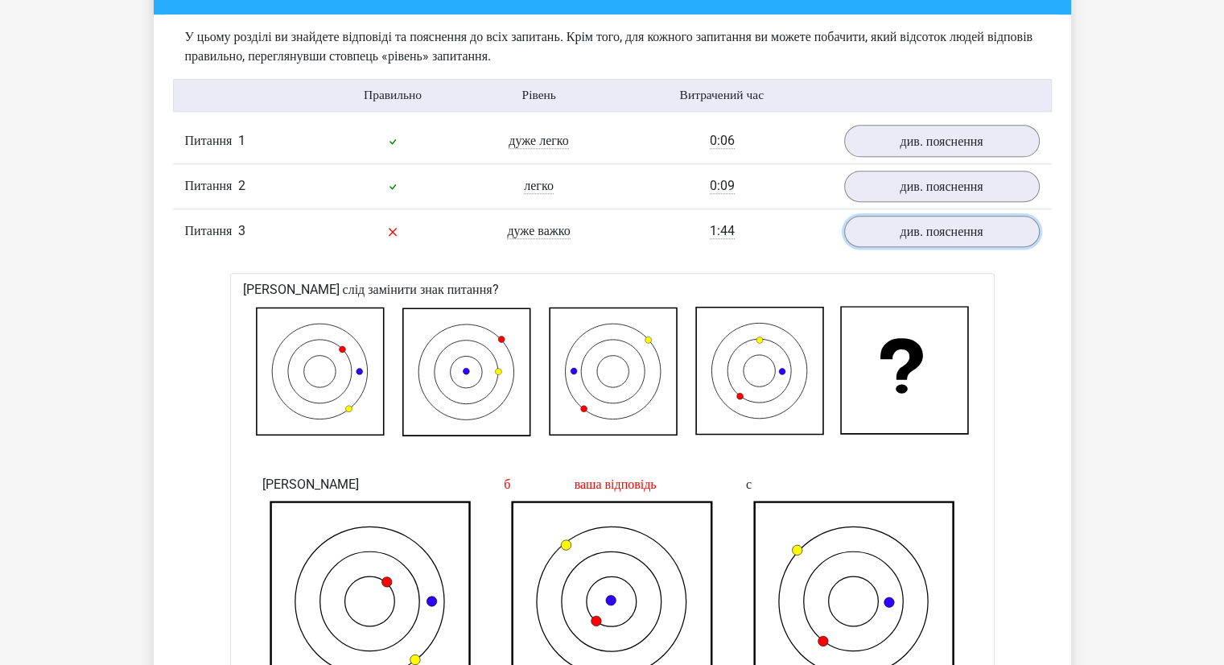
scroll to position [965, 0]
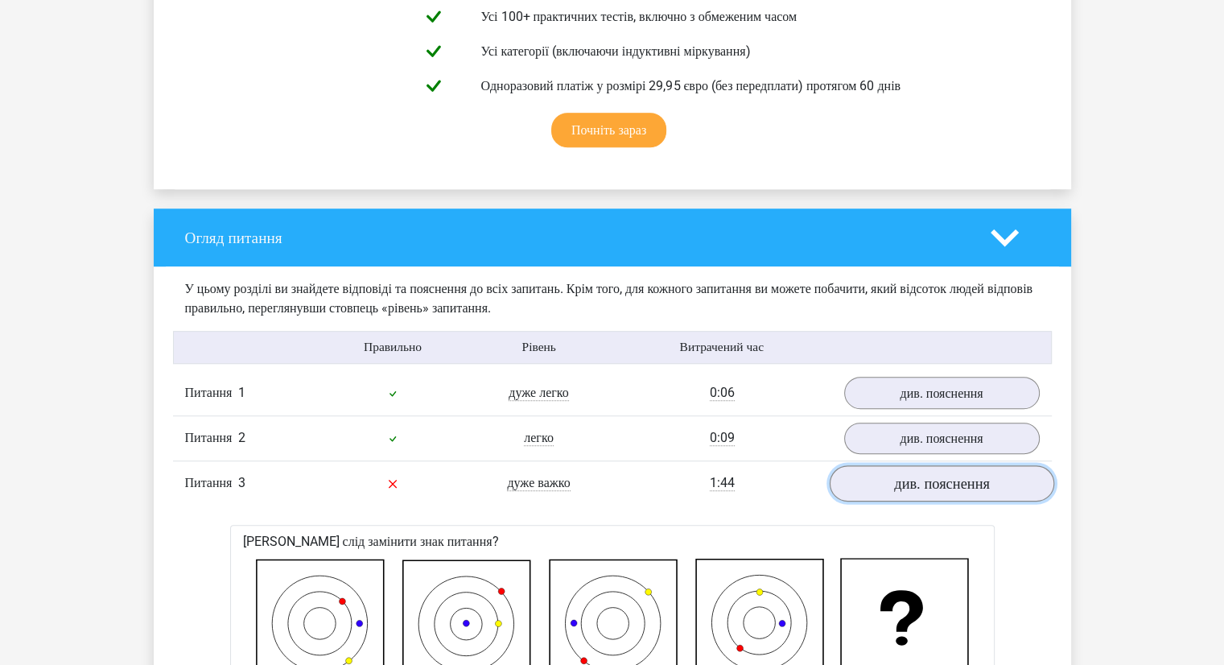
click at [933, 492] on font "див. пояснення" at bounding box center [942, 483] width 96 height 18
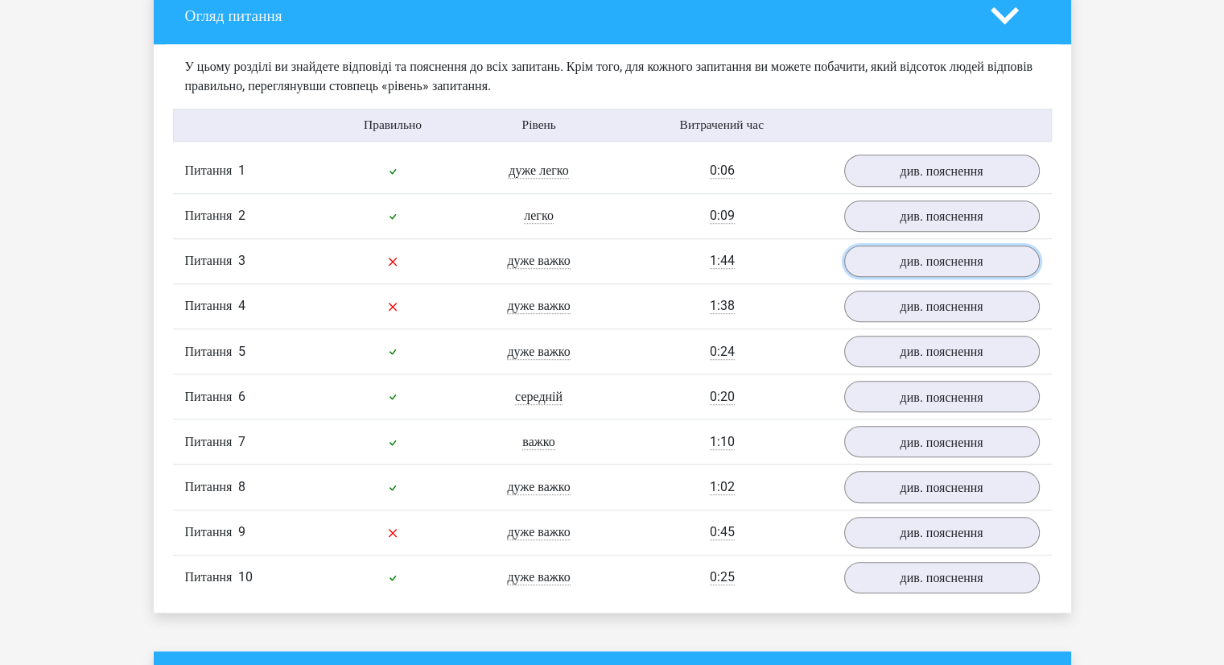
scroll to position [1207, 0]
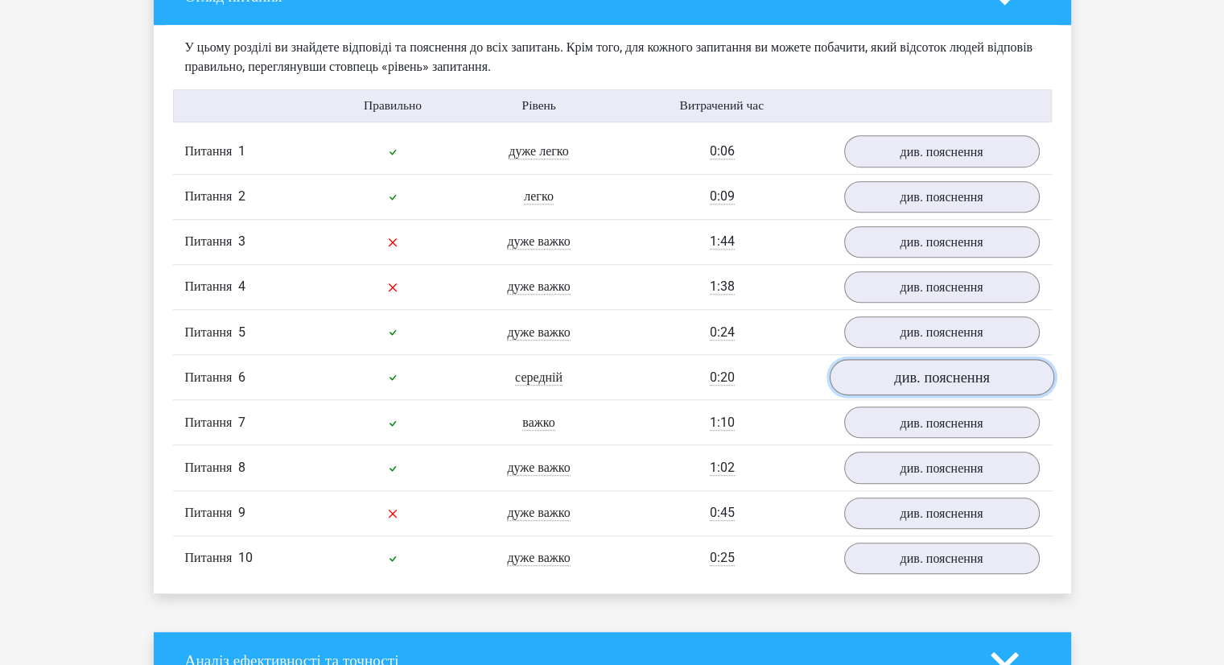
click at [919, 395] on link "див. пояснення" at bounding box center [941, 377] width 224 height 36
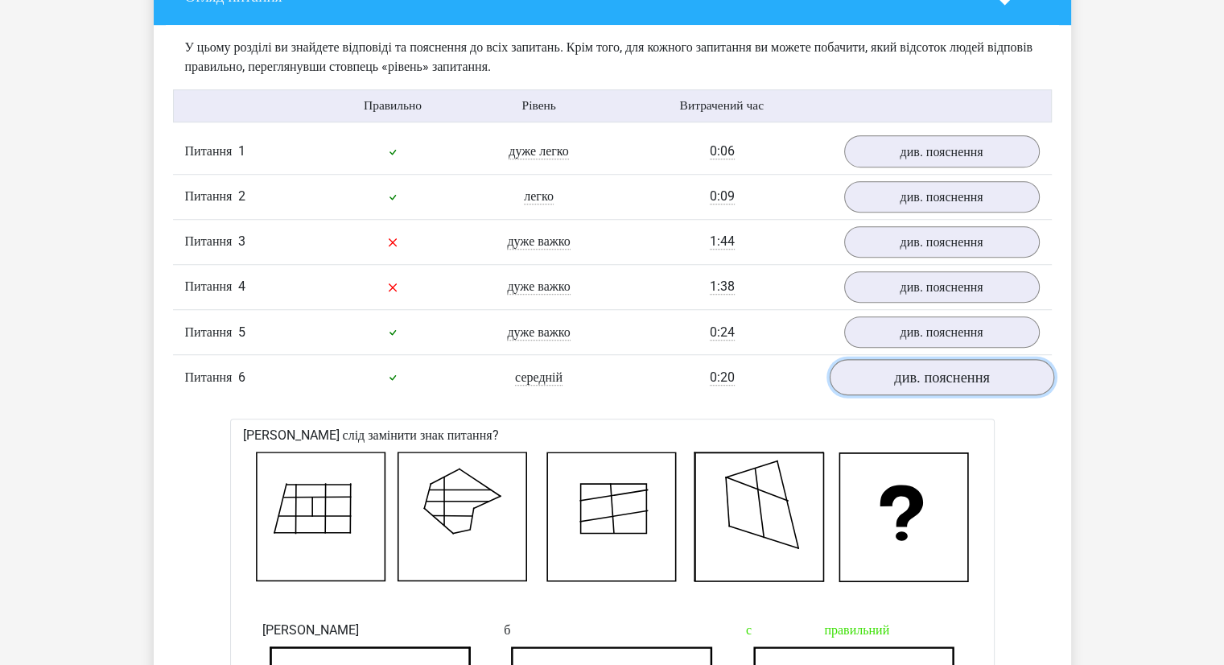
click at [919, 395] on link "див. пояснення" at bounding box center [941, 377] width 224 height 36
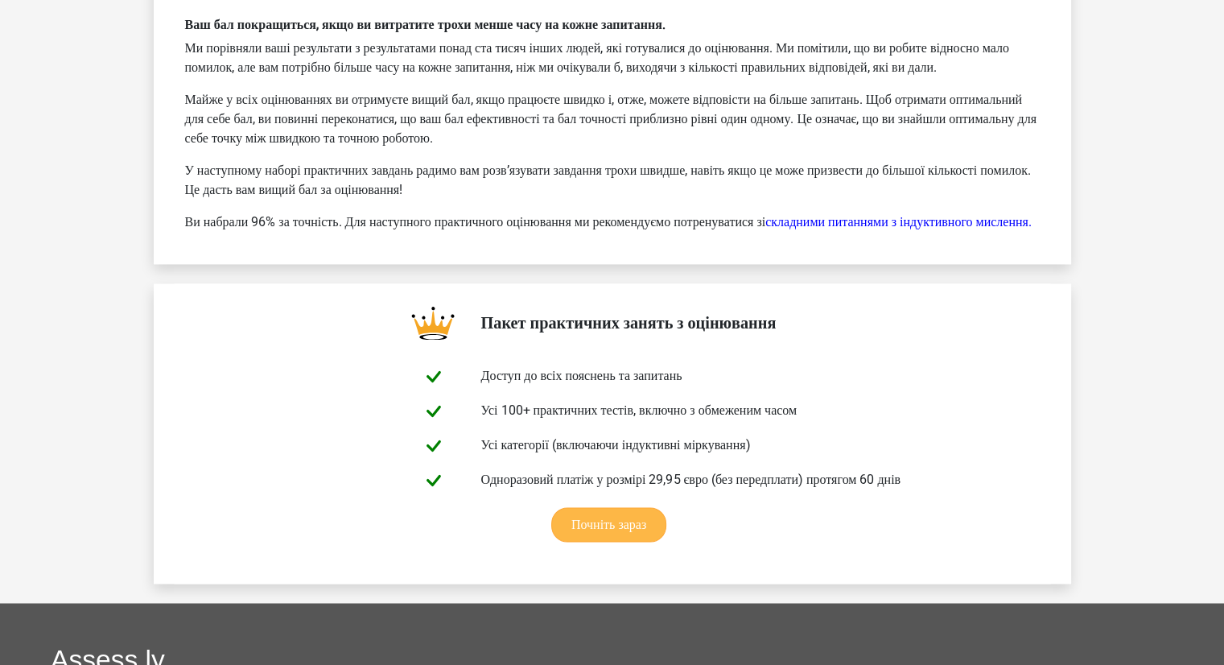
scroll to position [2655, 0]
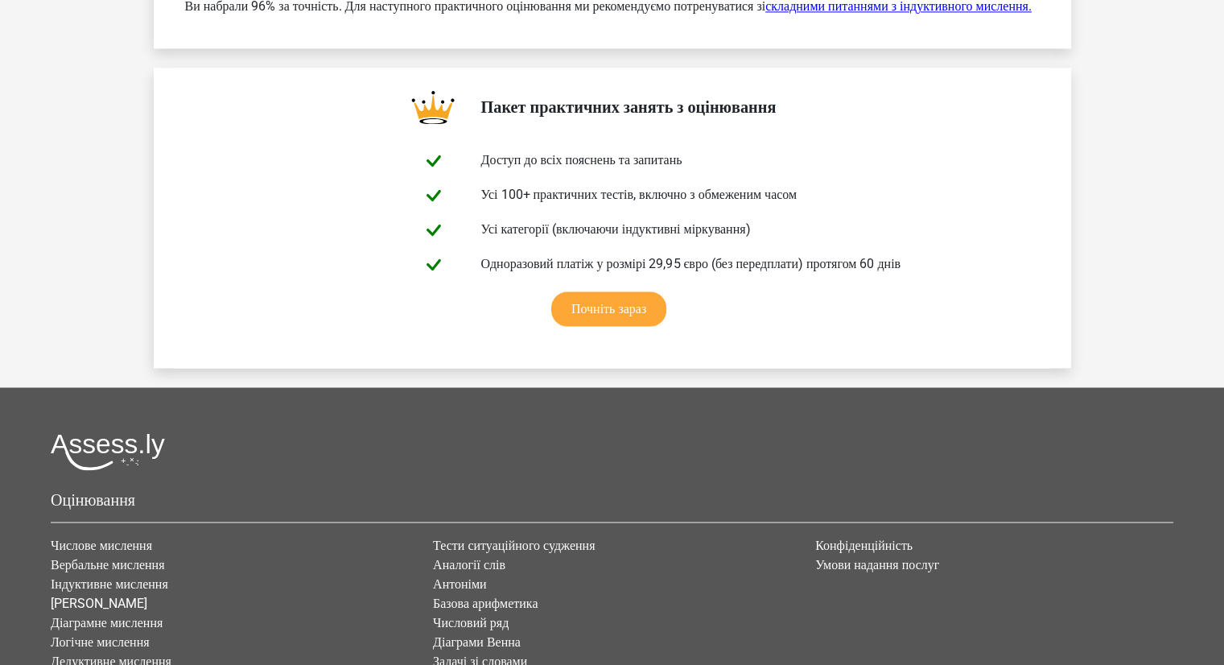
click at [890, 14] on font "складними питаннями з індуктивного мислення." at bounding box center [898, 5] width 266 height 15
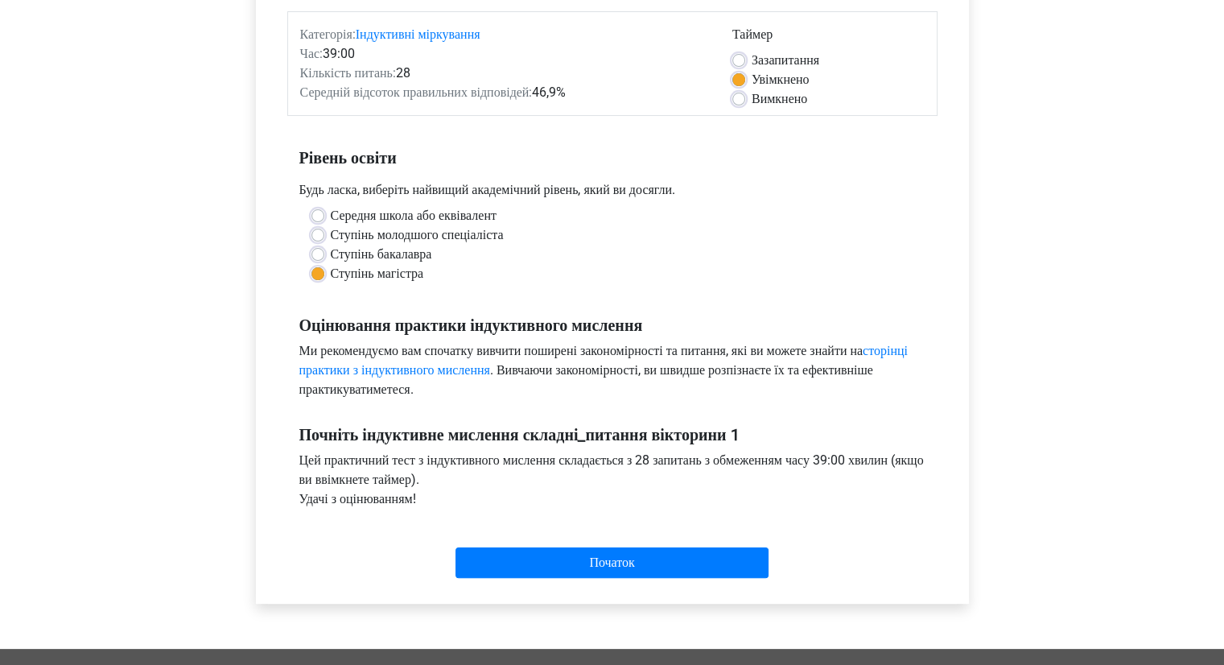
scroll to position [322, 0]
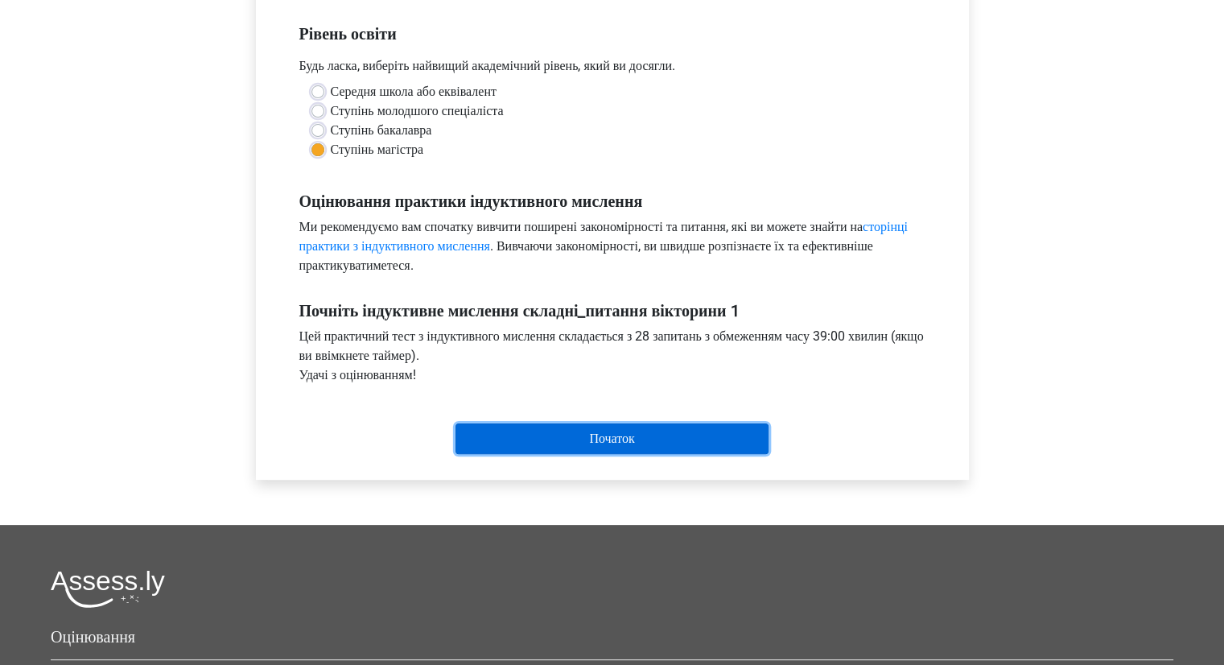
click at [567, 438] on input "Початок" at bounding box center [611, 438] width 313 height 31
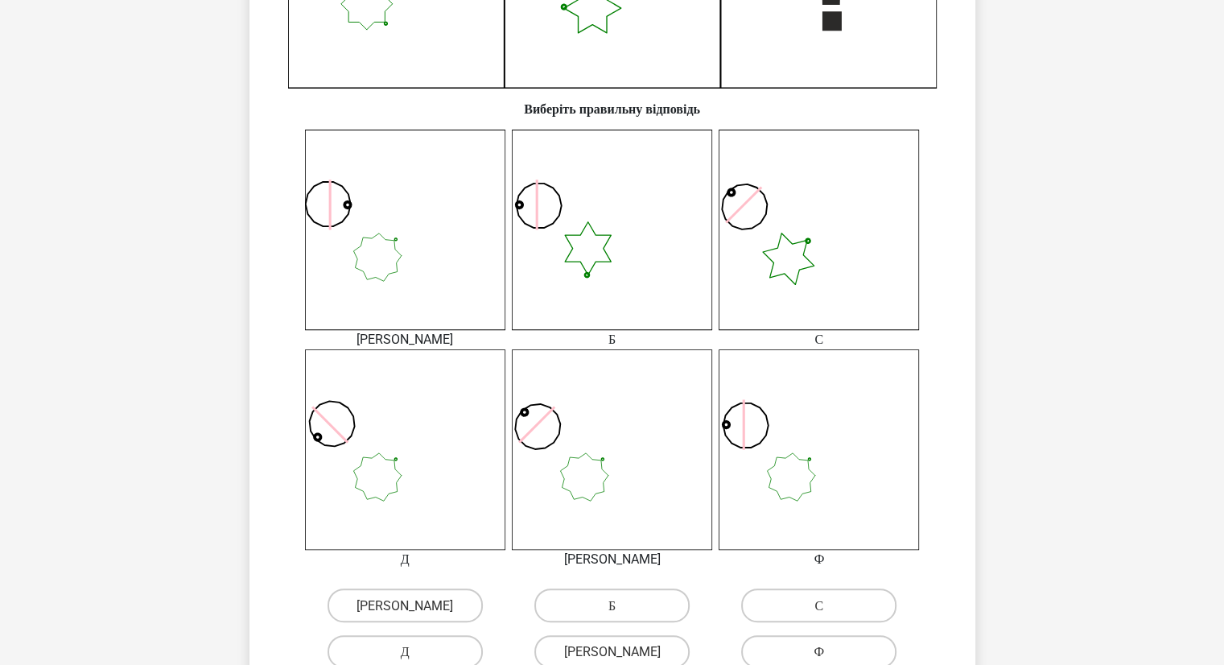
scroll to position [644, 0]
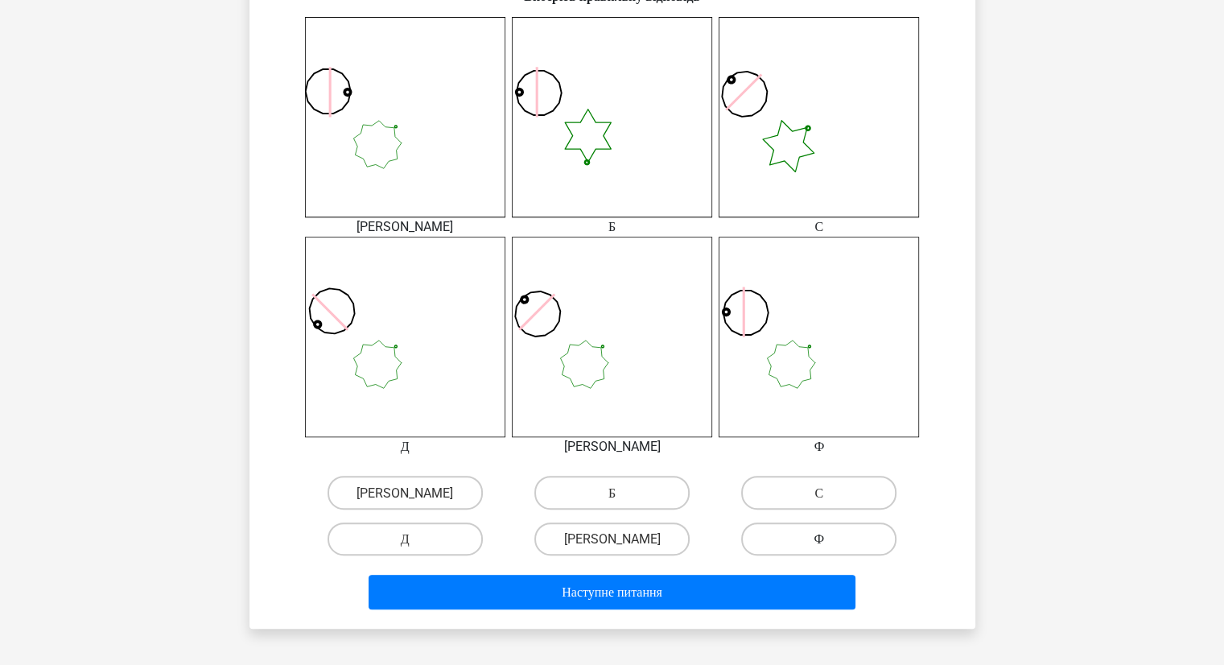
click at [813, 535] on label "Ф" at bounding box center [818, 538] width 155 height 33
click at [819, 538] on input "Ф" at bounding box center [824, 543] width 10 height 10
radio input "true"
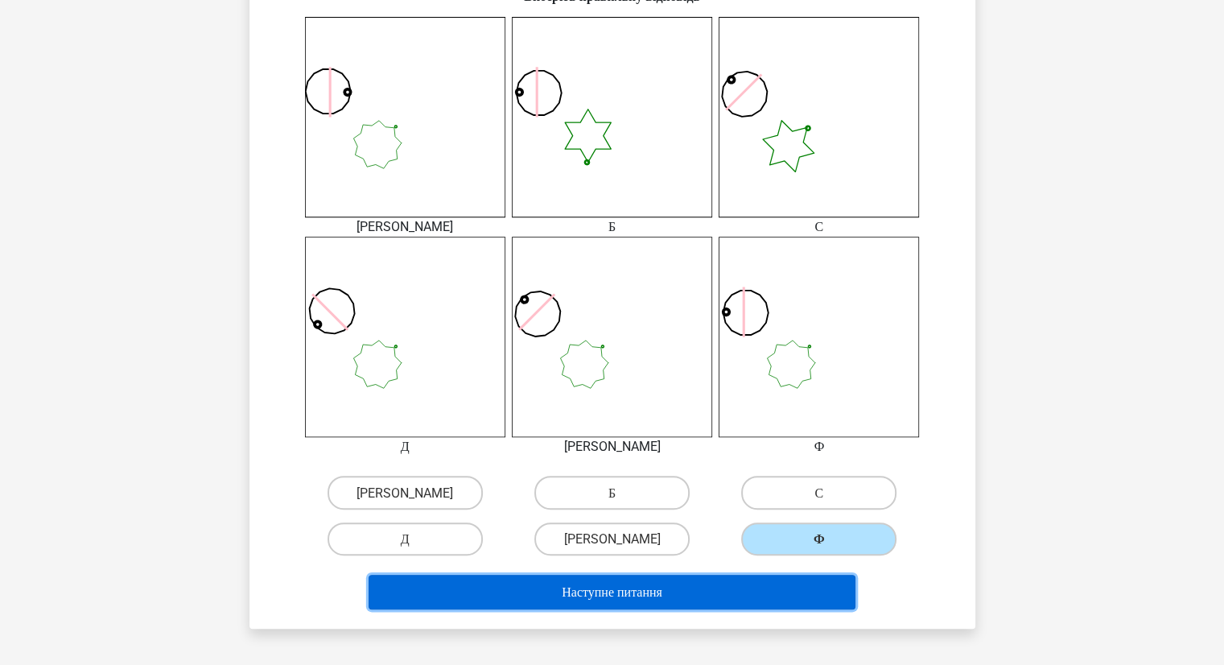
click at [689, 586] on button "Наступне питання" at bounding box center [611, 591] width 487 height 35
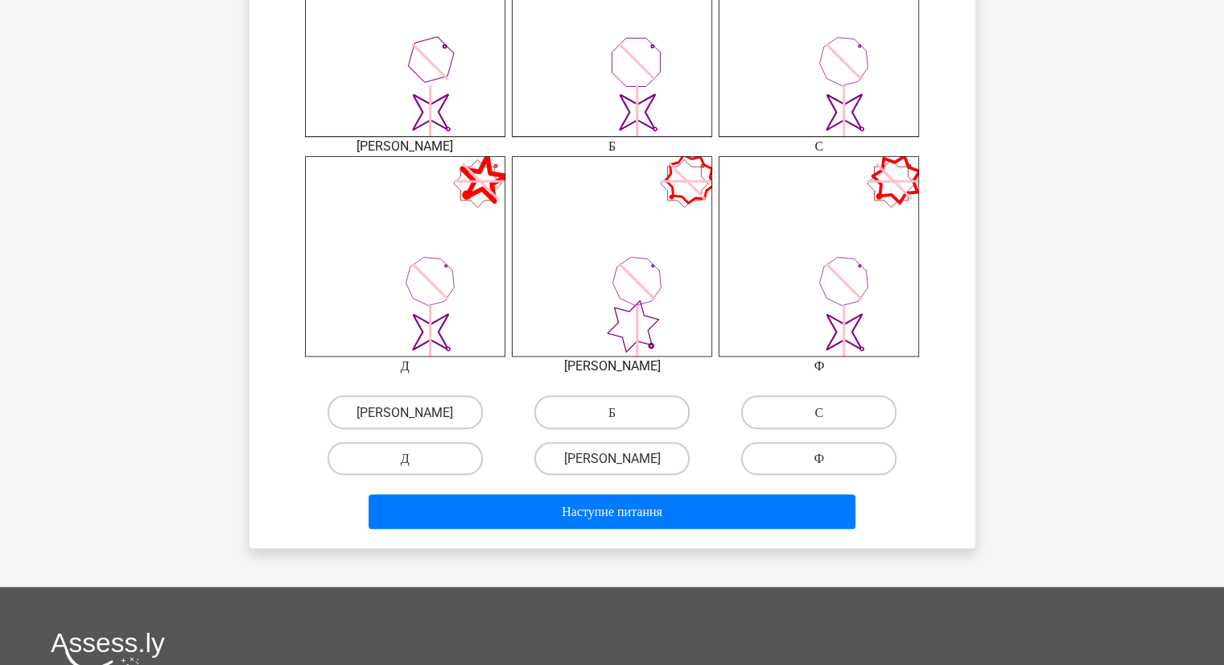
scroll to position [804, 0]
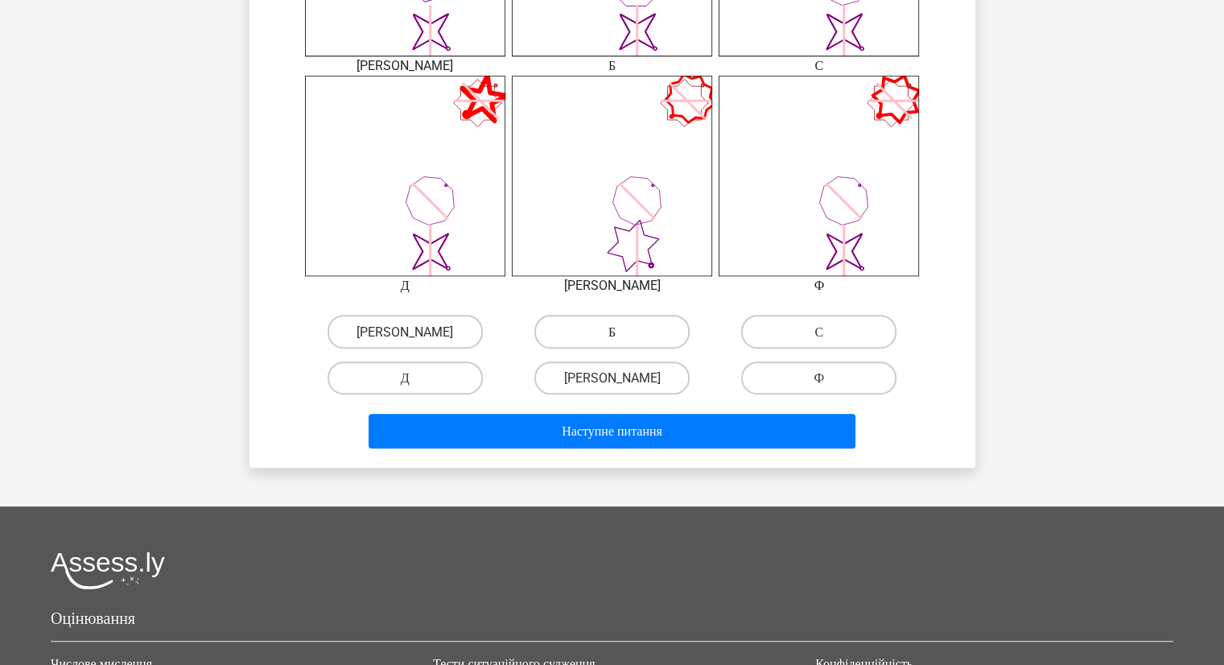
click at [627, 319] on label "Б" at bounding box center [611, 331] width 155 height 33
click at [622, 331] on input "Б" at bounding box center [616, 336] width 10 height 10
radio input "true"
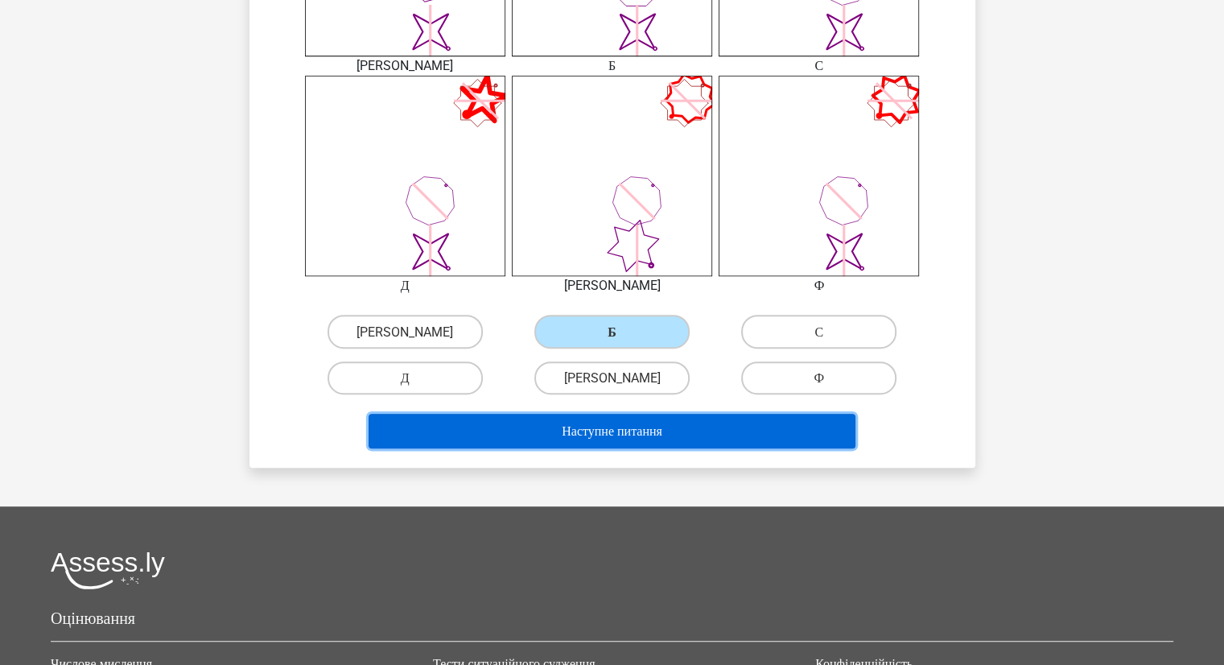
click at [602, 432] on font "Наступне питання" at bounding box center [612, 430] width 101 height 15
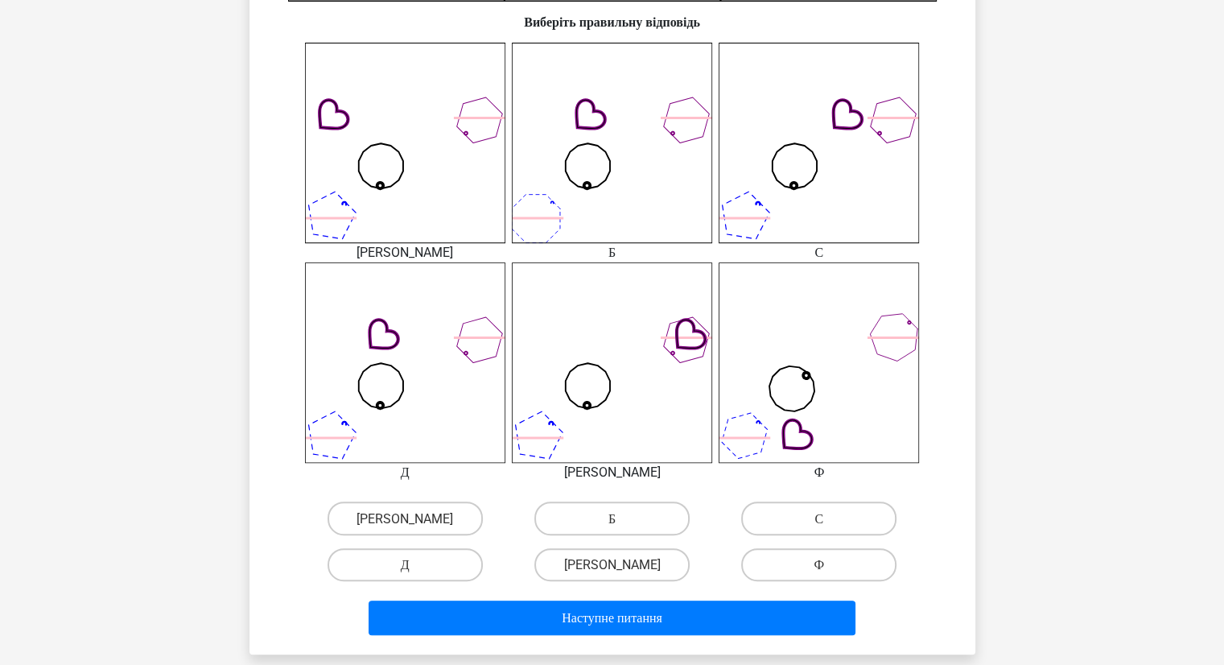
scroll to position [724, 0]
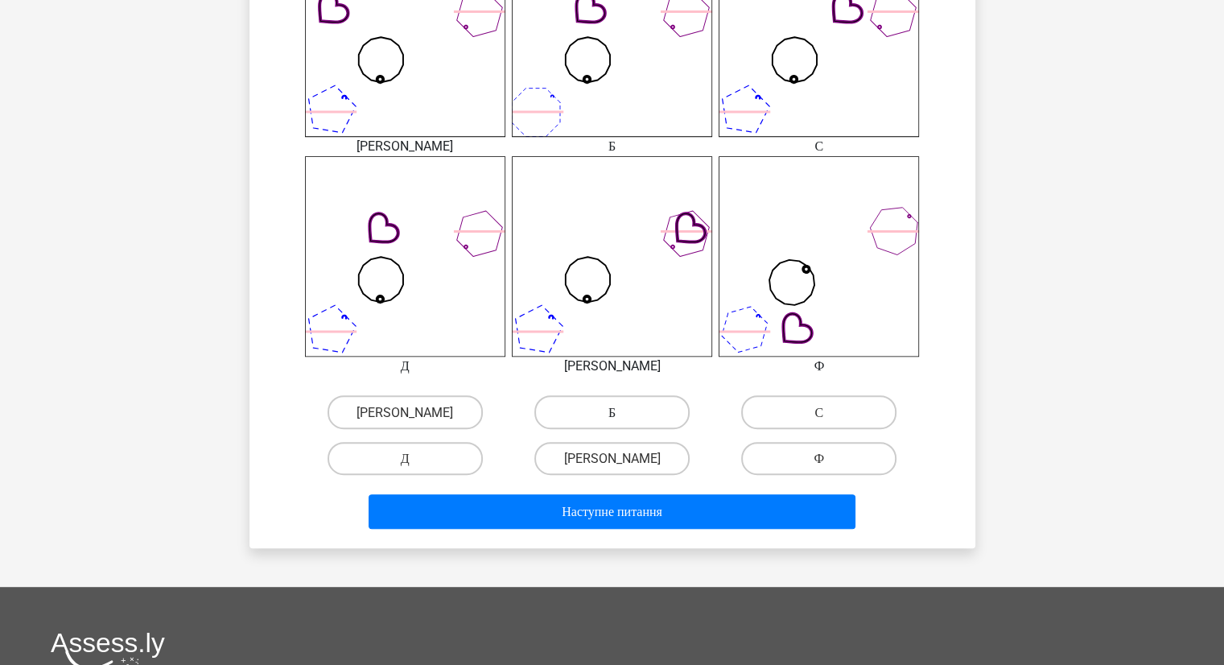
click at [637, 402] on label "Б" at bounding box center [611, 411] width 155 height 33
click at [622, 411] on input "Б" at bounding box center [616, 416] width 10 height 10
radio input "true"
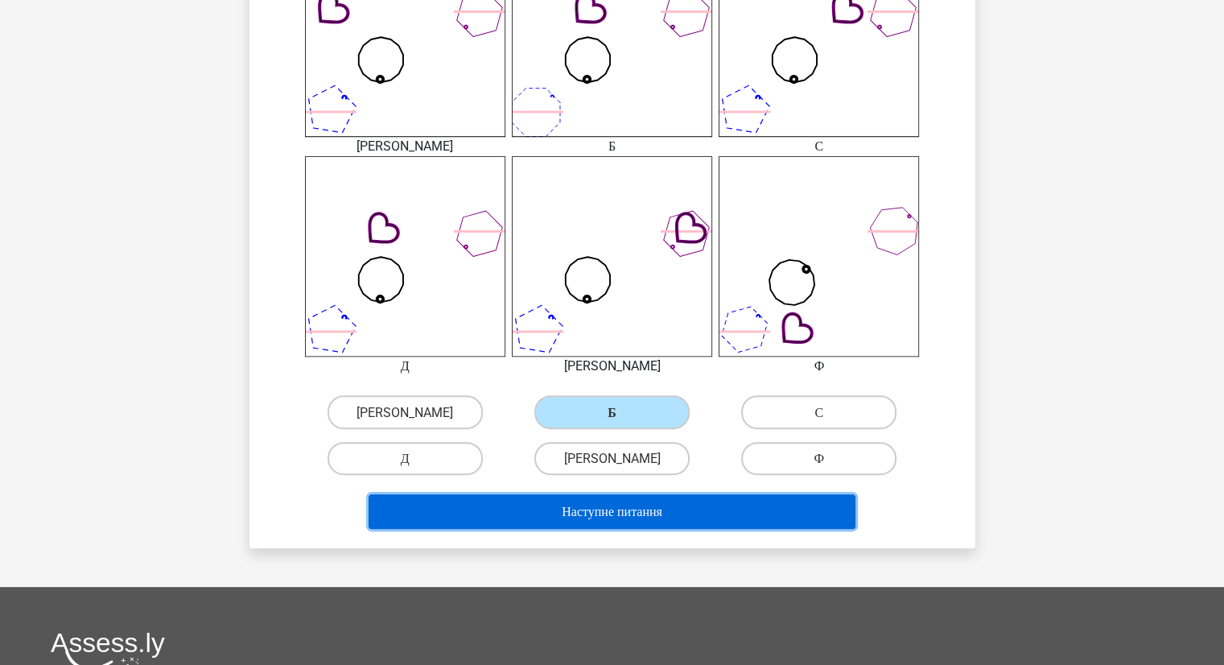
click at [622, 509] on font "Наступне питання" at bounding box center [612, 511] width 101 height 15
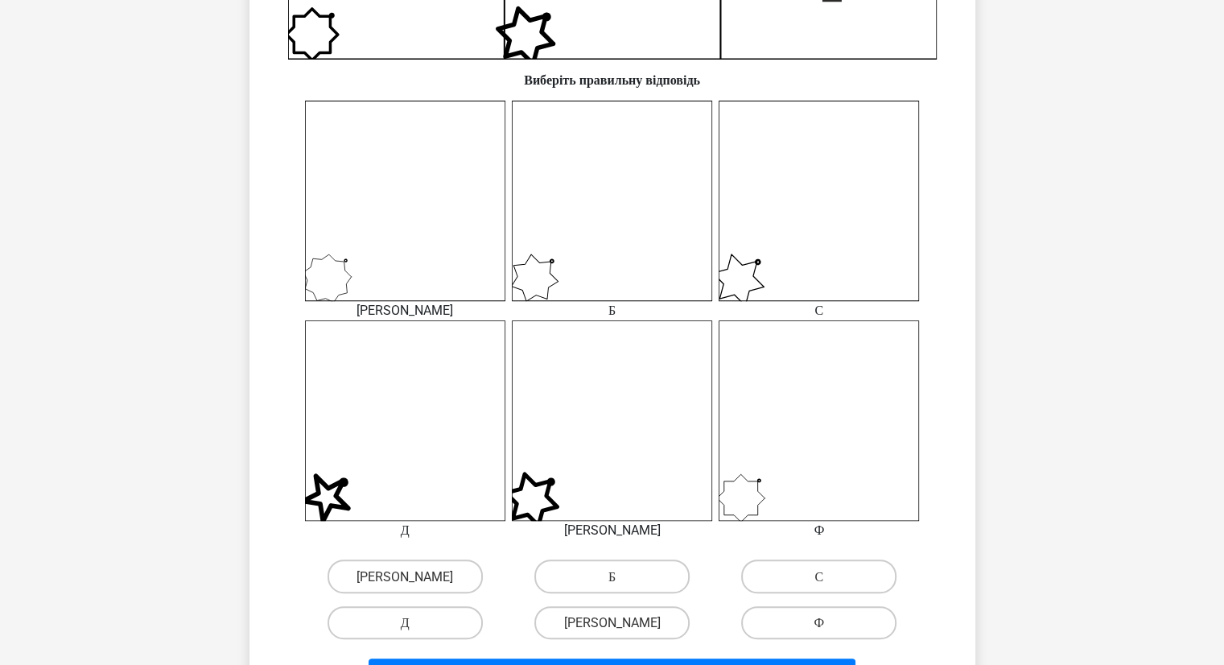
scroll to position [563, 0]
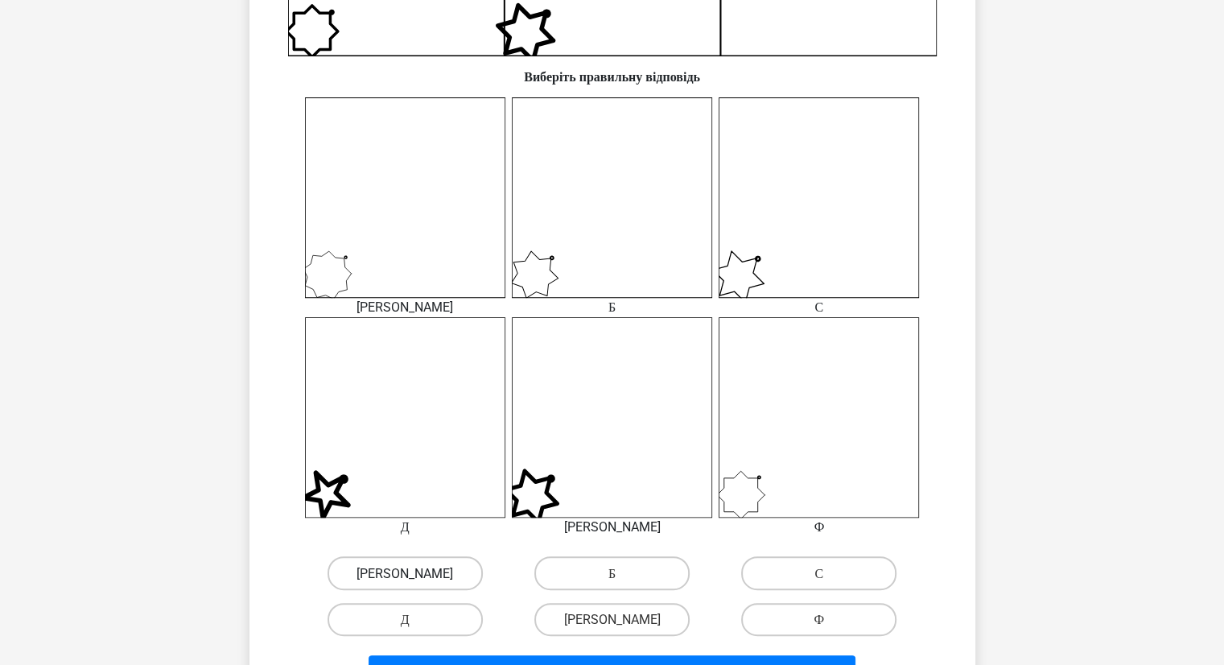
click at [411, 570] on label "[PERSON_NAME]" at bounding box center [404, 572] width 155 height 33
click at [411, 572] on input "[PERSON_NAME]" at bounding box center [410, 577] width 10 height 10
radio input "true"
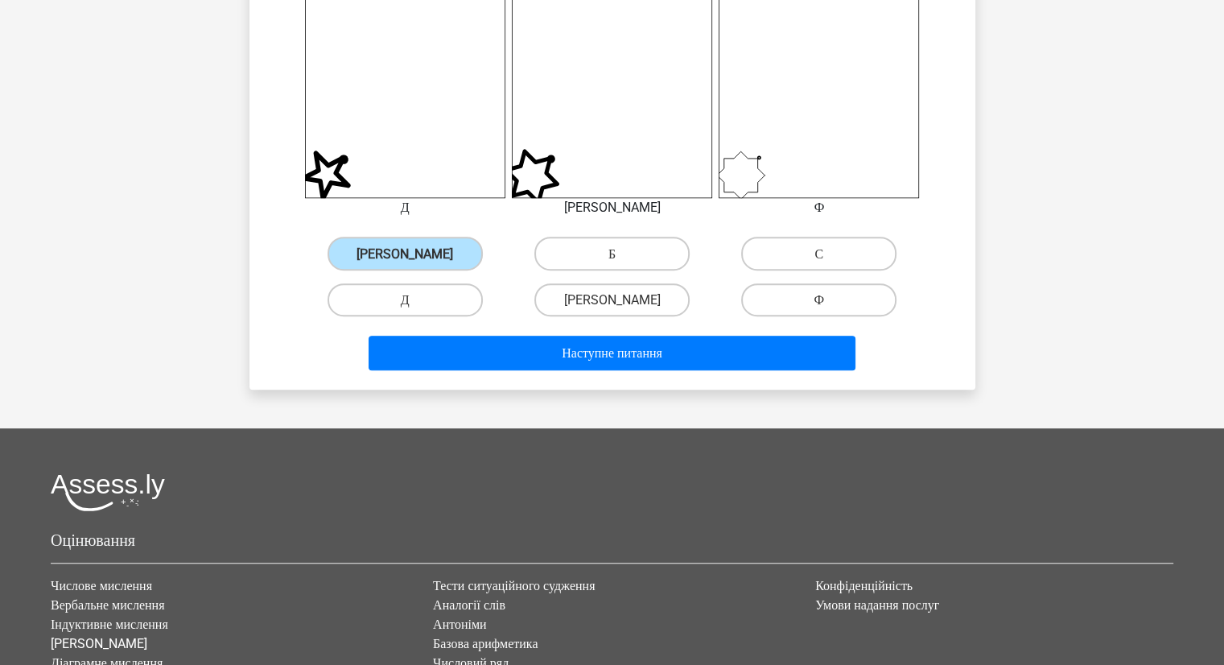
scroll to position [885, 0]
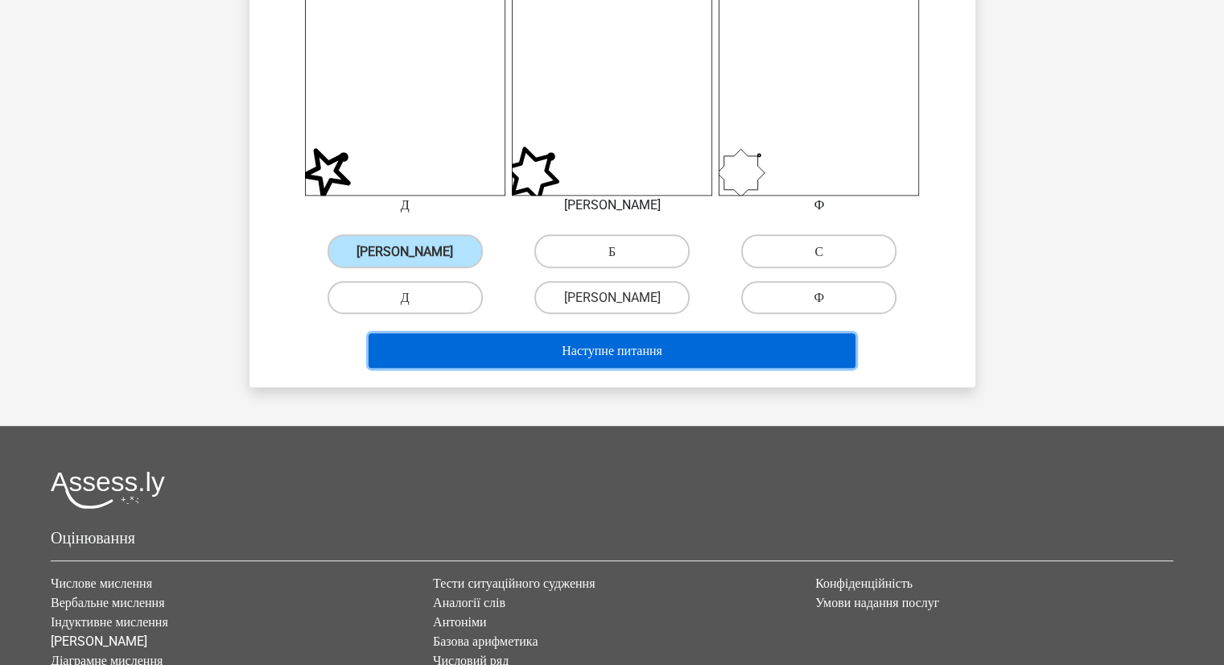
click at [599, 358] on font "Наступне питання" at bounding box center [612, 350] width 101 height 15
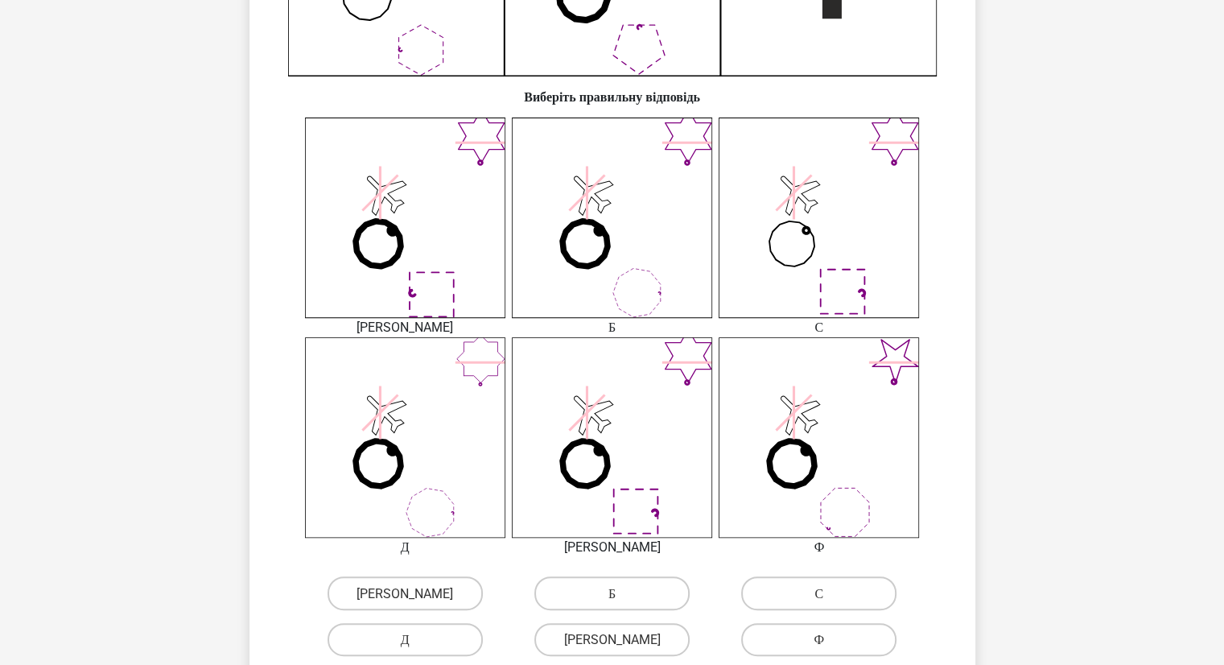
scroll to position [644, 0]
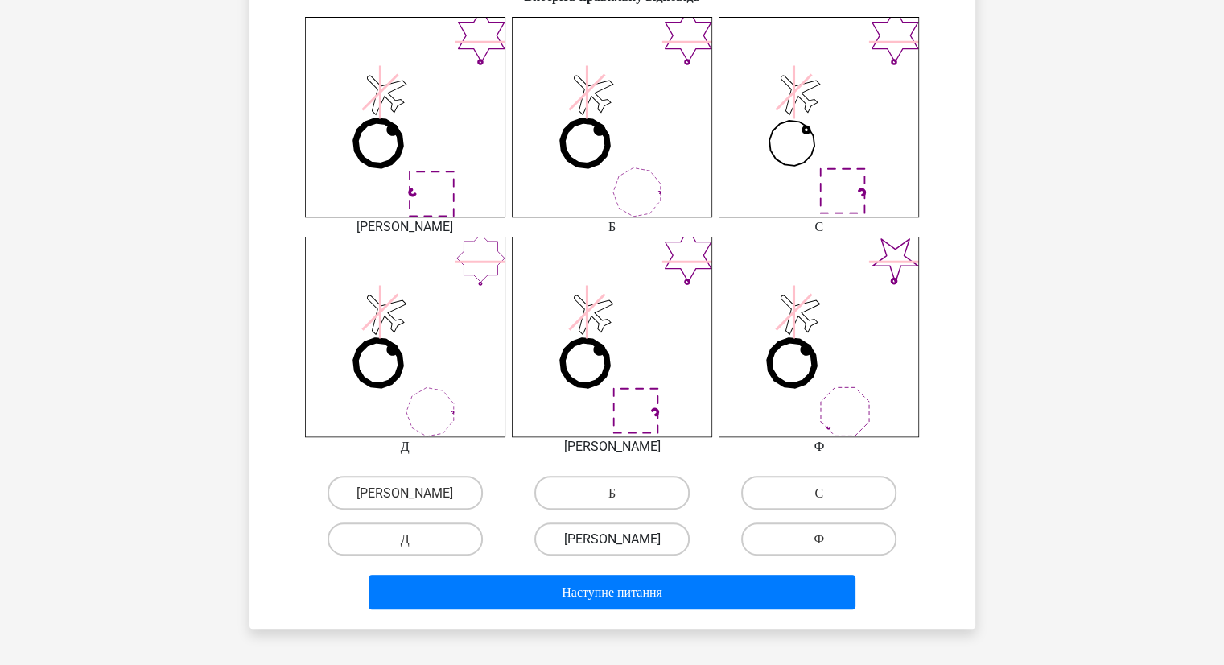
click at [589, 537] on label "[PERSON_NAME]" at bounding box center [611, 538] width 155 height 33
click at [611, 538] on input "[PERSON_NAME]" at bounding box center [616, 543] width 10 height 10
radio input "true"
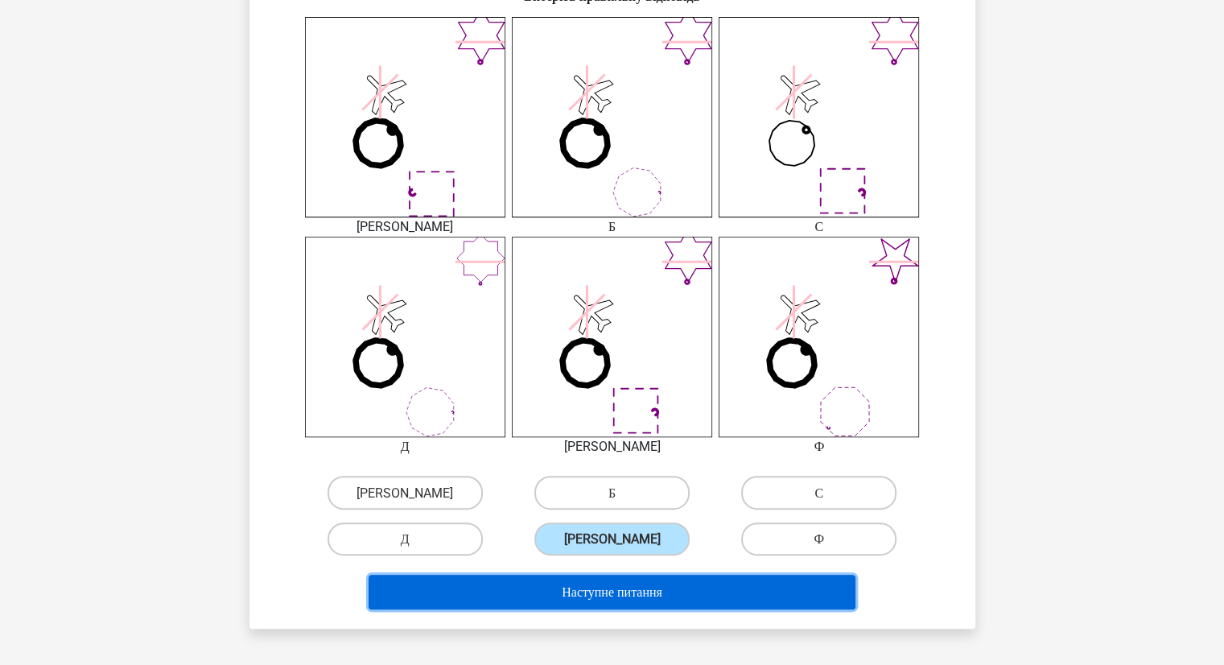
click at [581, 590] on font "Наступне питання" at bounding box center [612, 591] width 101 height 15
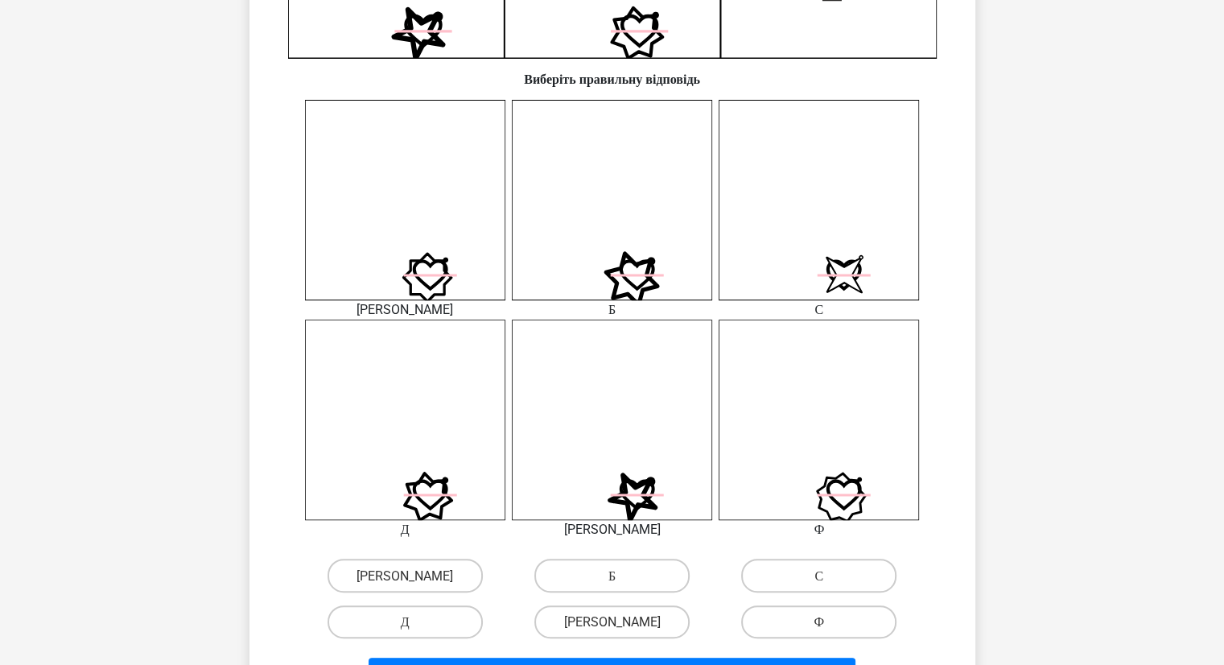
scroll to position [563, 0]
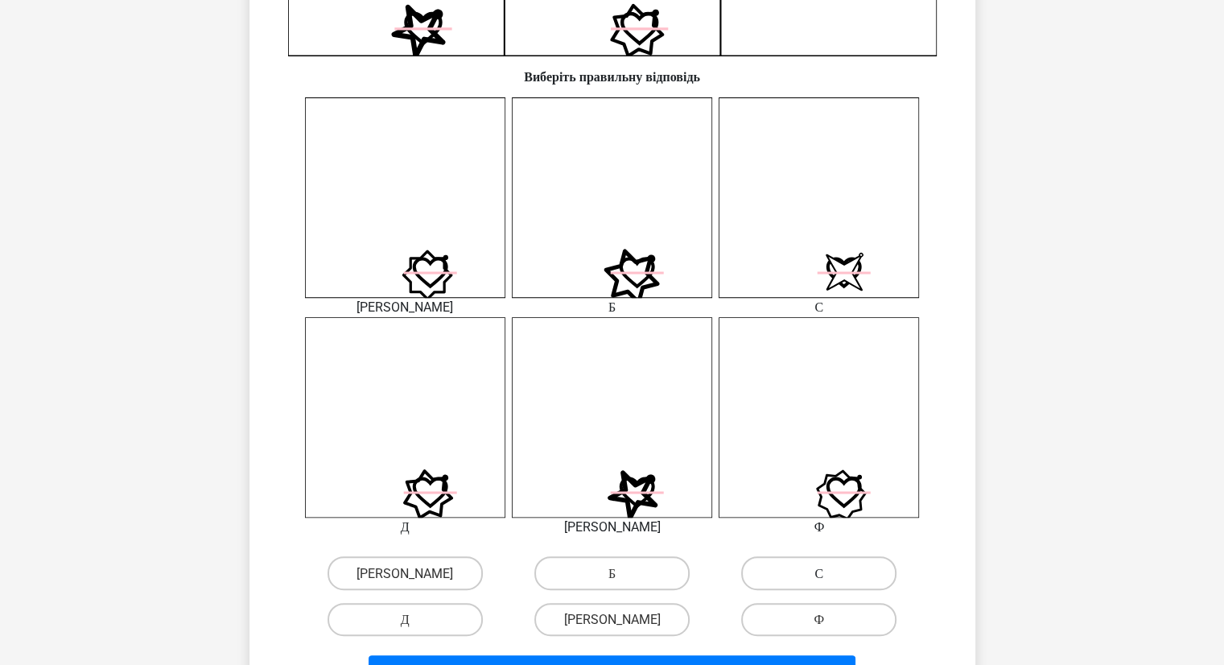
click at [777, 576] on label "С" at bounding box center [818, 572] width 155 height 33
click at [819, 576] on input "С" at bounding box center [824, 577] width 10 height 10
radio input "true"
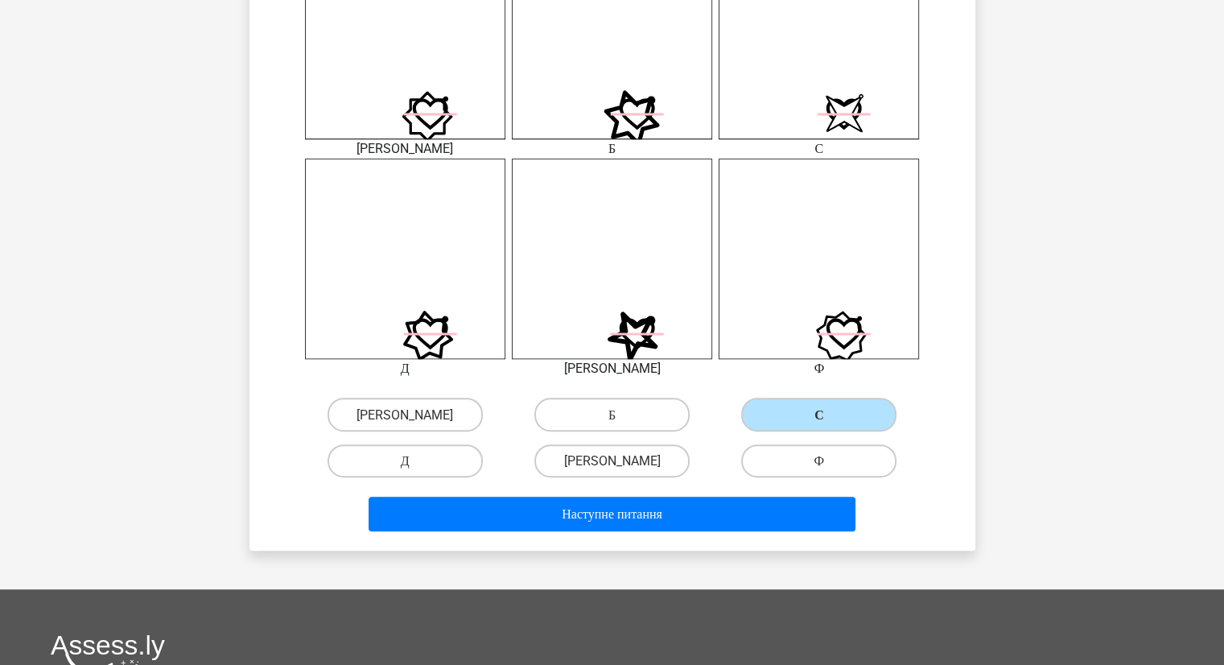
scroll to position [724, 0]
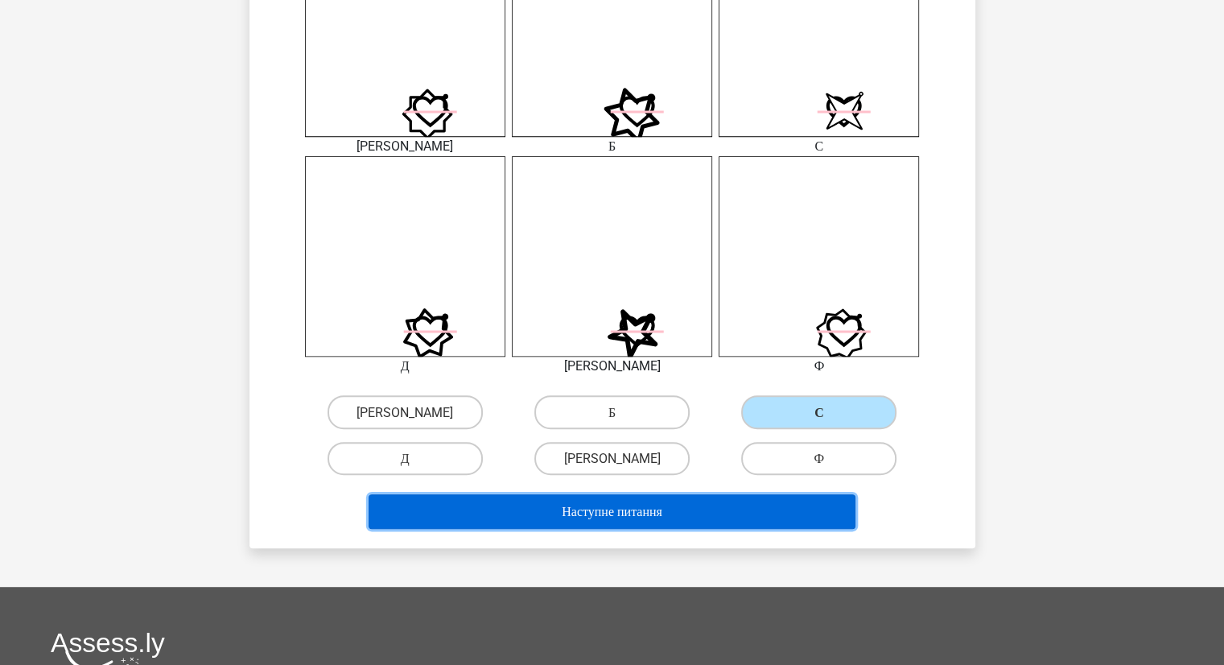
click at [645, 510] on font "Наступне питання" at bounding box center [612, 511] width 101 height 15
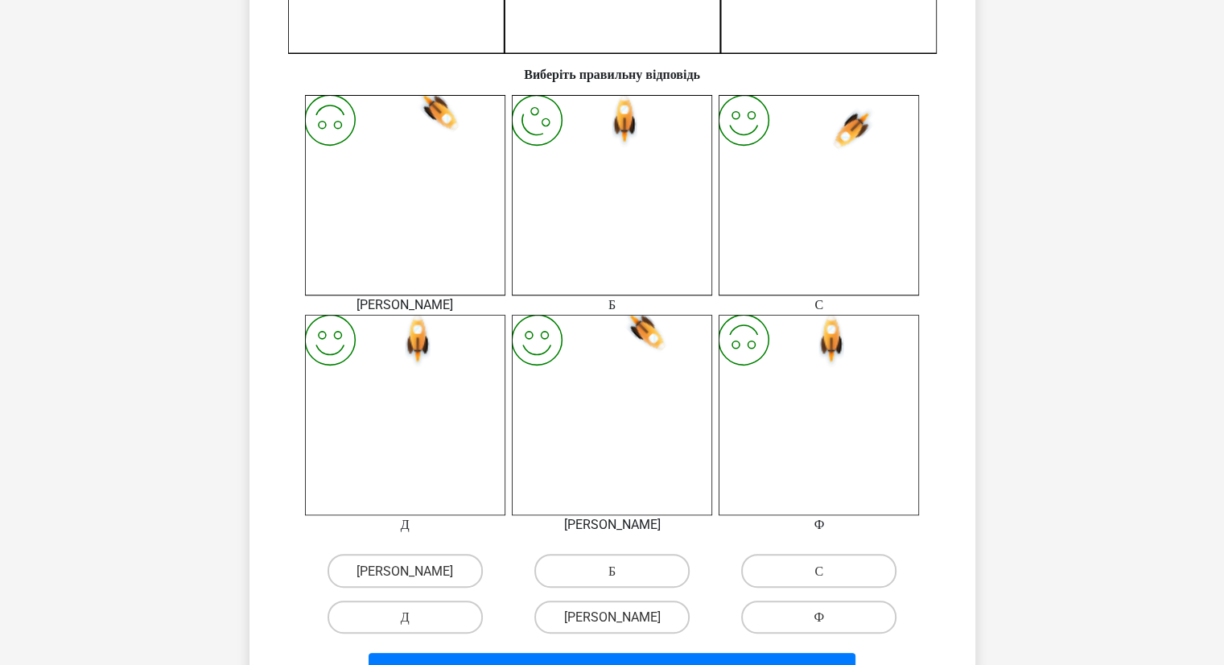
scroll to position [644, 0]
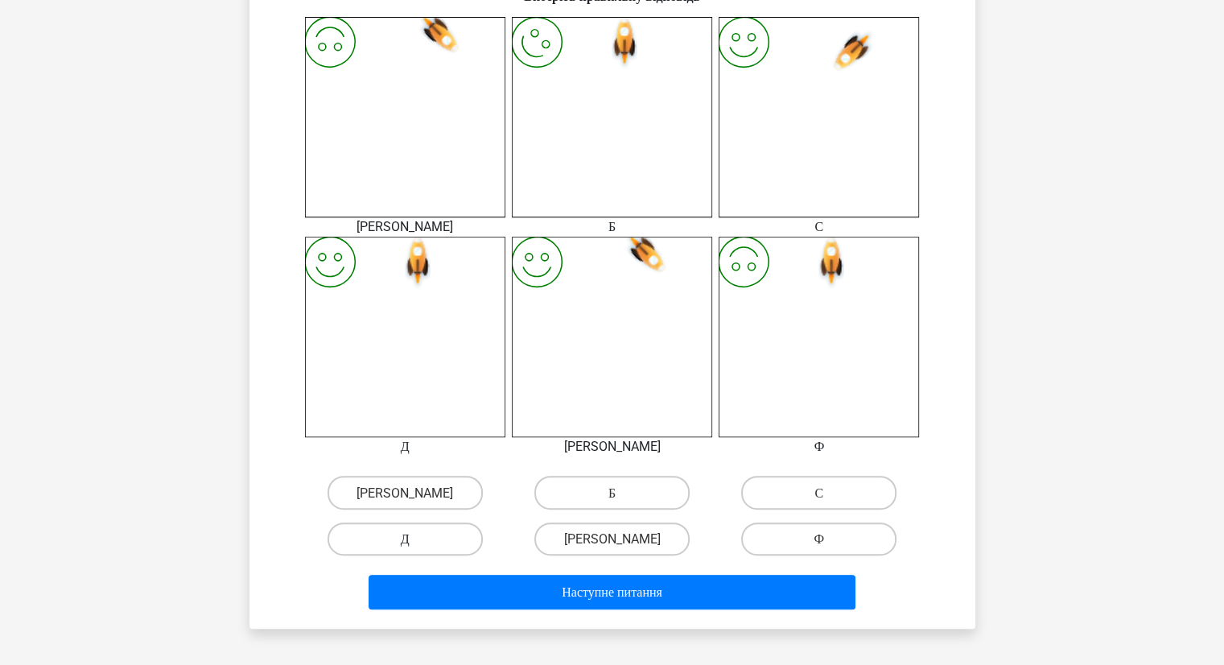
click at [437, 536] on label "Д" at bounding box center [404, 538] width 155 height 33
click at [415, 538] on input "Д" at bounding box center [410, 543] width 10 height 10
radio input "true"
click at [496, 572] on div "Наступне питання" at bounding box center [612, 589] width 674 height 54
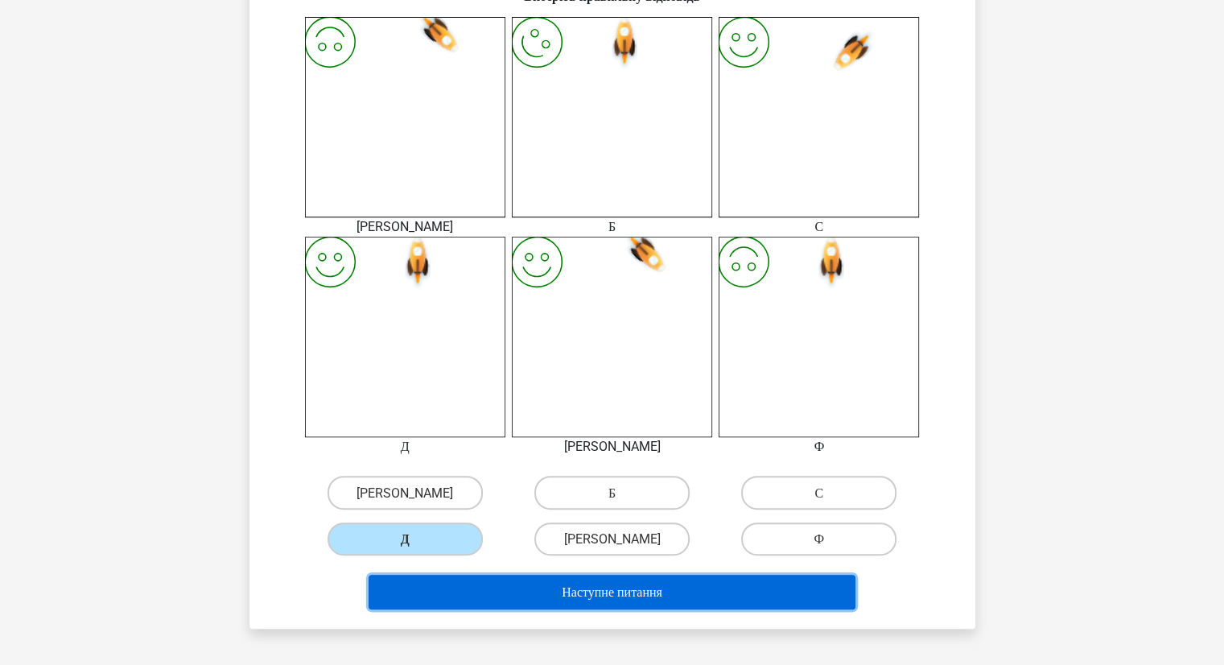
click at [498, 581] on button "Наступне питання" at bounding box center [611, 591] width 487 height 35
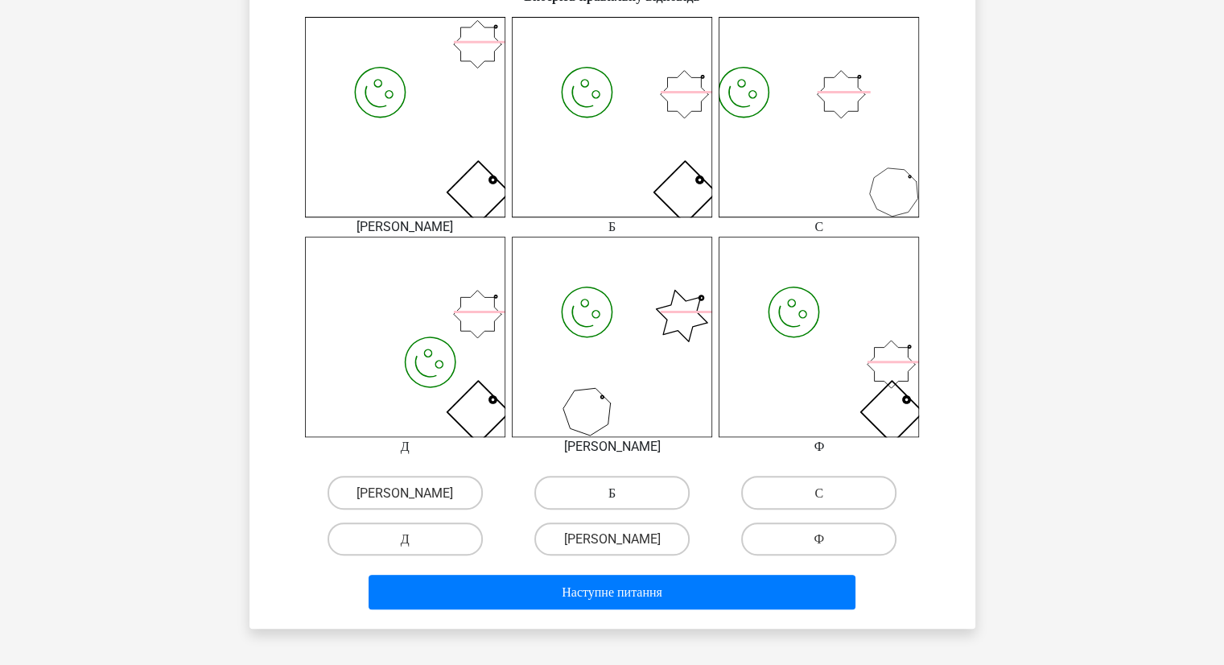
click at [611, 492] on font "Б" at bounding box center [611, 492] width 7 height 15
click at [611, 492] on input "Б" at bounding box center [616, 497] width 10 height 10
radio input "true"
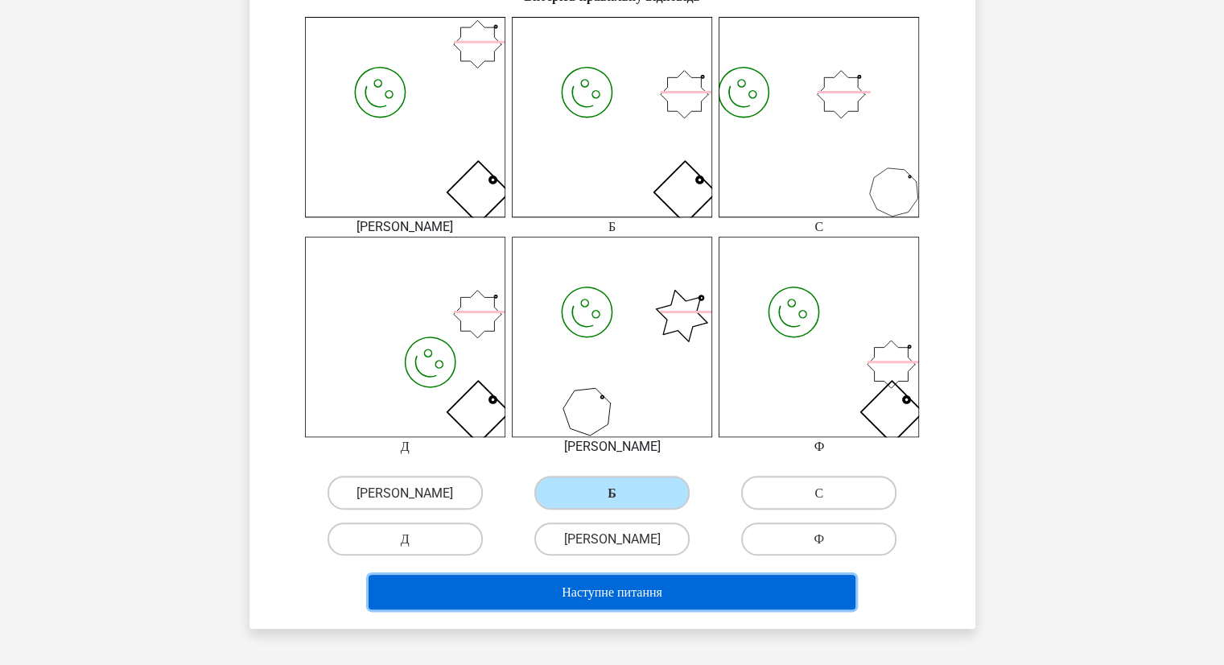
click at [596, 582] on button "Наступне питання" at bounding box center [611, 591] width 487 height 35
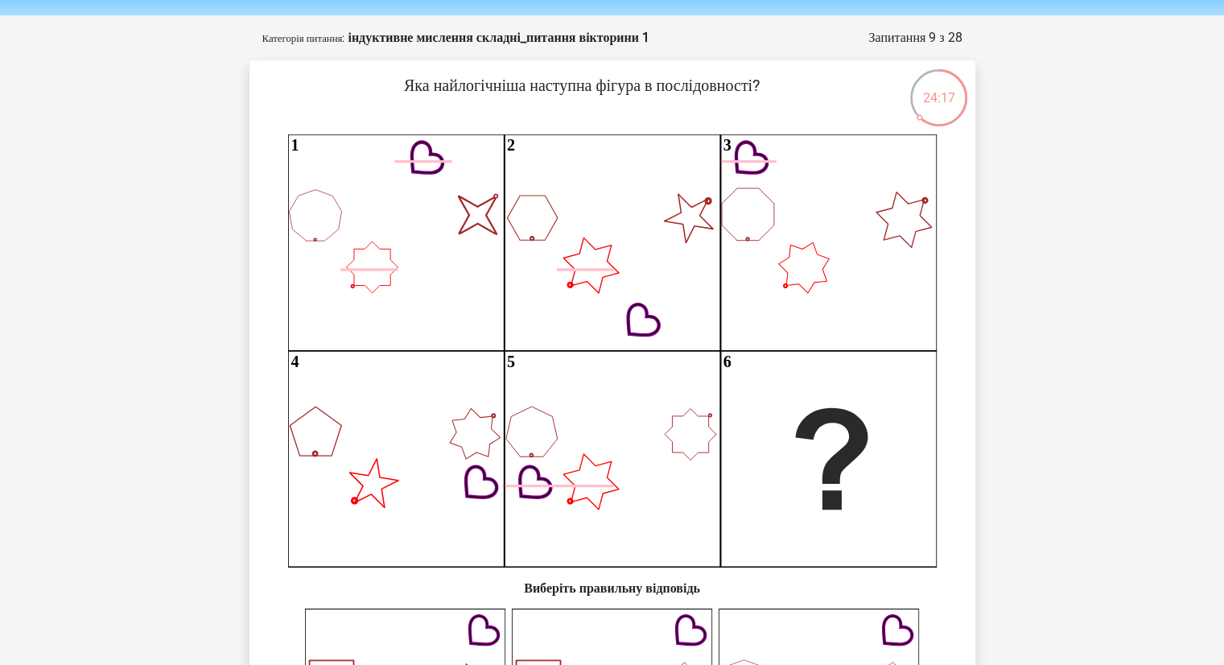
scroll to position [80, 0]
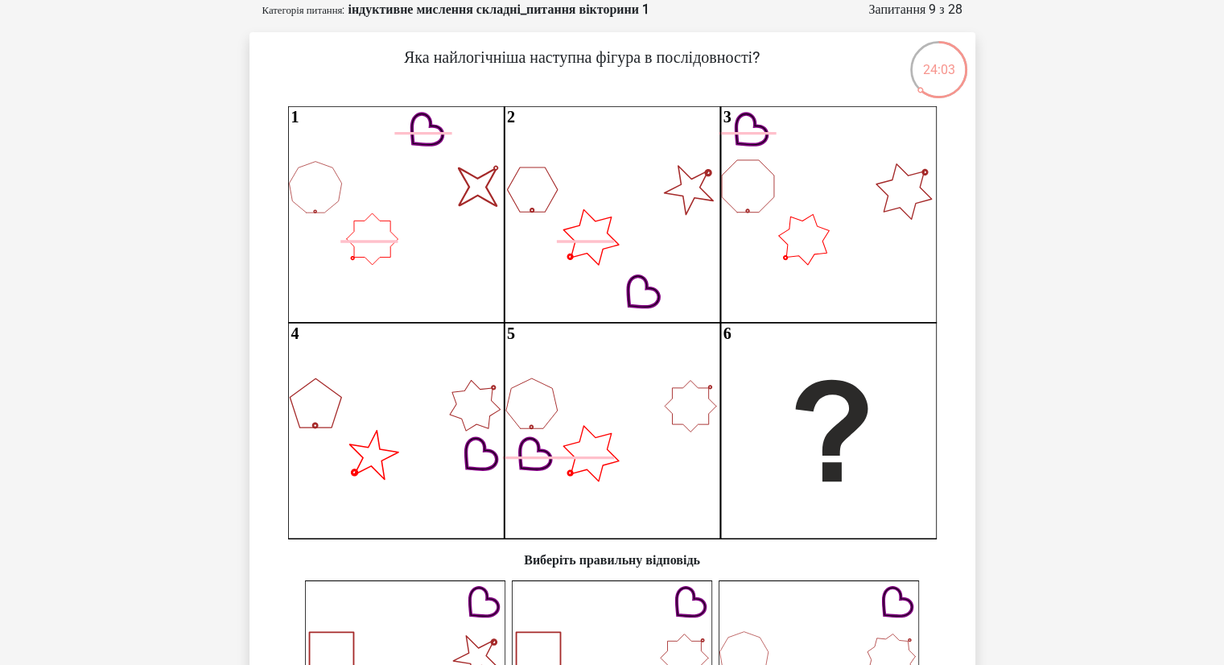
click at [425, 305] on icon "image/svg+xml 1 2 3 4 5 6" at bounding box center [612, 322] width 648 height 432
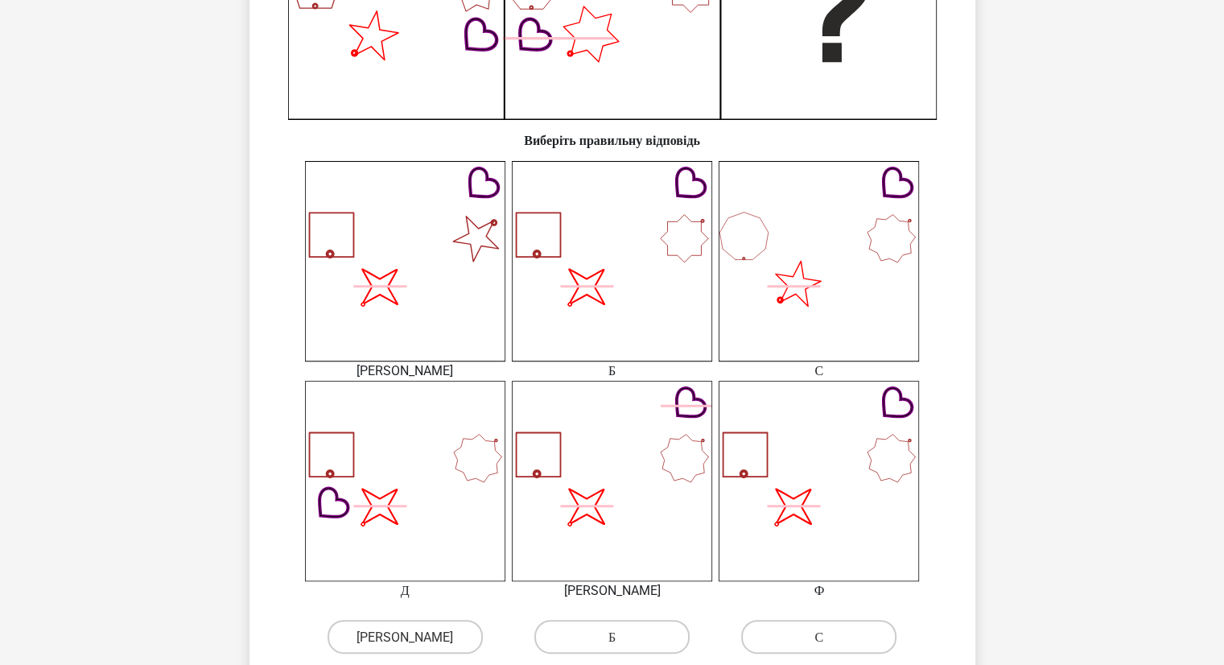
scroll to position [563, 0]
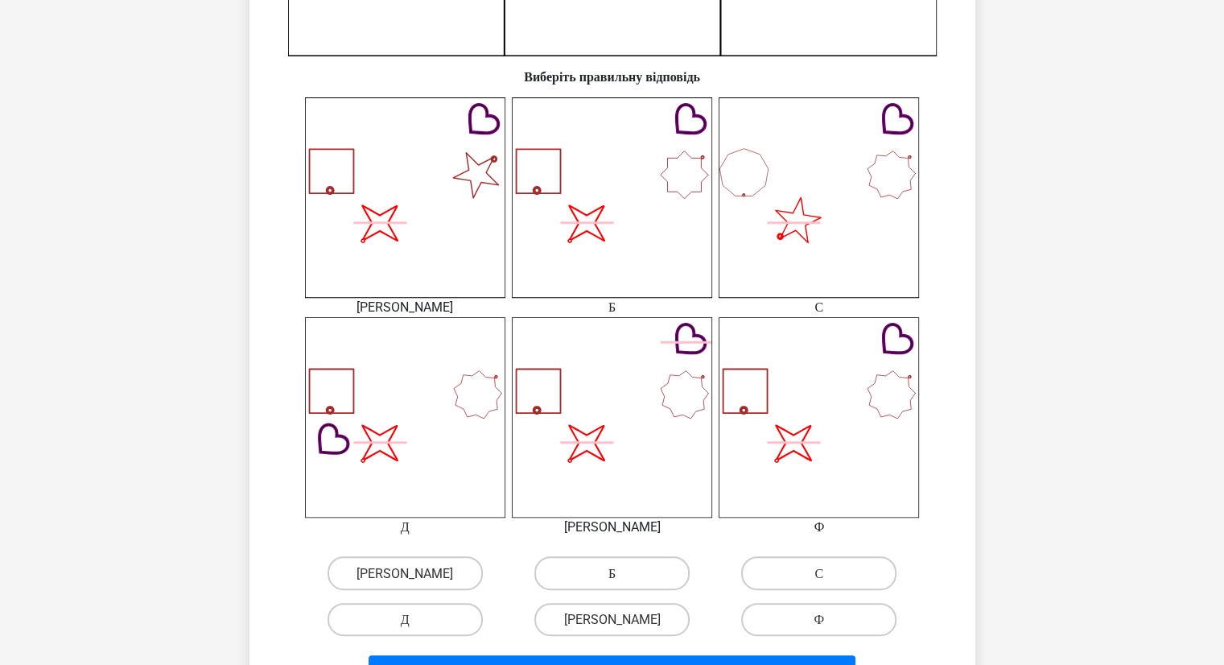
click at [600, 582] on label "Б" at bounding box center [611, 572] width 155 height 33
click at [611, 582] on input "Б" at bounding box center [616, 577] width 10 height 10
radio input "true"
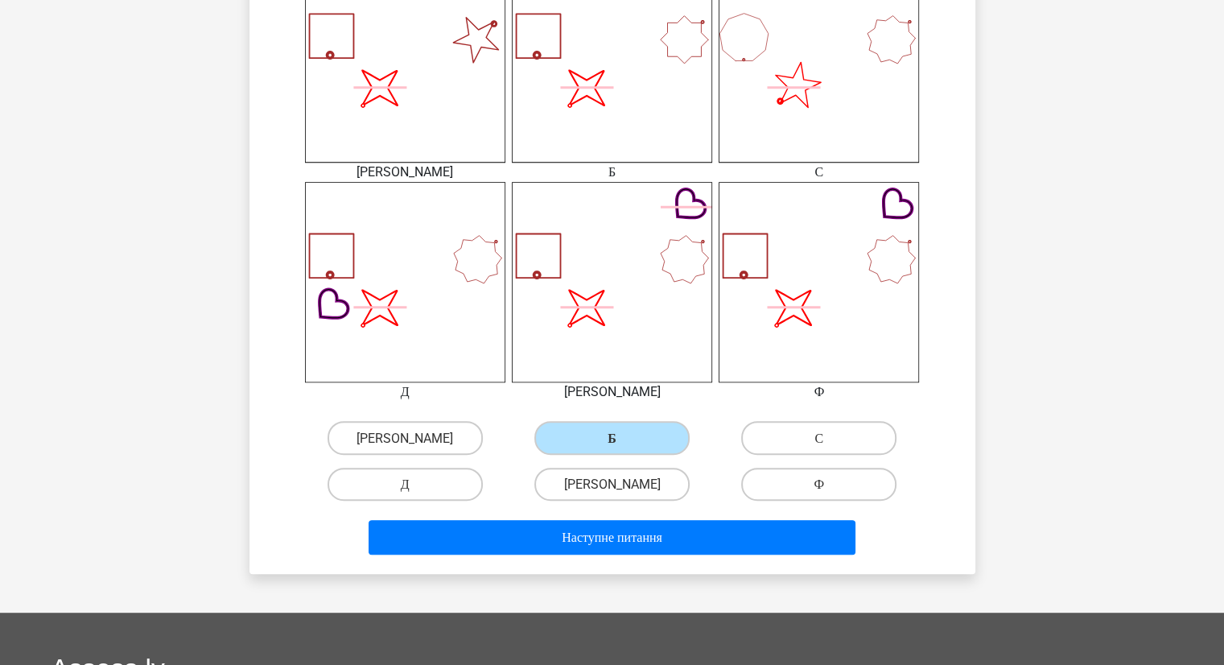
scroll to position [885, 0]
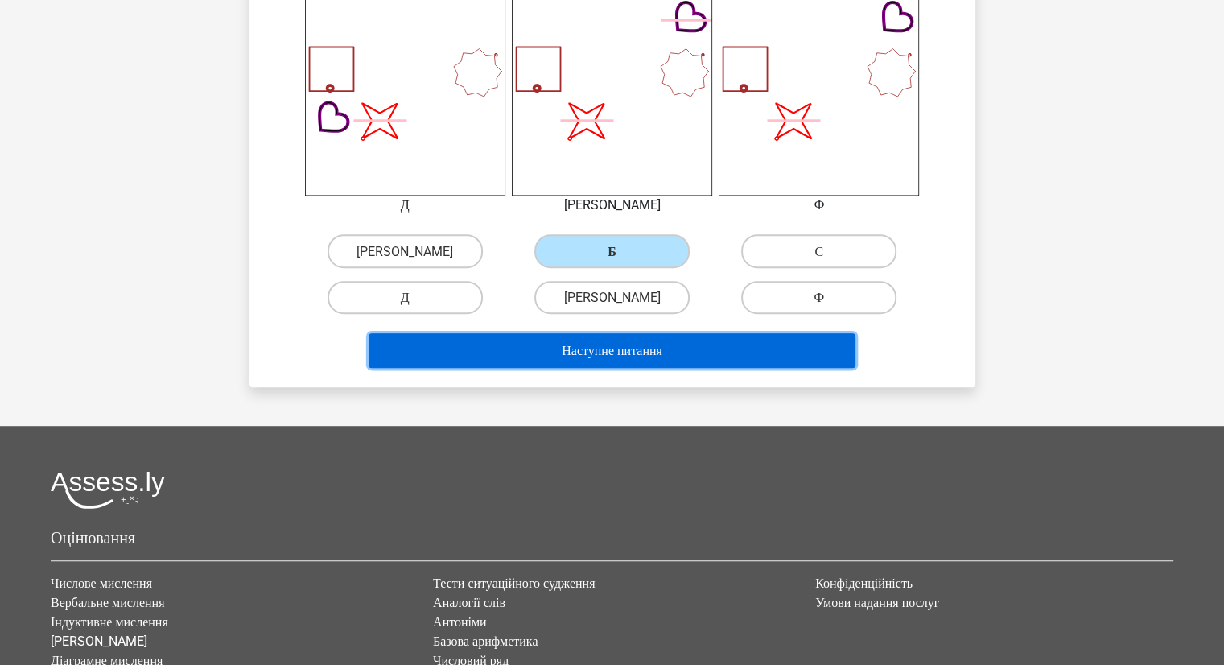
click at [586, 340] on button "Наступне питання" at bounding box center [611, 350] width 487 height 35
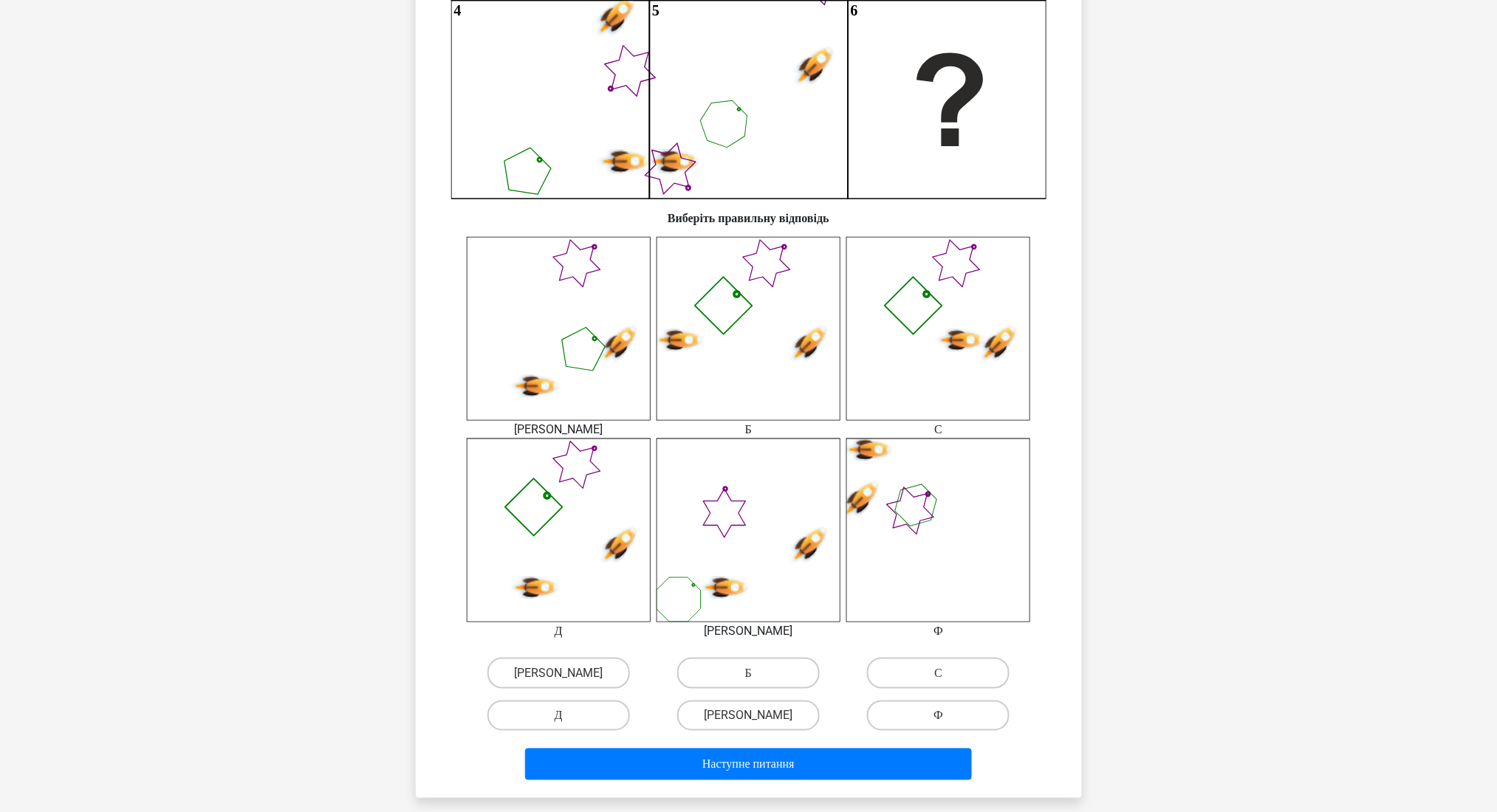
scroll to position [370, 0]
click at [569, 609] on label "Д" at bounding box center [558, 715] width 142 height 30
click at [568, 609] on input "Д" at bounding box center [563, 719] width 9 height 9
radio input "true"
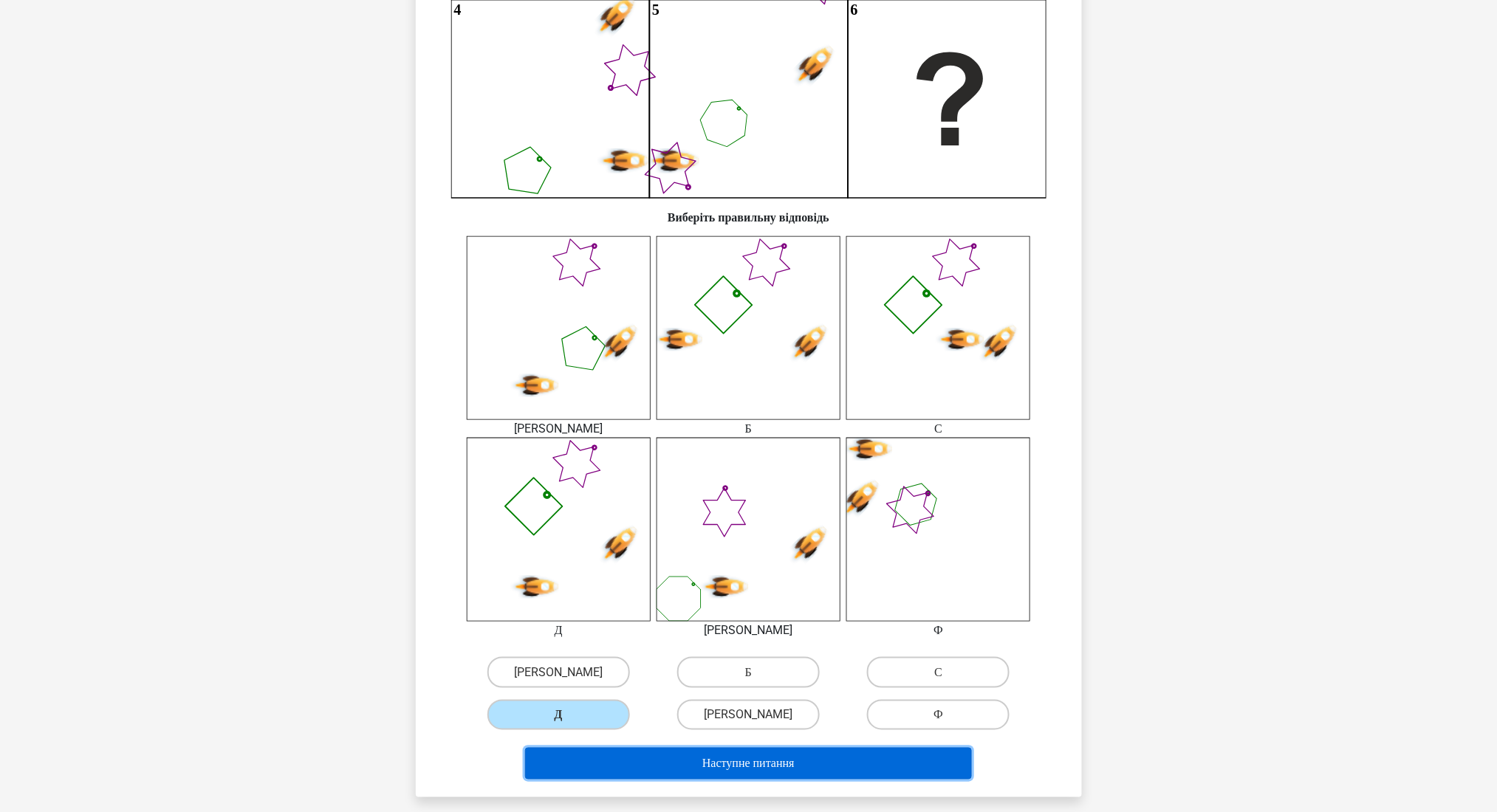
click at [676, 609] on button "Наступне питання" at bounding box center [748, 763] width 447 height 32
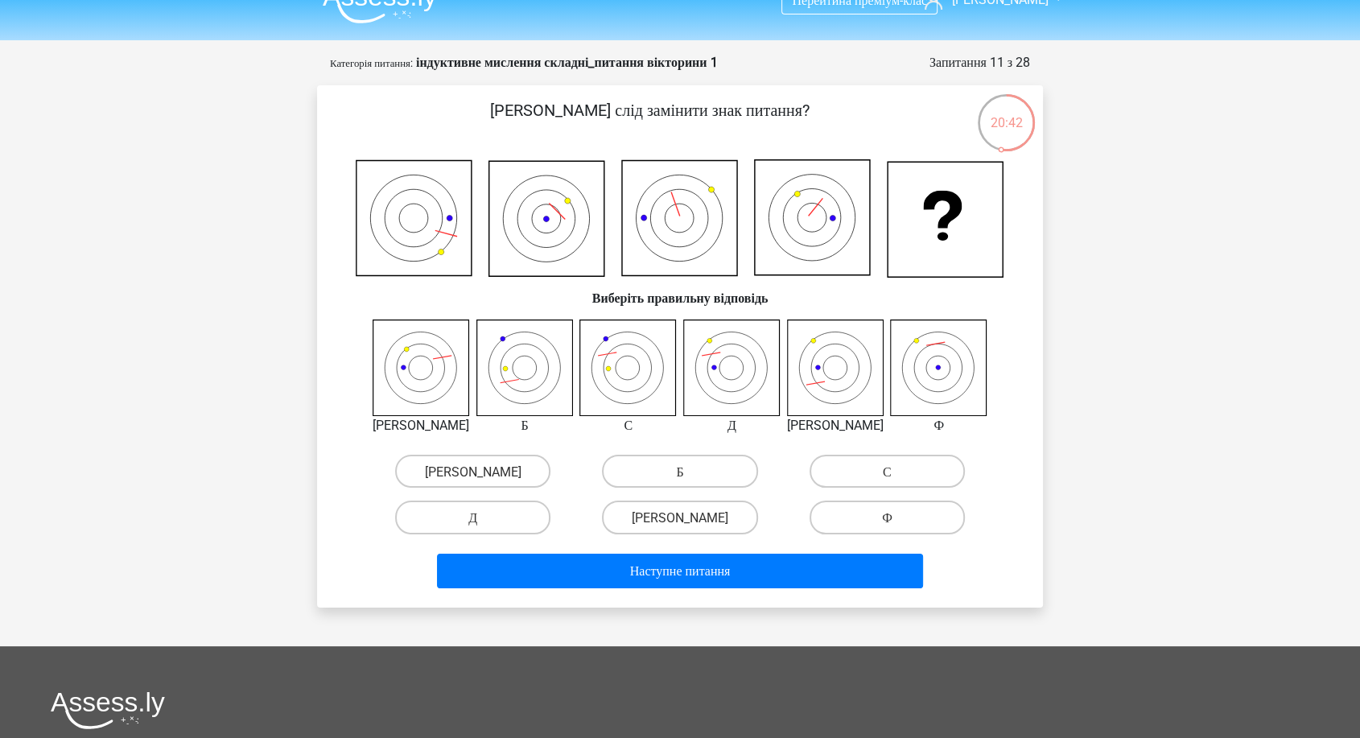
scroll to position [0, 0]
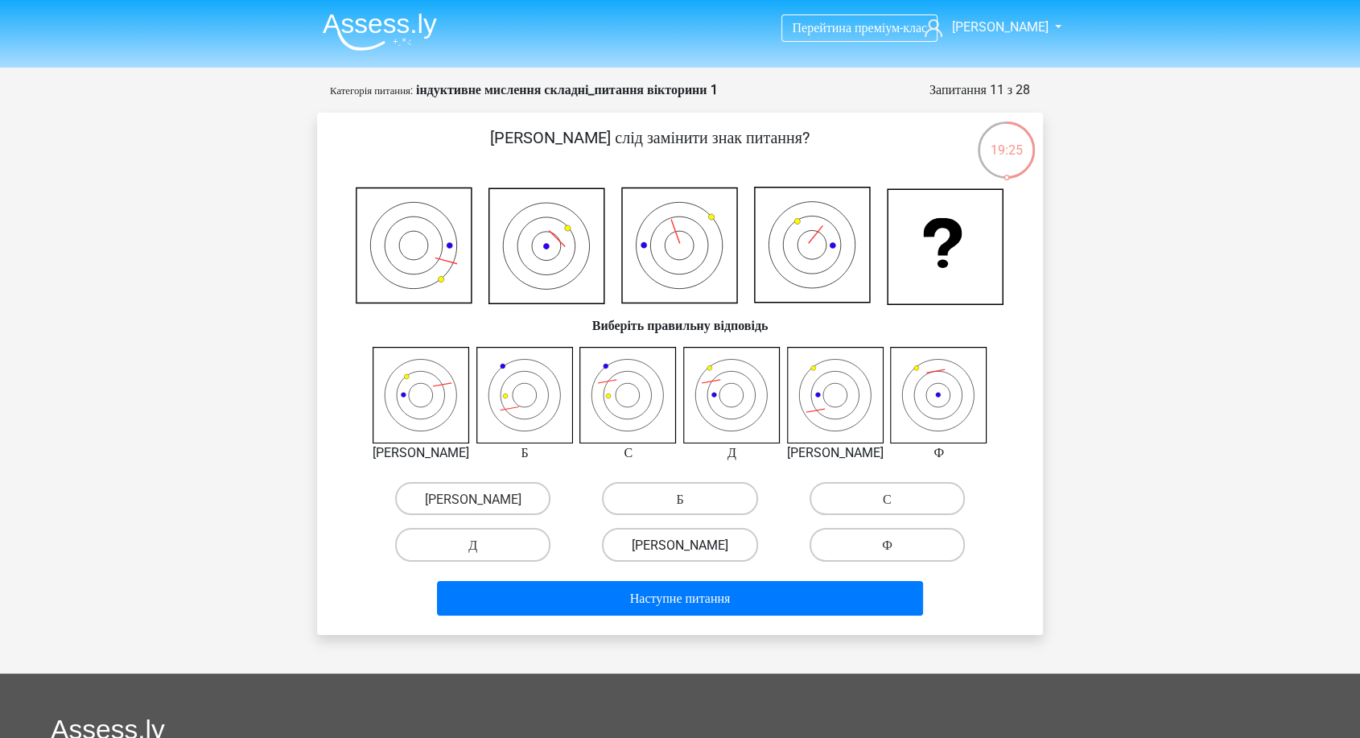
click at [661, 543] on label "[PERSON_NAME]" at bounding box center [679, 544] width 155 height 33
click at [680, 544] on input "[PERSON_NAME]" at bounding box center [685, 549] width 10 height 10
radio input "true"
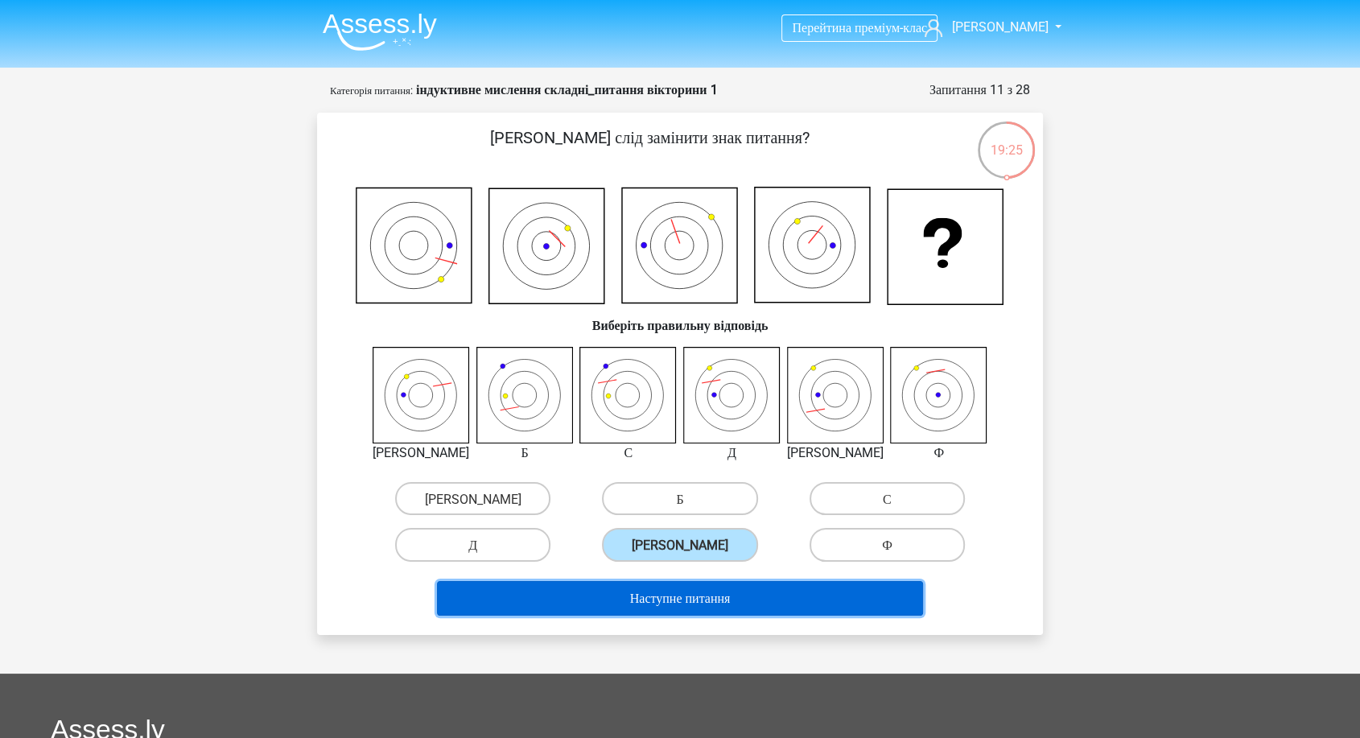
click at [637, 595] on font "Наступне питання" at bounding box center [680, 597] width 101 height 15
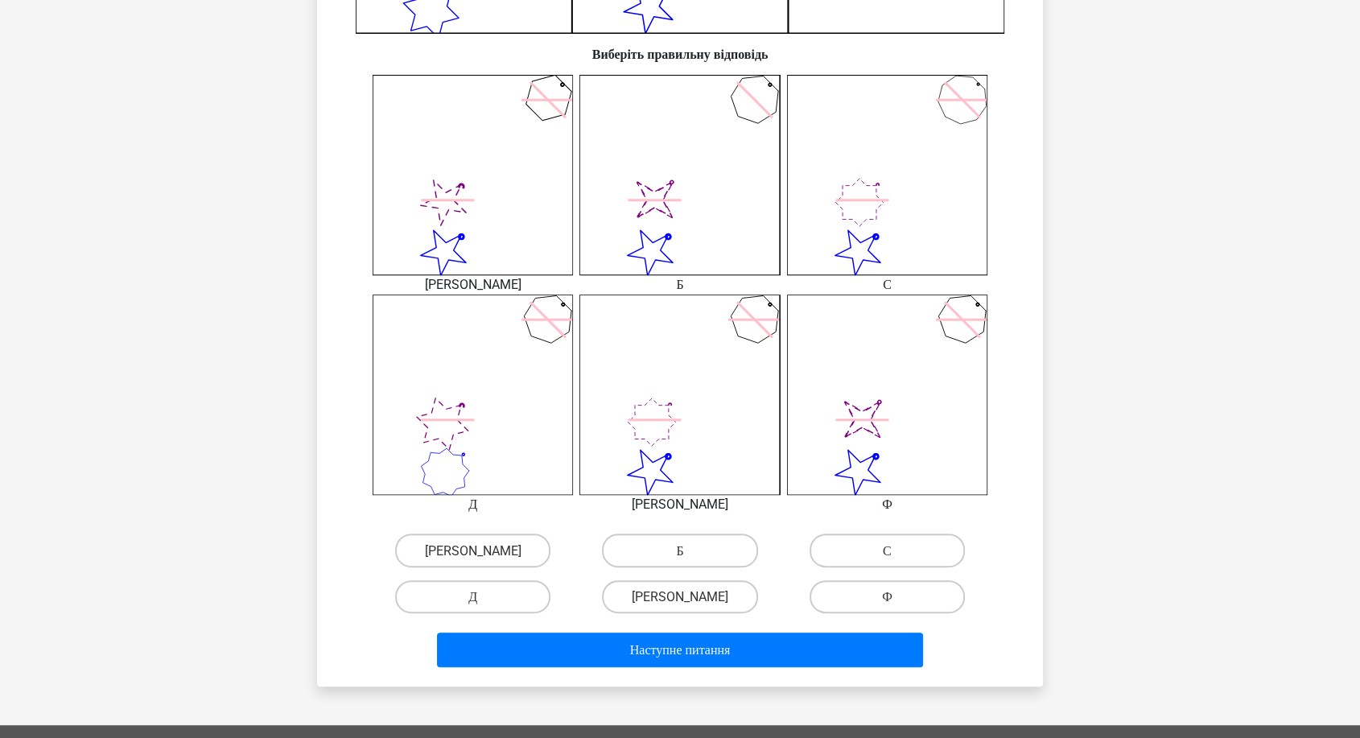
scroll to position [617, 0]
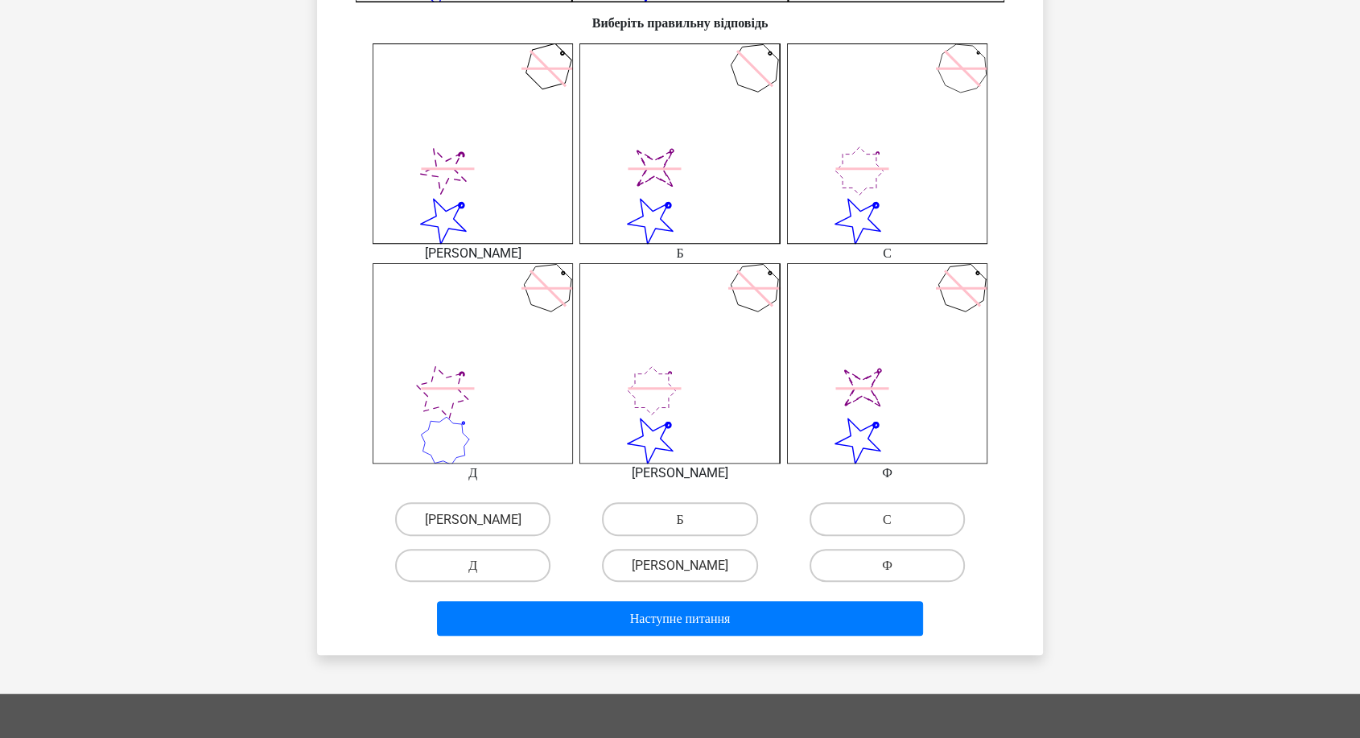
drag, startPoint x: 829, startPoint y: 324, endPoint x: 846, endPoint y: 316, distance: 18.7
click at [846, 316] on icon "image/svg+xml" at bounding box center [887, 363] width 200 height 200
click at [877, 566] on label "Ф" at bounding box center [886, 565] width 155 height 33
click at [887, 566] on input "Ф" at bounding box center [892, 570] width 10 height 10
radio input "true"
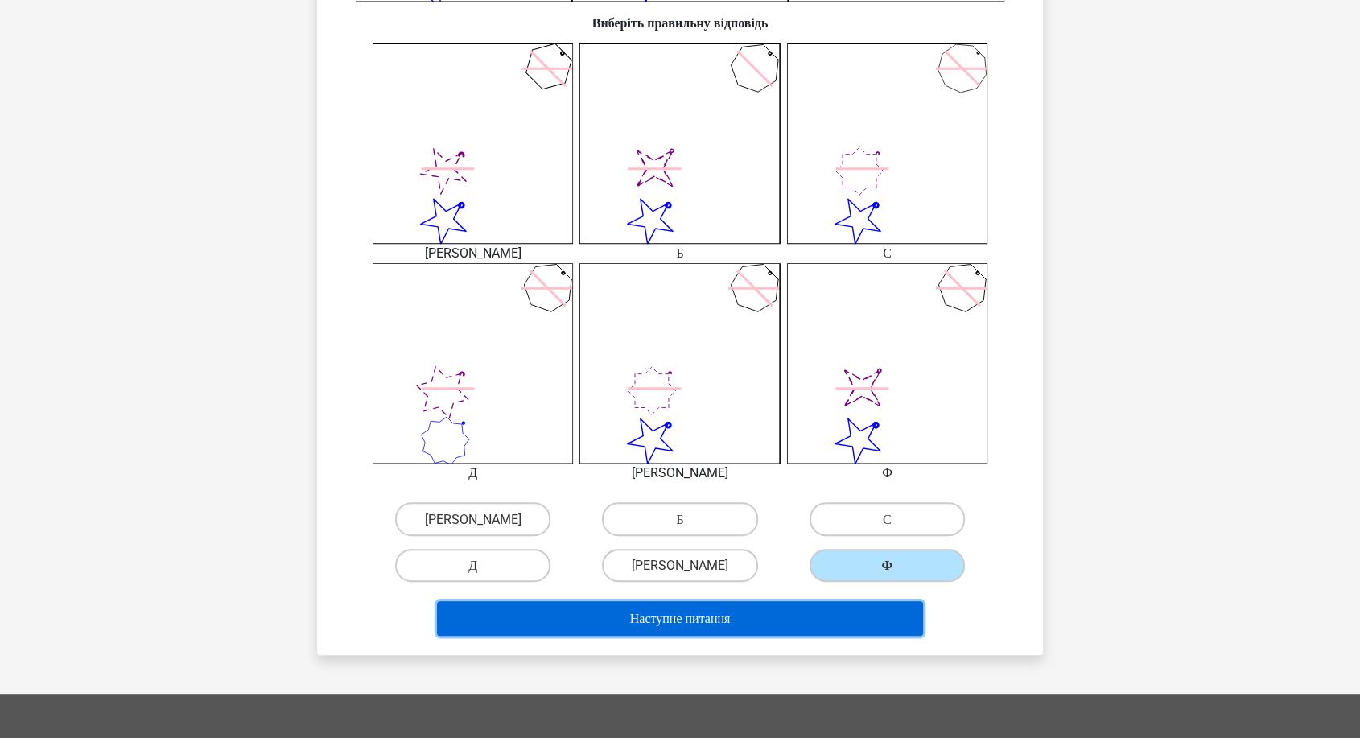
click at [813, 615] on button "Наступне питання" at bounding box center [680, 618] width 487 height 35
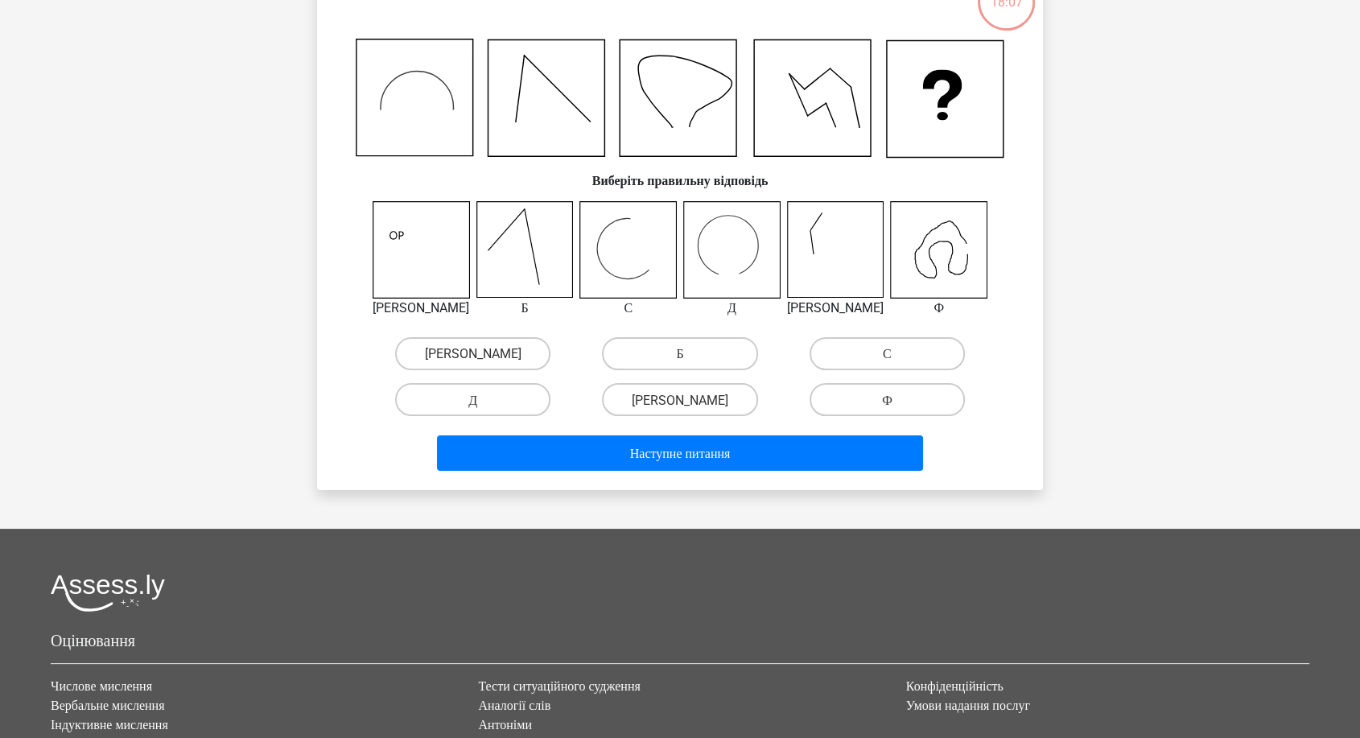
scroll to position [80, 0]
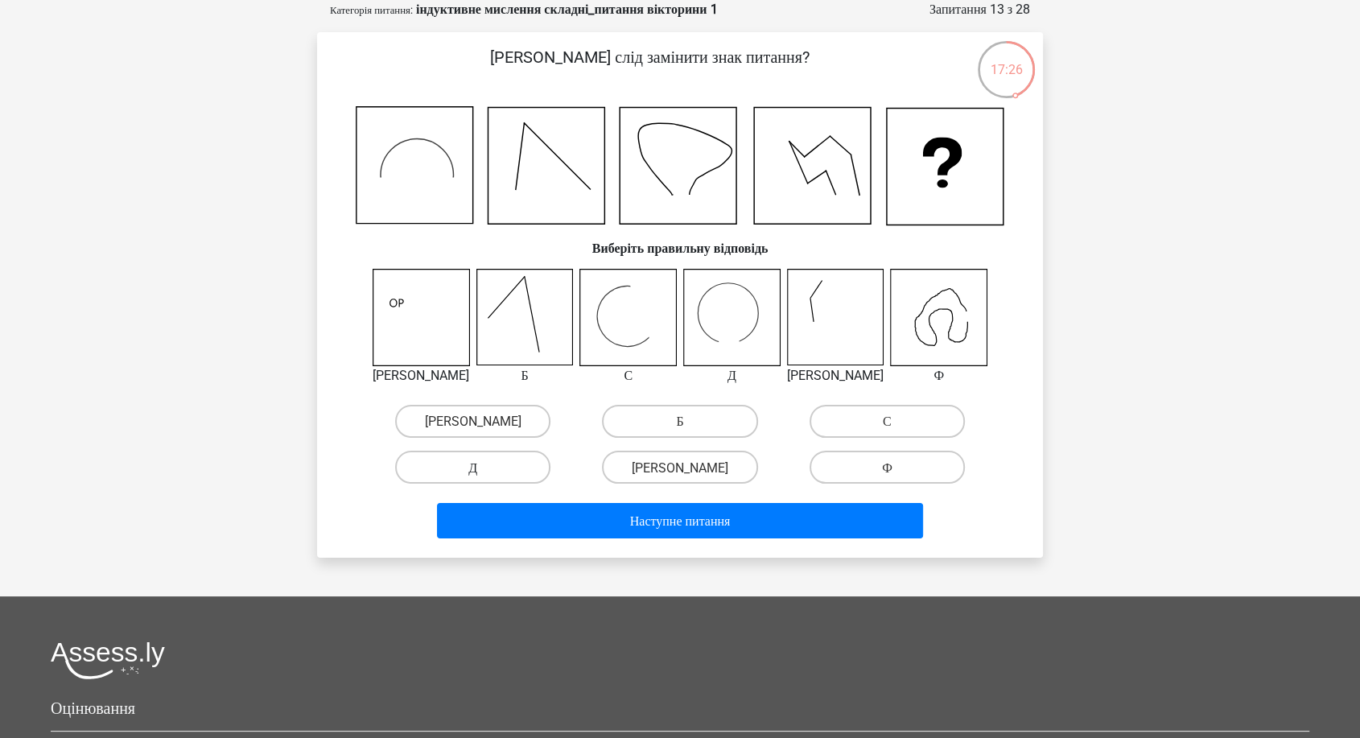
click at [489, 470] on label "Д" at bounding box center [472, 467] width 155 height 33
click at [483, 470] on input "Д" at bounding box center [478, 472] width 10 height 10
radio input "true"
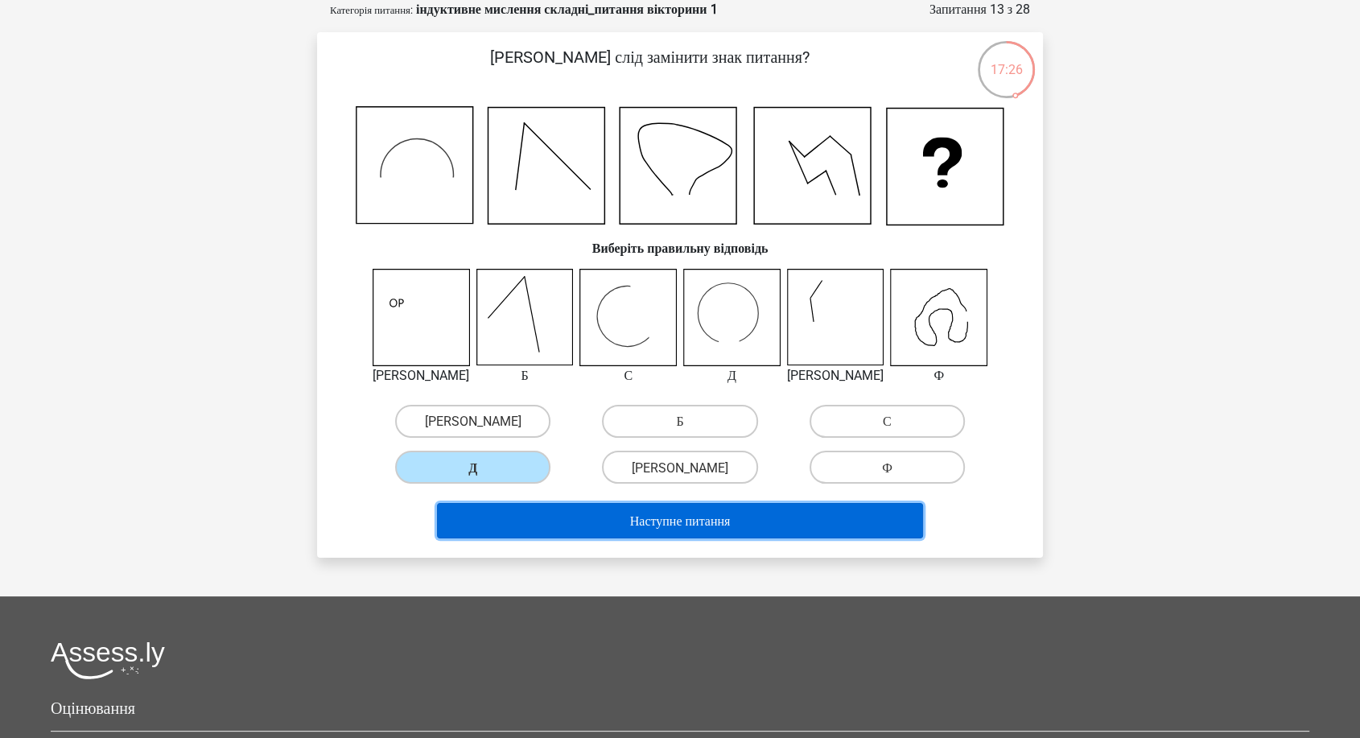
click at [504, 516] on button "Наступне питання" at bounding box center [680, 520] width 487 height 35
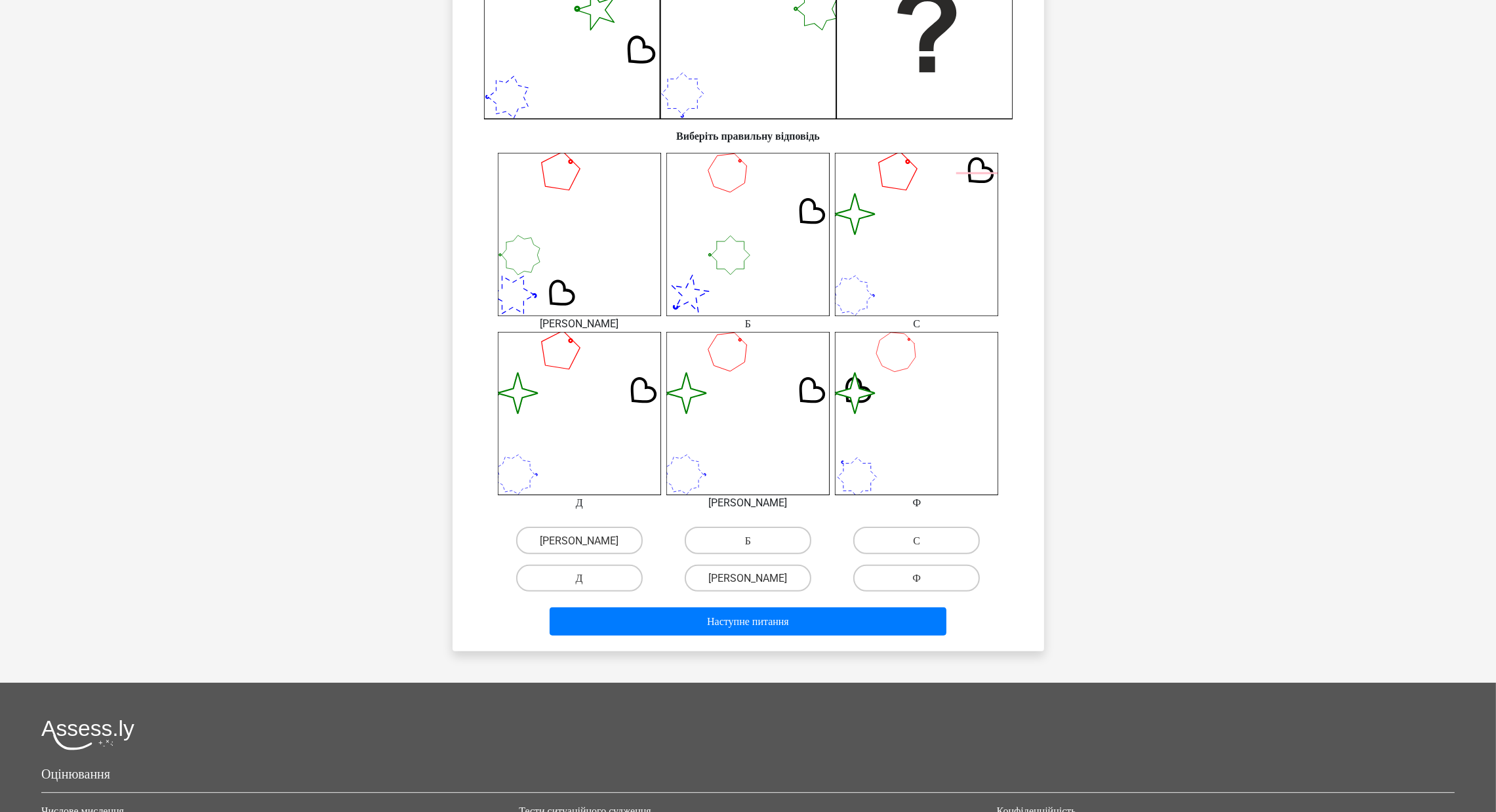
scroll to position [414, 0]
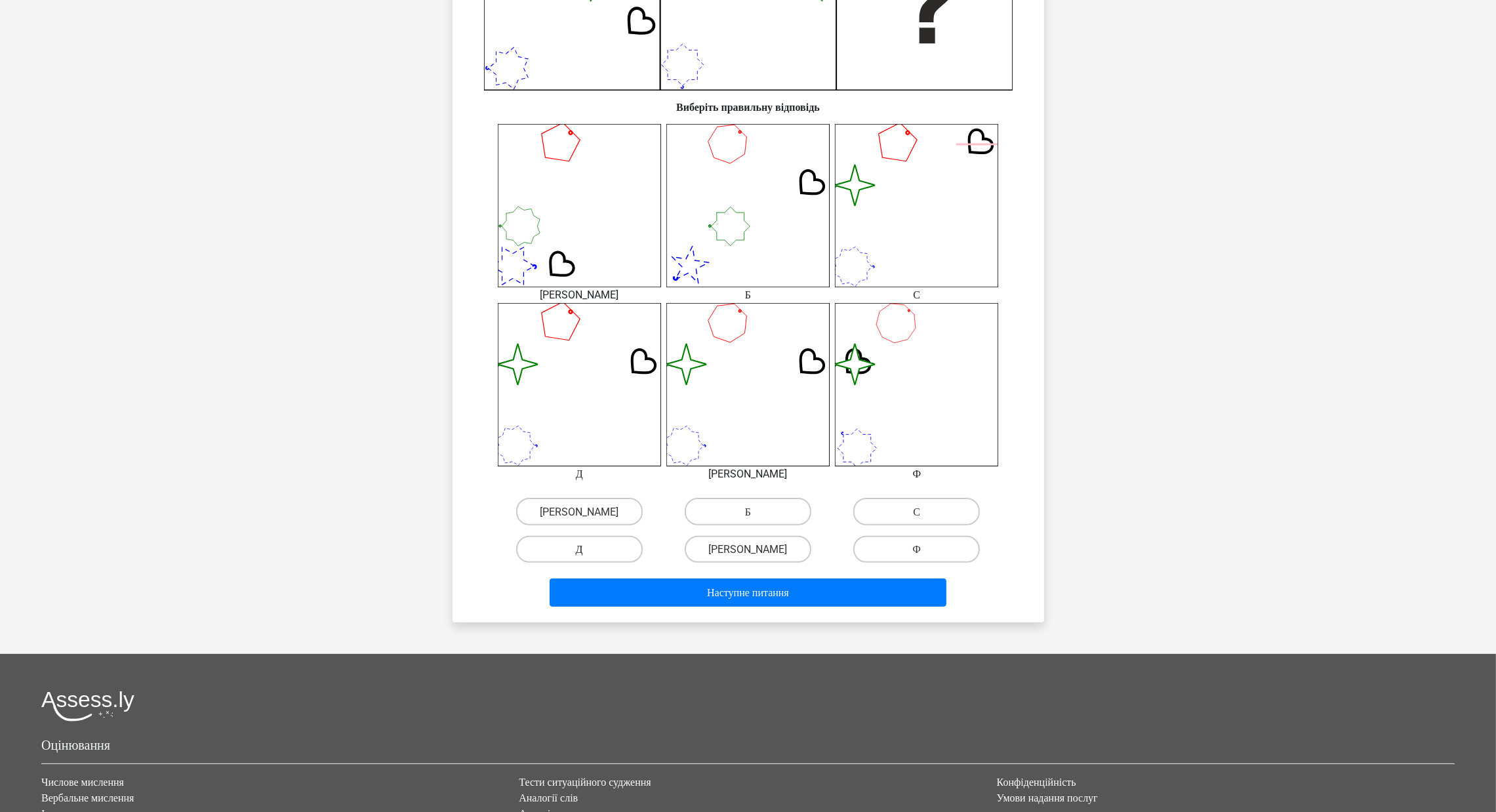
click at [604, 541] on label "Д" at bounding box center [579, 549] width 126 height 27
click at [588, 541] on input "Д" at bounding box center [583, 553] width 8 height 8
radio input "true"
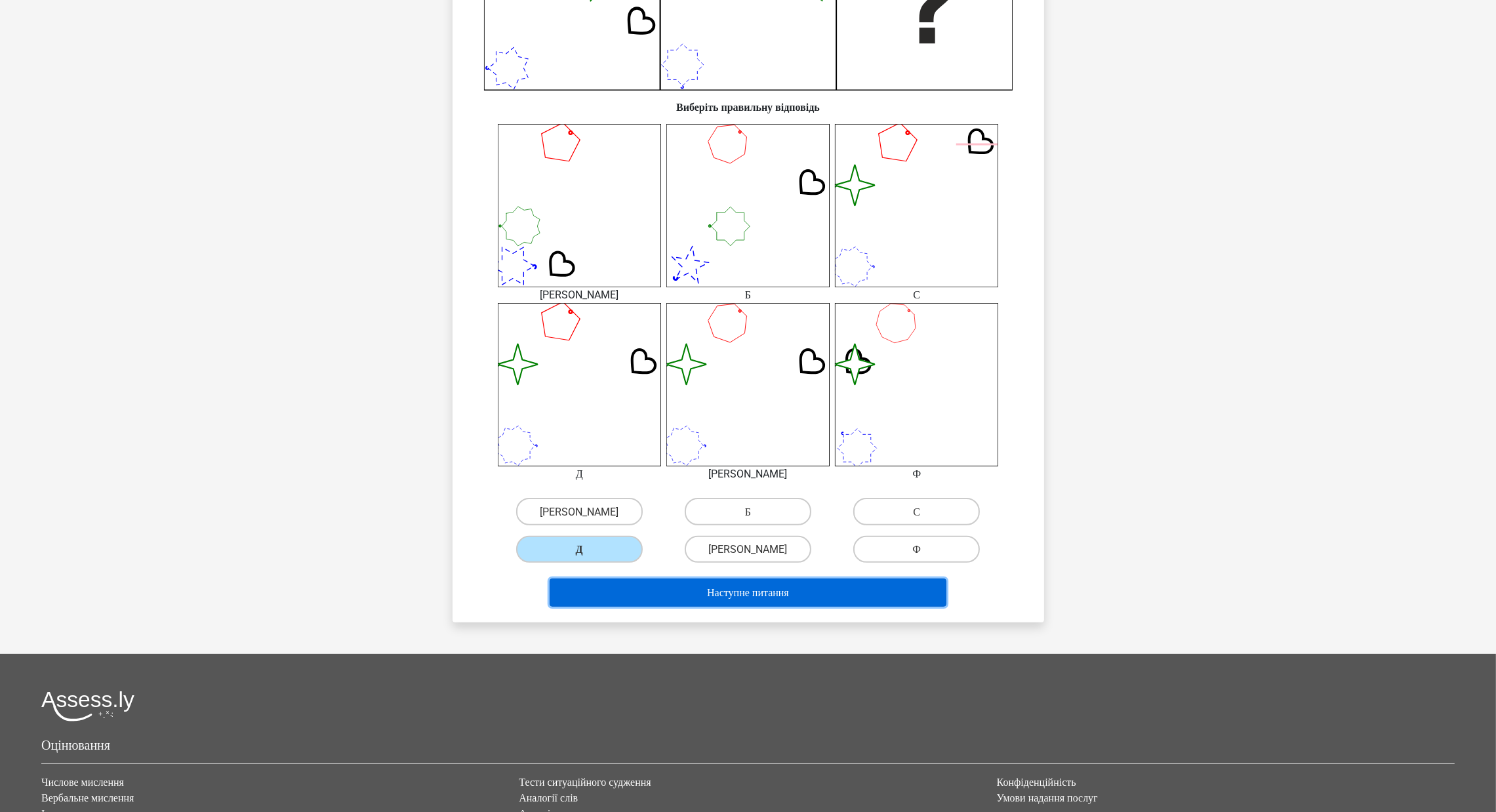
click at [624, 541] on button "Наступне питання" at bounding box center [748, 593] width 397 height 29
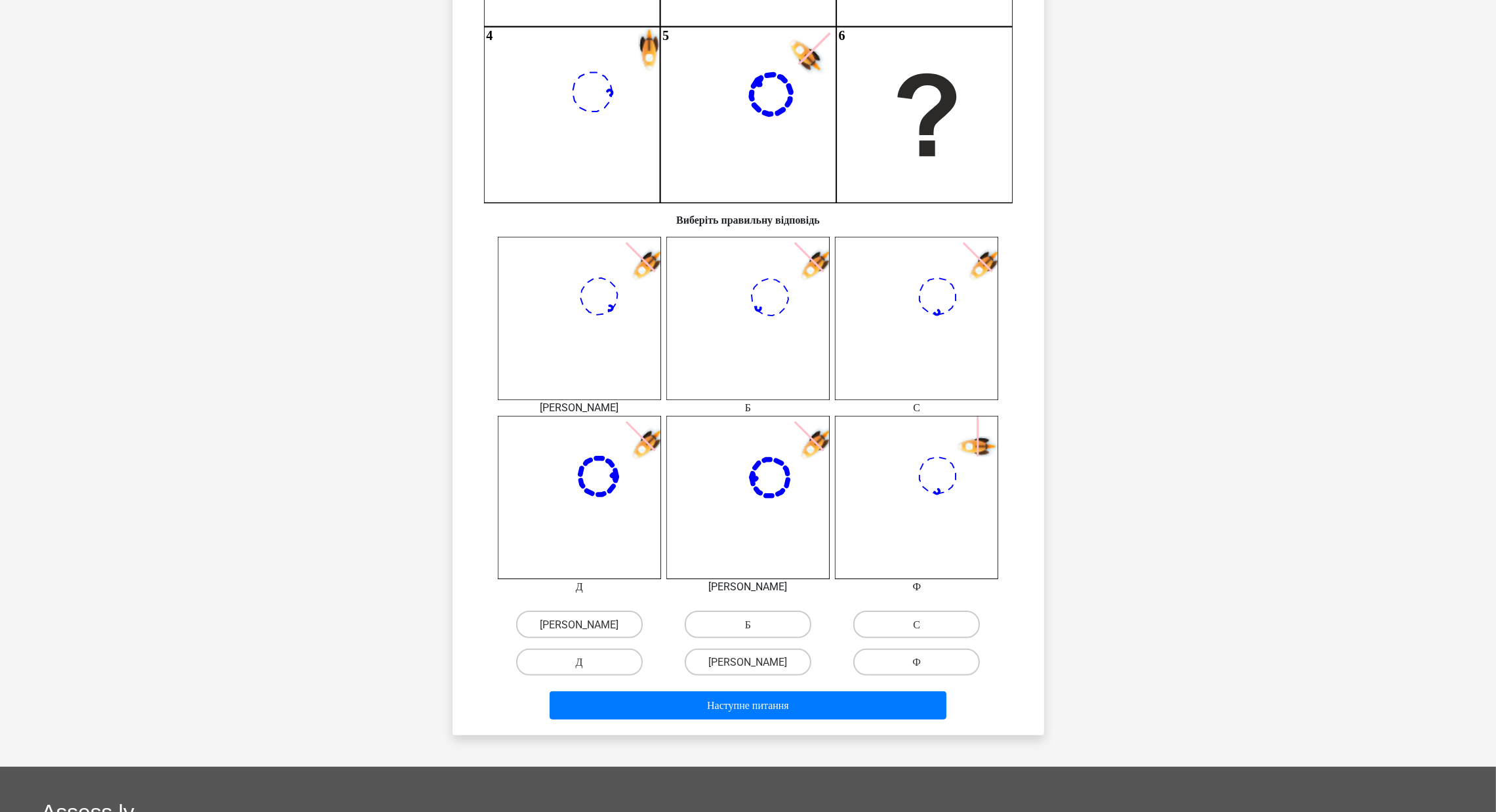
scroll to position [360, 0]
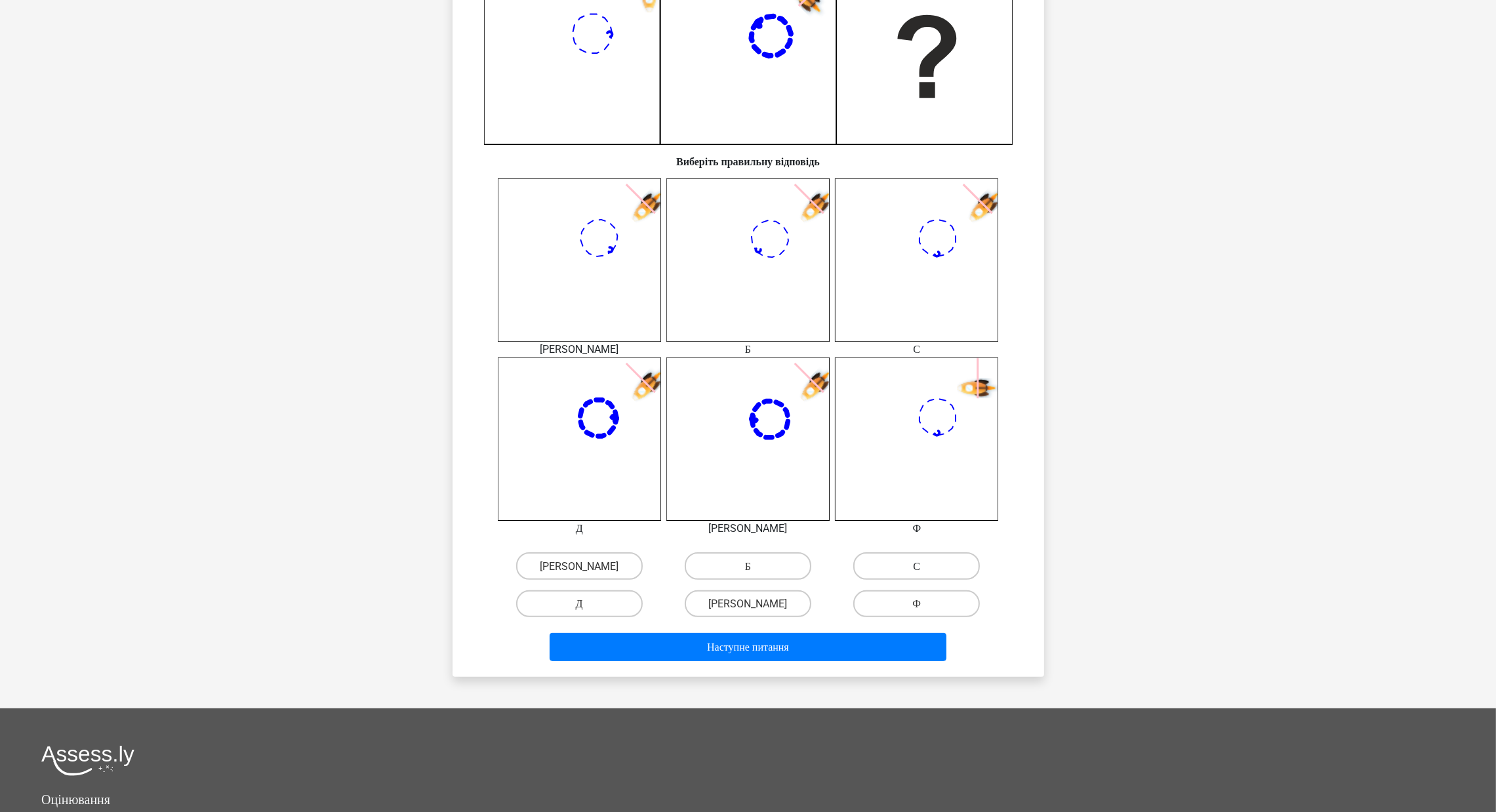
click at [880, 541] on label "С" at bounding box center [916, 565] width 126 height 27
click at [917, 541] on input "С" at bounding box center [921, 569] width 8 height 8
radio input "true"
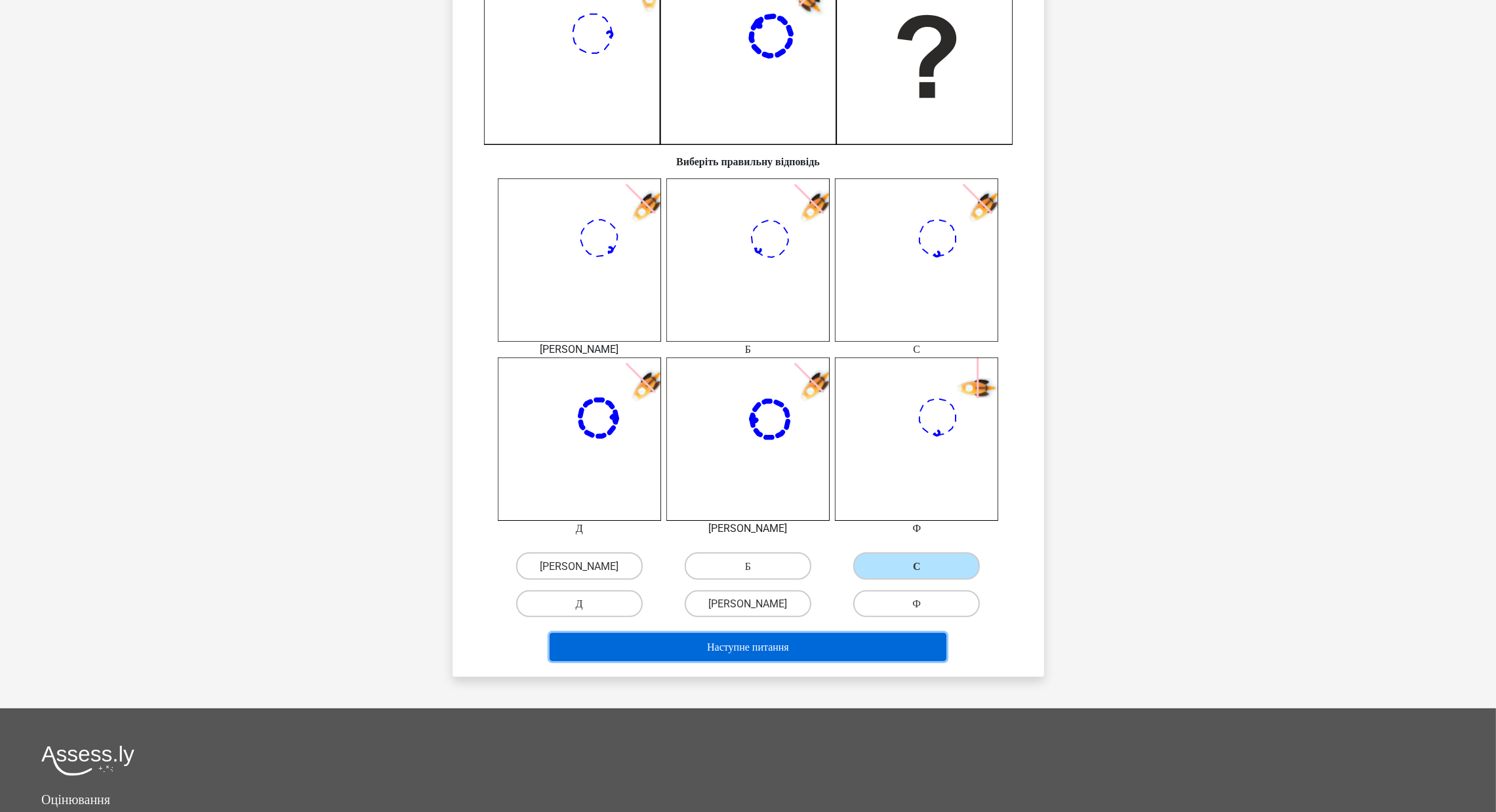
click at [814, 541] on button "Наступне питання" at bounding box center [748, 647] width 397 height 29
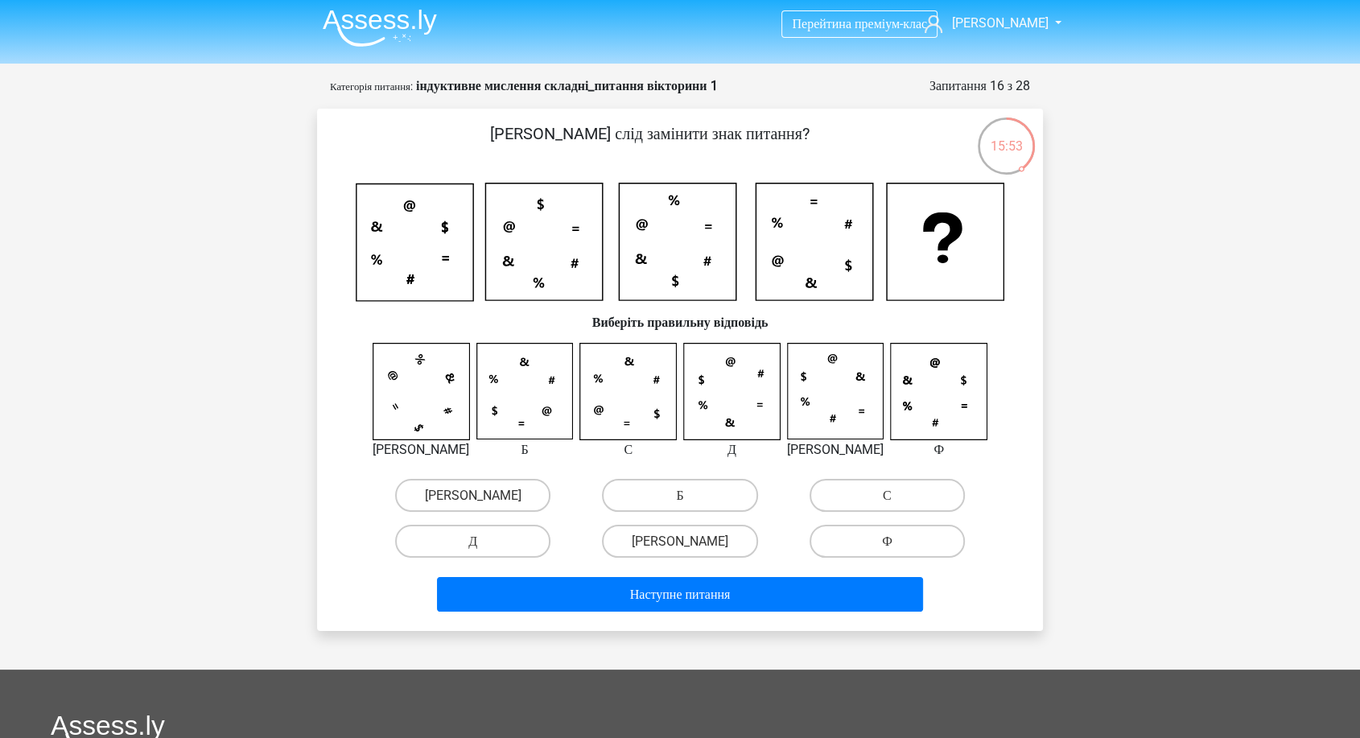
scroll to position [0, 0]
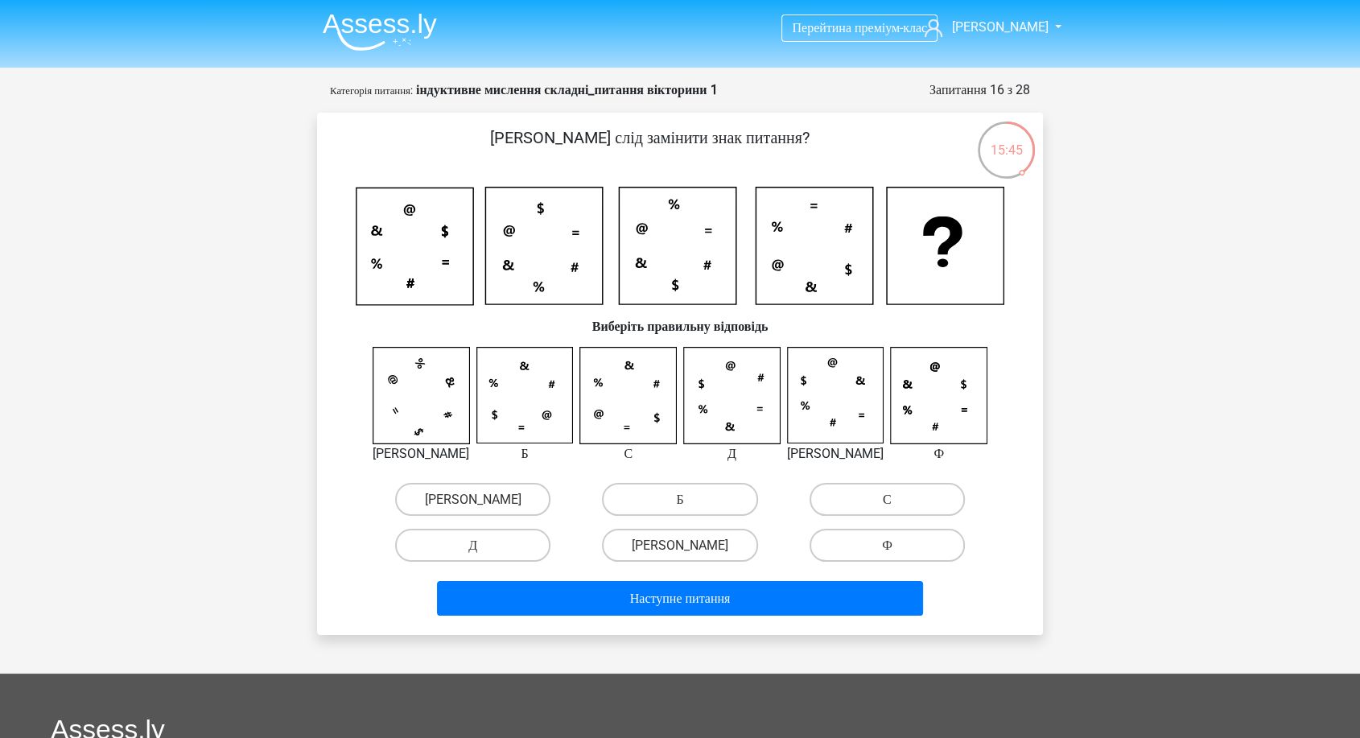
click at [866, 494] on label "С" at bounding box center [886, 499] width 155 height 33
click at [887, 499] on input "С" at bounding box center [892, 504] width 10 height 10
radio input "true"
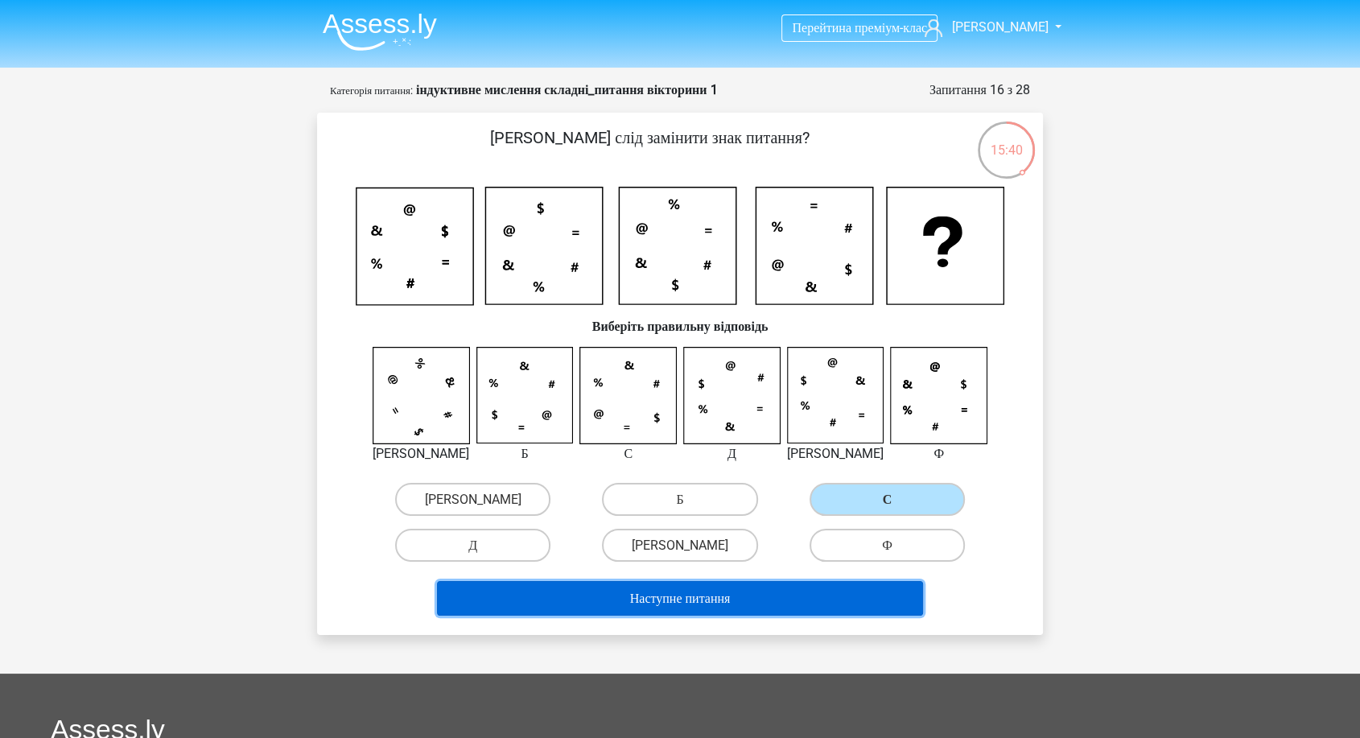
click at [727, 594] on font "Наступне питання" at bounding box center [680, 597] width 101 height 15
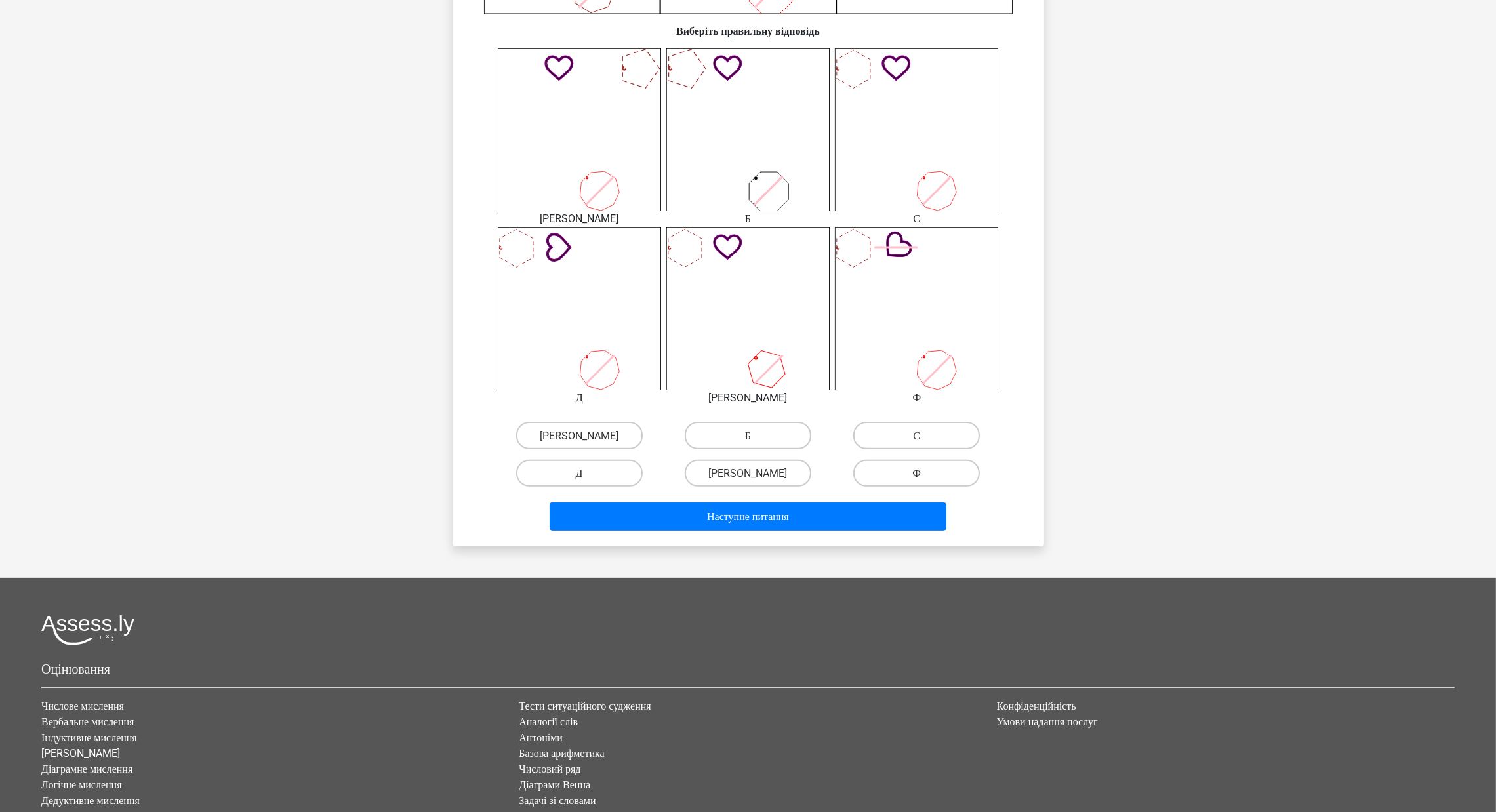
scroll to position [492, 0]
click at [880, 434] on label "С" at bounding box center [916, 434] width 126 height 27
click at [917, 435] on input "С" at bounding box center [921, 439] width 8 height 8
radio input "true"
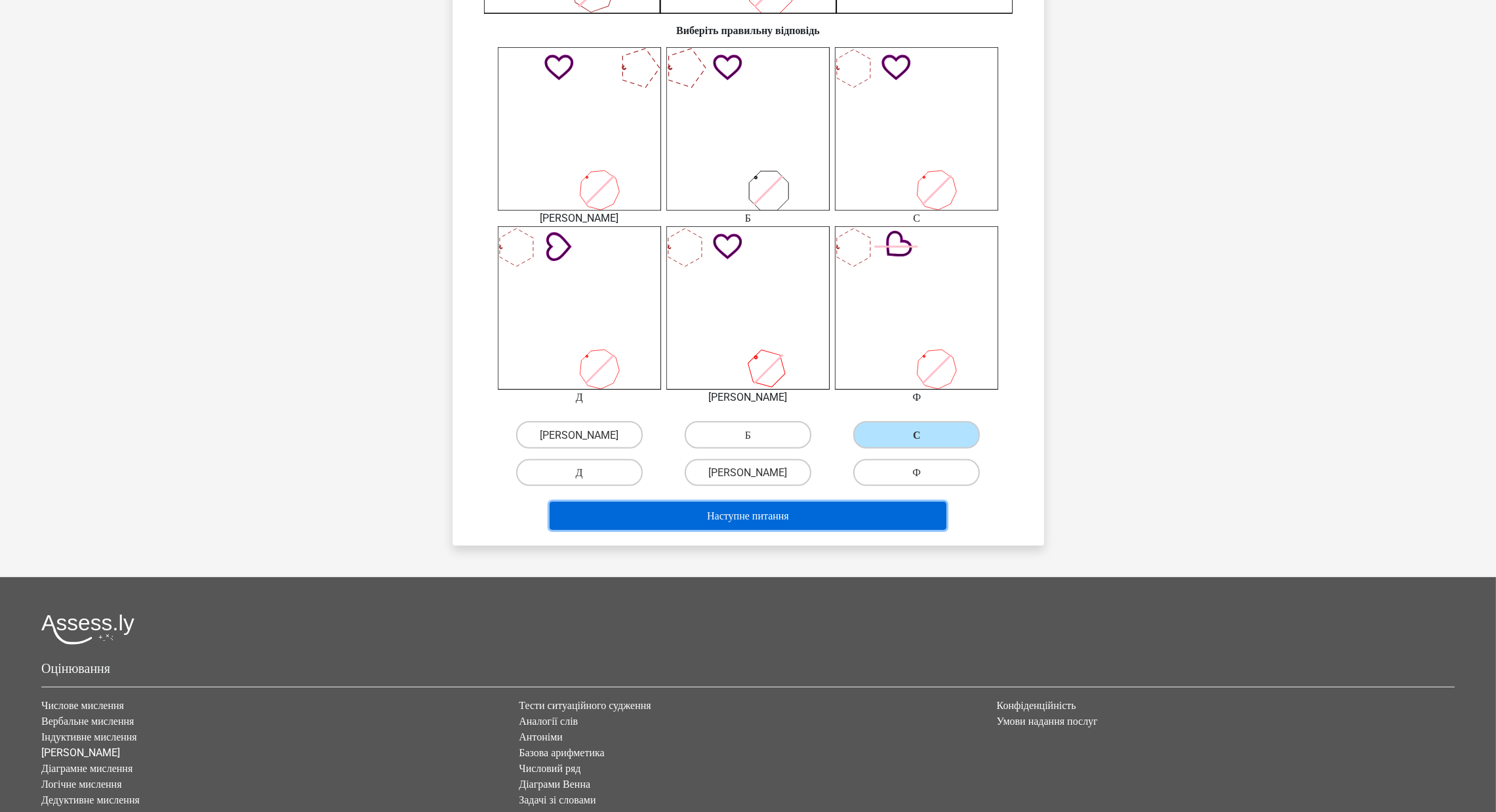
click at [845, 510] on button "Наступне питання" at bounding box center [748, 515] width 397 height 29
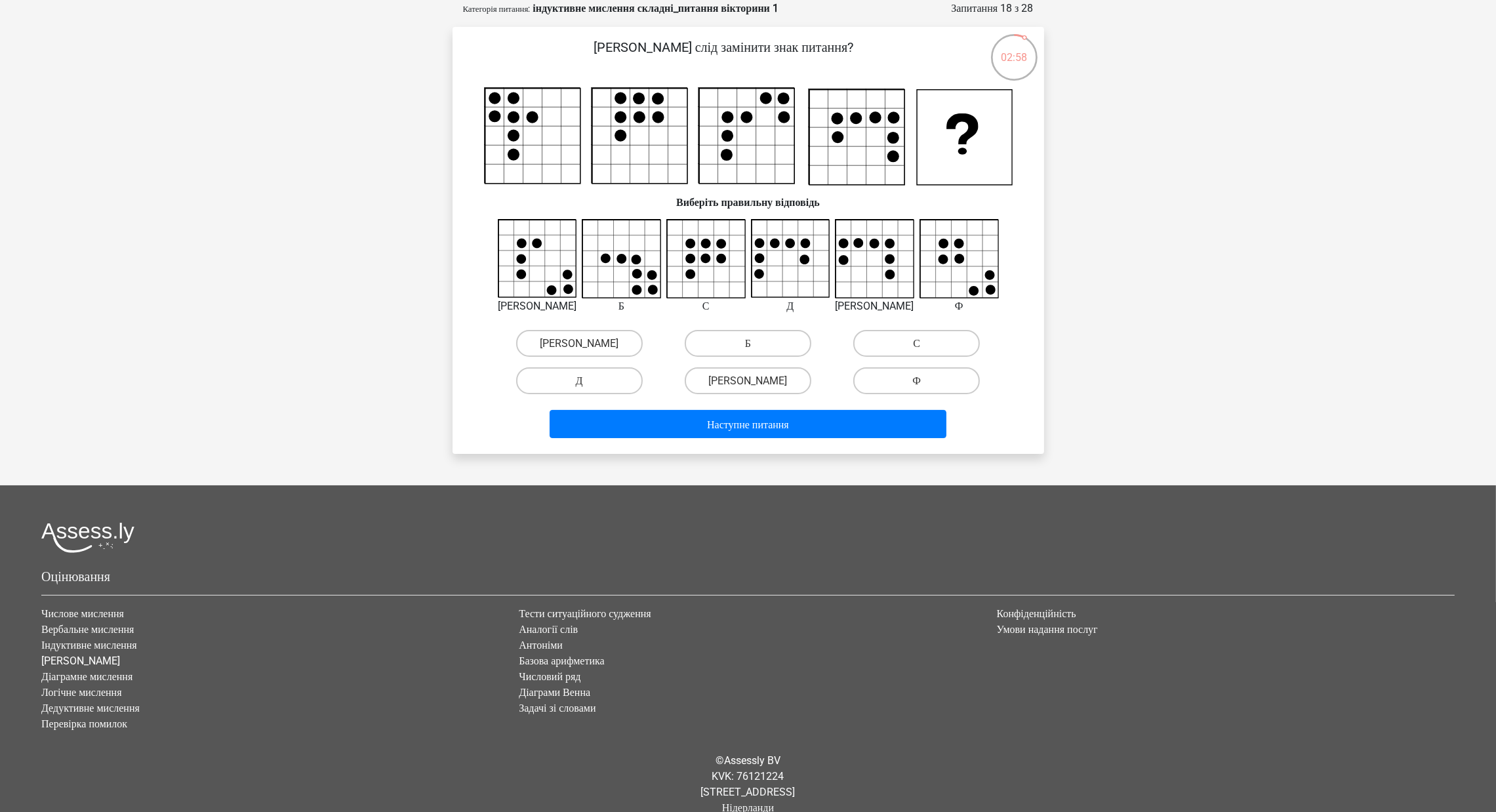
scroll to position [0, 0]
